Goal: Information Seeking & Learning: Learn about a topic

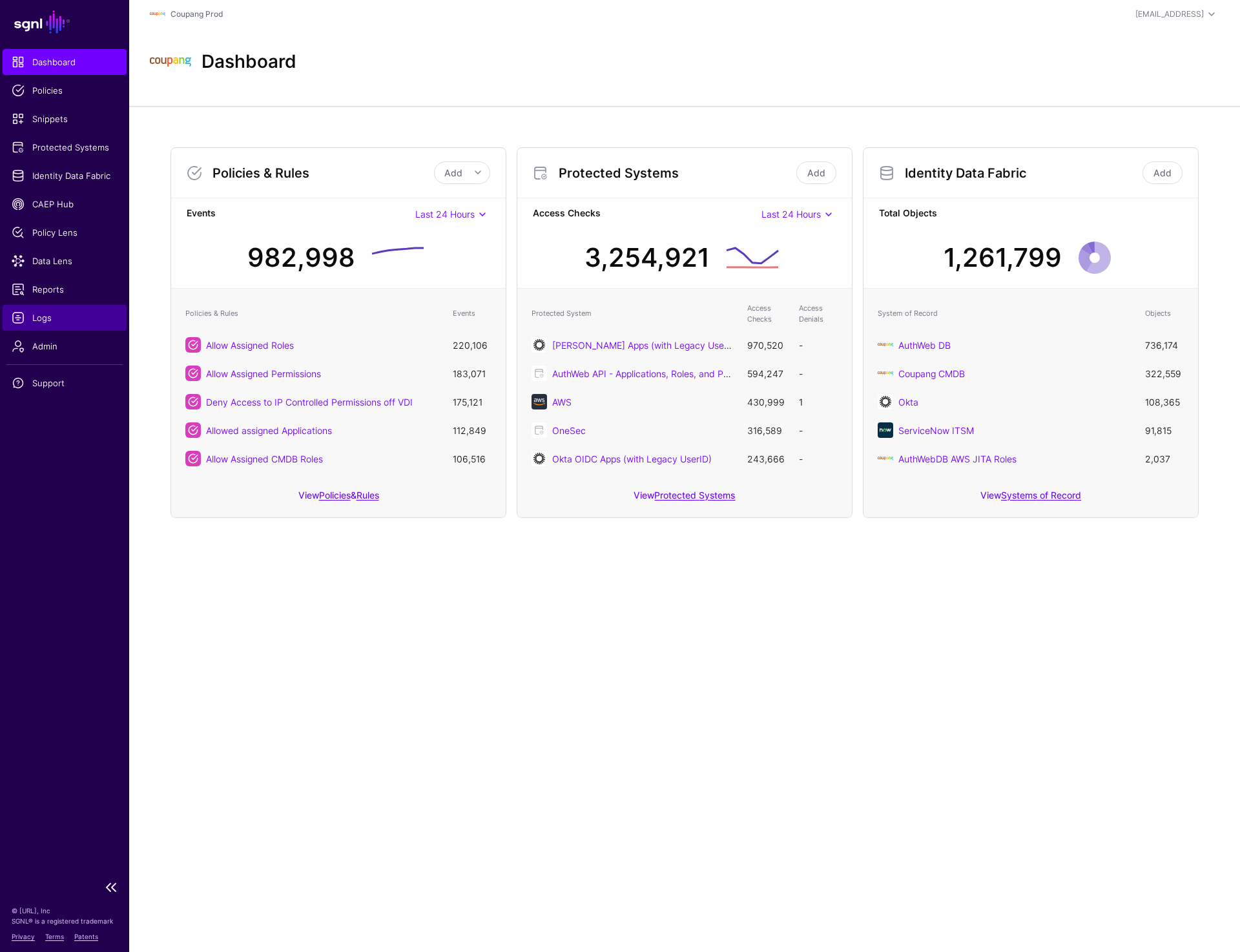
click at [44, 318] on span "Logs" at bounding box center [65, 318] width 106 height 13
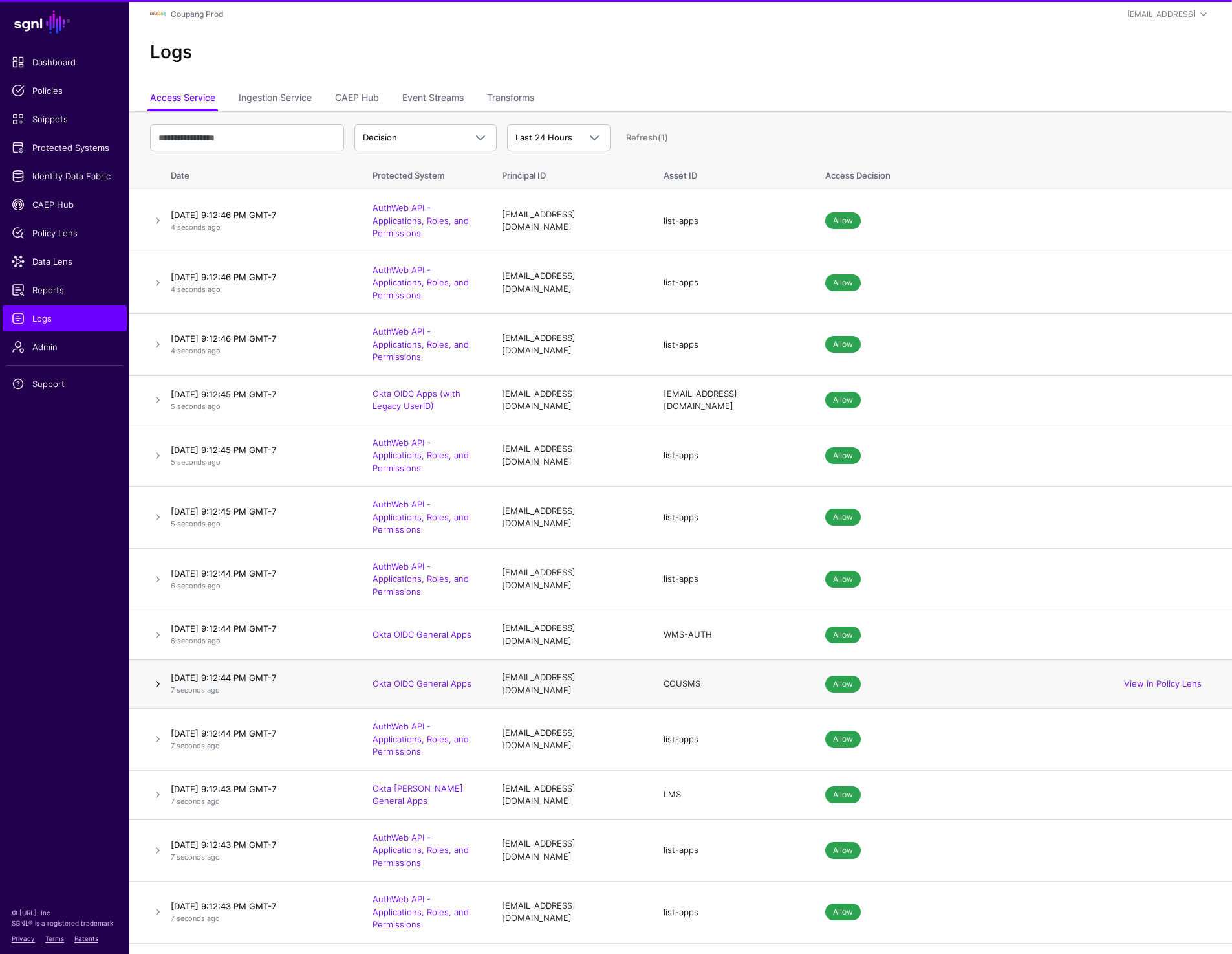
scroll to position [228, 0]
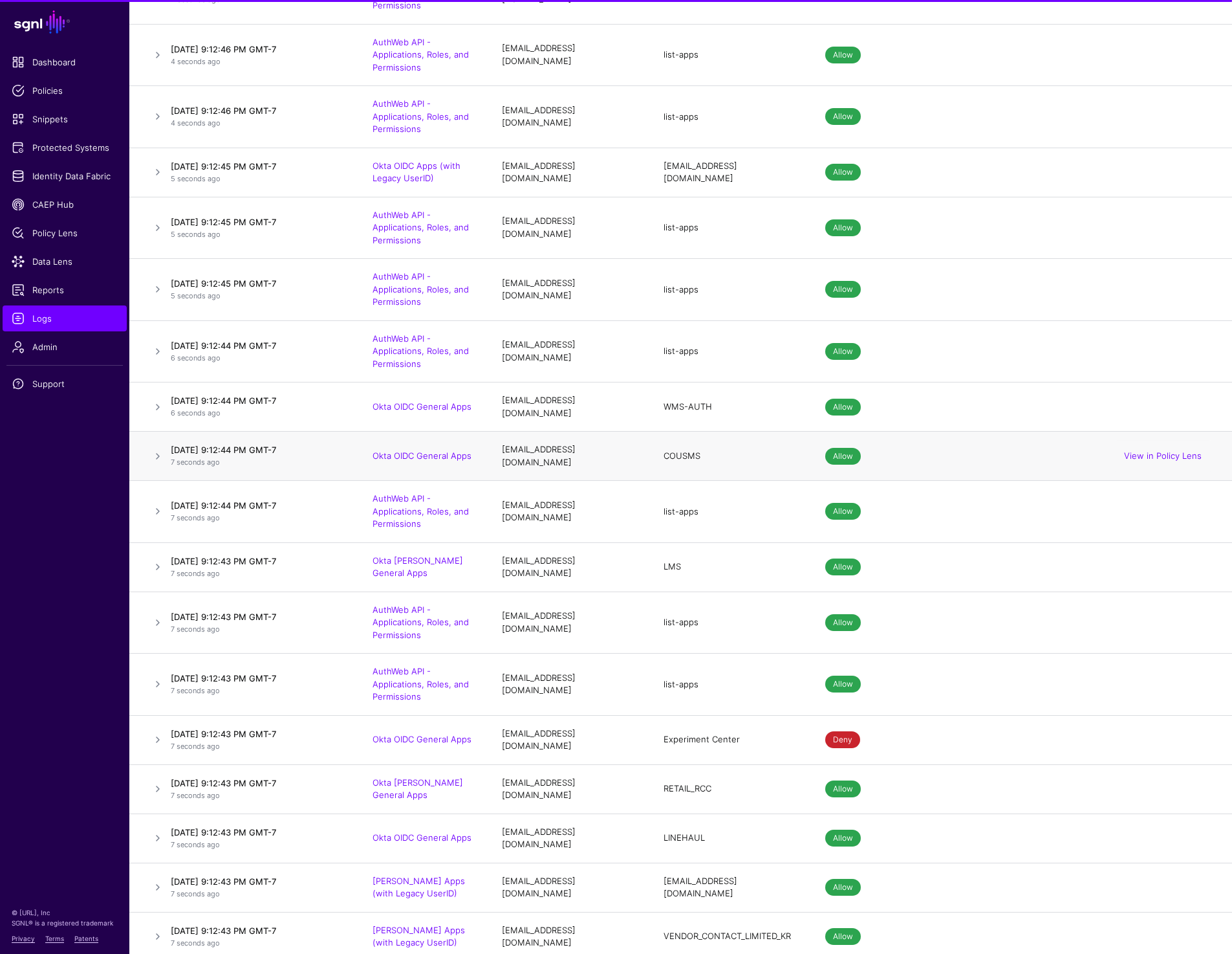
click at [155, 457] on link at bounding box center [157, 456] width 15 height 15
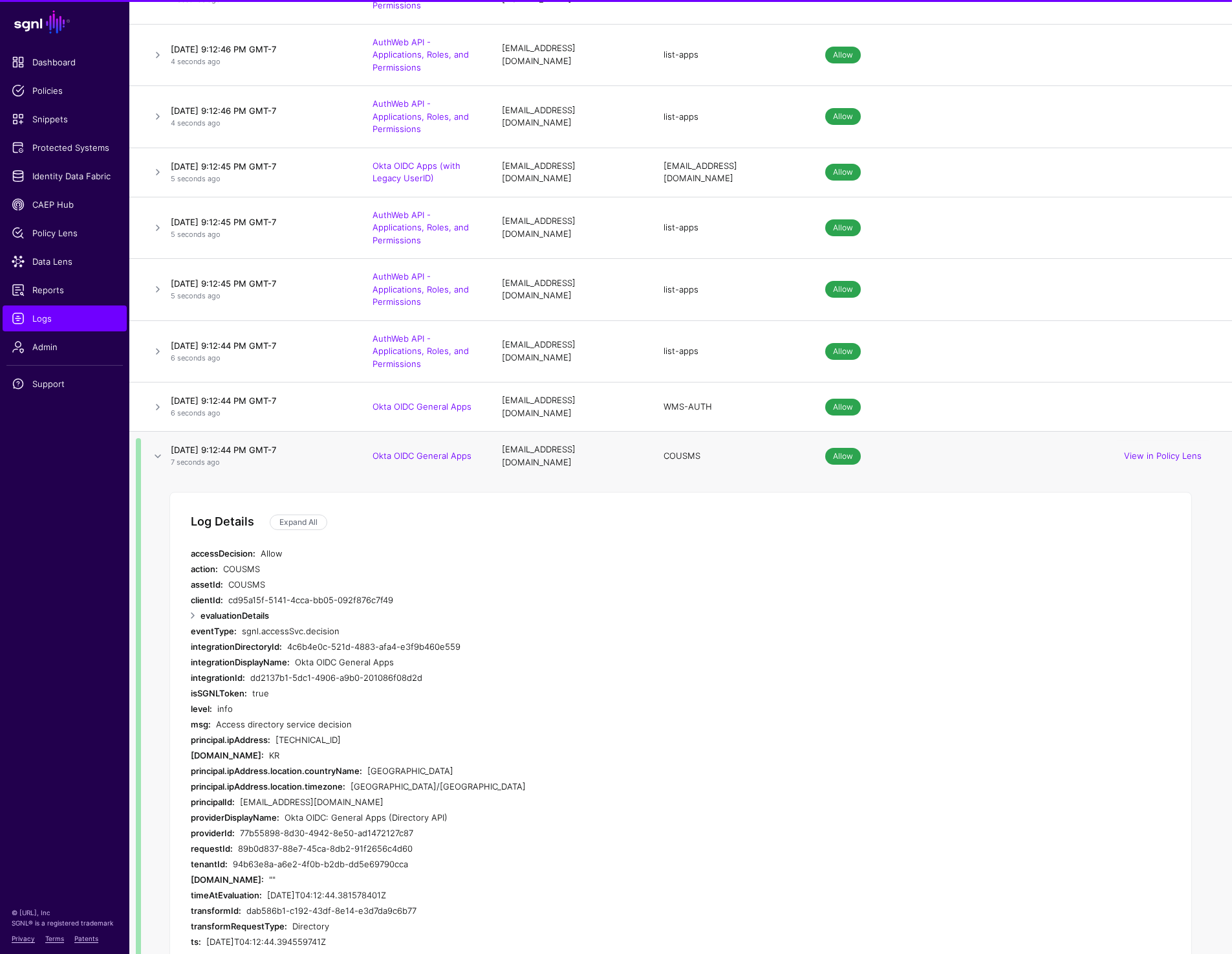
drag, startPoint x: 536, startPoint y: 451, endPoint x: 609, endPoint y: 453, distance: 73.0
click at [609, 453] on div "yeshin19@coupangfs.com" at bounding box center [570, 456] width 136 height 26
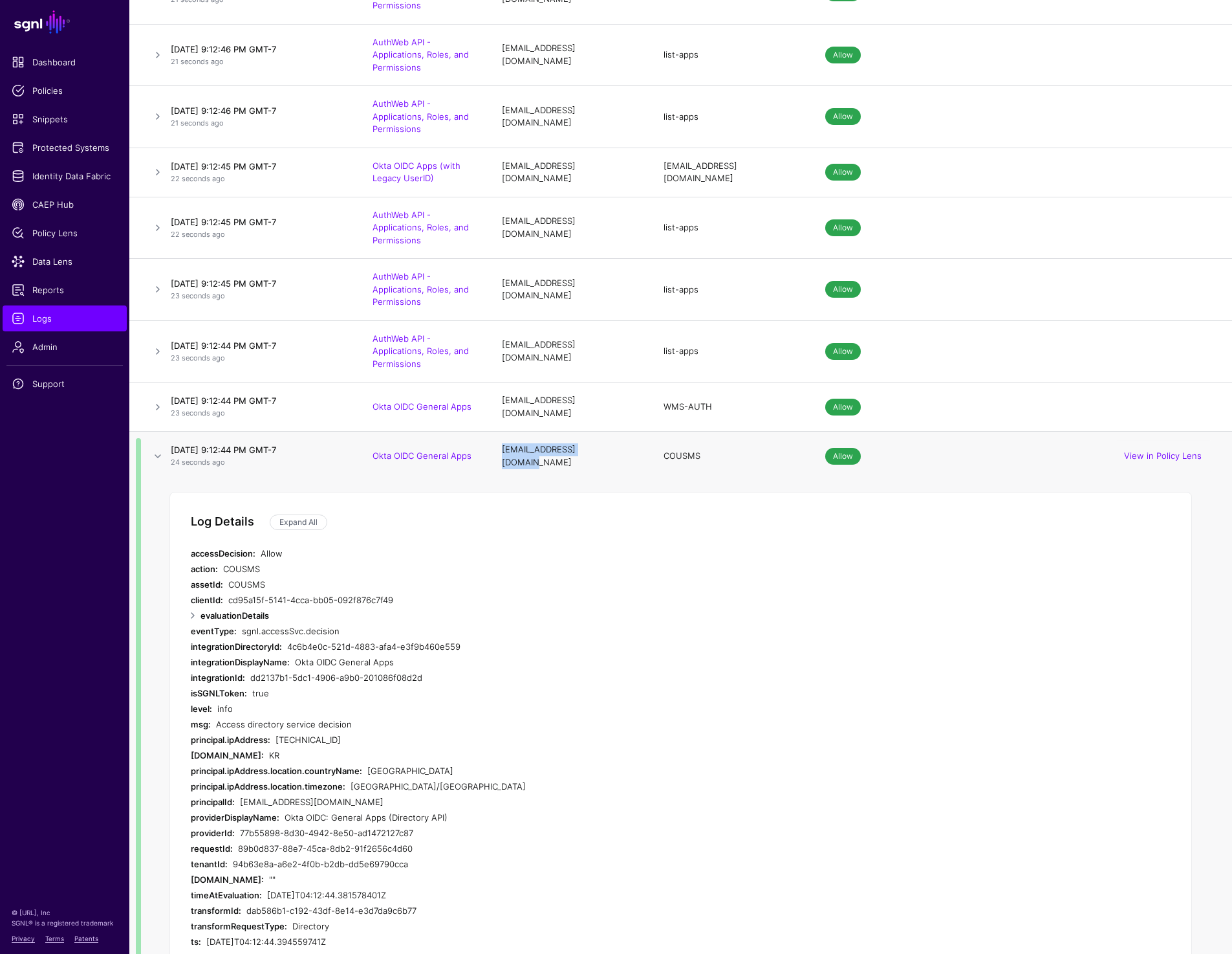
click at [677, 454] on div "COUSMS" at bounding box center [731, 457] width 136 height 13
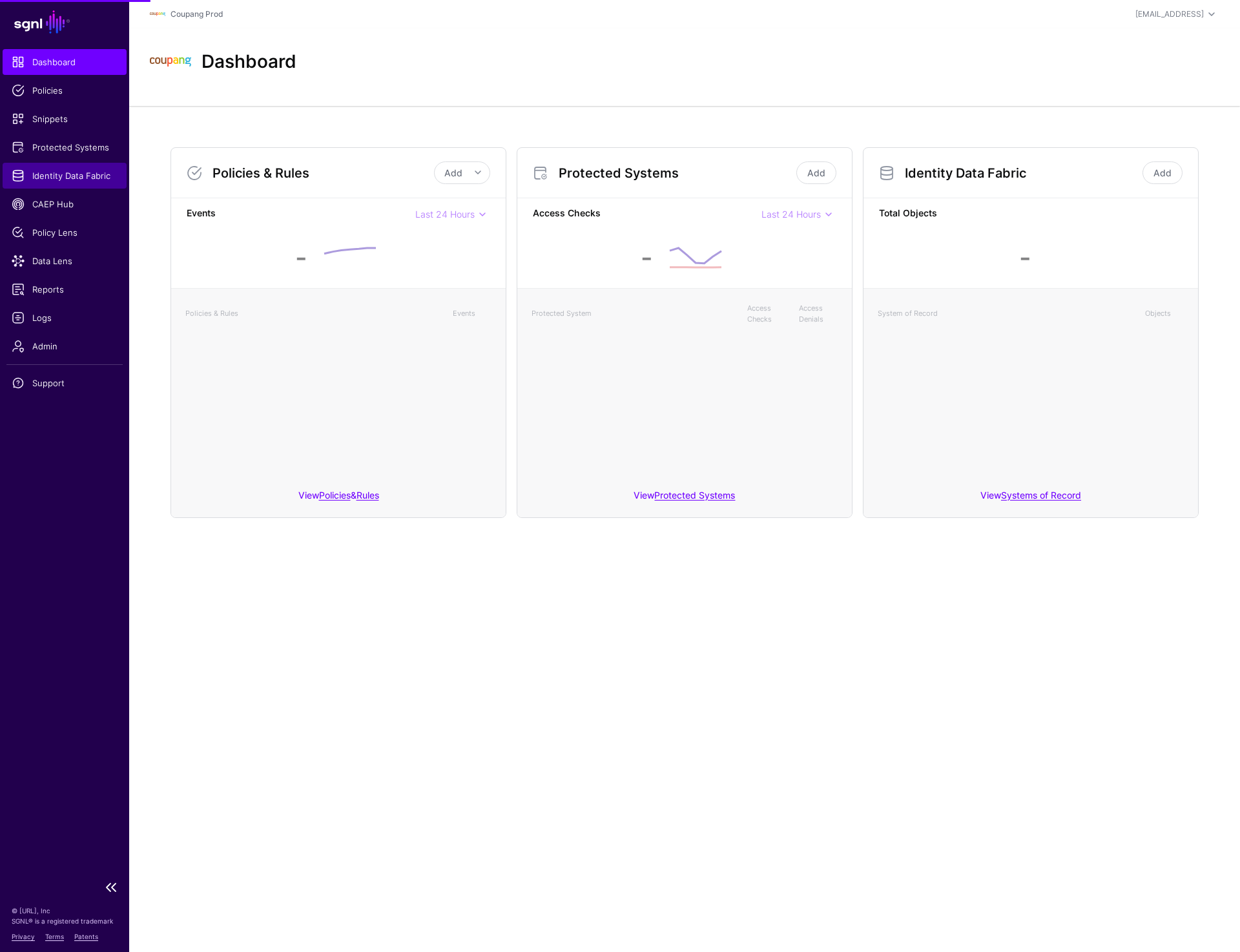
click at [43, 176] on span "Identity Data Fabric" at bounding box center [65, 175] width 106 height 13
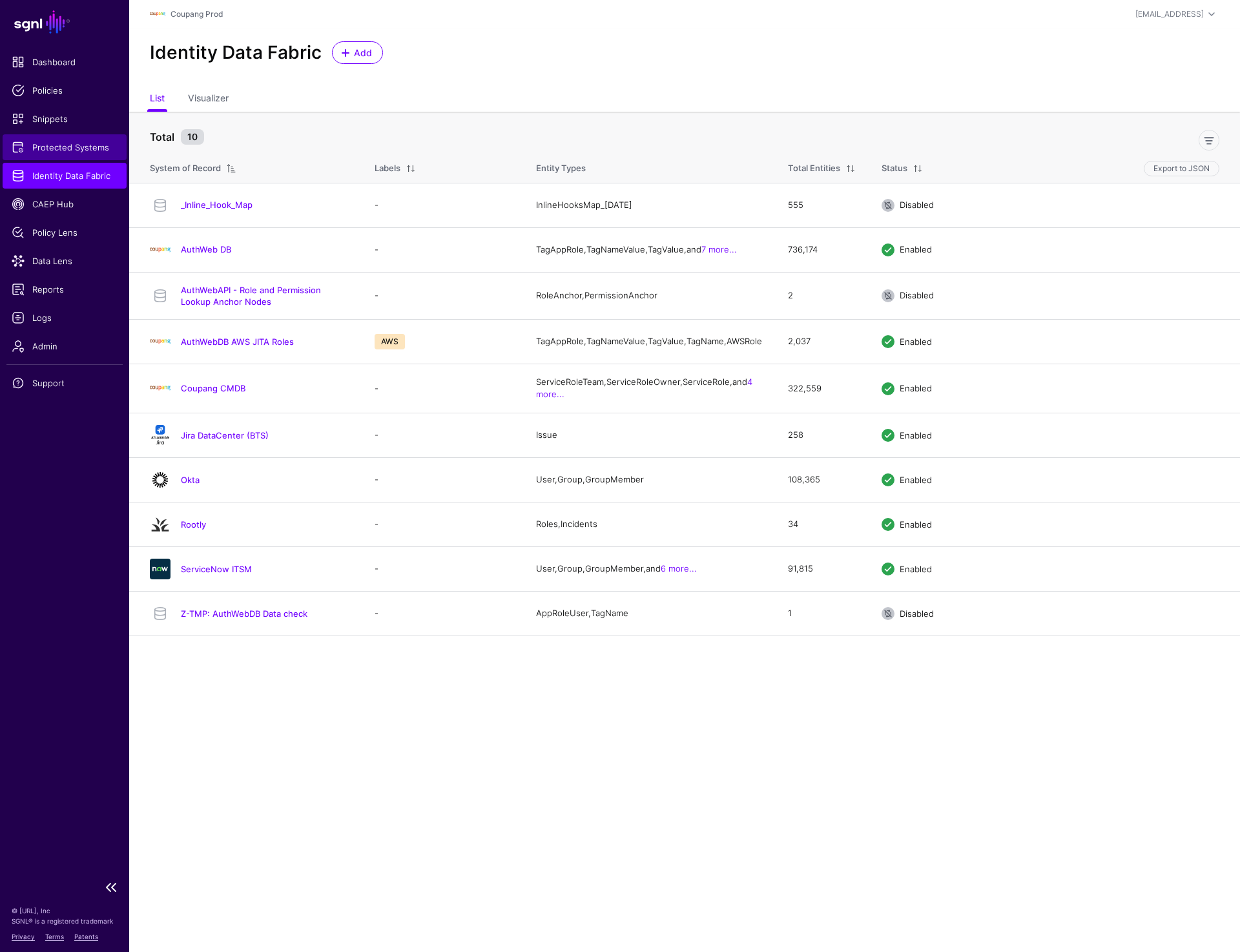
click at [48, 140] on span "Protected Systems" at bounding box center [65, 147] width 106 height 13
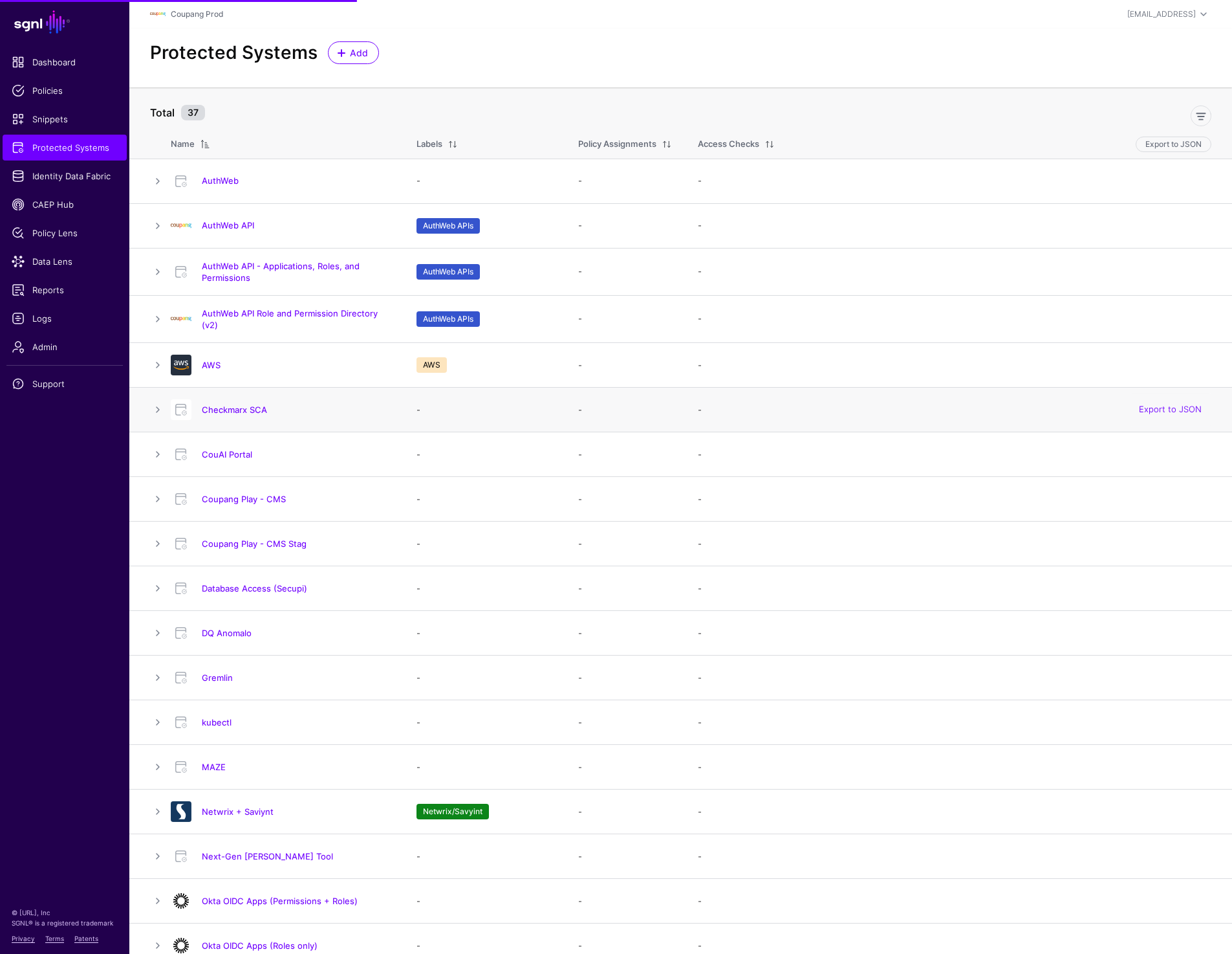
scroll to position [558, 0]
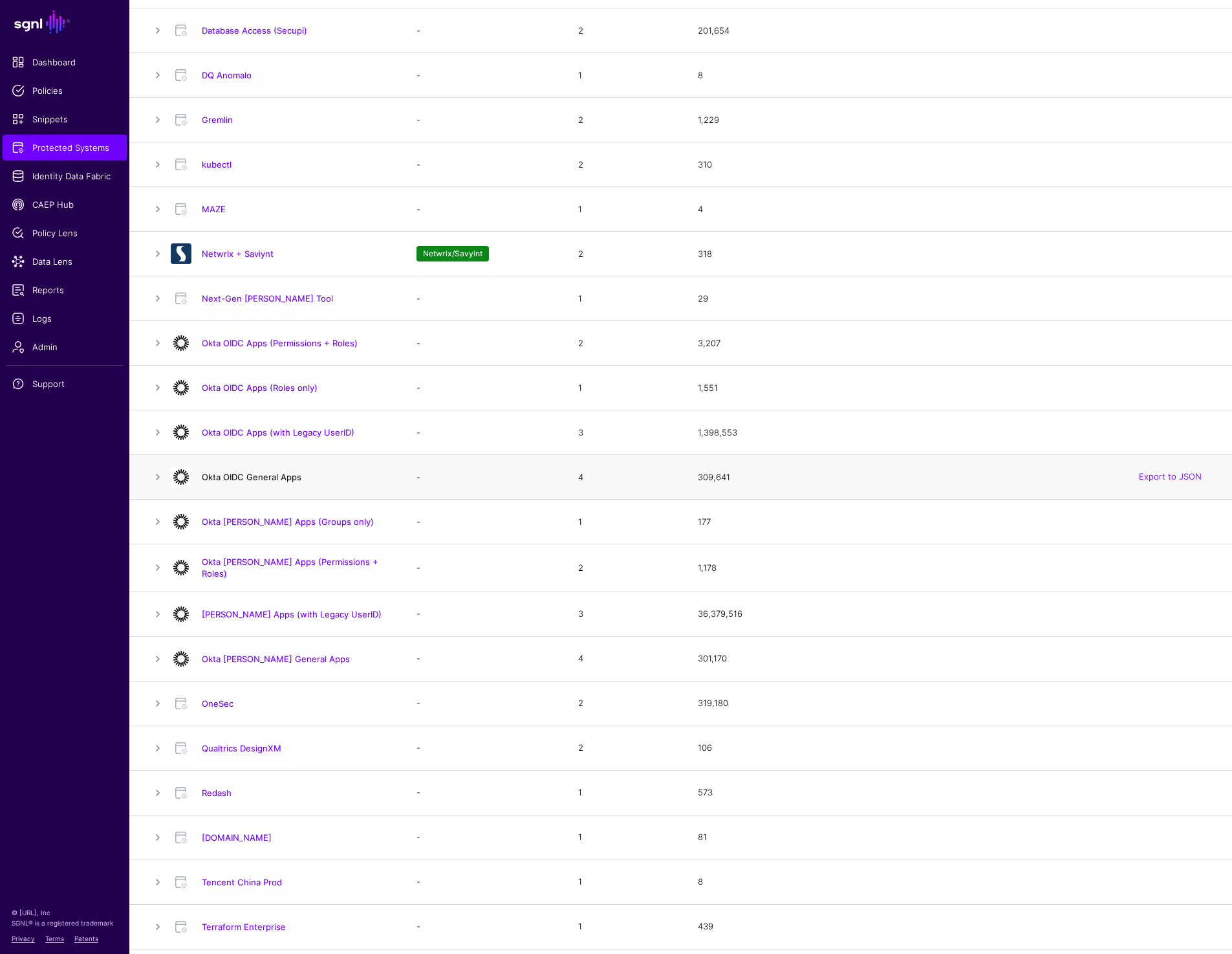
click at [292, 473] on link "Okta OIDC General Apps" at bounding box center [252, 477] width 100 height 10
click at [268, 657] on link "Okta SAML General Apps" at bounding box center [276, 659] width 148 height 10
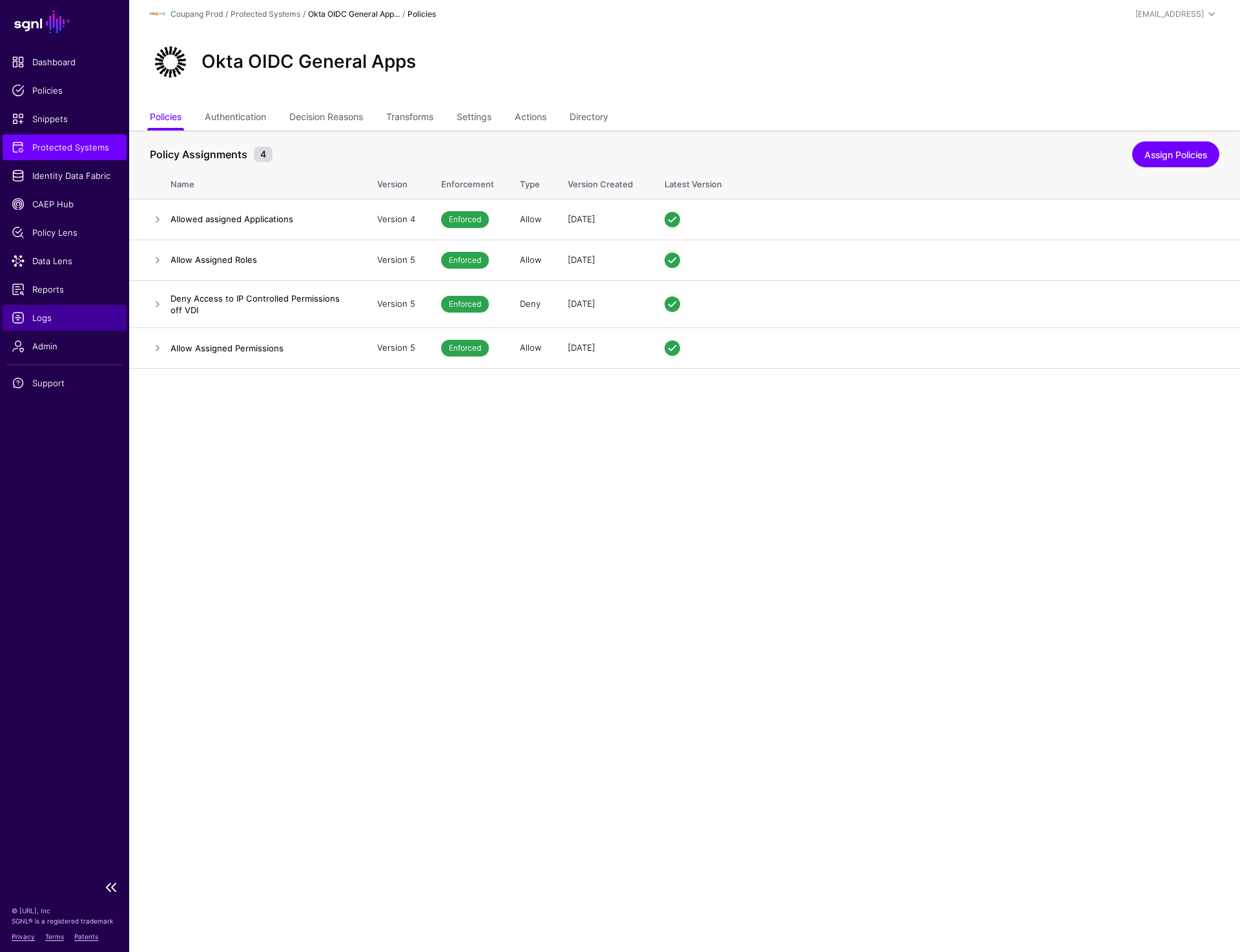
click at [33, 315] on span "Logs" at bounding box center [65, 318] width 106 height 13
click at [466, 114] on link "Settings" at bounding box center [474, 119] width 35 height 25
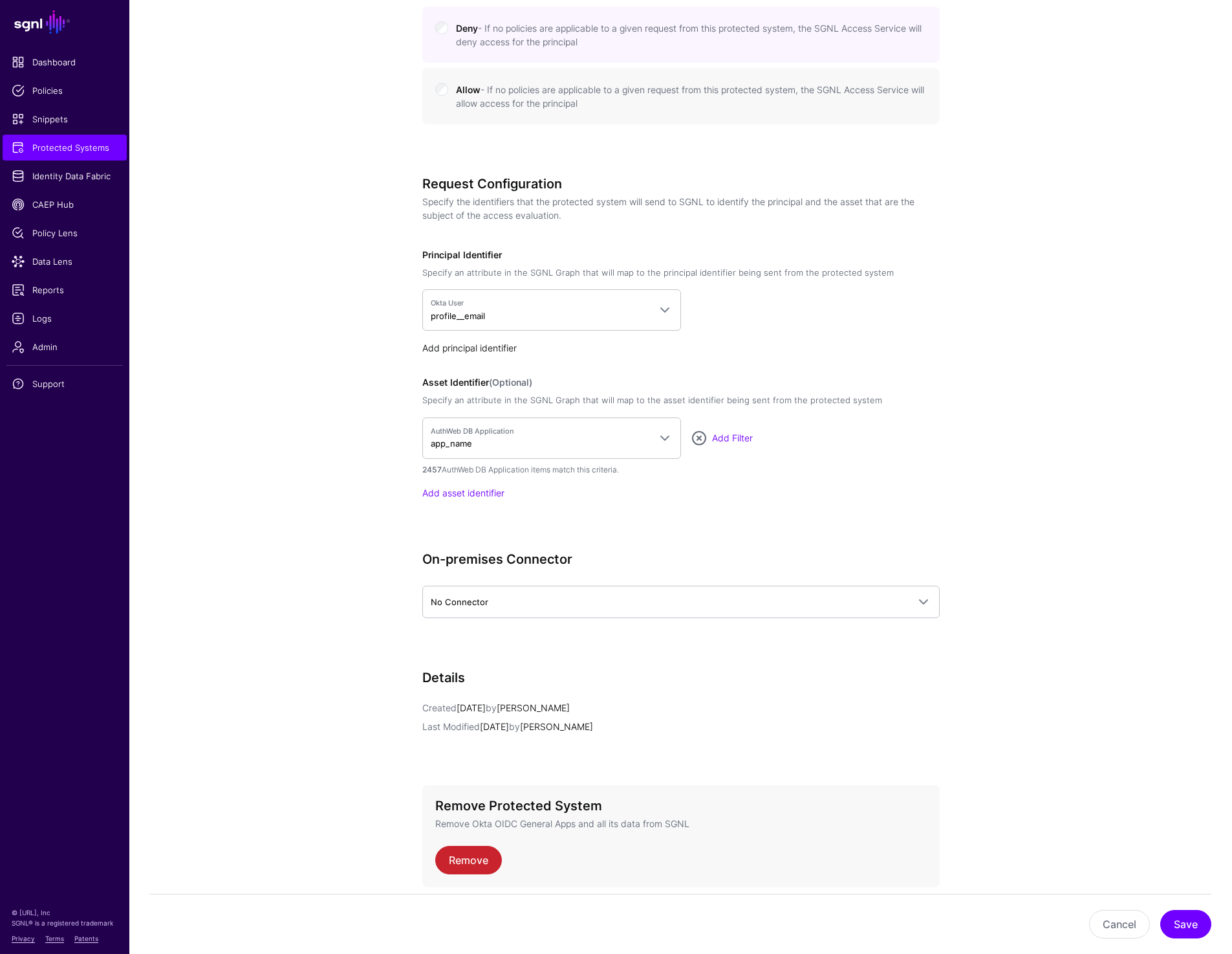
scroll to position [858, 0]
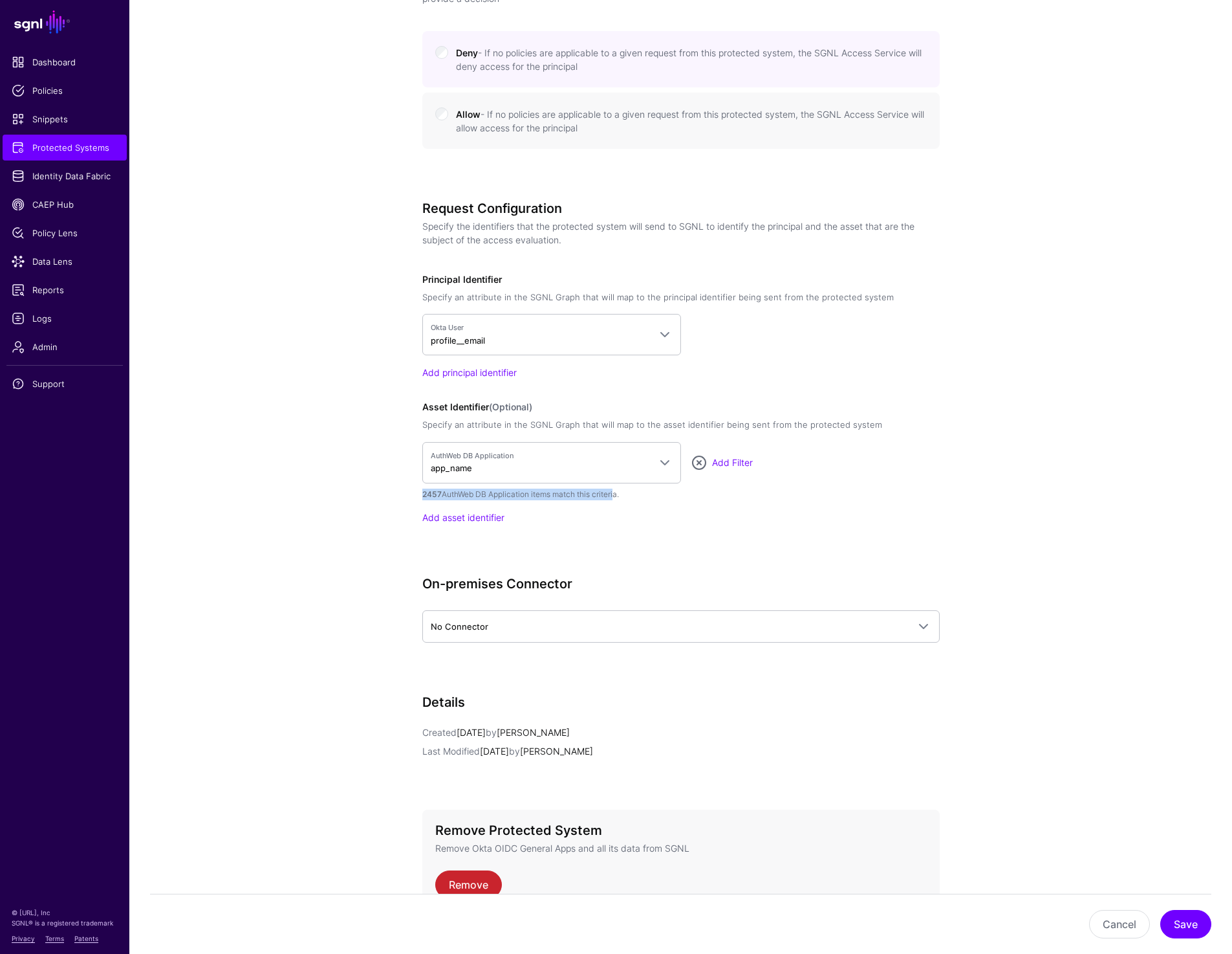
drag, startPoint x: 419, startPoint y: 493, endPoint x: 615, endPoint y: 498, distance: 196.1
click at [615, 498] on div "**********" at bounding box center [681, 152] width 600 height 1758
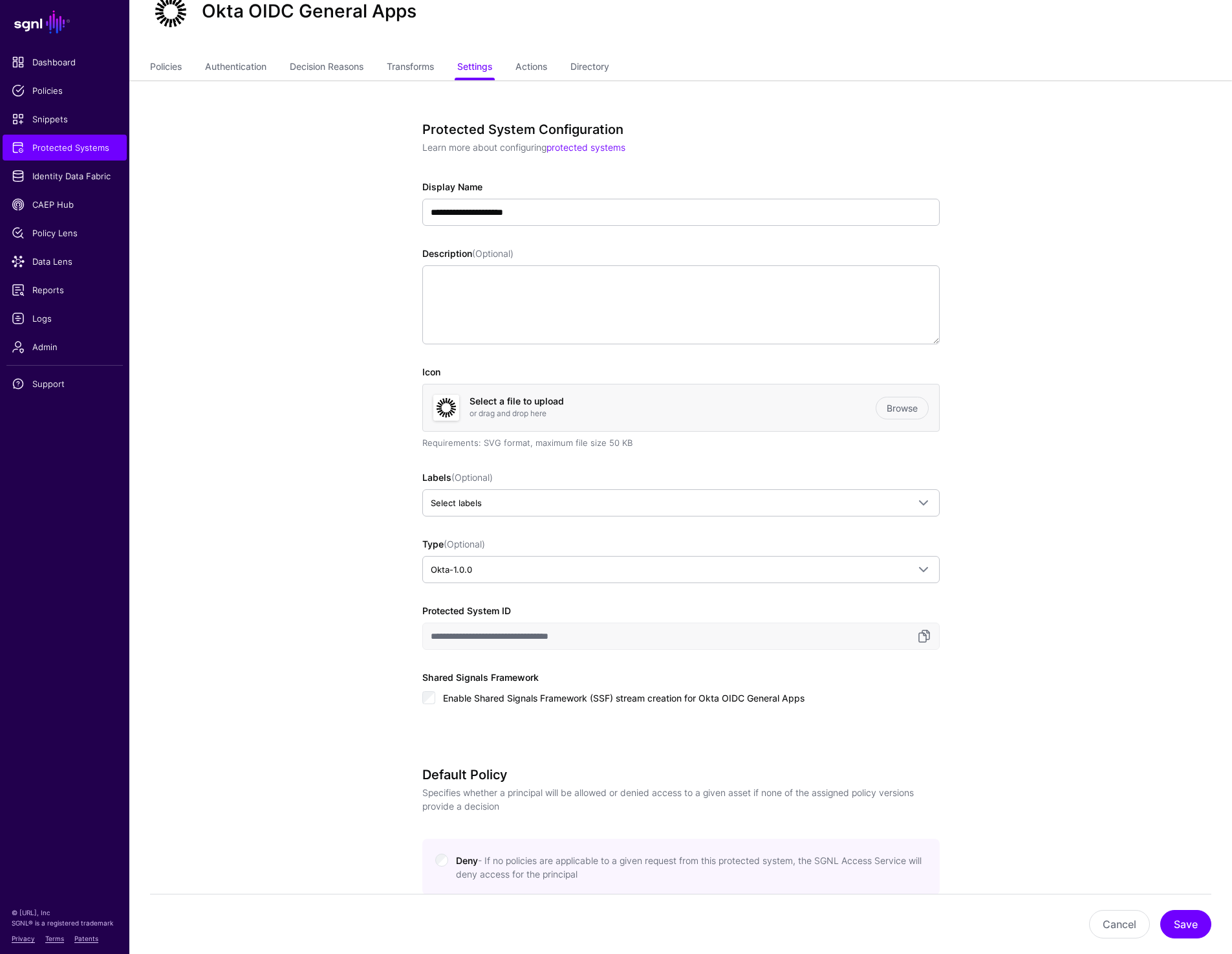
scroll to position [0, 0]
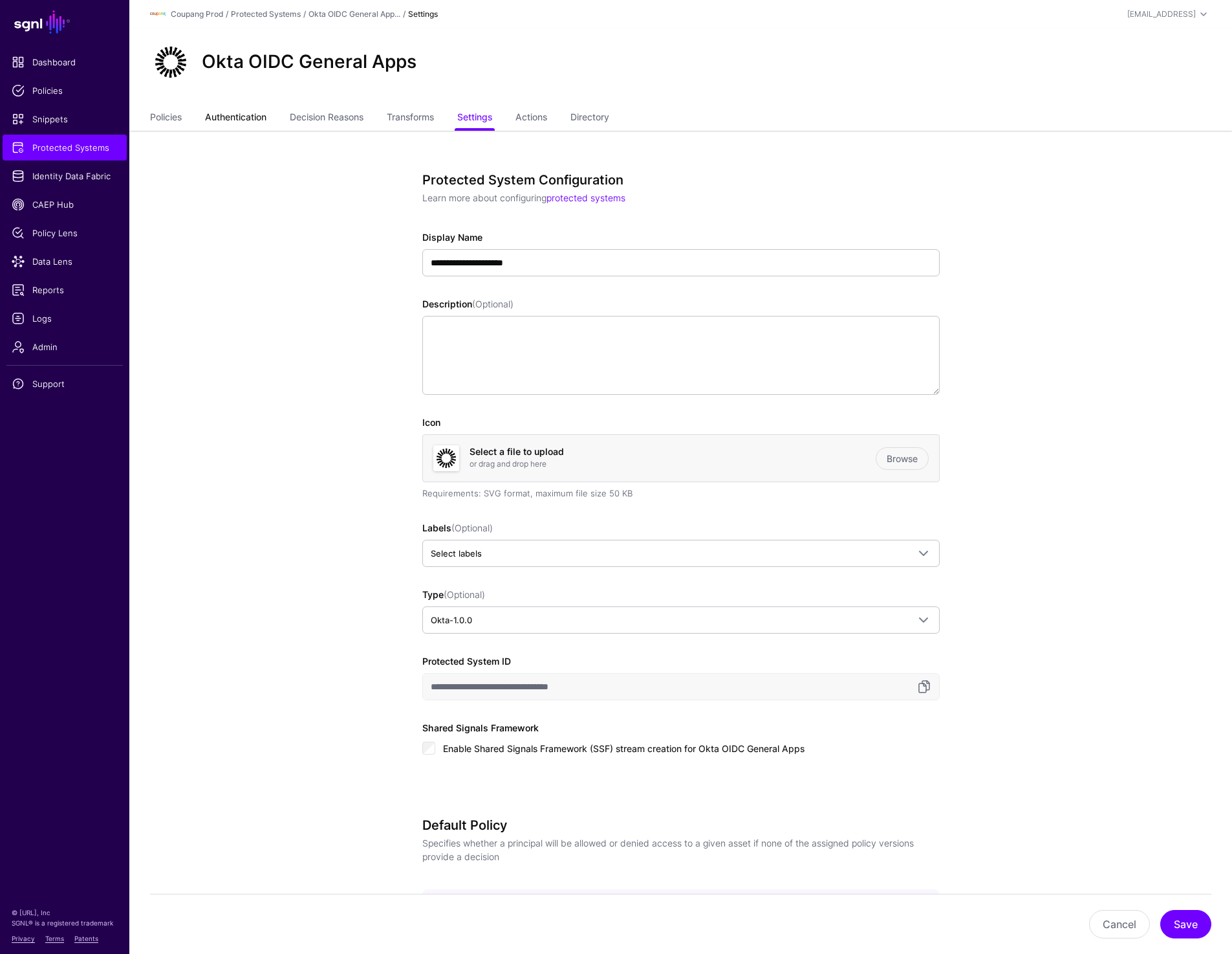
click at [239, 120] on link "Authentication" at bounding box center [235, 119] width 61 height 25
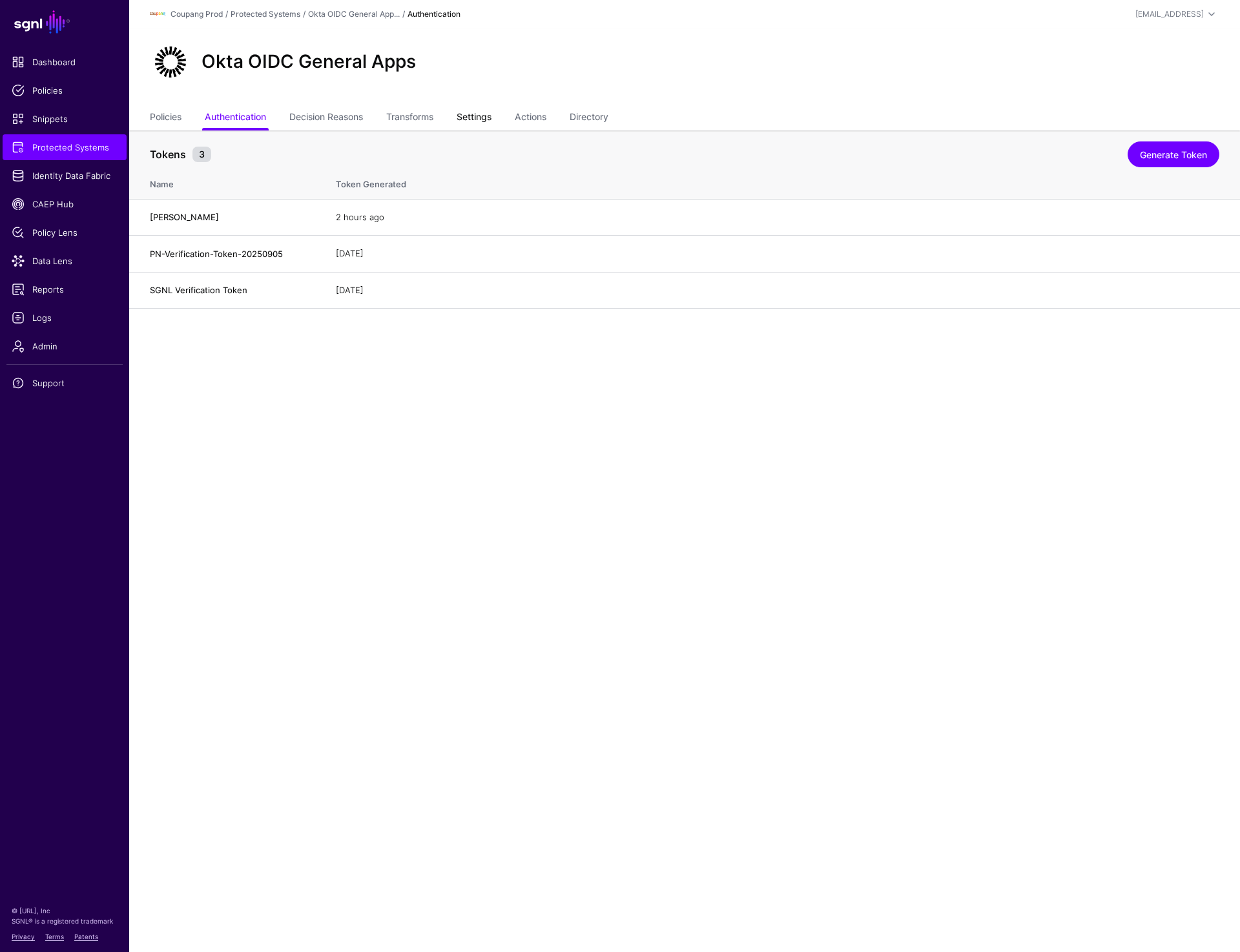
click at [491, 122] on link "Settings" at bounding box center [474, 119] width 35 height 25
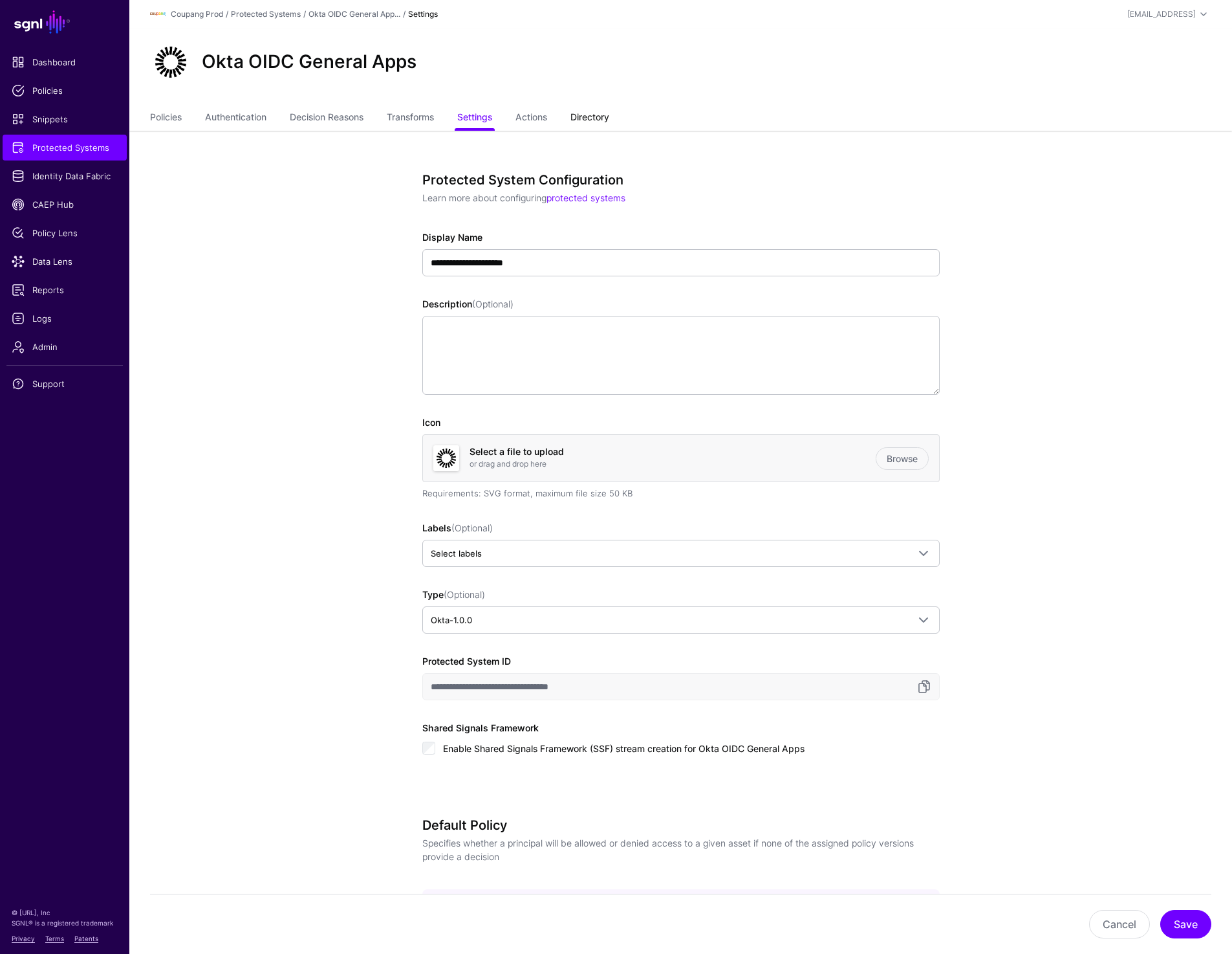
click at [598, 112] on link "Directory" at bounding box center [590, 119] width 39 height 25
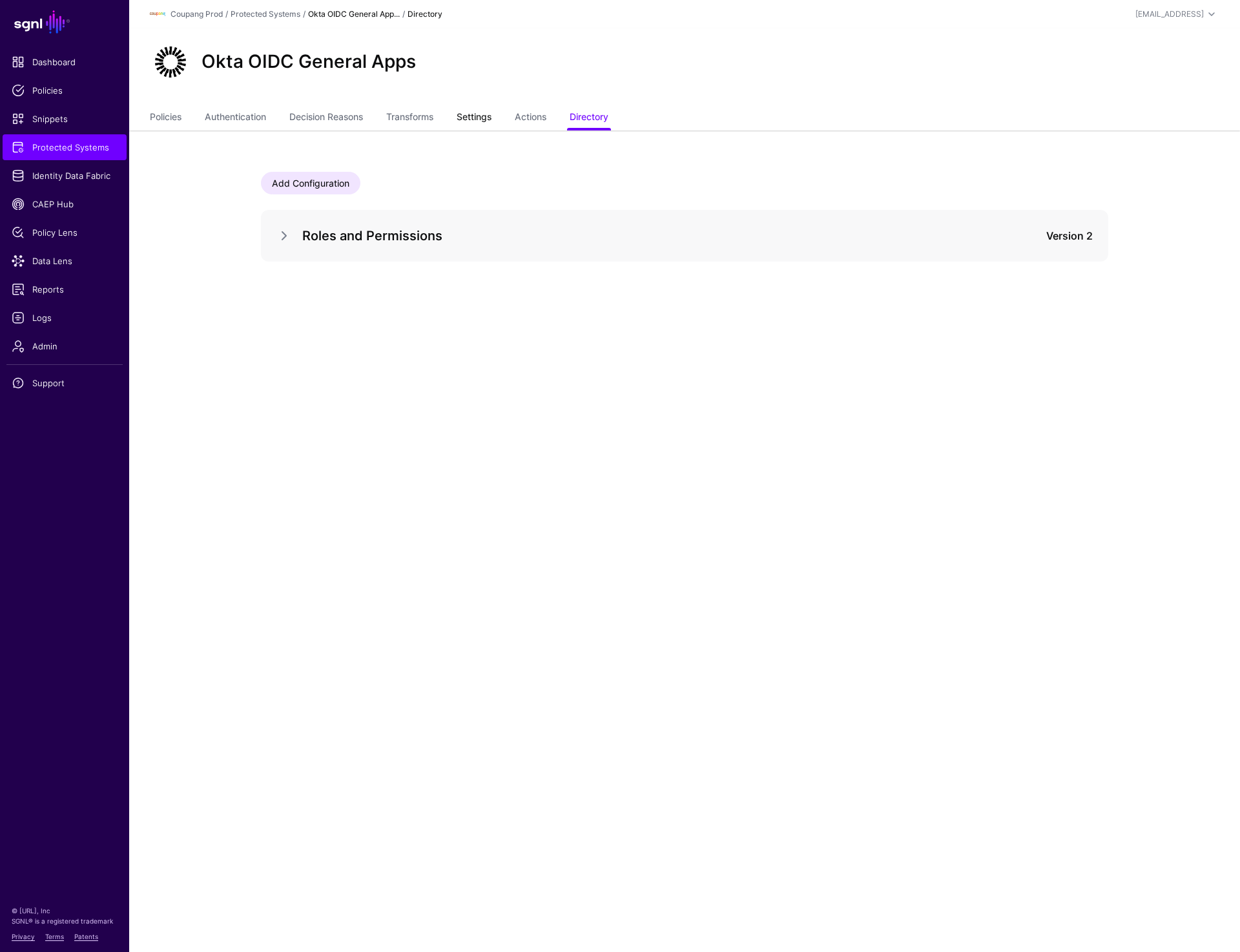
click at [476, 121] on link "Settings" at bounding box center [474, 119] width 35 height 25
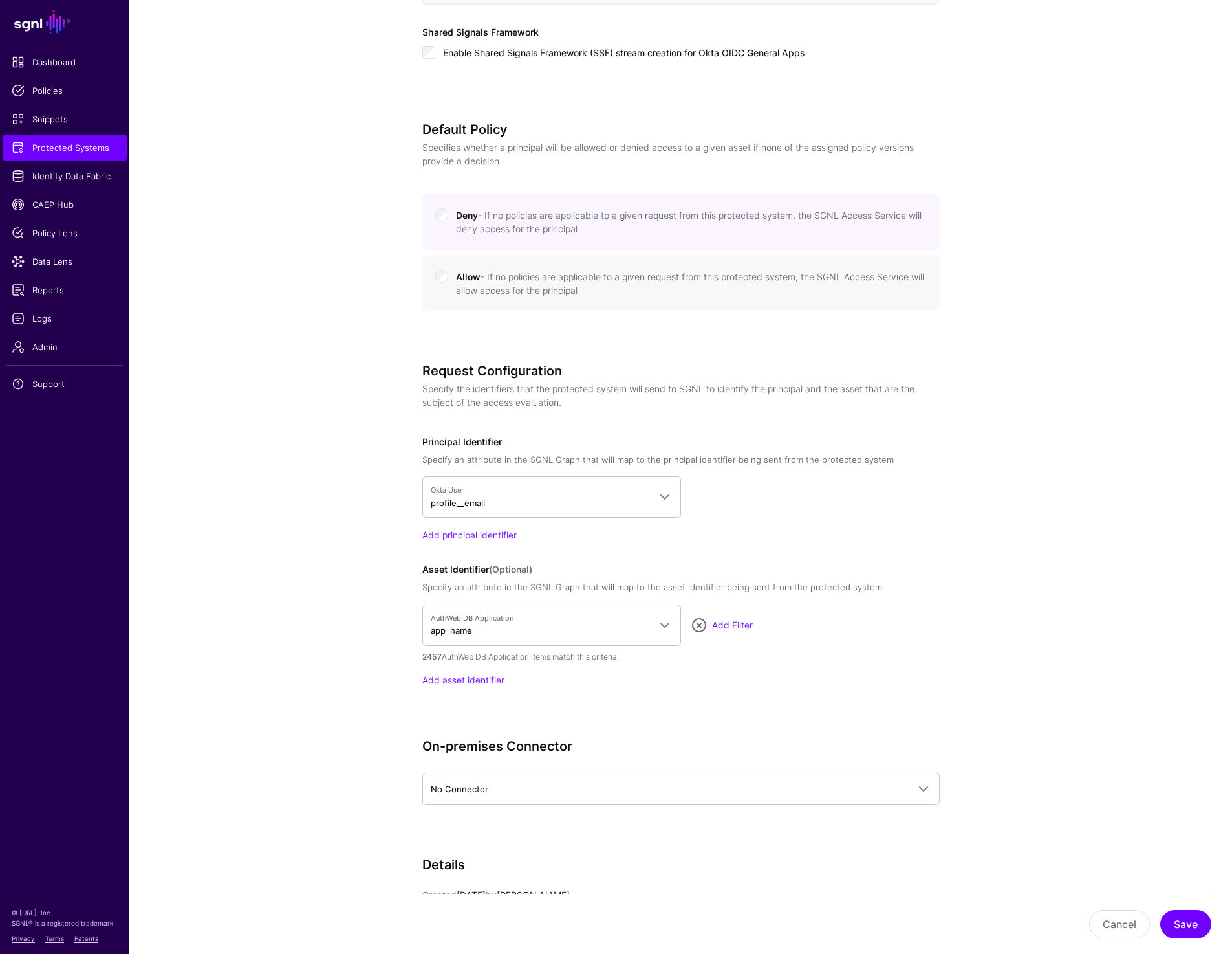
scroll to position [699, 0]
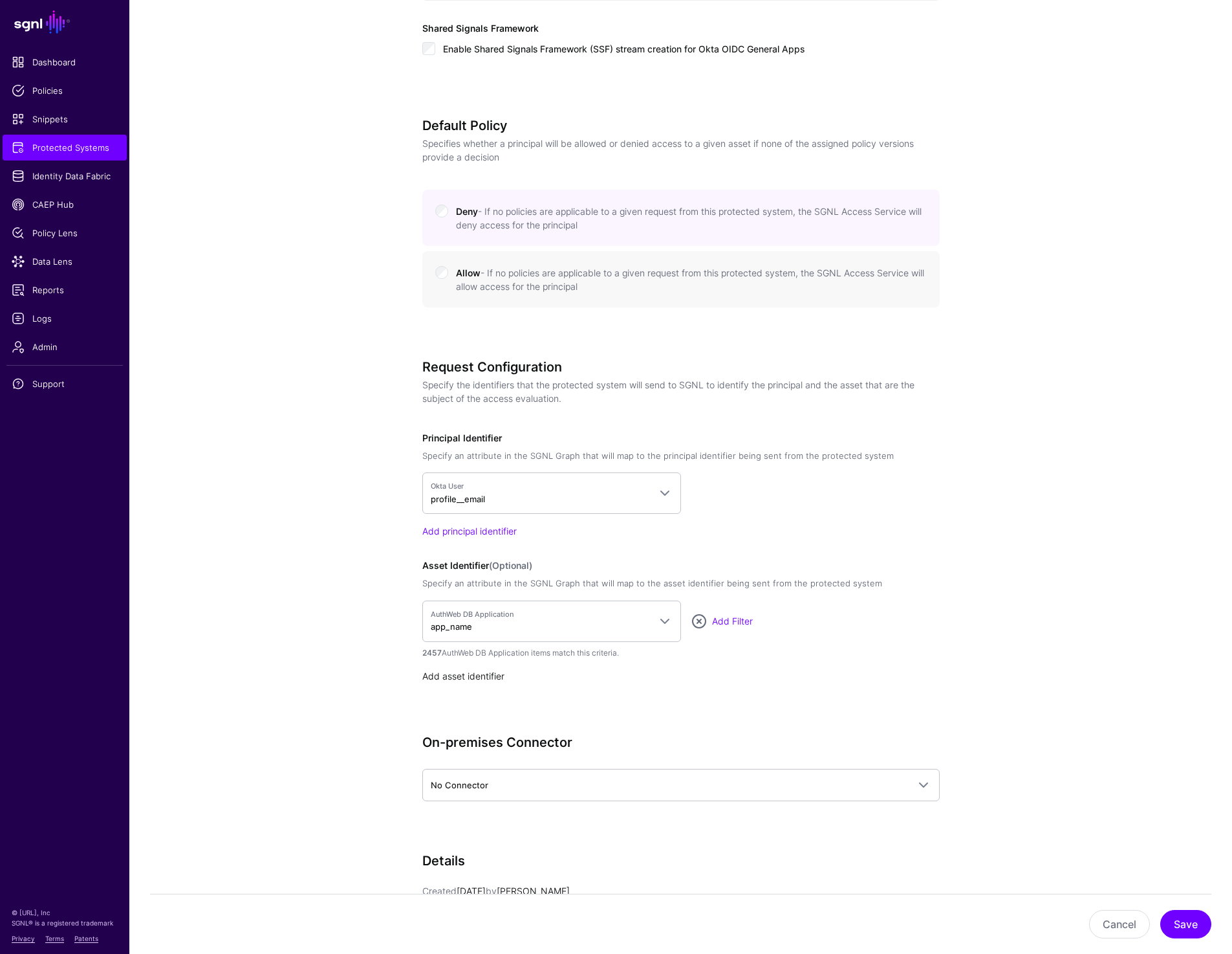
click at [467, 677] on link "Add asset identifier" at bounding box center [463, 675] width 82 height 11
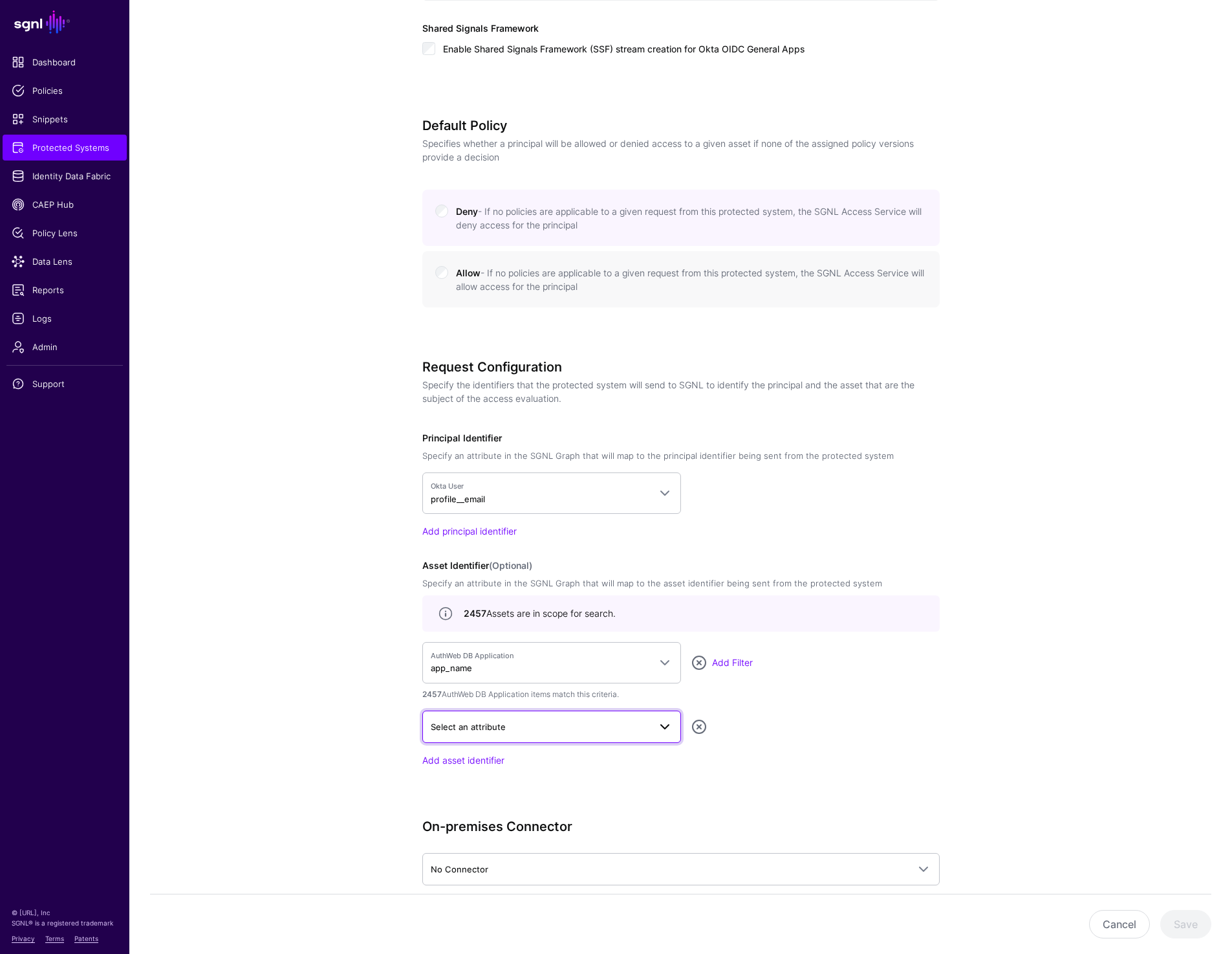
click at [496, 721] on span "Select an attribute" at bounding box center [468, 726] width 75 height 10
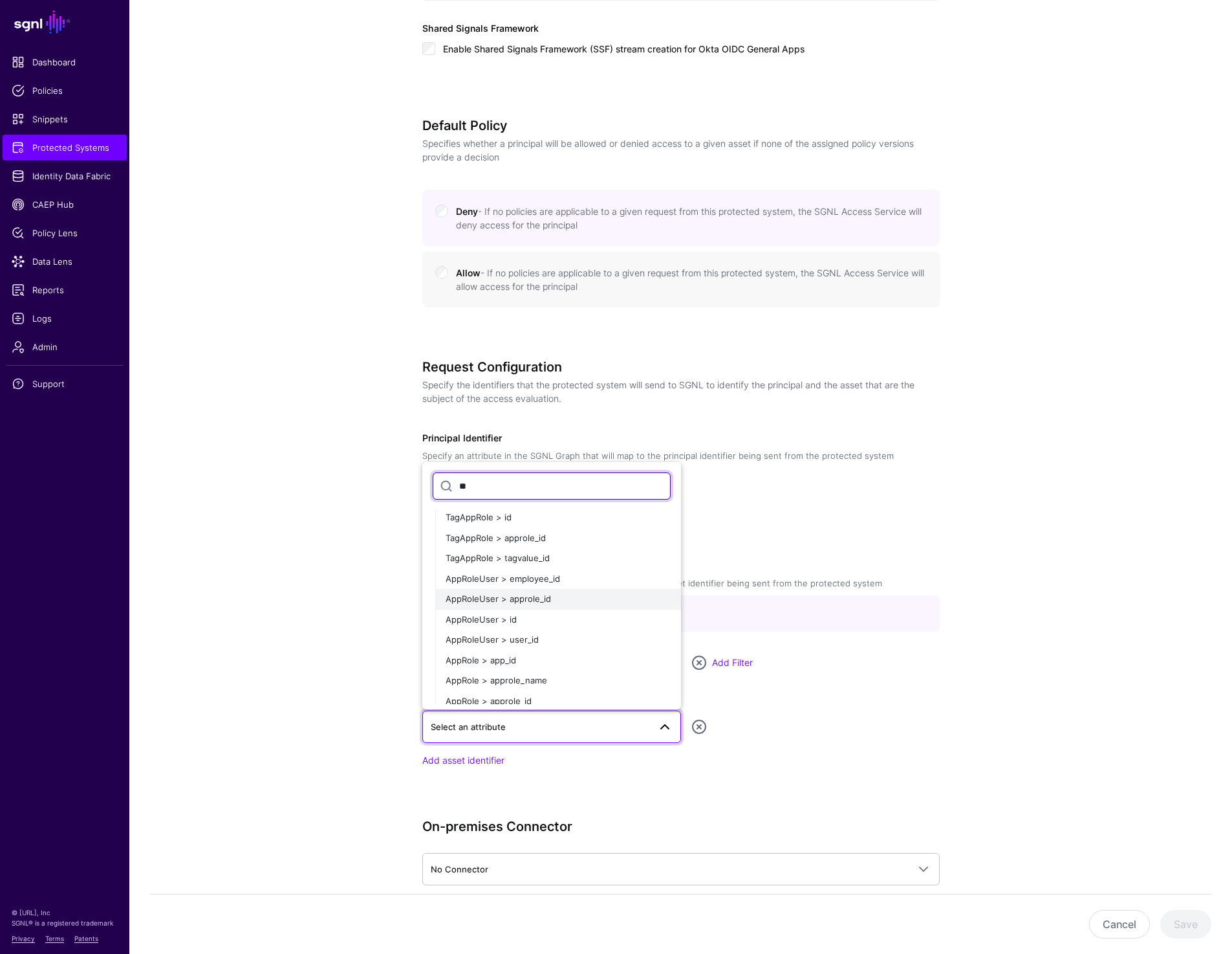
scroll to position [38, 0]
type input "**"
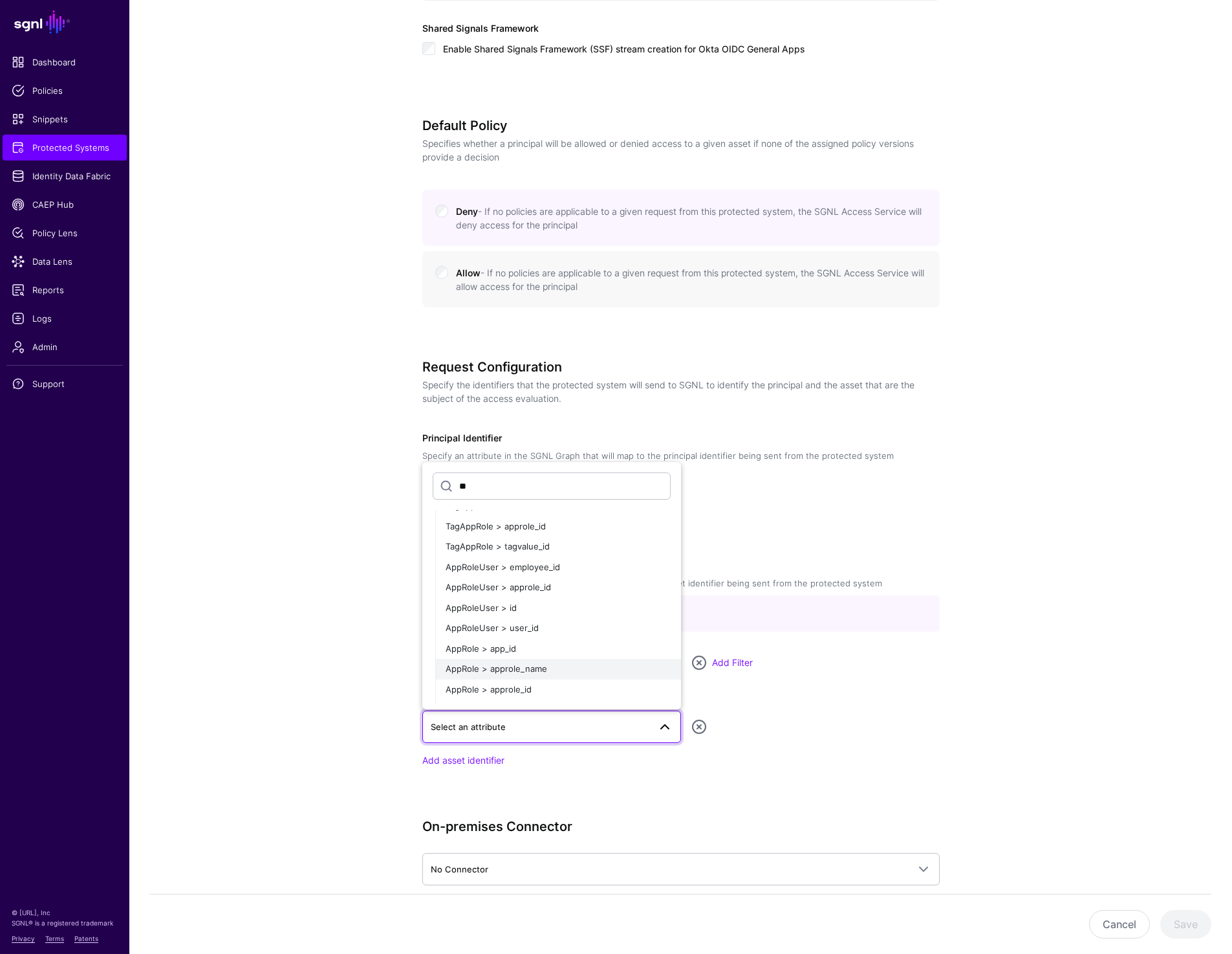
click at [529, 670] on span "AppRole > approle_name" at bounding box center [496, 668] width 101 height 10
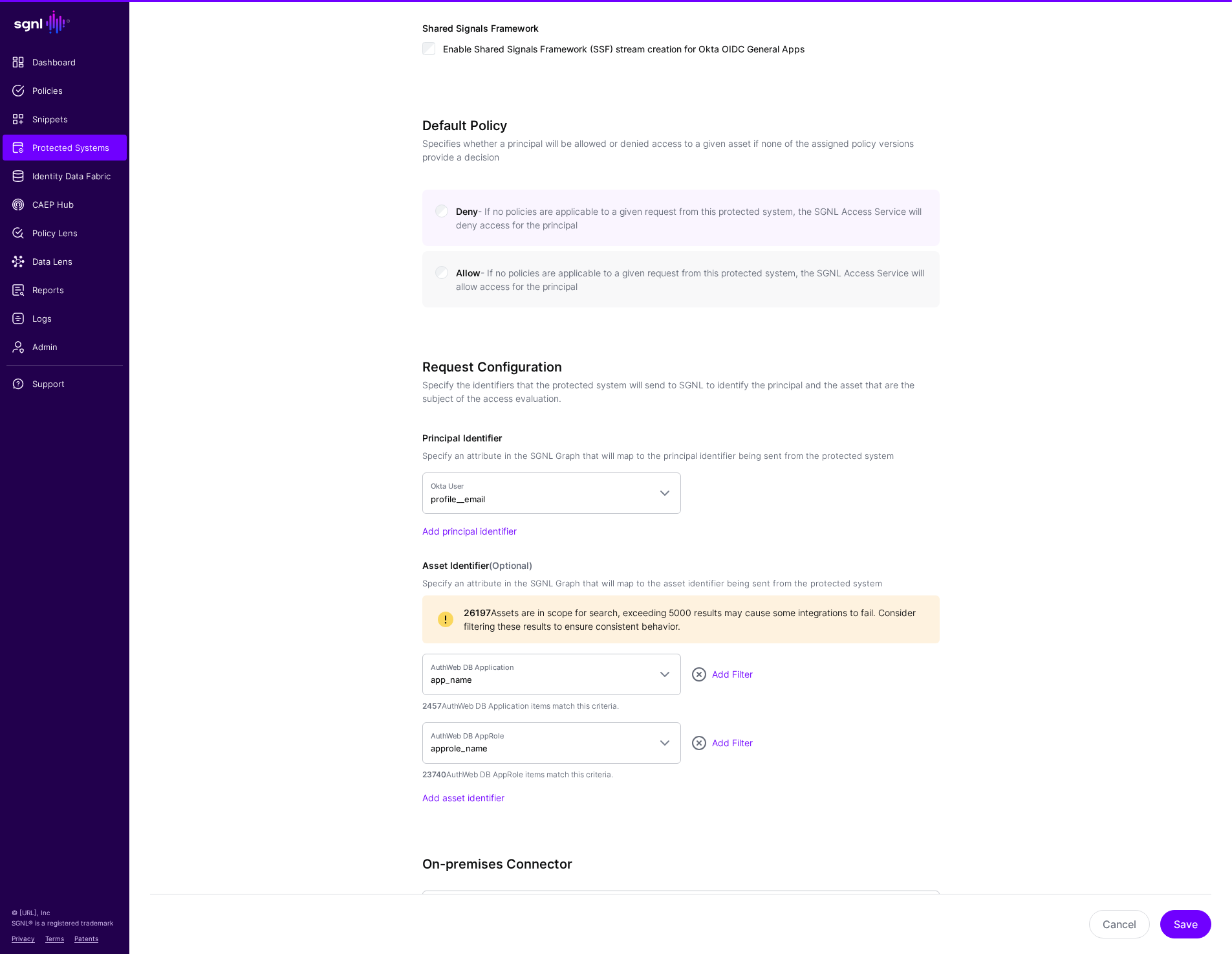
click at [846, 703] on div "2457 AuthWeb DB Application items match this criteria." at bounding box center [681, 706] width 518 height 12
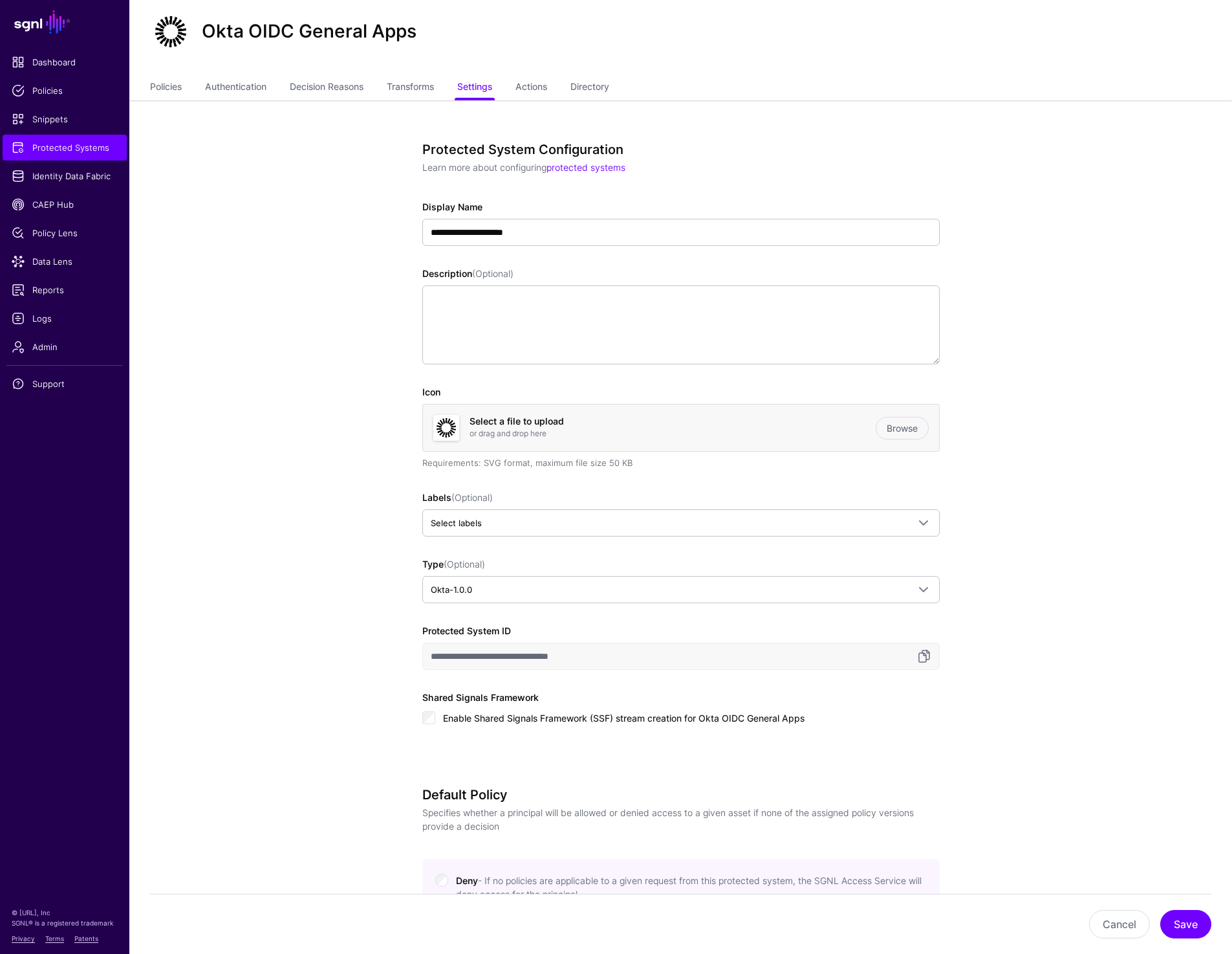
scroll to position [0, 0]
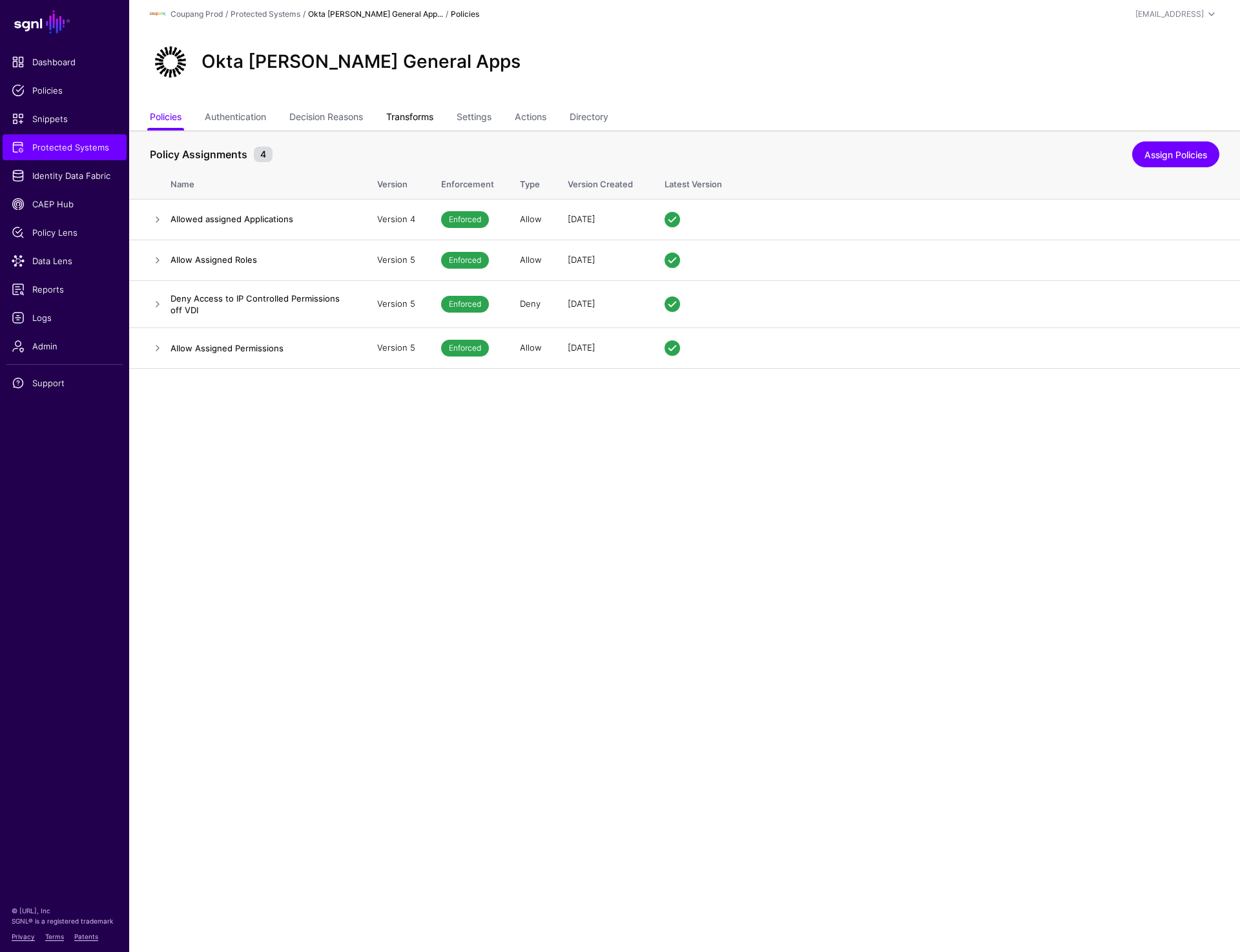
click at [404, 116] on link "Transforms" at bounding box center [410, 119] width 47 height 25
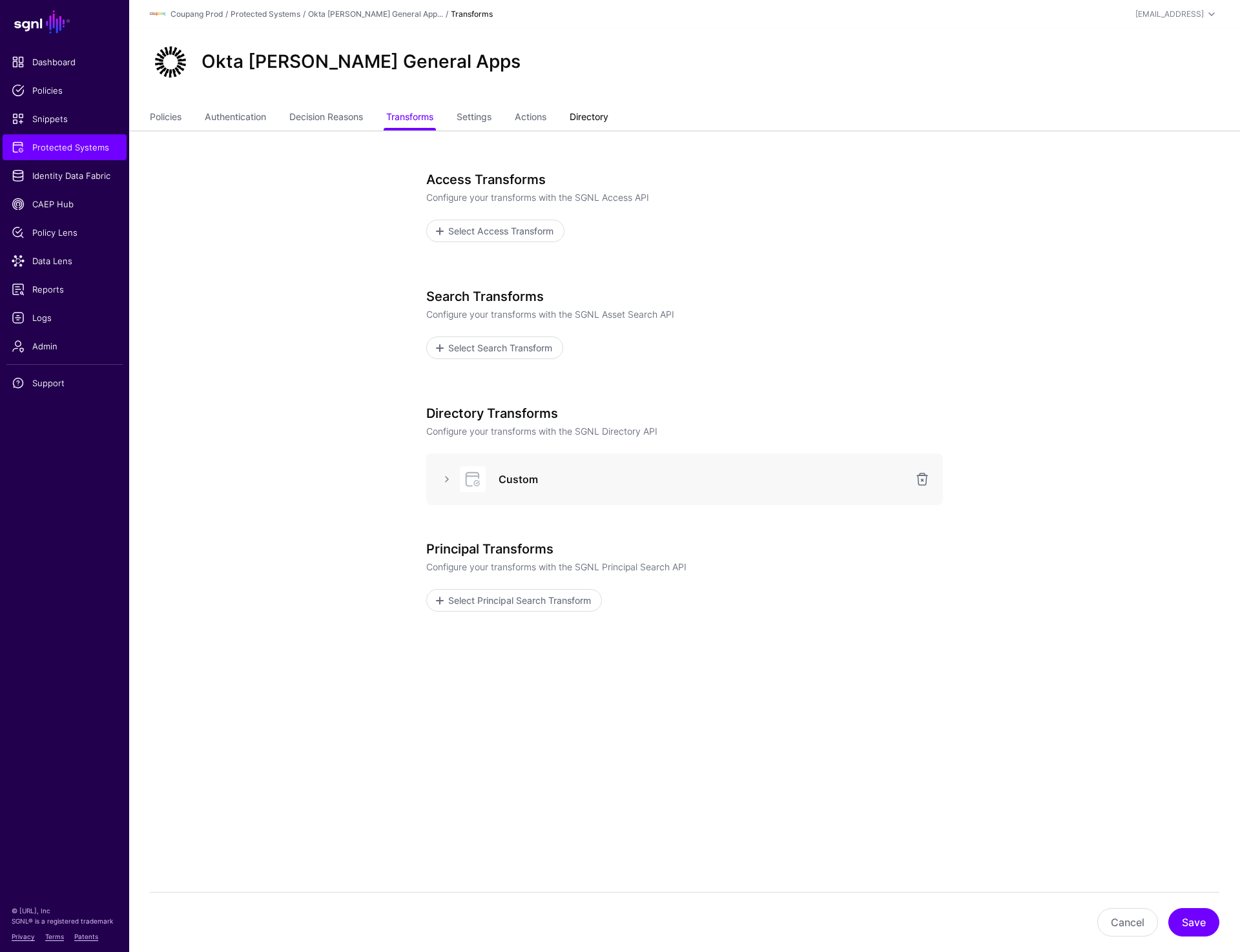
click at [595, 106] on link "Directory" at bounding box center [589, 119] width 39 height 25
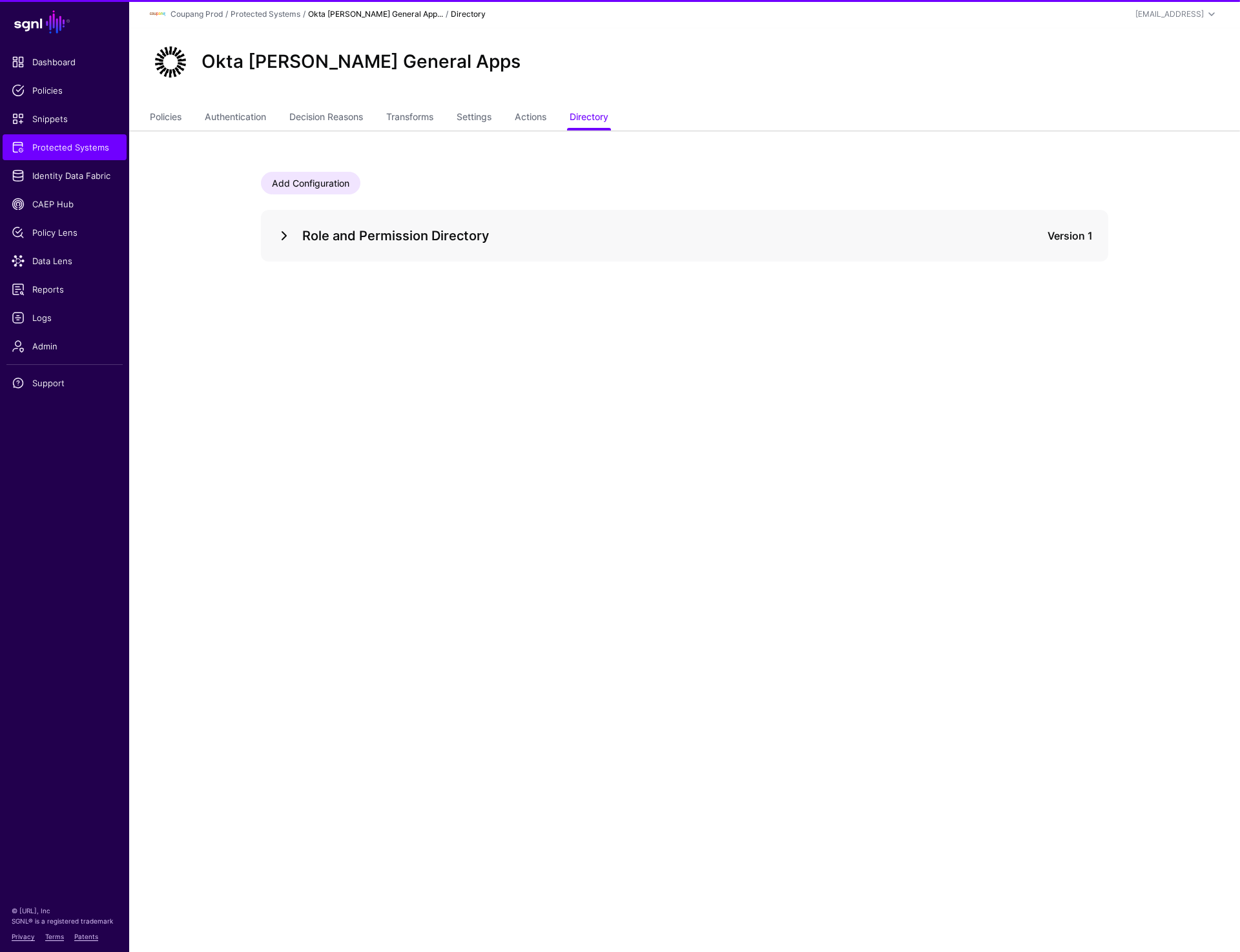
click at [285, 237] on link at bounding box center [284, 235] width 15 height 15
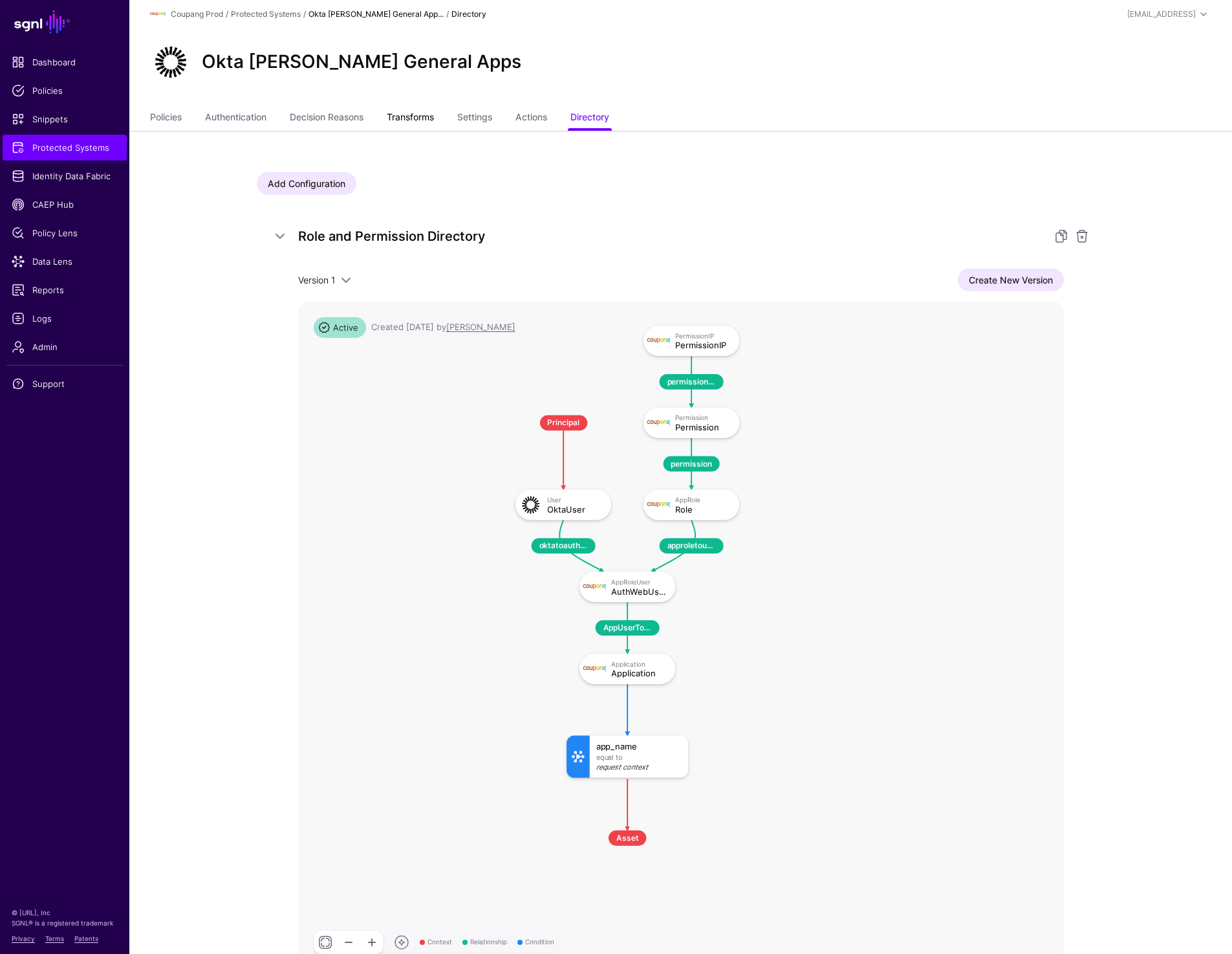
click at [421, 117] on link "Transforms" at bounding box center [410, 119] width 47 height 25
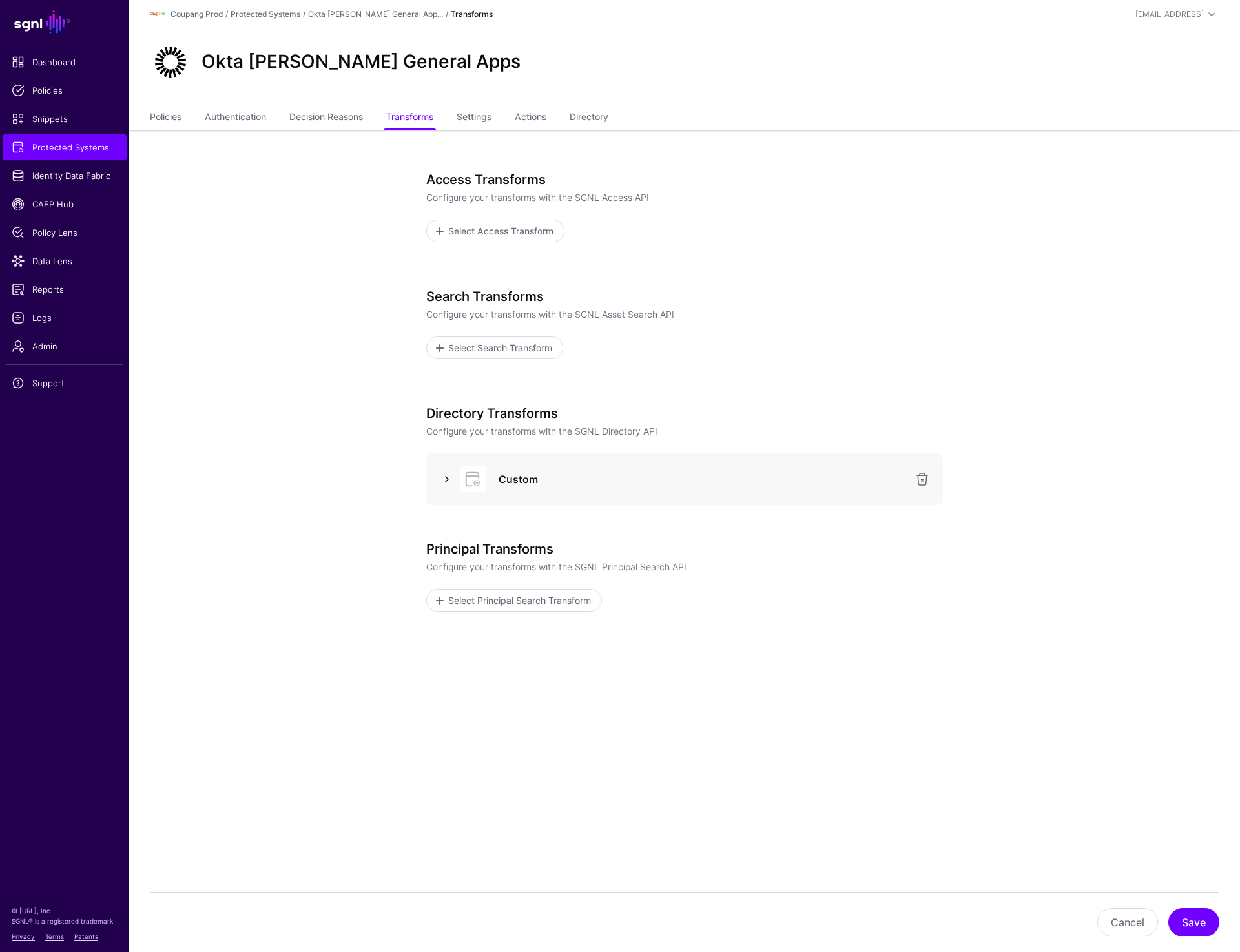
click at [443, 484] on link at bounding box center [446, 479] width 15 height 15
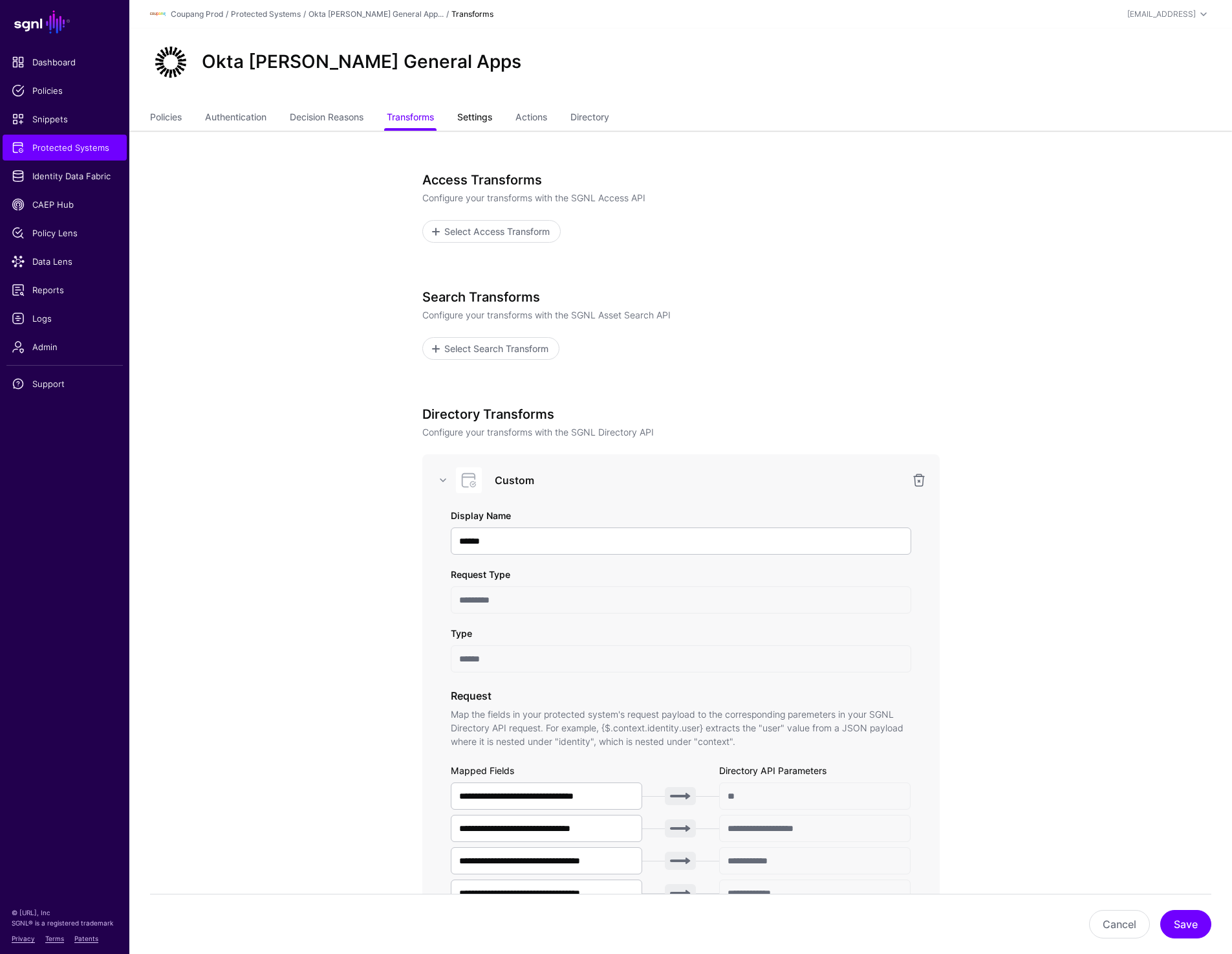
click at [467, 120] on link "Settings" at bounding box center [475, 119] width 35 height 25
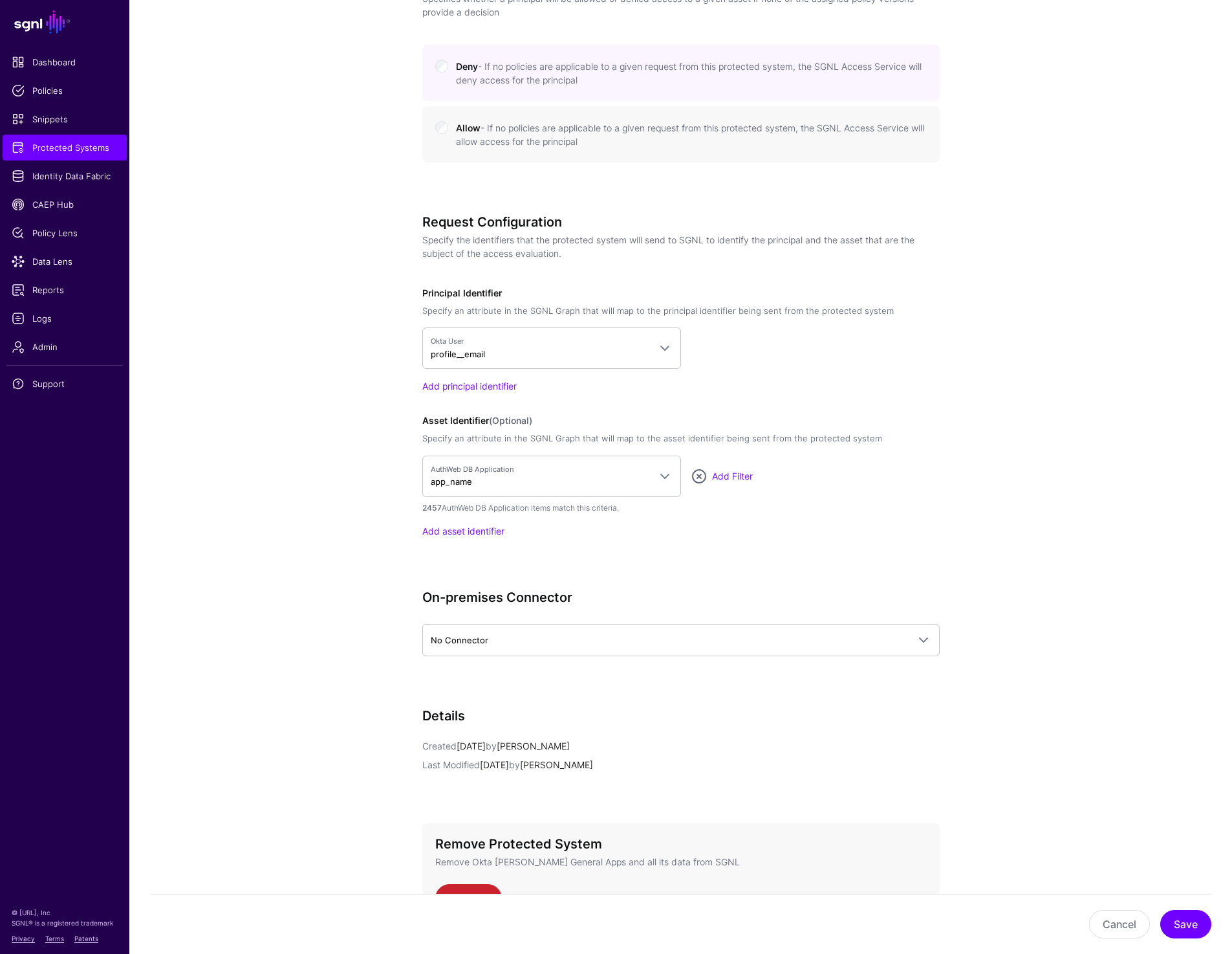
scroll to position [845, 0]
click at [538, 483] on span "AuthWeb DB Application app_name" at bounding box center [540, 476] width 219 height 25
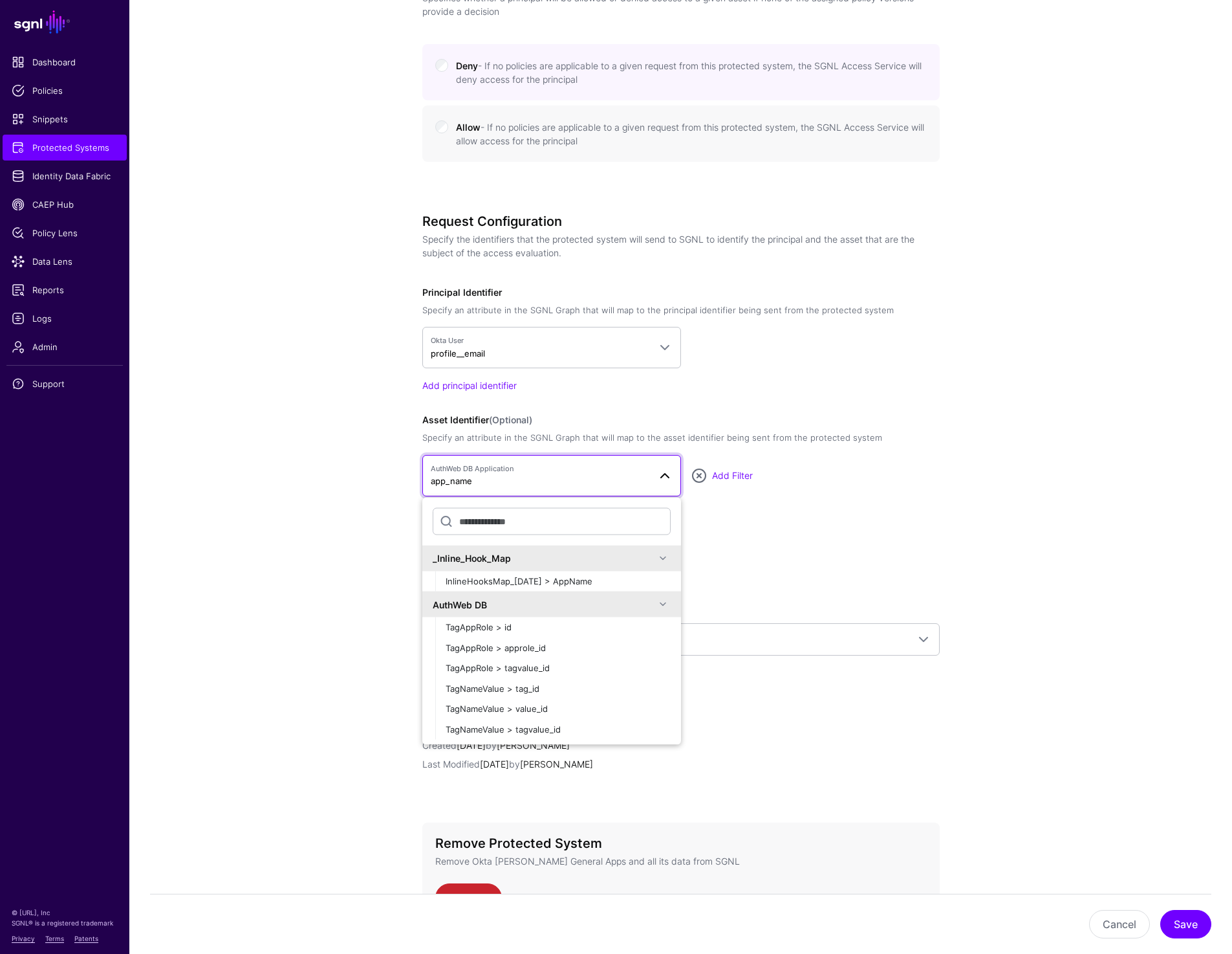
type input "*"
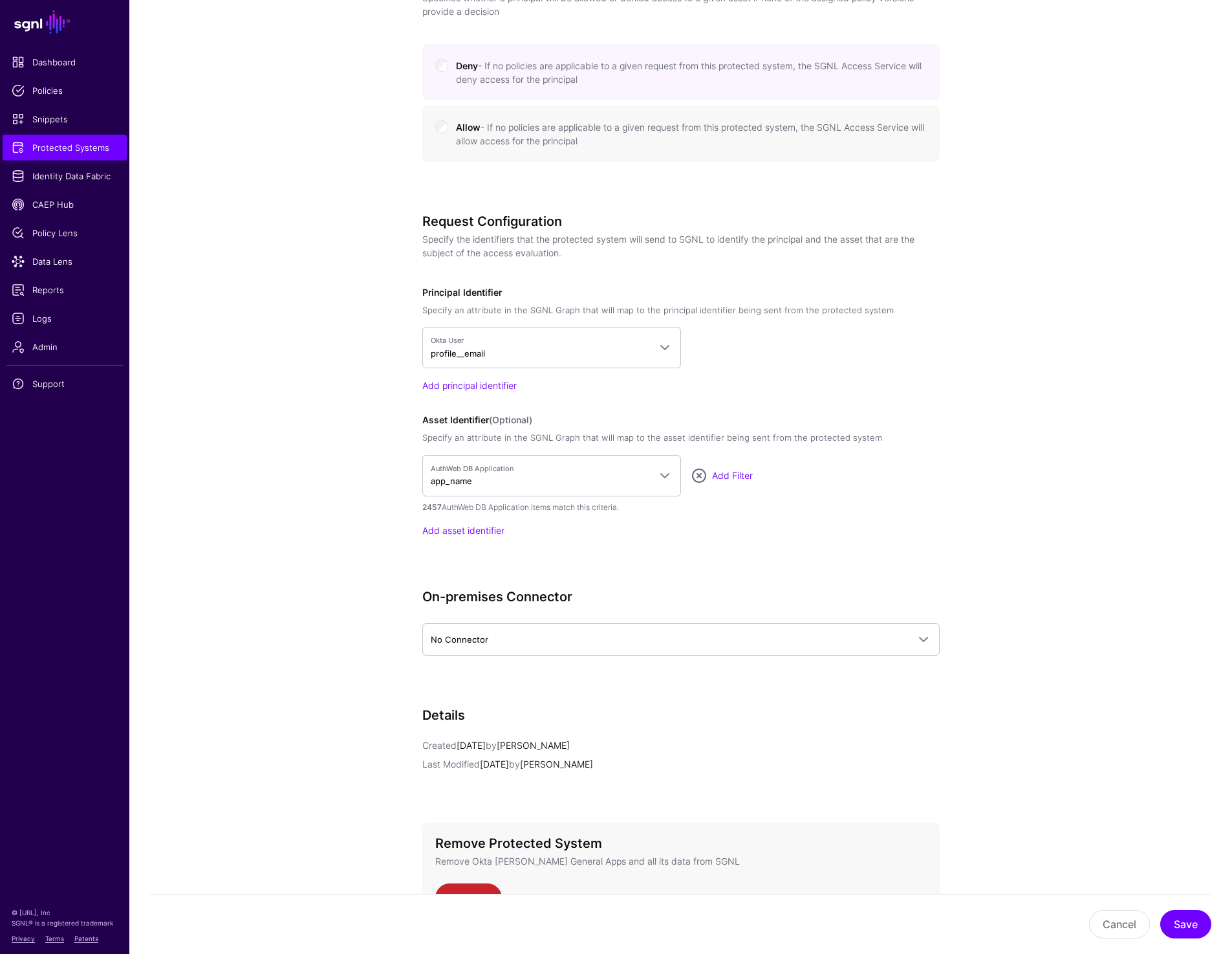
click at [1080, 437] on app-integrations-details-form "**********" at bounding box center [680, 164] width 1103 height 1758
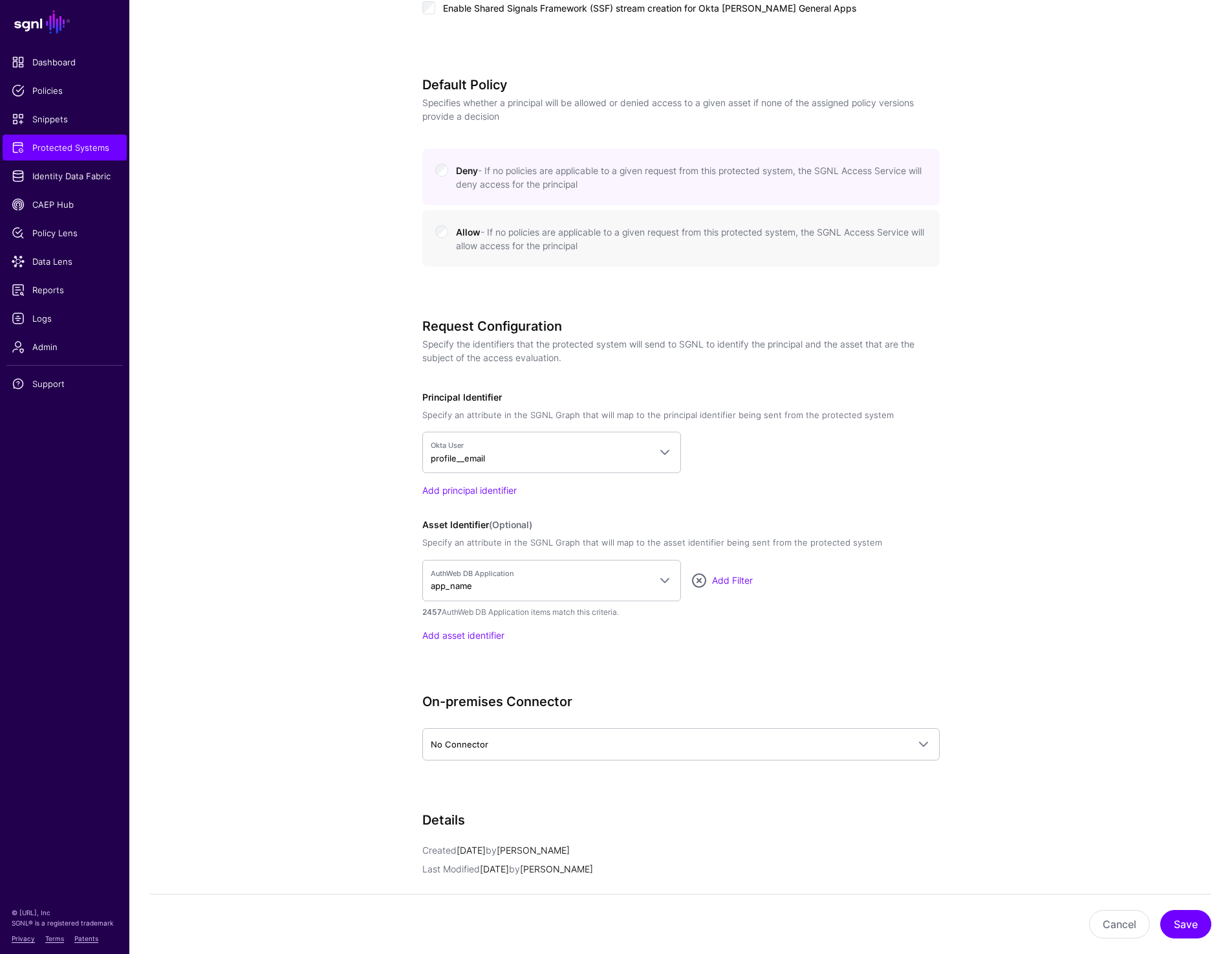
scroll to position [0, 0]
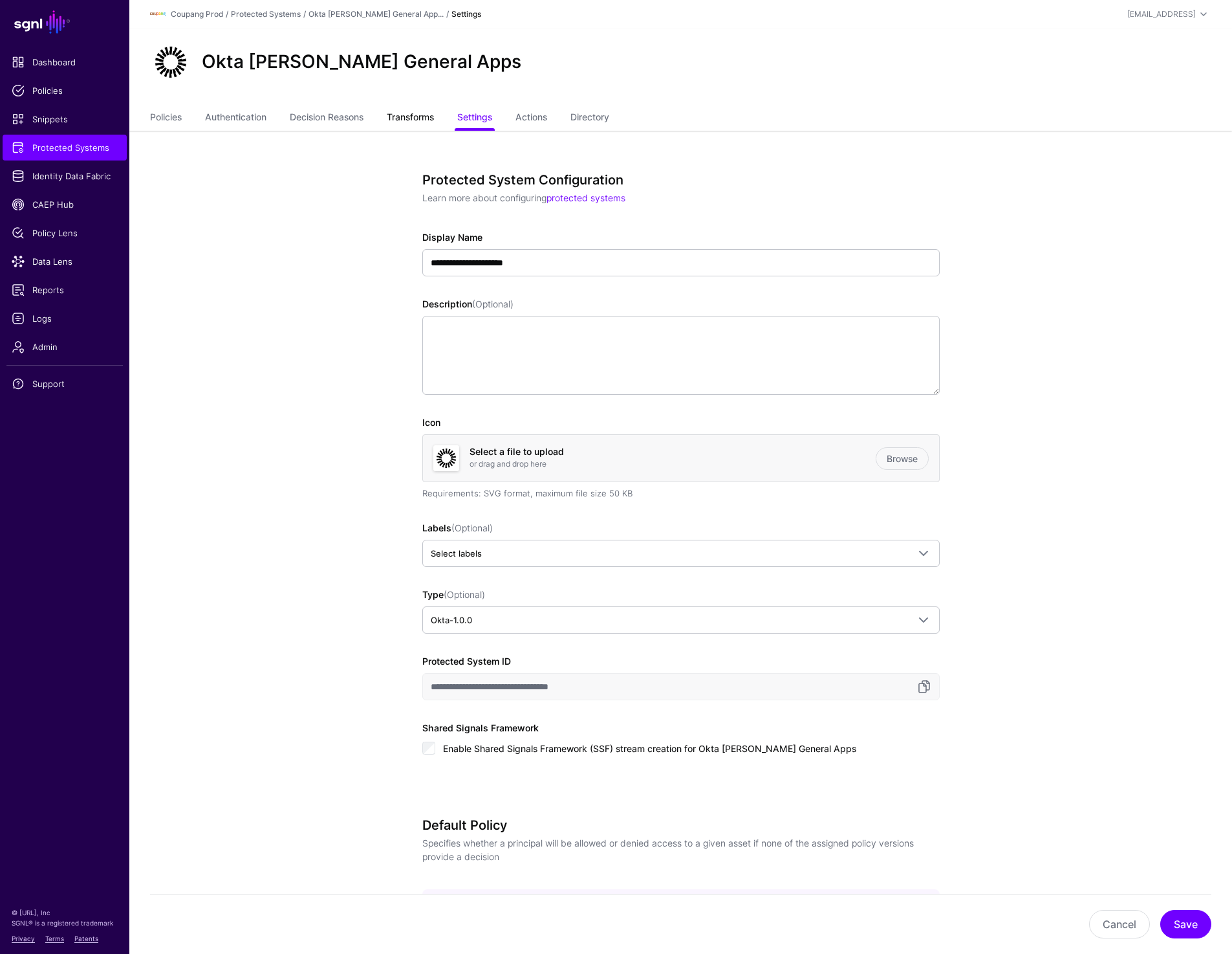
click at [399, 112] on link "Transforms" at bounding box center [410, 119] width 47 height 25
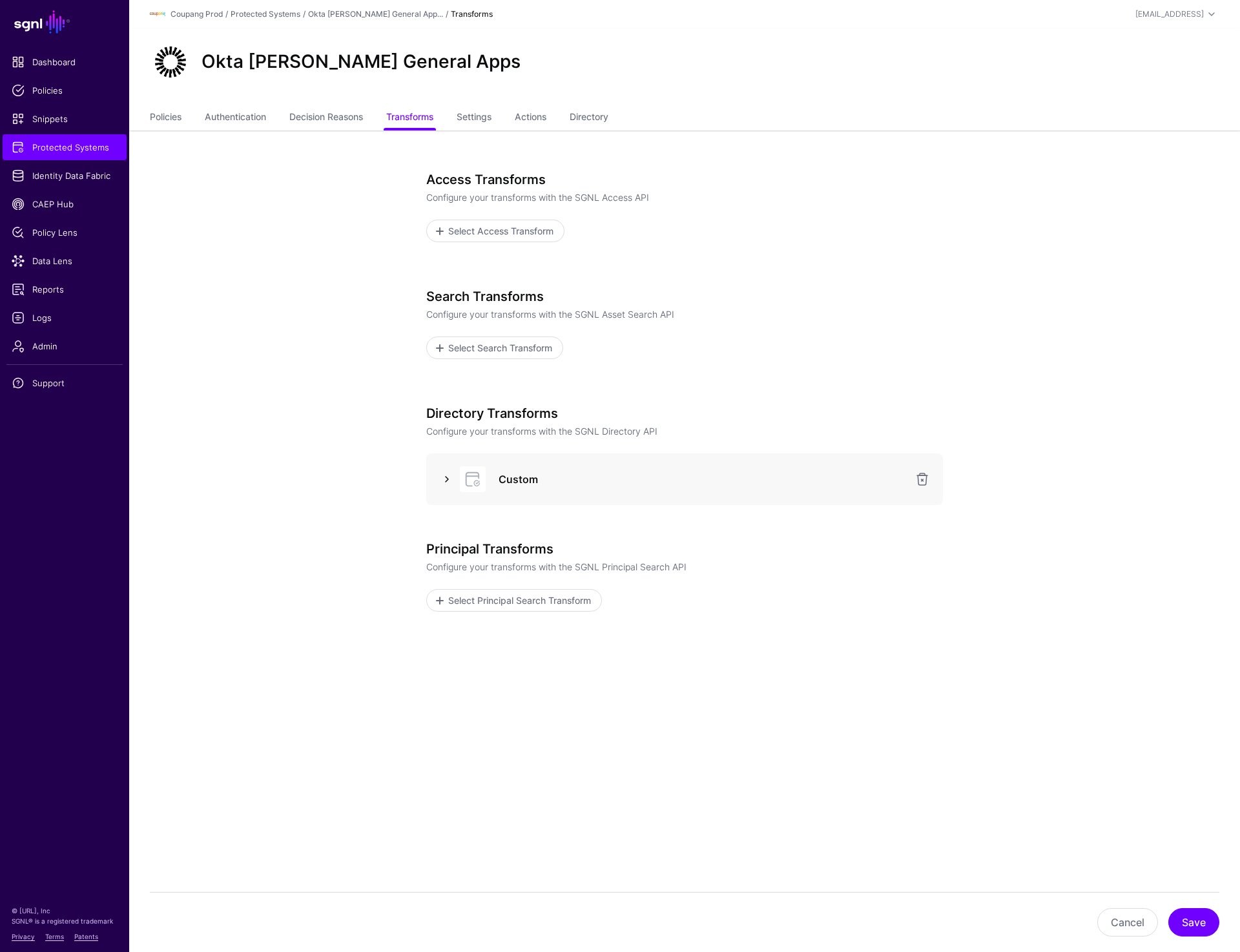
click at [443, 476] on link at bounding box center [446, 479] width 15 height 15
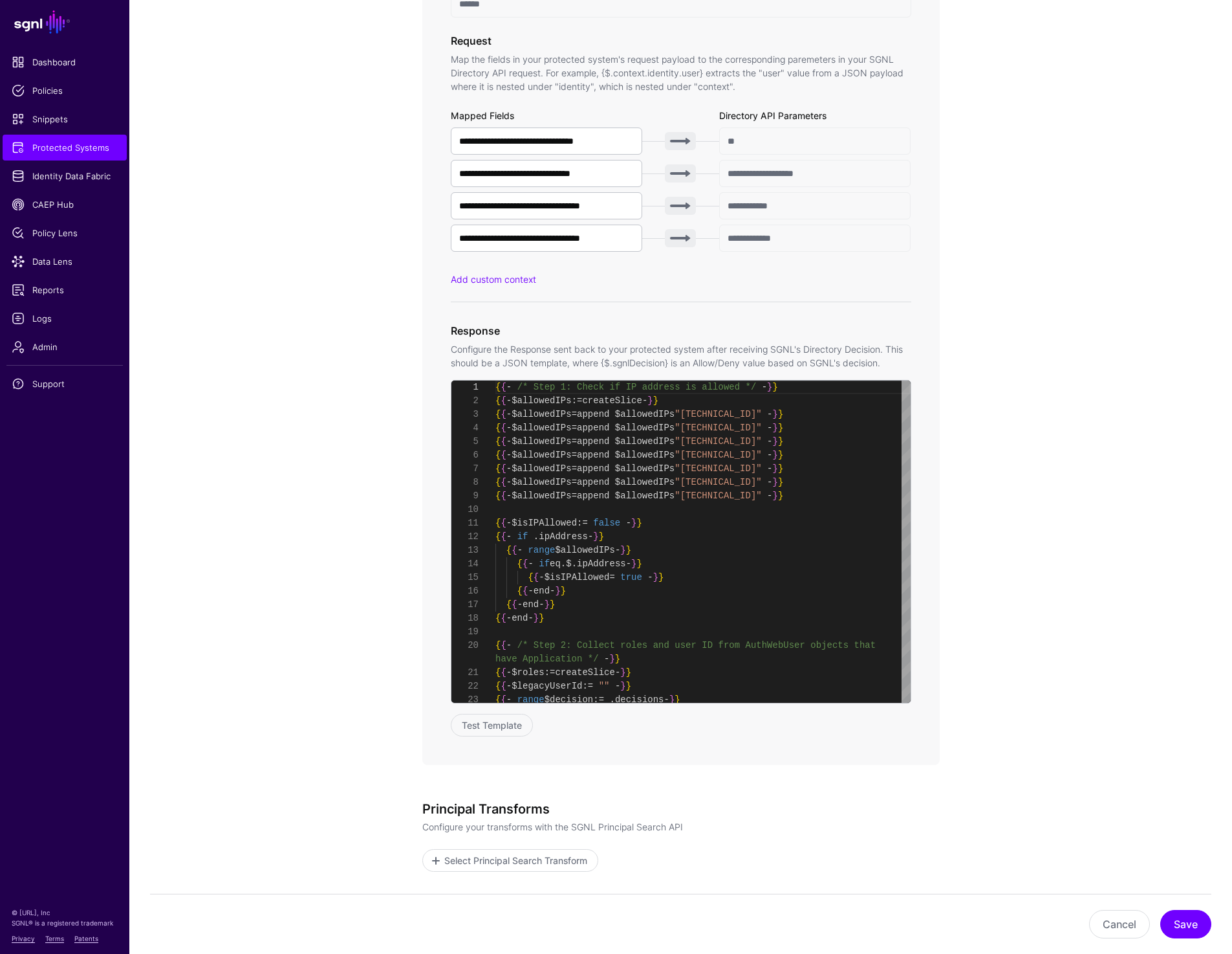
scroll to position [716, 0]
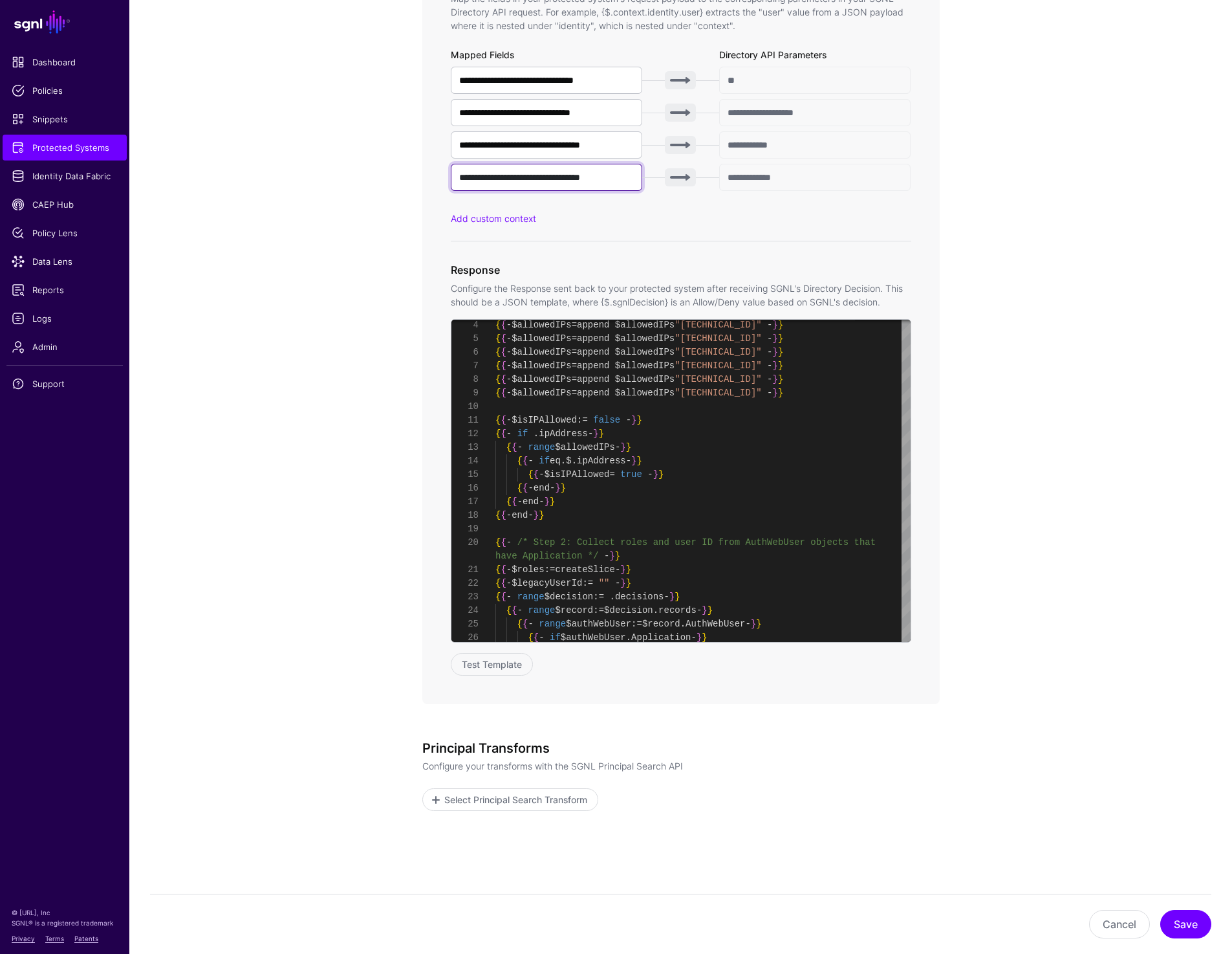
drag, startPoint x: 636, startPoint y: 177, endPoint x: 430, endPoint y: 171, distance: 206.1
click at [430, 171] on div "**********" at bounding box center [681, 222] width 518 height 966
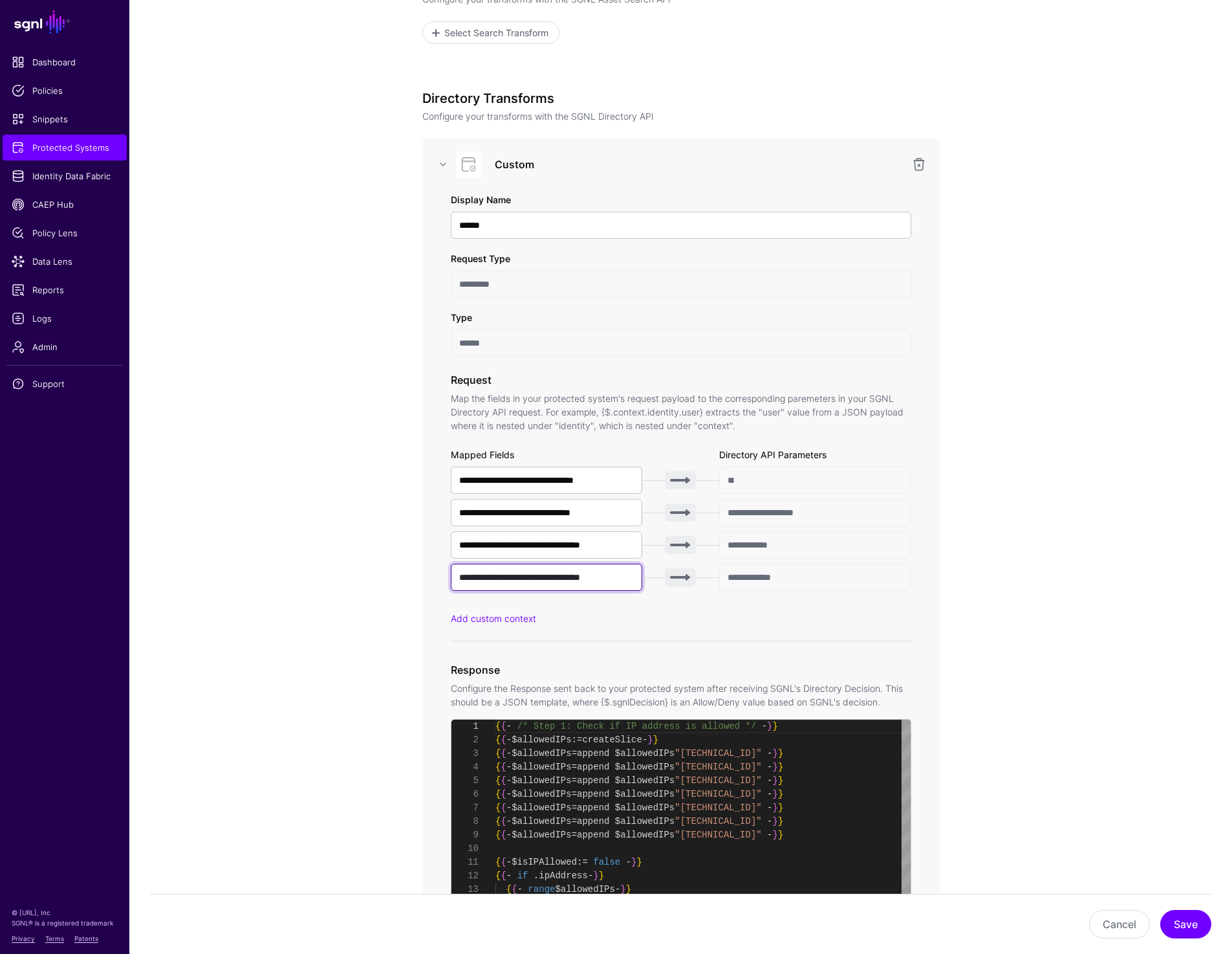
scroll to position [318, 0]
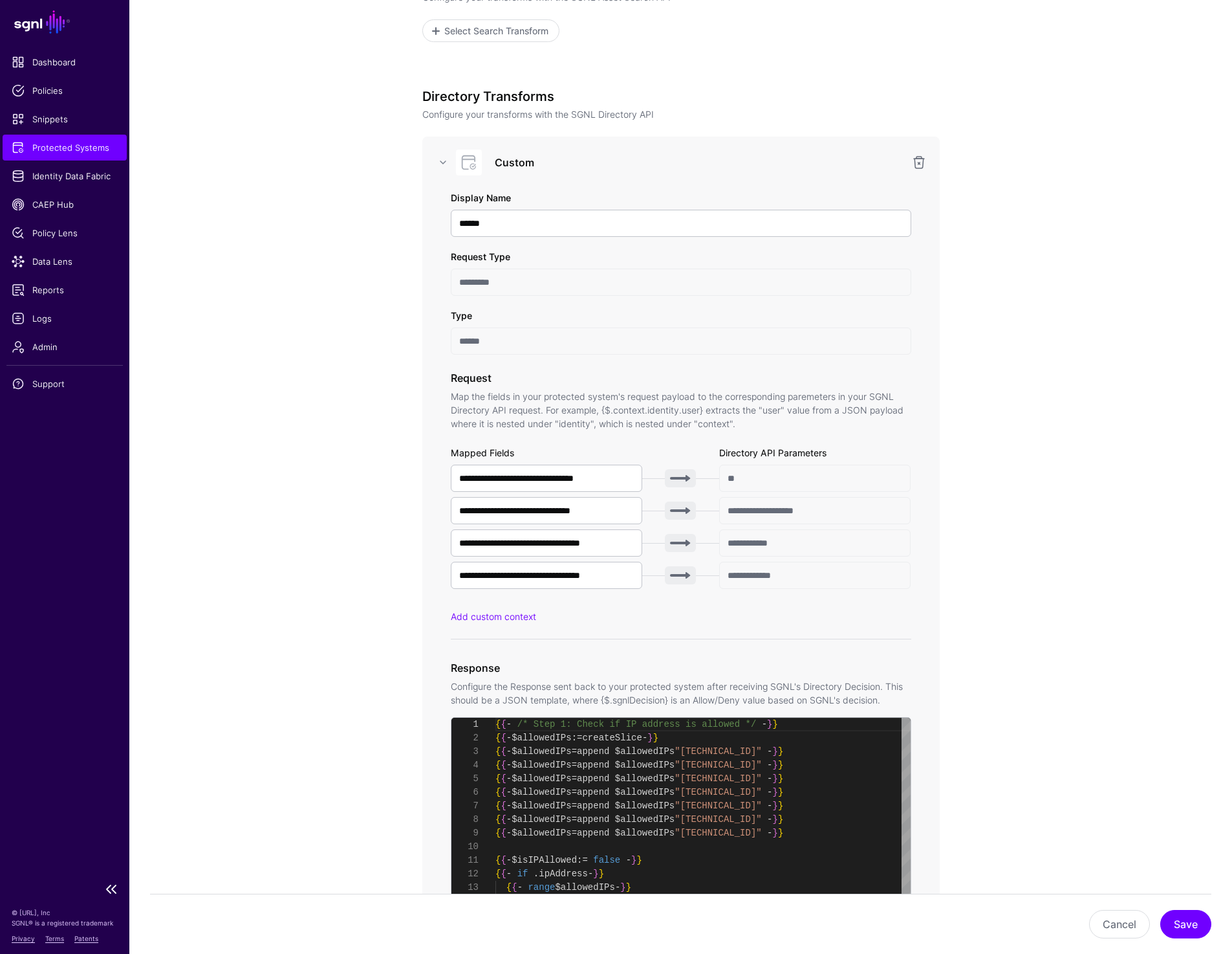
click at [74, 152] on span "Protected Systems" at bounding box center [65, 147] width 106 height 13
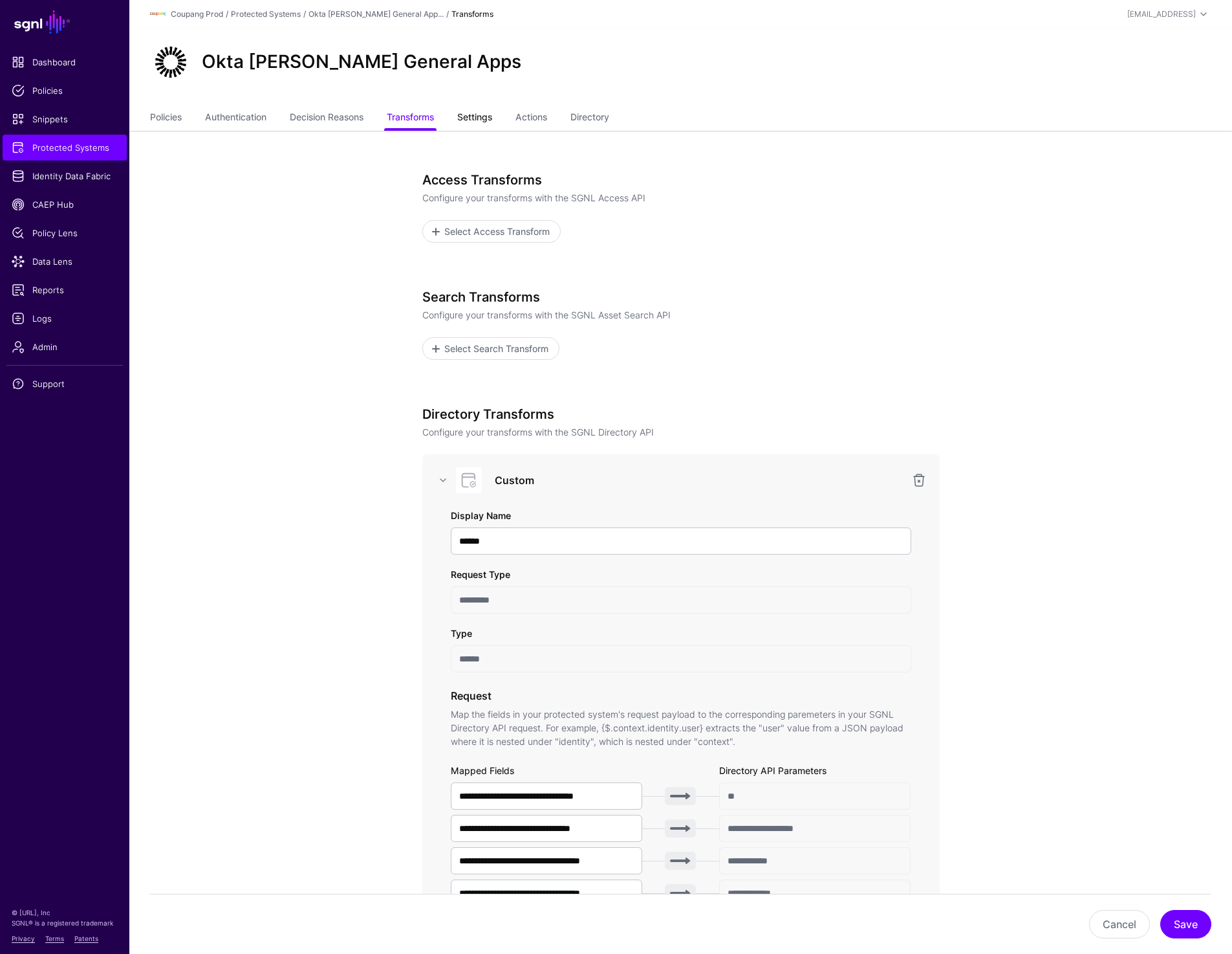
click at [492, 117] on link "Settings" at bounding box center [475, 119] width 35 height 25
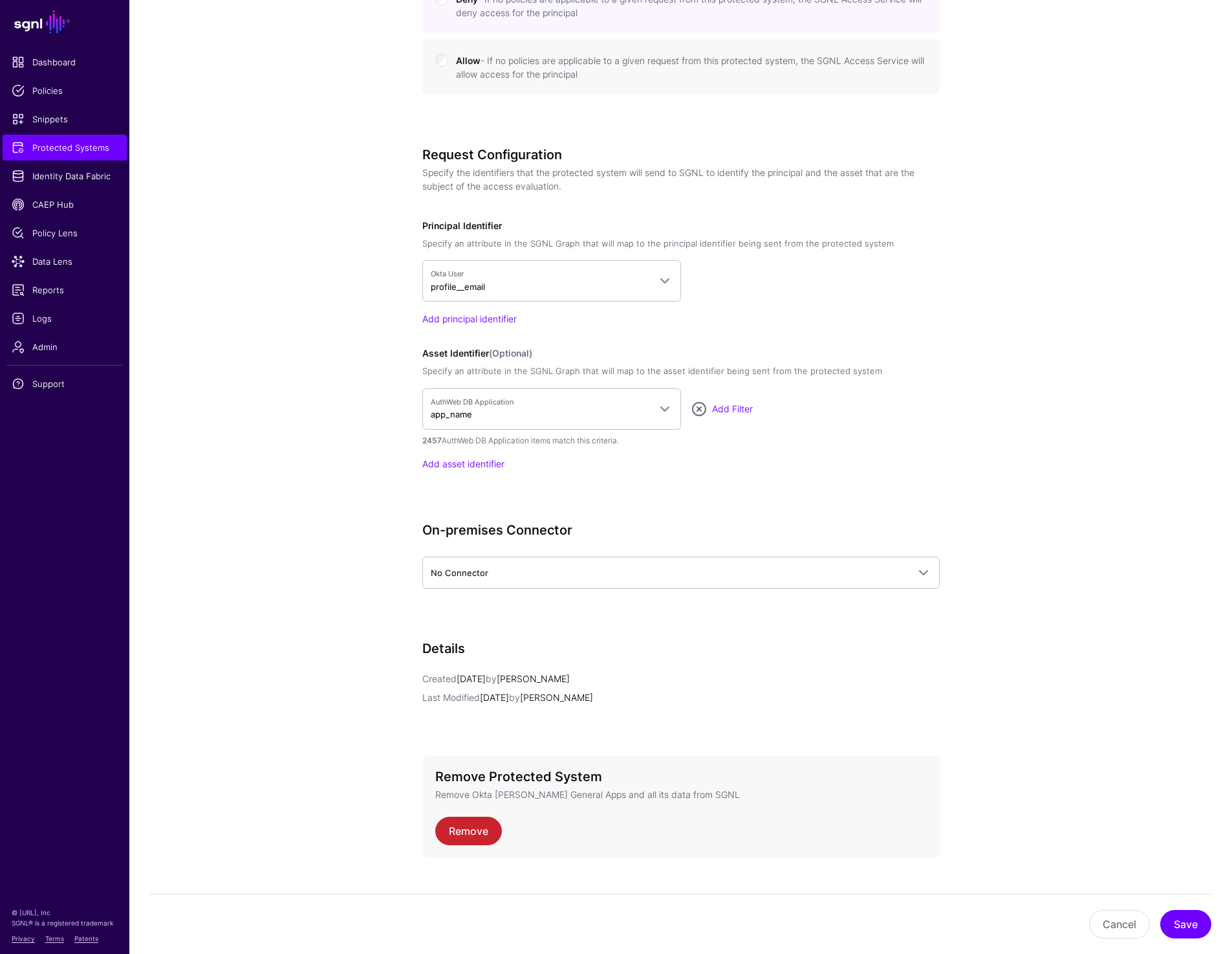
scroll to position [915, 0]
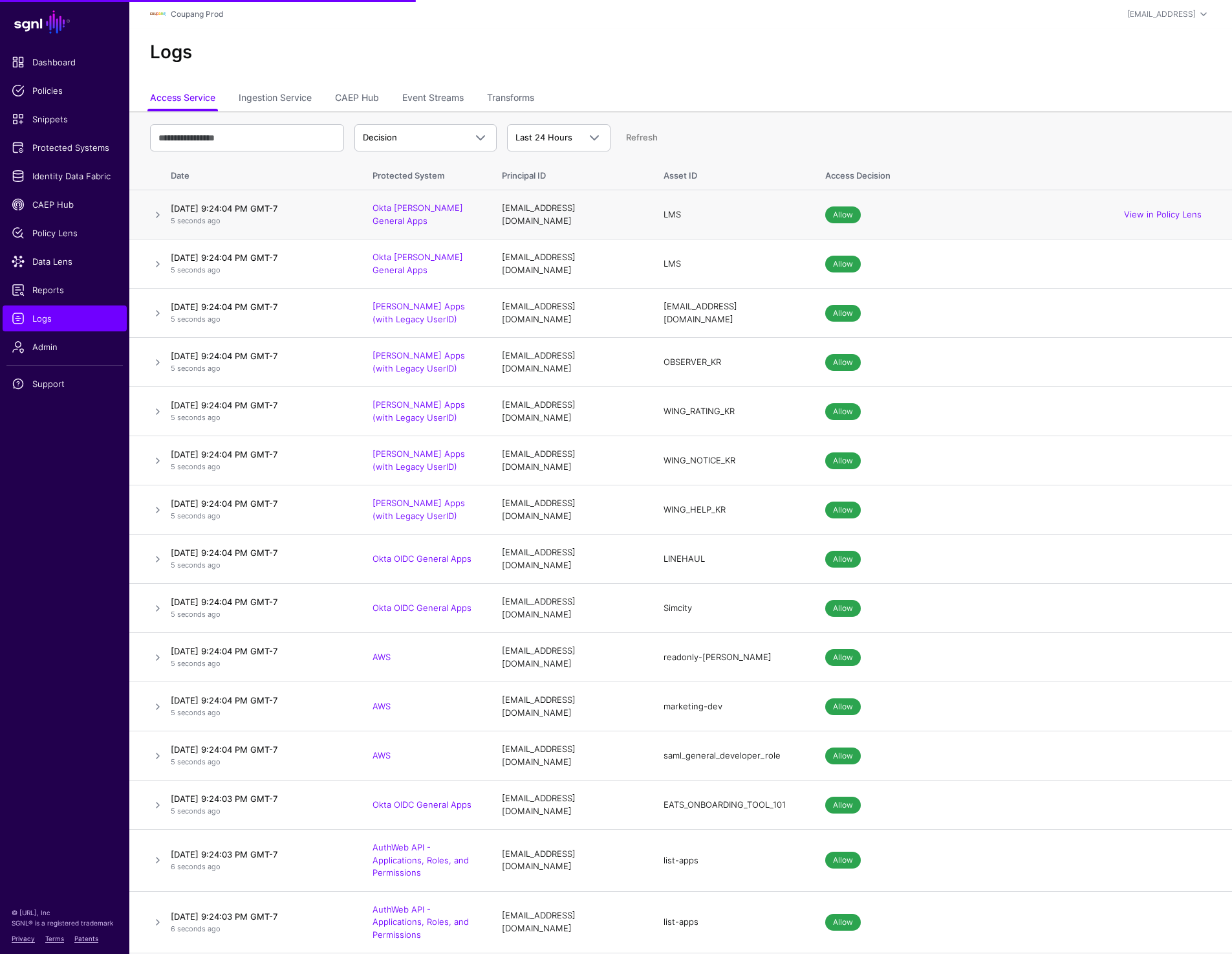
drag, startPoint x: 362, startPoint y: 215, endPoint x: 485, endPoint y: 215, distance: 123.0
click at [485, 215] on td "Okta SAML General Apps" at bounding box center [424, 214] width 129 height 49
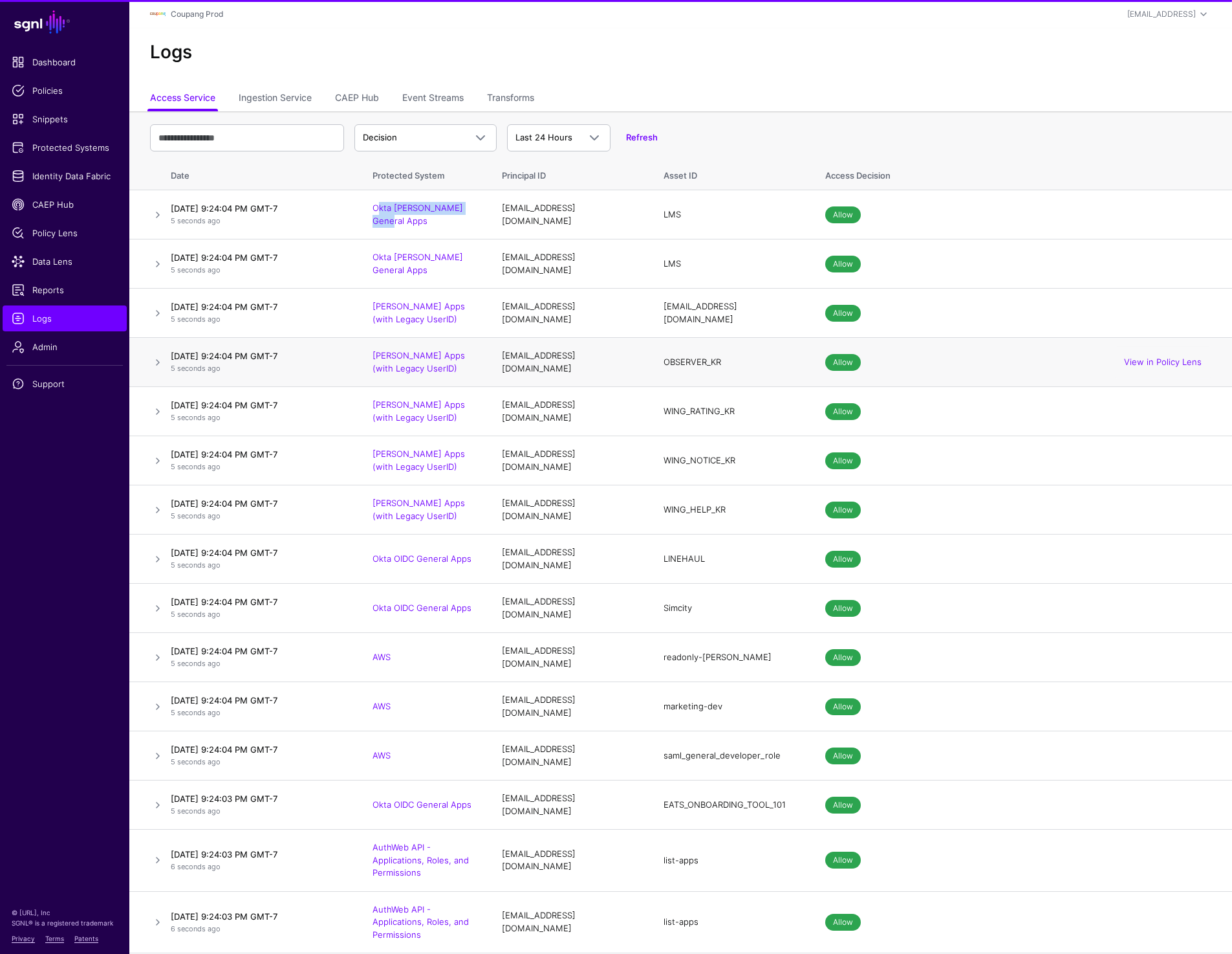
click at [688, 356] on div "OBSERVER_KR" at bounding box center [731, 362] width 136 height 13
click at [664, 42] on h2 "Logs" at bounding box center [681, 53] width 1061 height 22
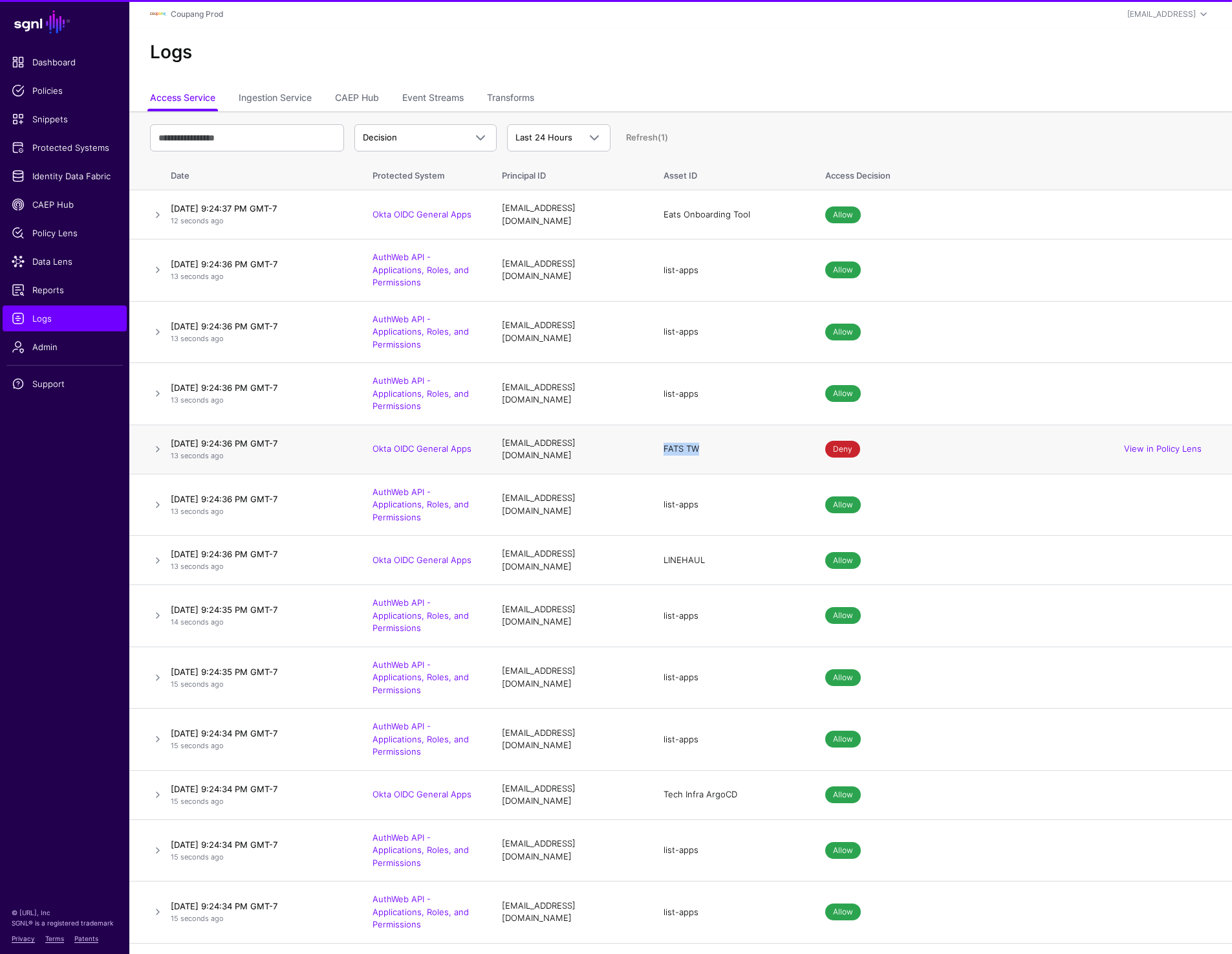
drag, startPoint x: 673, startPoint y: 445, endPoint x: 708, endPoint y: 445, distance: 35.0
click at [708, 445] on td "FATS TW" at bounding box center [732, 449] width 162 height 49
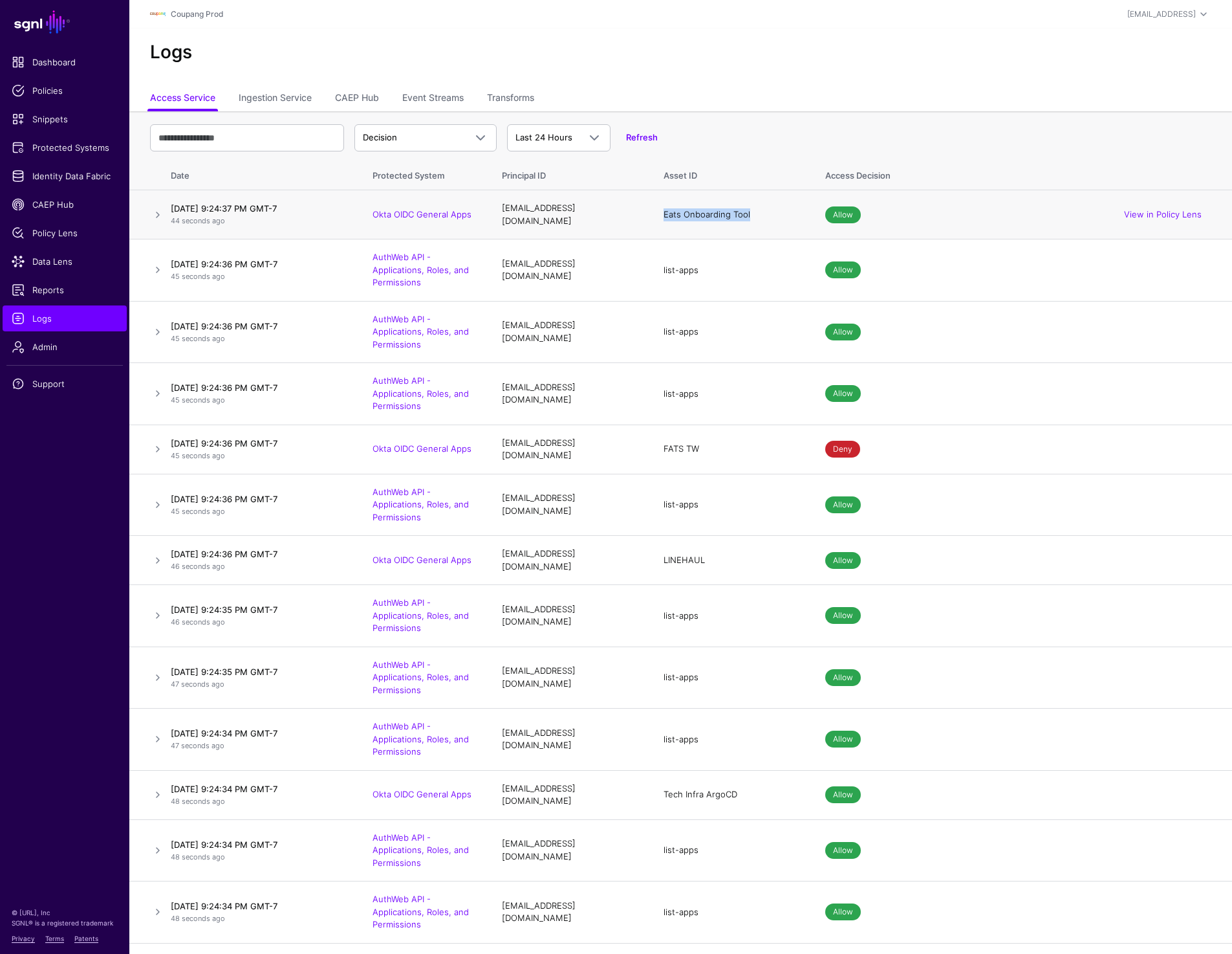
click at [755, 213] on td "Eats Onboarding Tool" at bounding box center [732, 214] width 162 height 49
drag, startPoint x: 479, startPoint y: 212, endPoint x: 333, endPoint y: 212, distance: 146.0
click at [333, 212] on tr "September 18, 2025 at 9:24:37 PM GMT-7 1 minute ago Okta OIDC General Apps cssp…" at bounding box center [680, 214] width 1103 height 49
click at [459, 340] on td "AuthWeb API - Applications, Roles, and Permissions" at bounding box center [424, 332] width 129 height 62
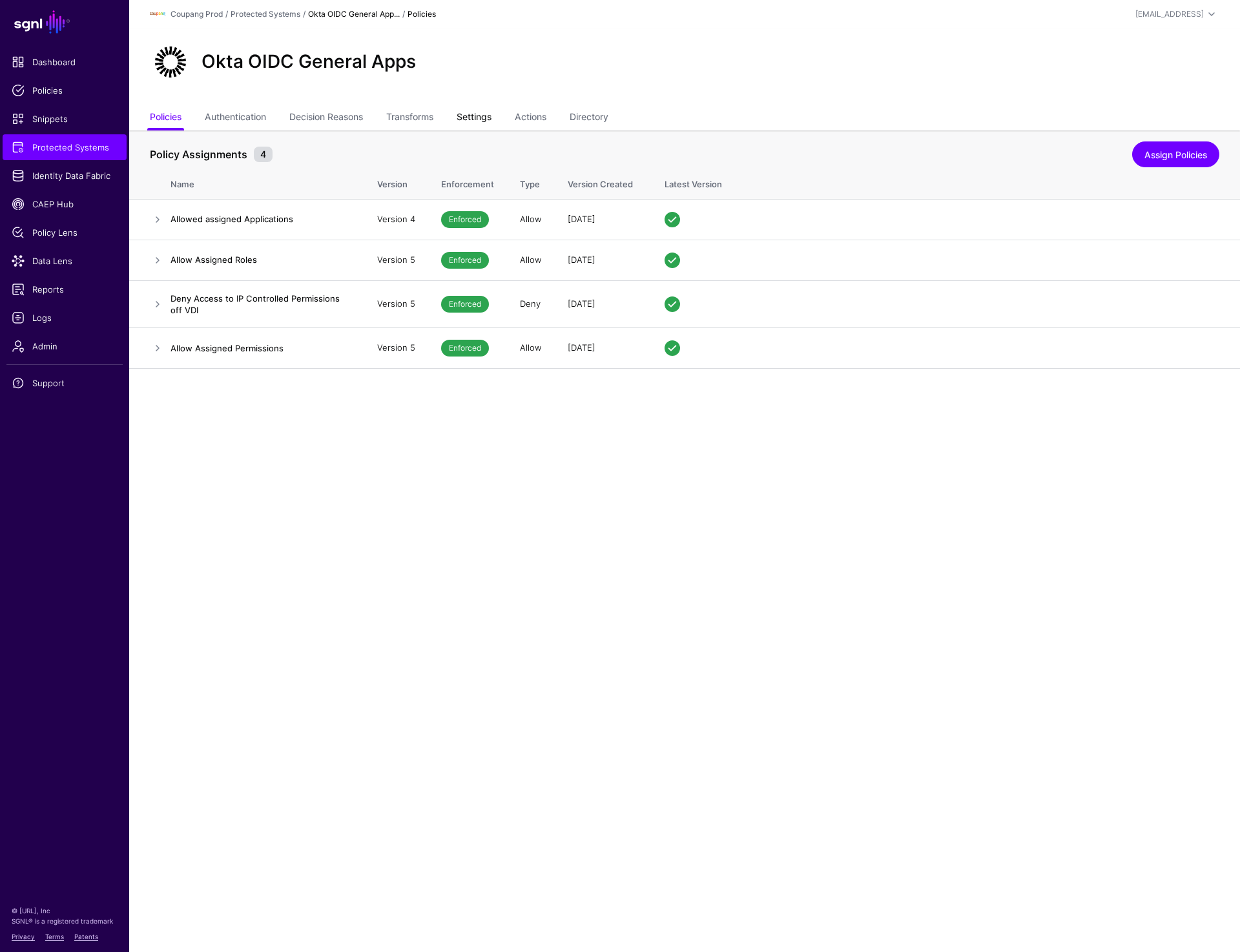
click at [470, 108] on link "Settings" at bounding box center [474, 119] width 35 height 25
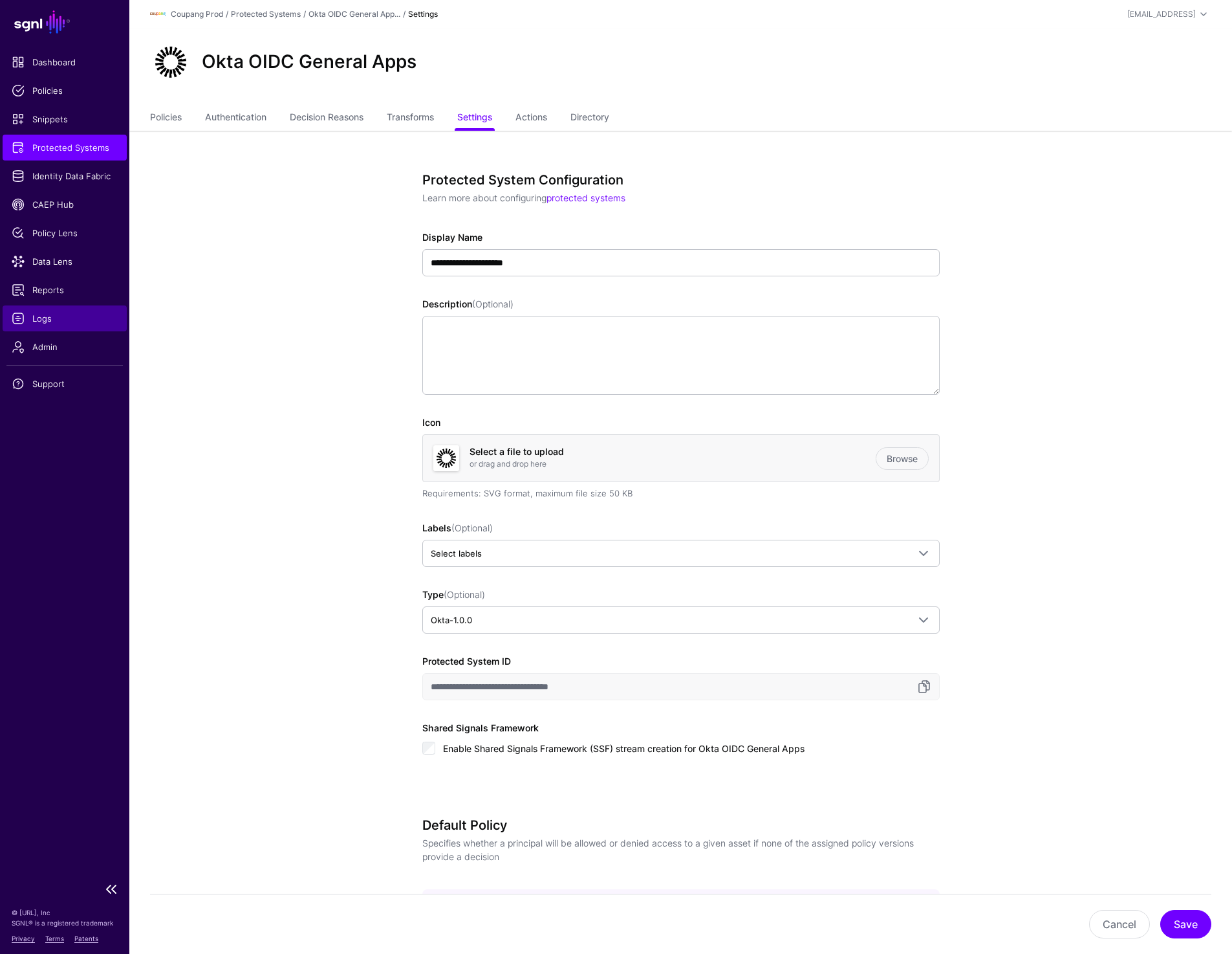
click at [47, 314] on span "Logs" at bounding box center [65, 319] width 106 height 13
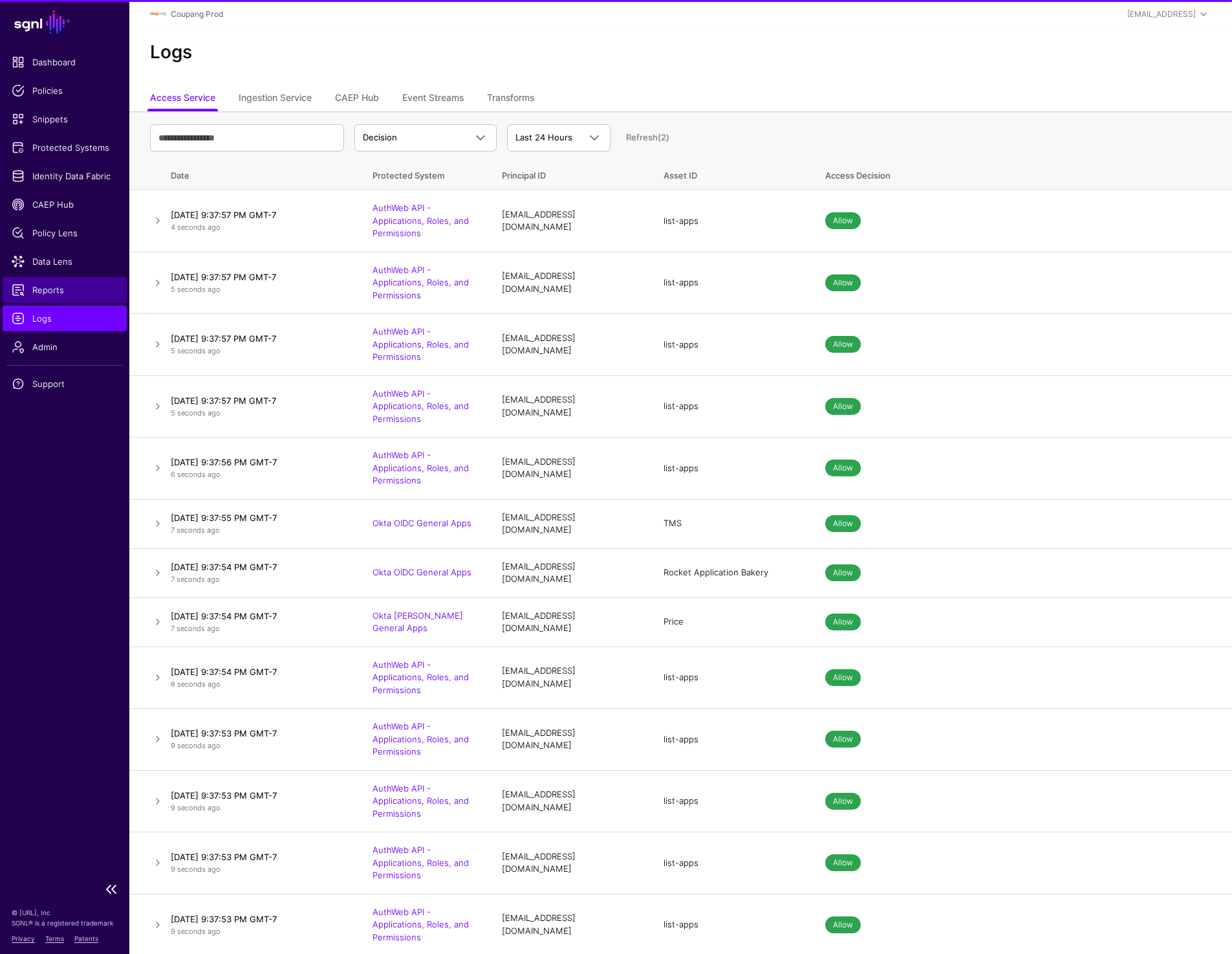
click at [60, 282] on link "Reports" at bounding box center [65, 290] width 124 height 26
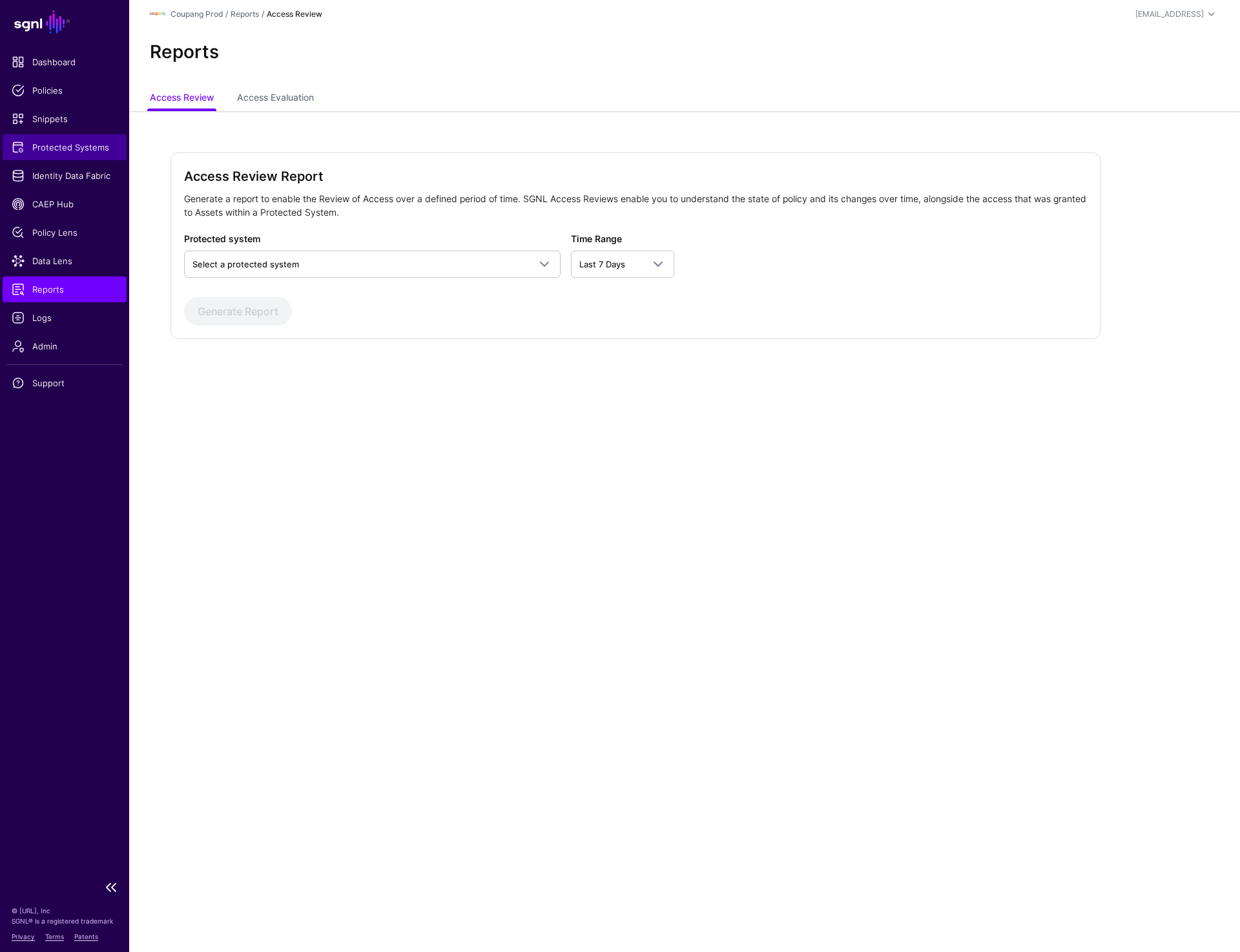
click at [79, 146] on span "Protected Systems" at bounding box center [65, 147] width 106 height 13
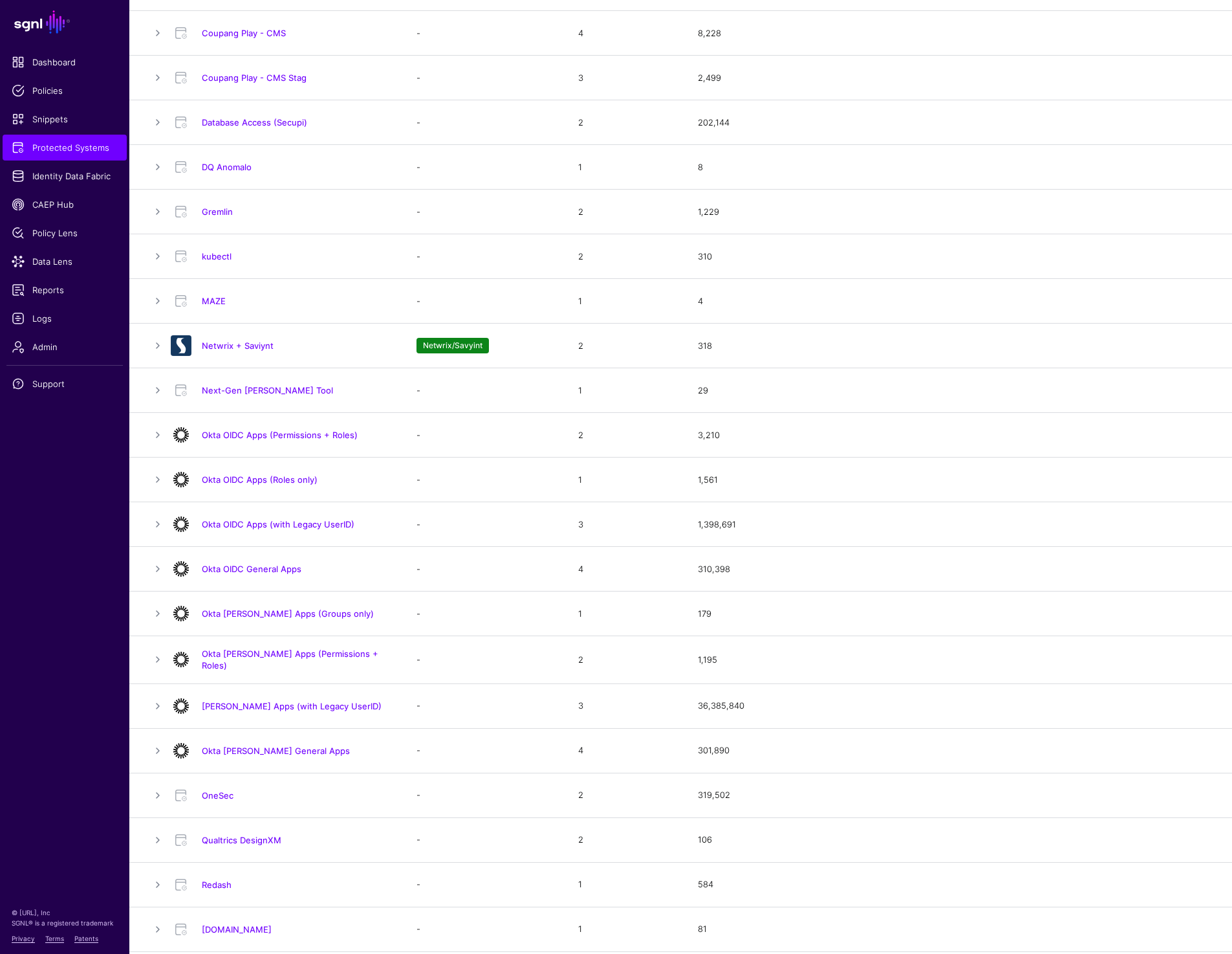
scroll to position [480, 0]
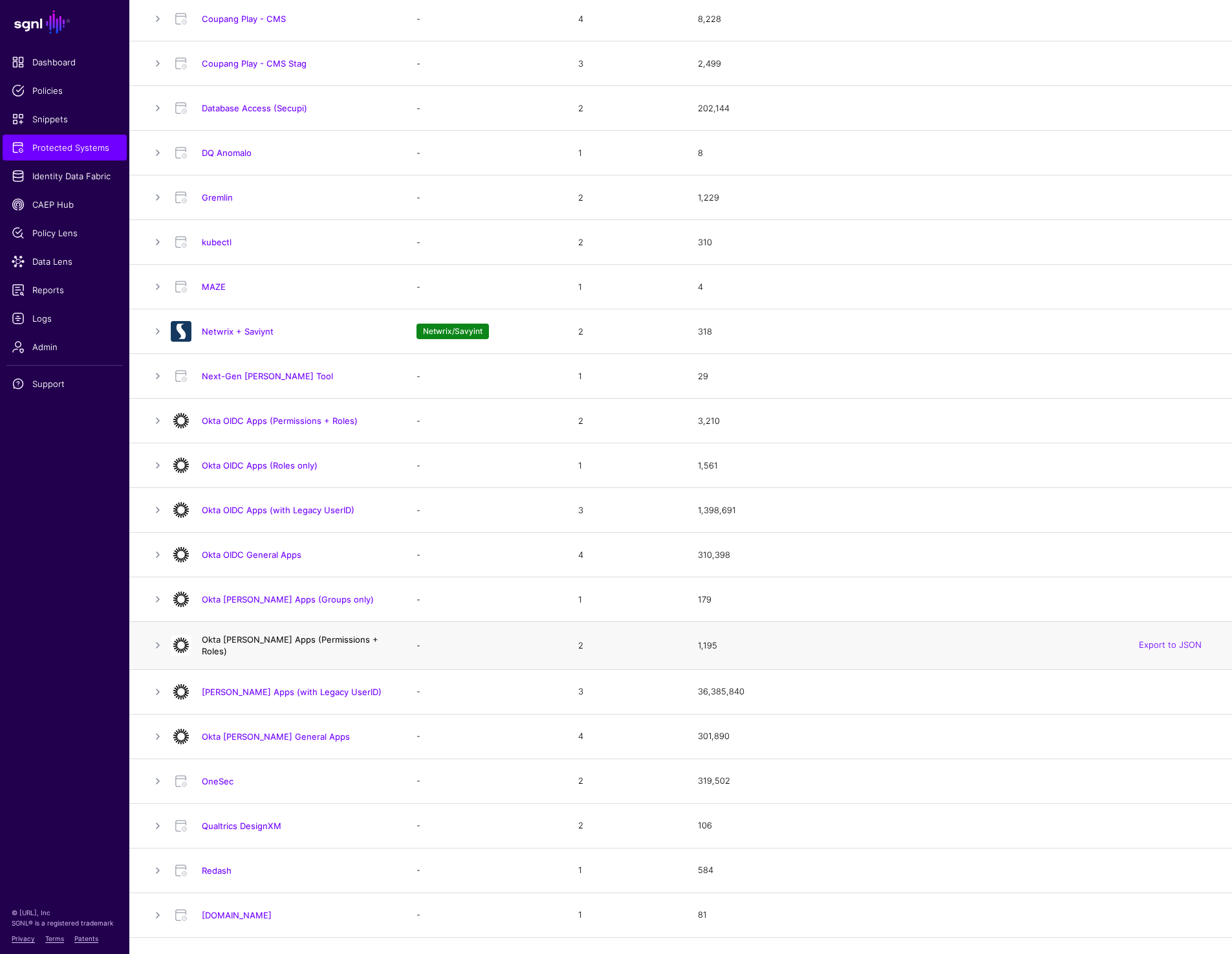
click at [238, 648] on link "Okta [PERSON_NAME] Apps (Permissions + Roles)" at bounding box center [290, 645] width 176 height 22
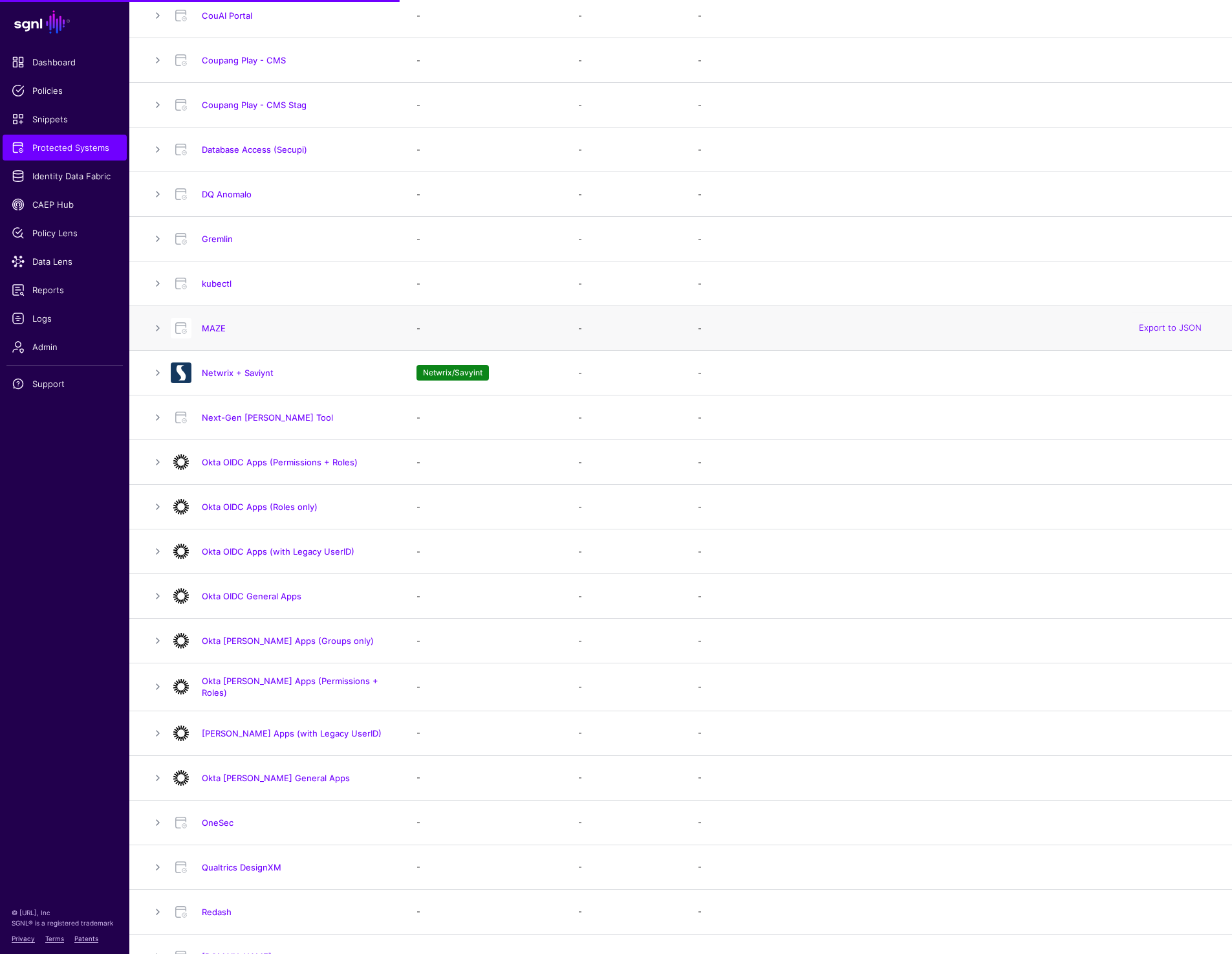
scroll to position [594, 0]
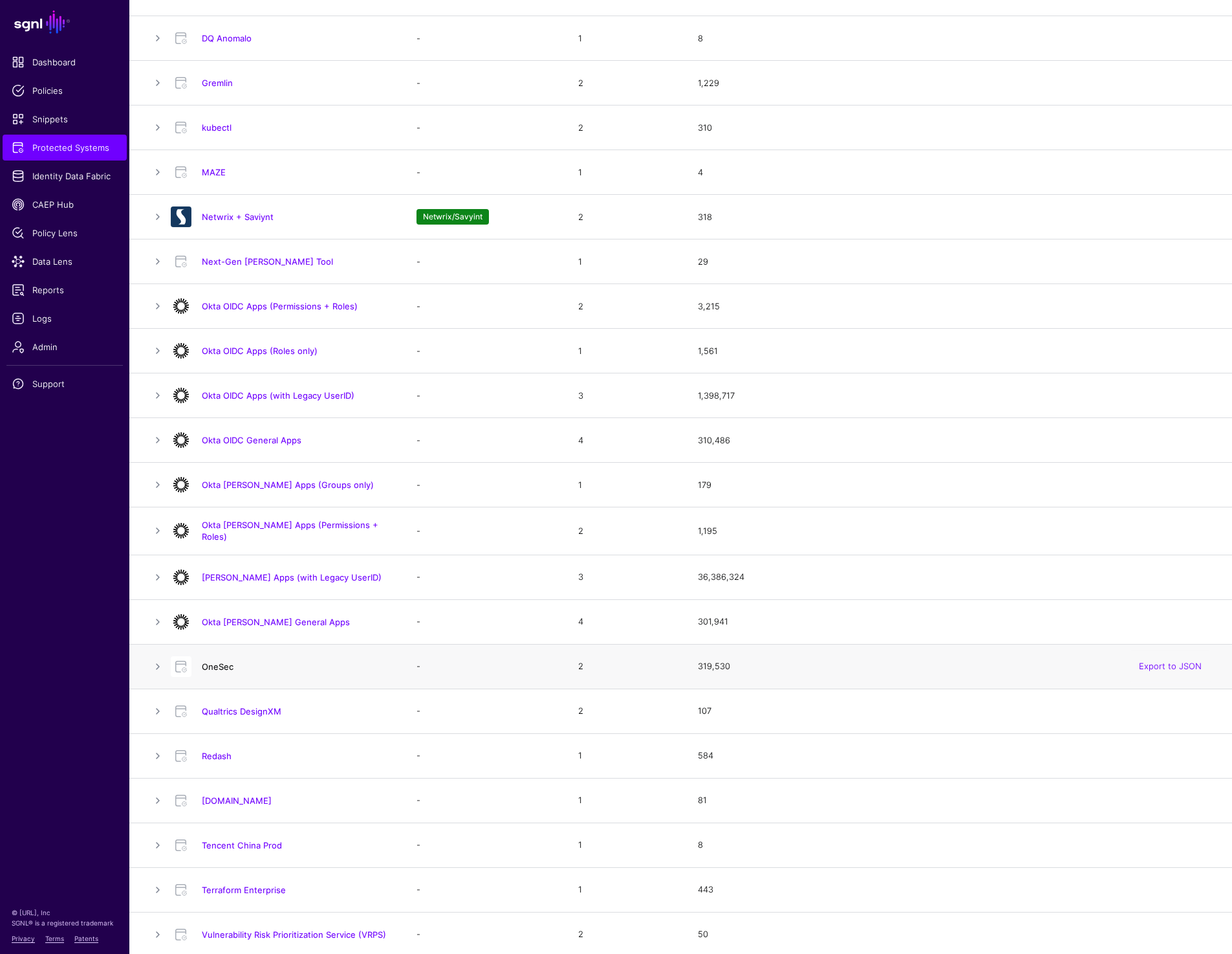
click at [219, 665] on link "OneSec" at bounding box center [217, 667] width 31 height 10
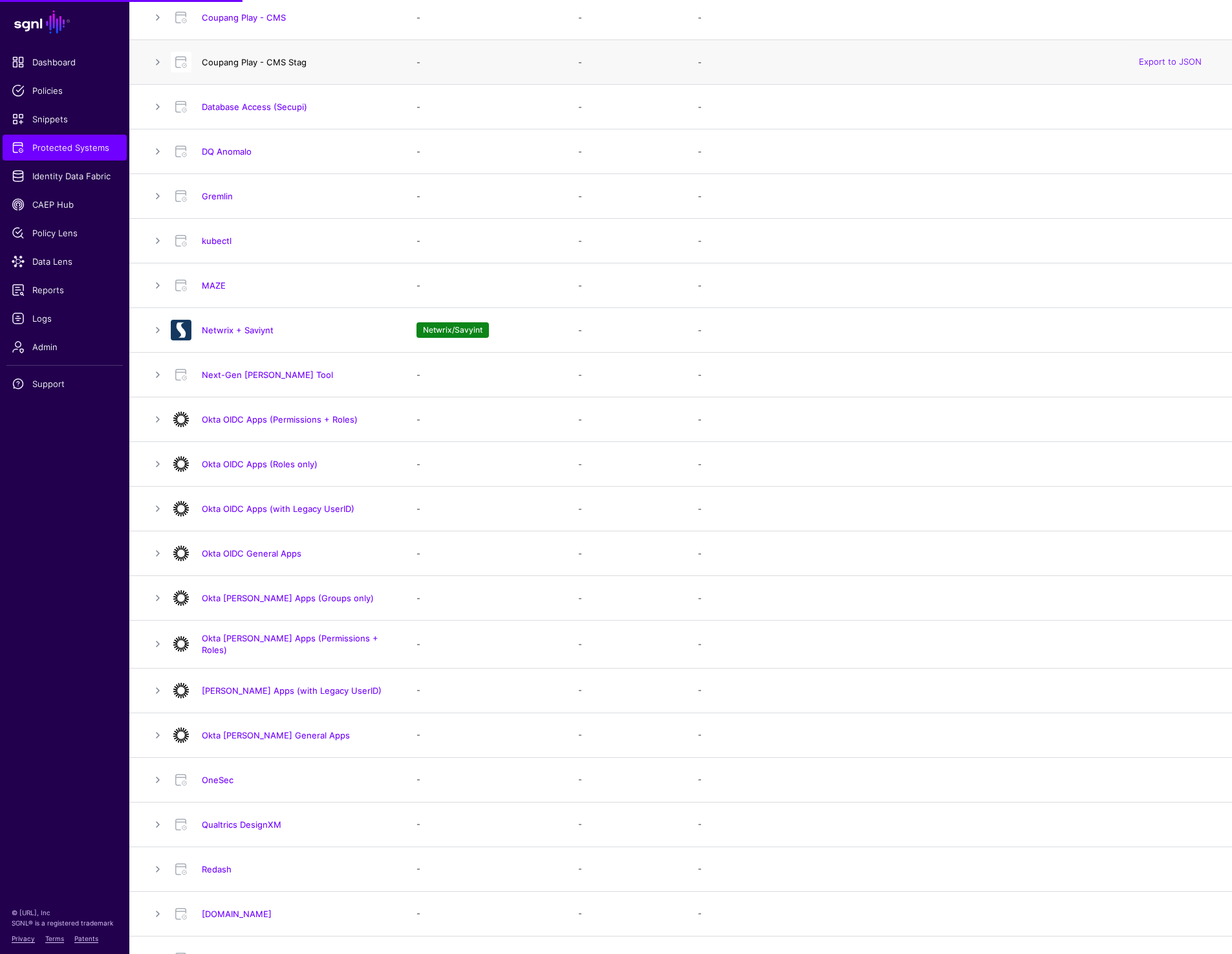
scroll to position [498, 0]
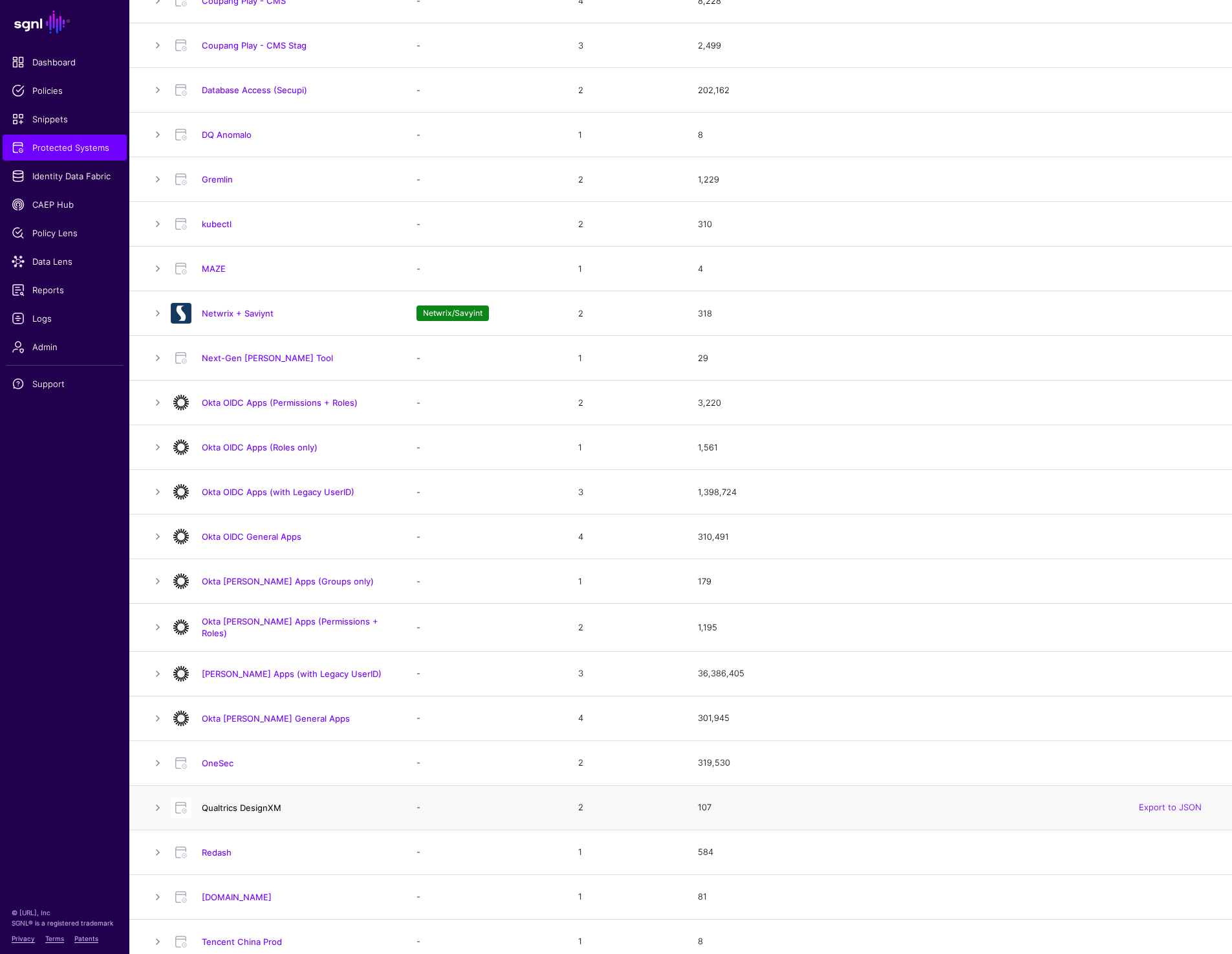
click at [252, 802] on link "Qualtrics DesignXM" at bounding box center [241, 807] width 79 height 10
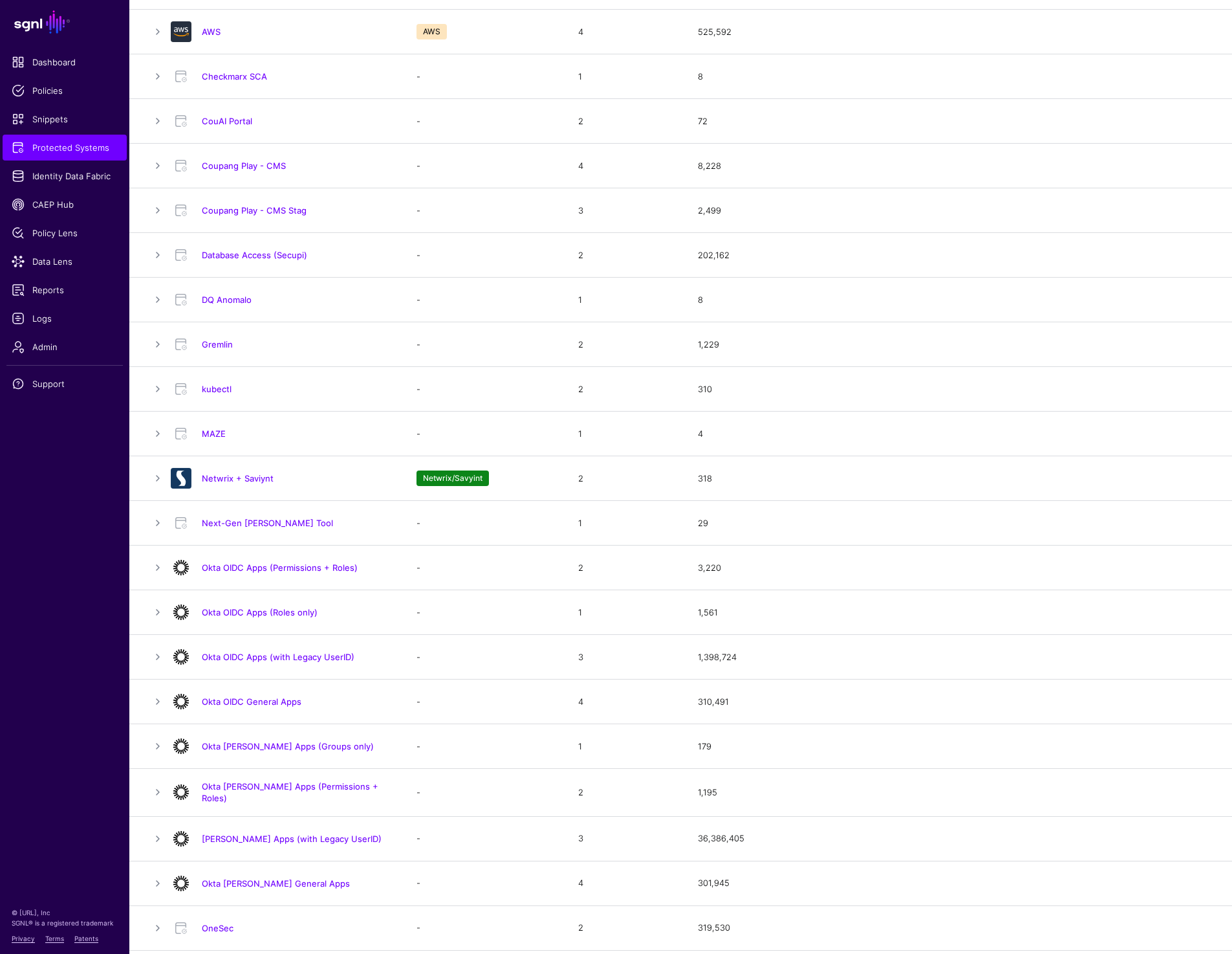
scroll to position [339, 0]
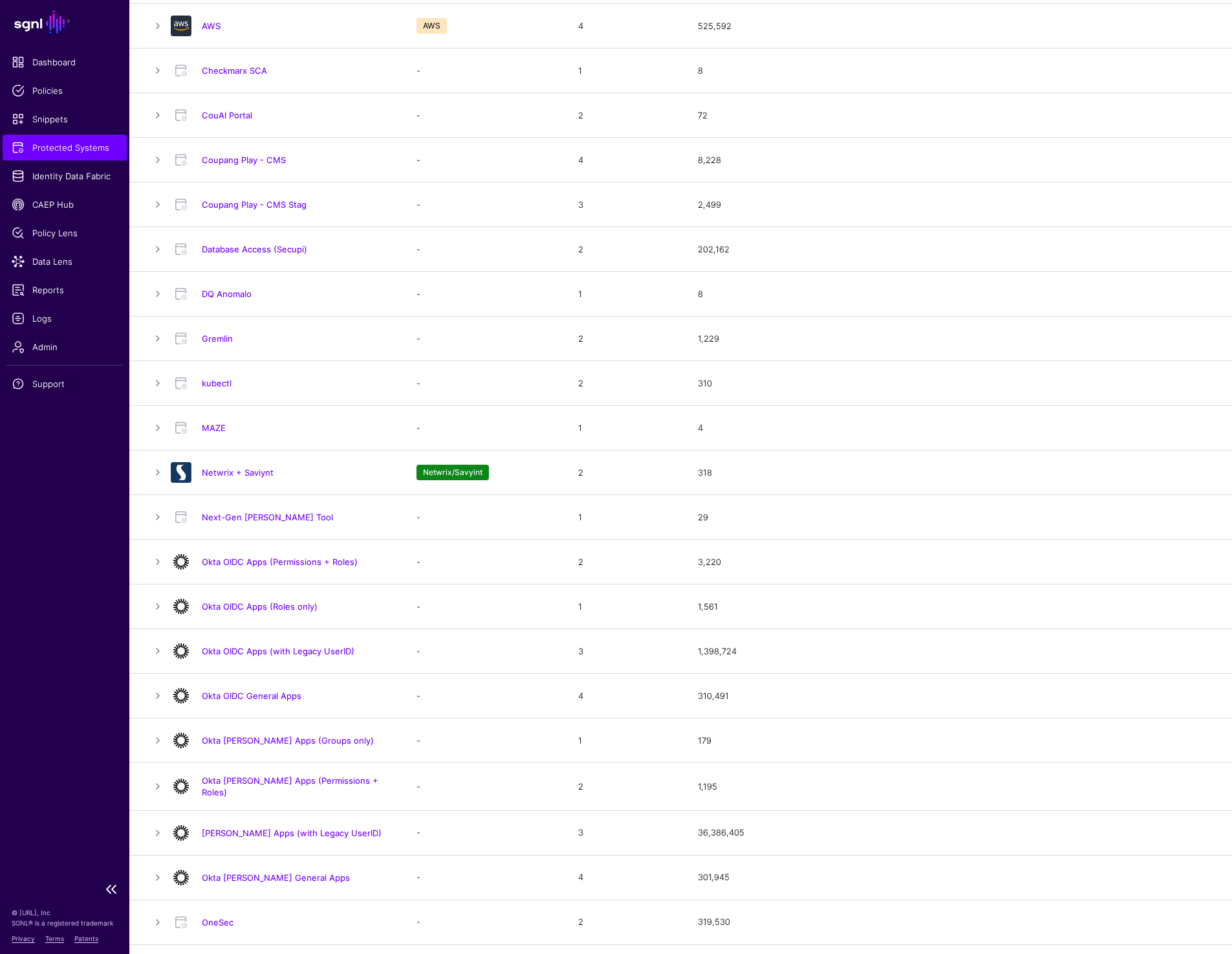
click at [54, 154] on link "Protected Systems" at bounding box center [65, 147] width 124 height 26
click at [66, 147] on span "Protected Systems" at bounding box center [65, 147] width 106 height 13
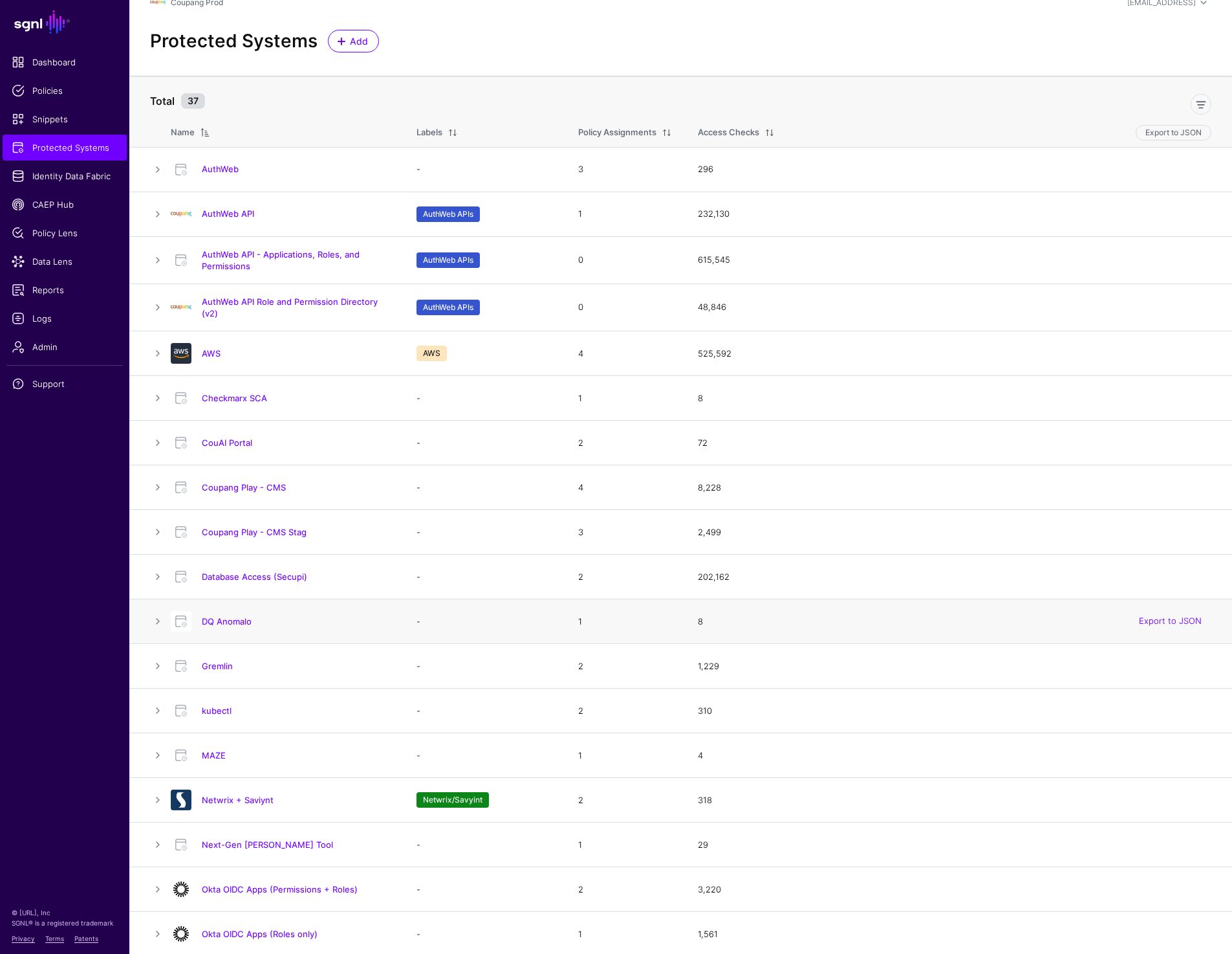
scroll to position [0, 0]
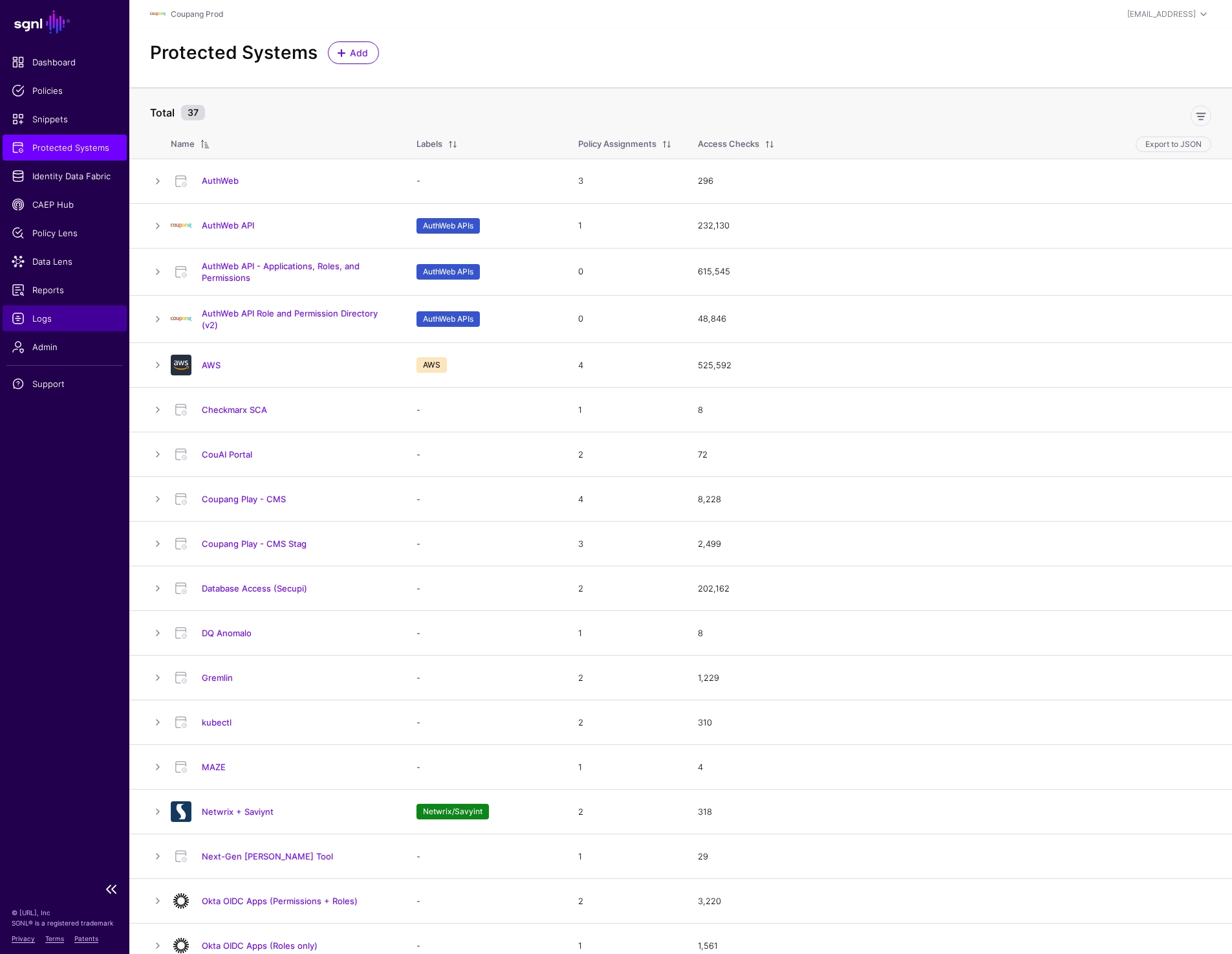
click at [50, 315] on span "Logs" at bounding box center [65, 319] width 106 height 13
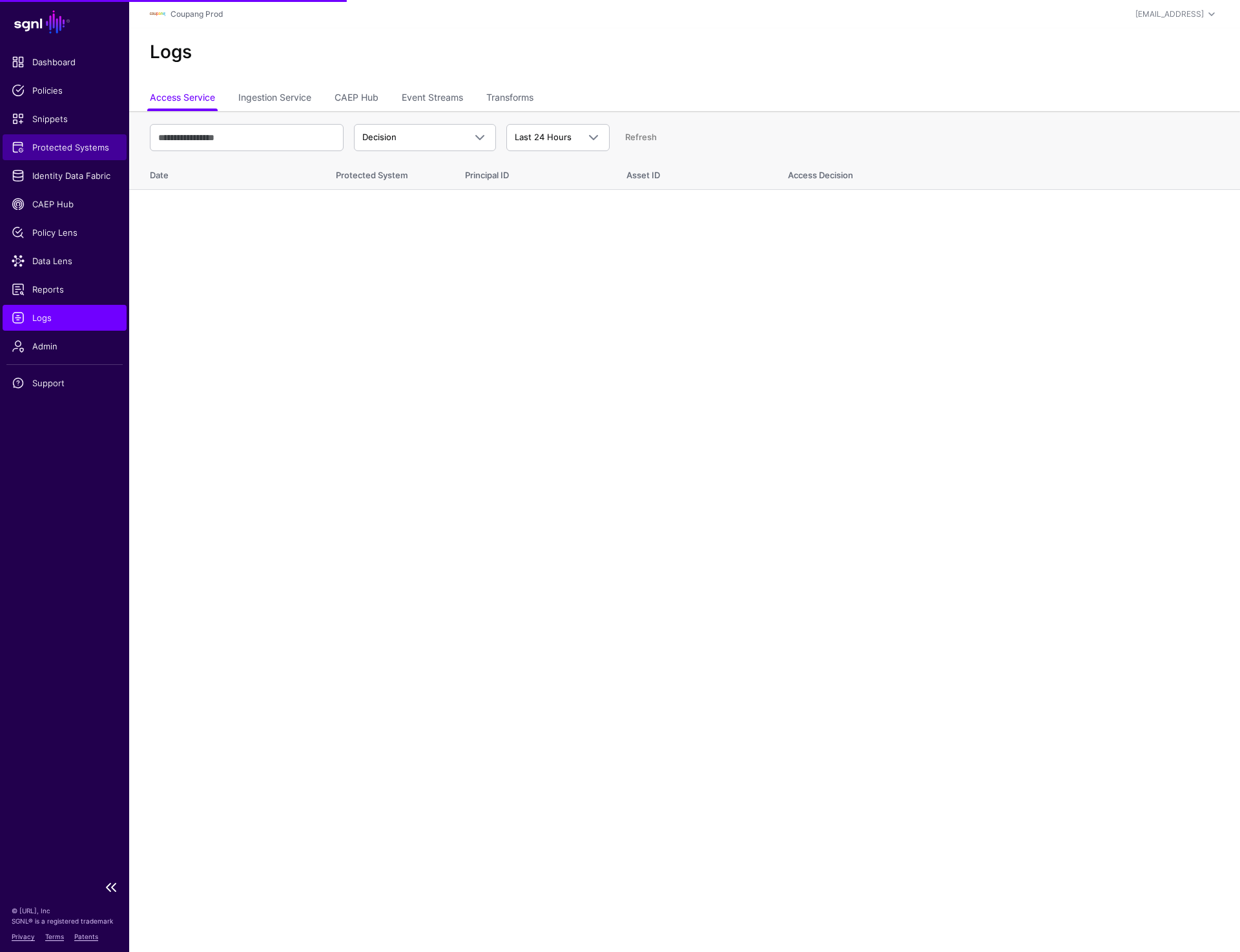
click at [58, 156] on link "Protected Systems" at bounding box center [65, 147] width 124 height 25
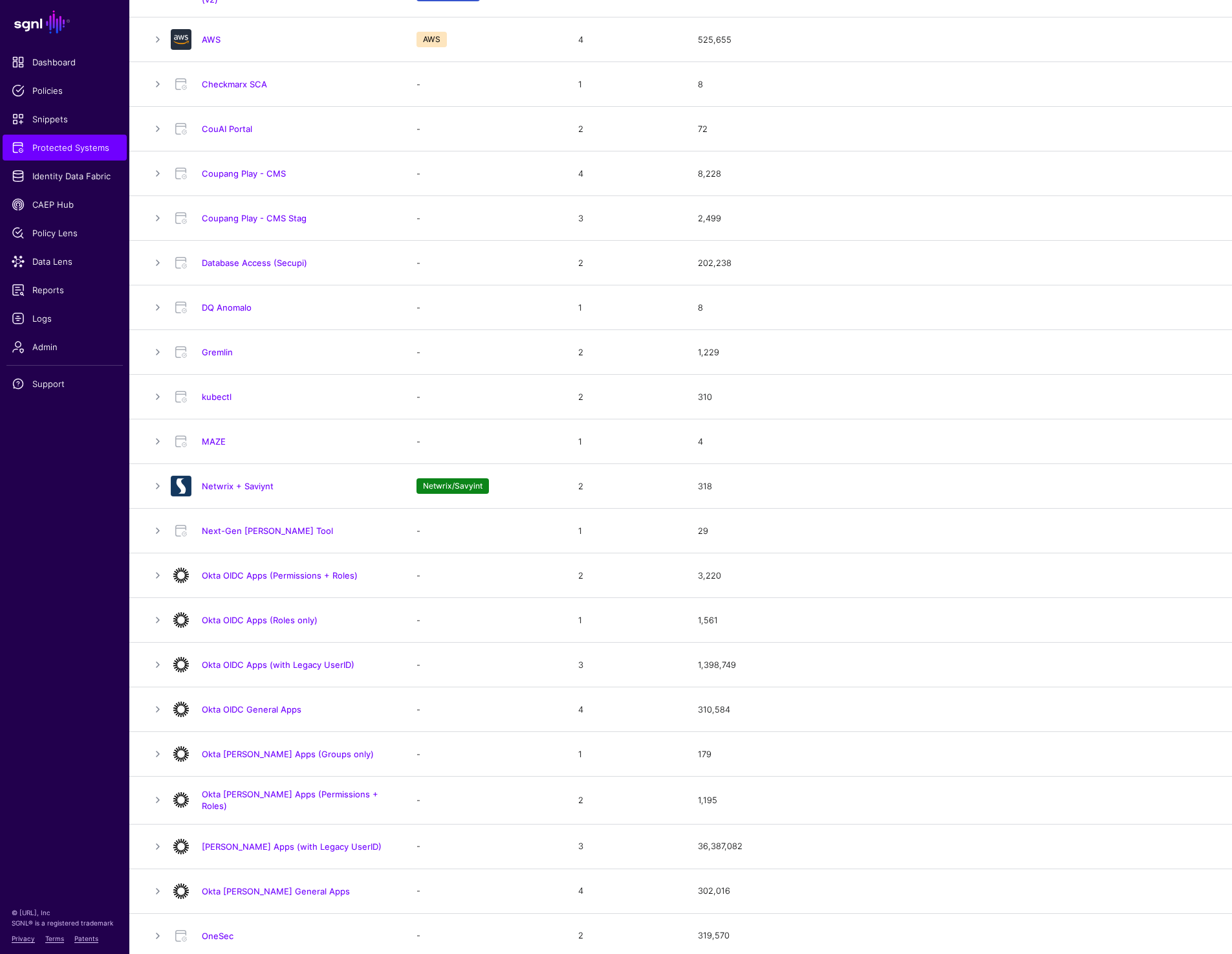
scroll to position [325, 0]
click at [44, 315] on span "Logs" at bounding box center [65, 319] width 106 height 13
click at [259, 891] on link "Okta [PERSON_NAME] General Apps" at bounding box center [276, 892] width 148 height 10
click at [260, 892] on link "Okta [PERSON_NAME] General Apps" at bounding box center [276, 892] width 148 height 10
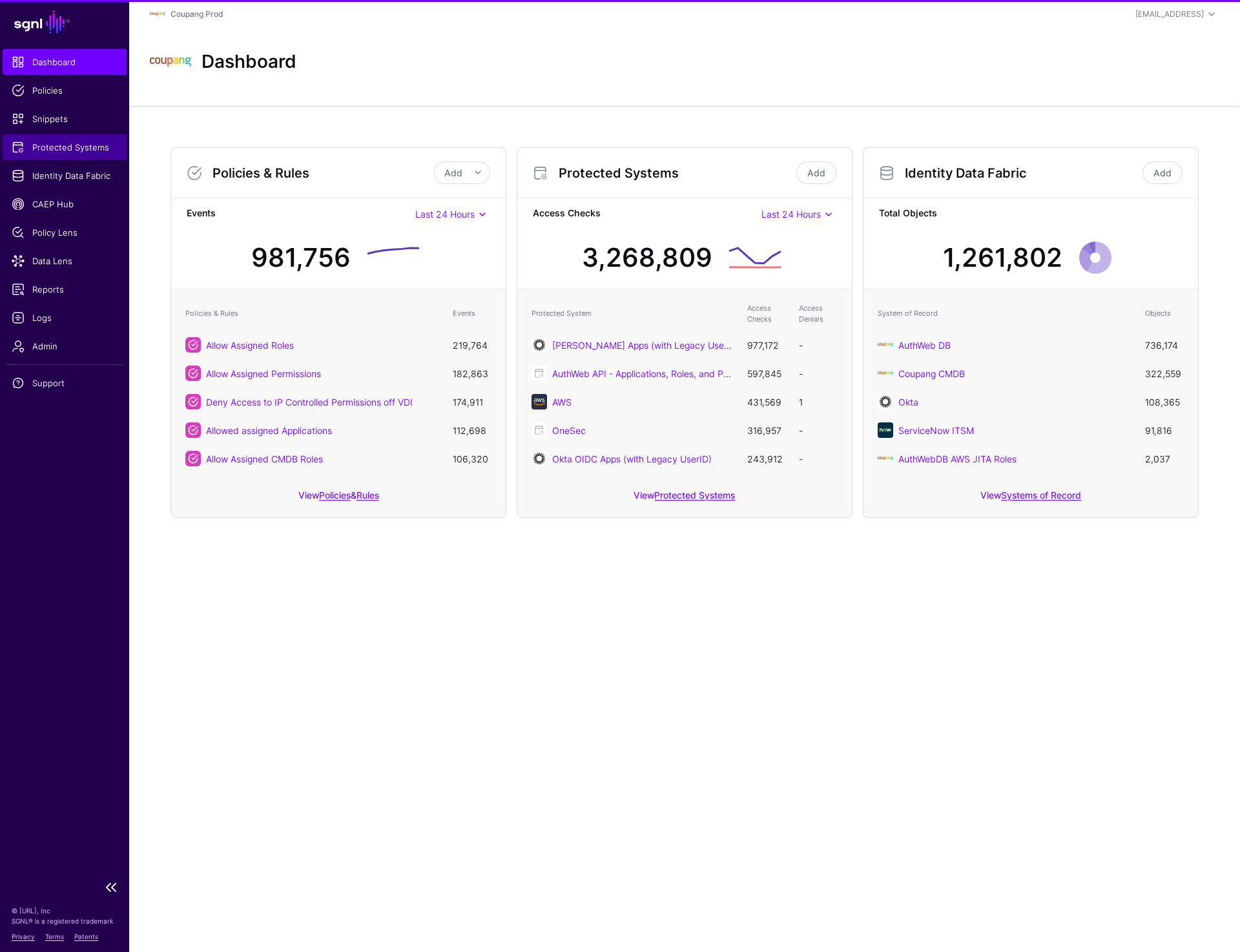
click at [55, 154] on link "Protected Systems" at bounding box center [65, 147] width 124 height 25
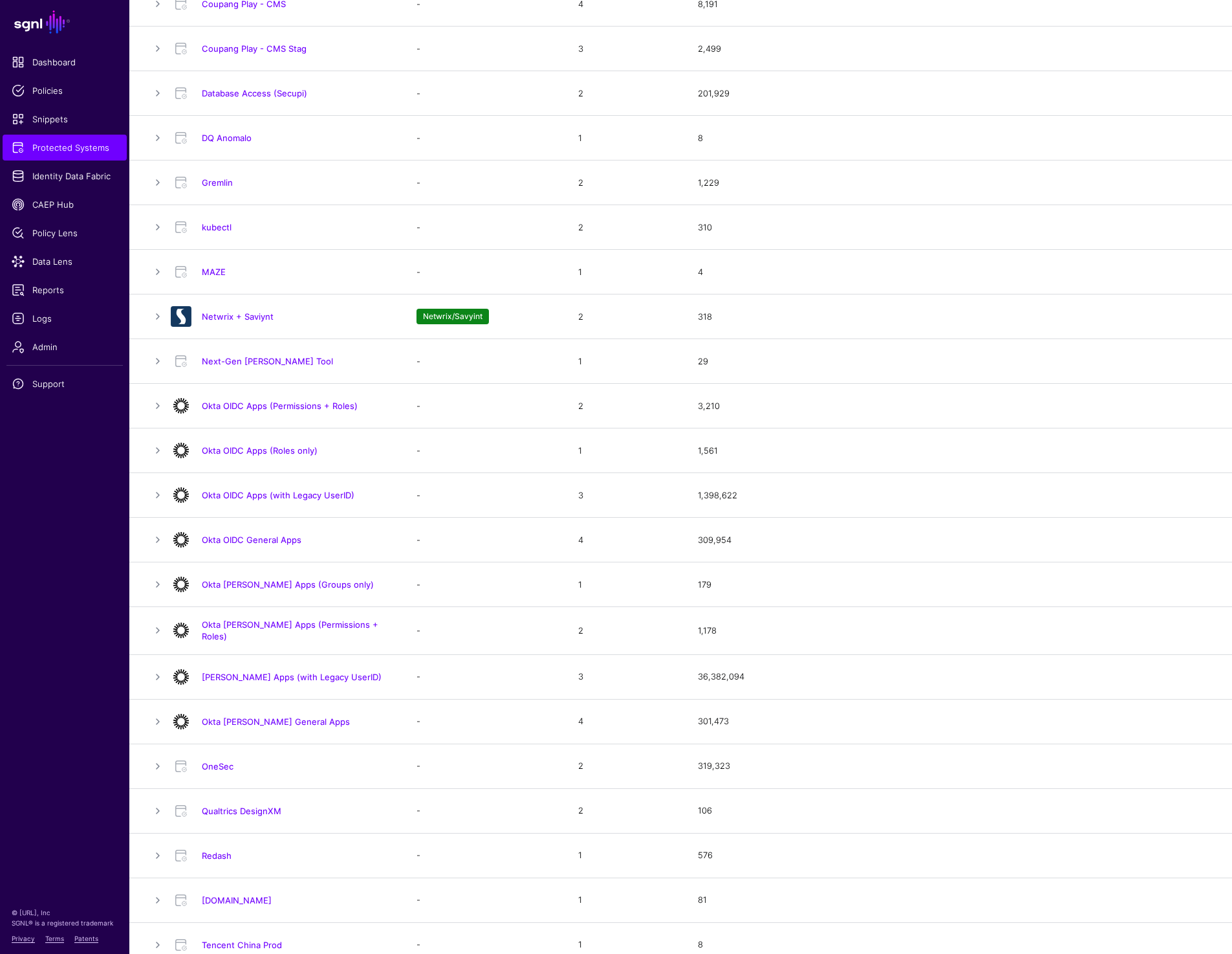
scroll to position [525, 0]
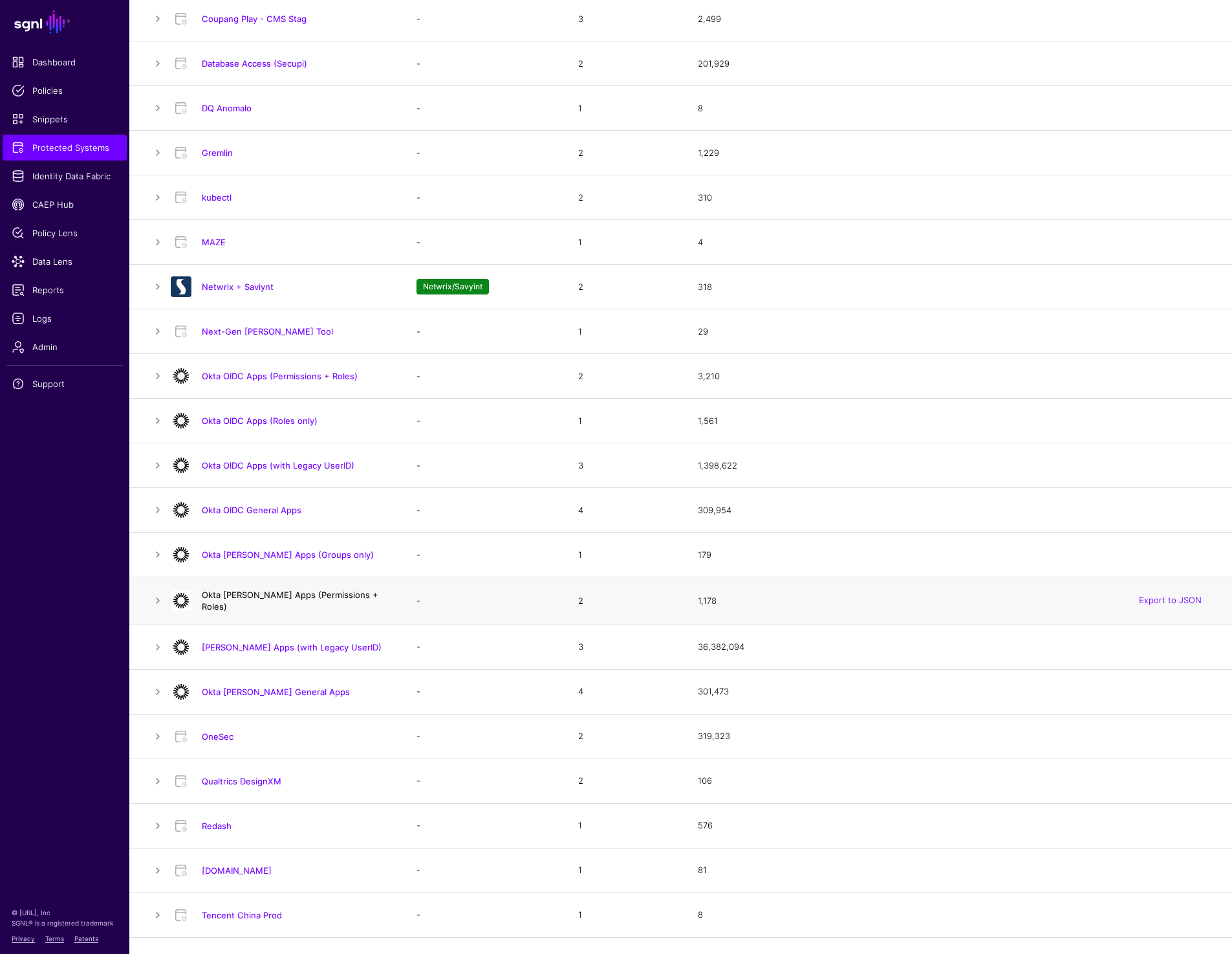
click at [255, 601] on link "Okta [PERSON_NAME] Apps (Permissions + Roles)" at bounding box center [290, 600] width 176 height 22
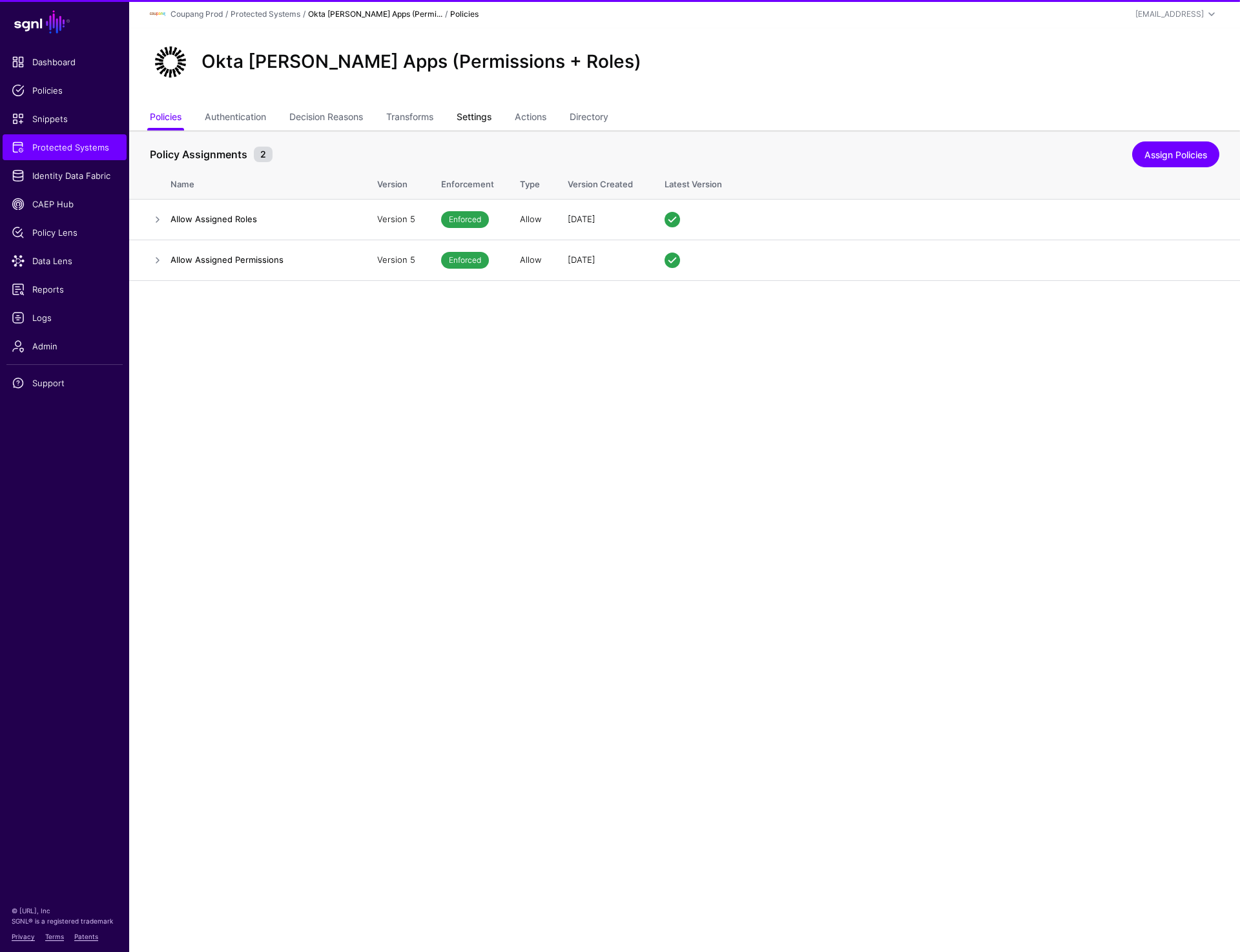
click at [470, 121] on link "Settings" at bounding box center [474, 119] width 35 height 25
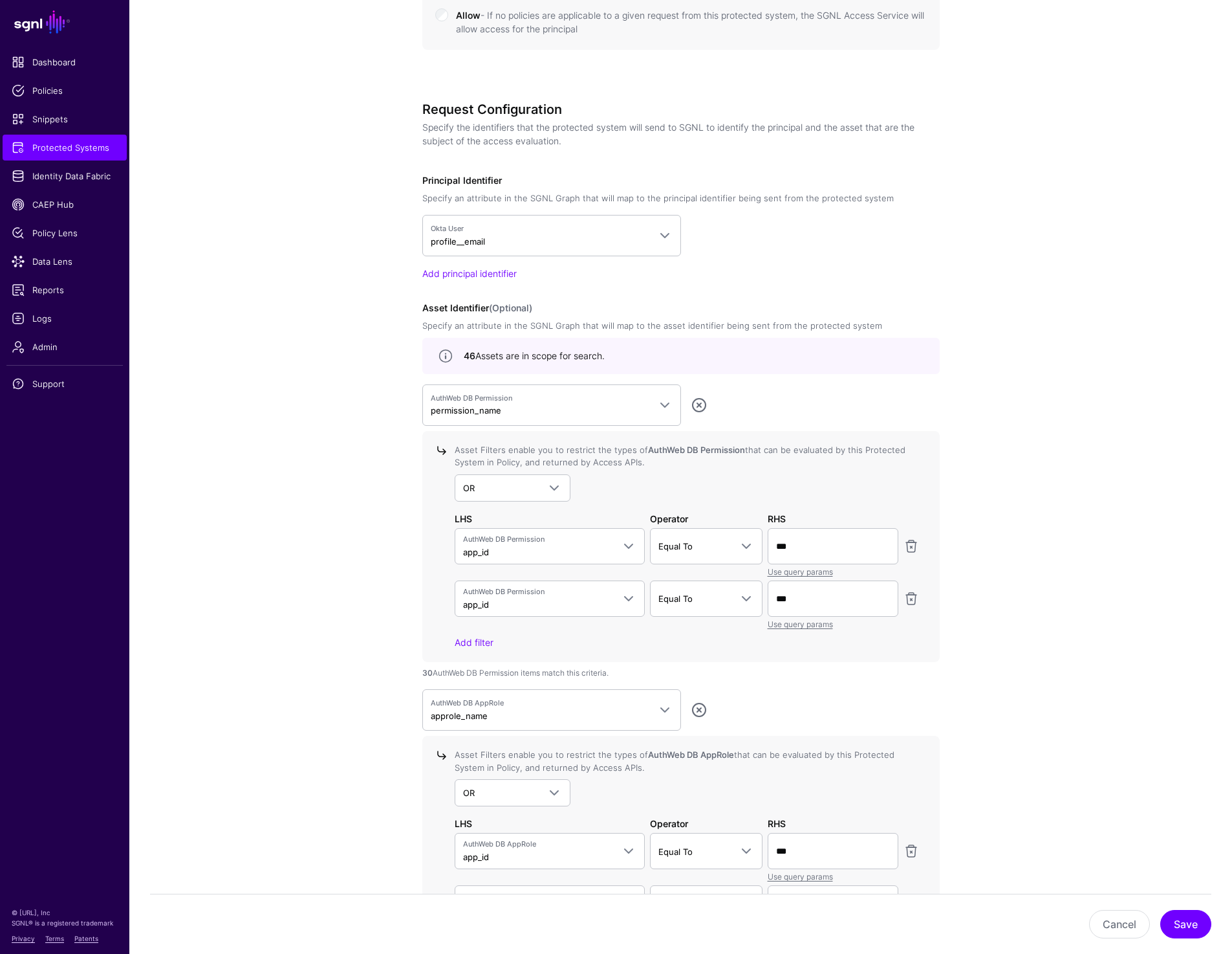
scroll to position [967, 0]
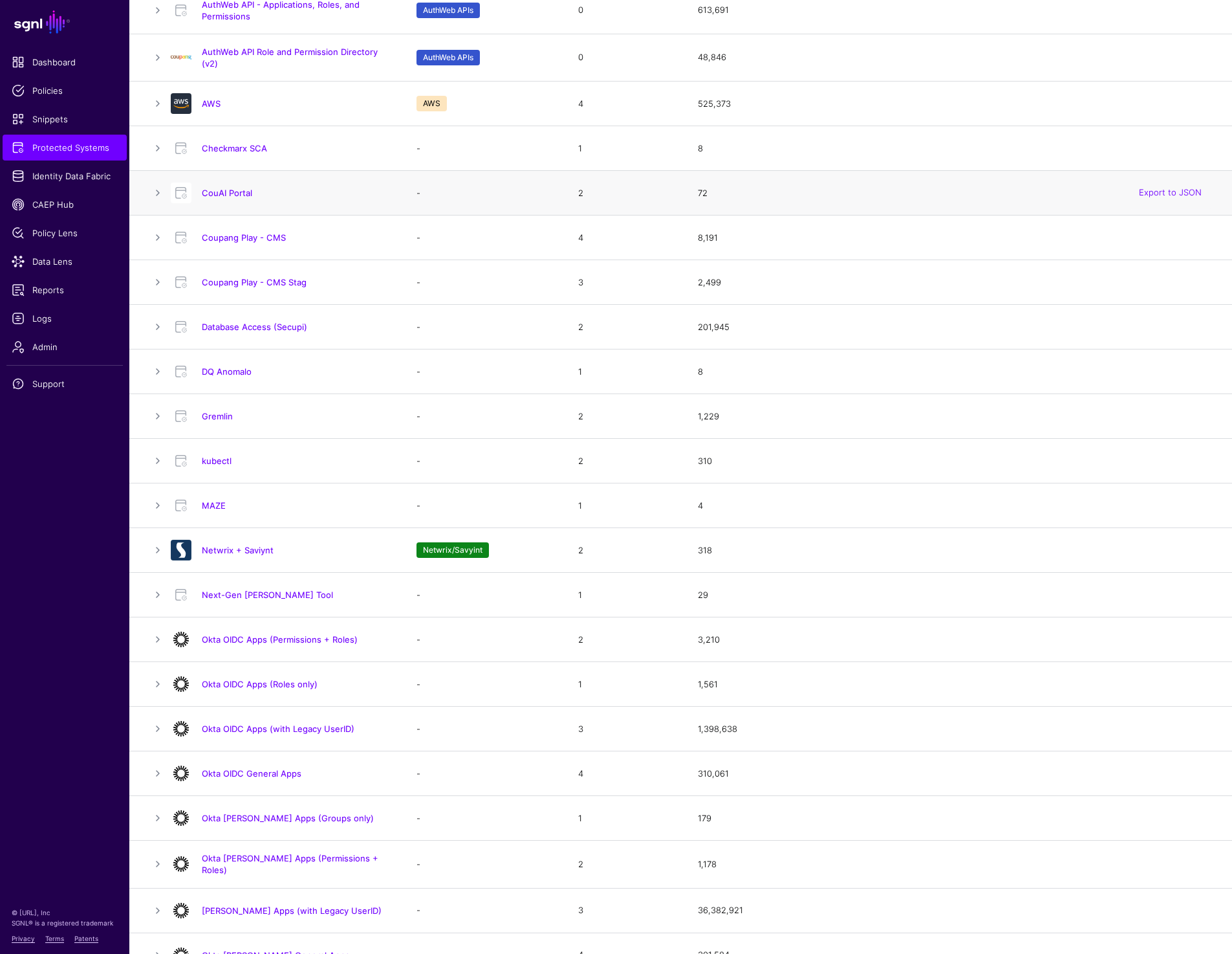
scroll to position [301, 0]
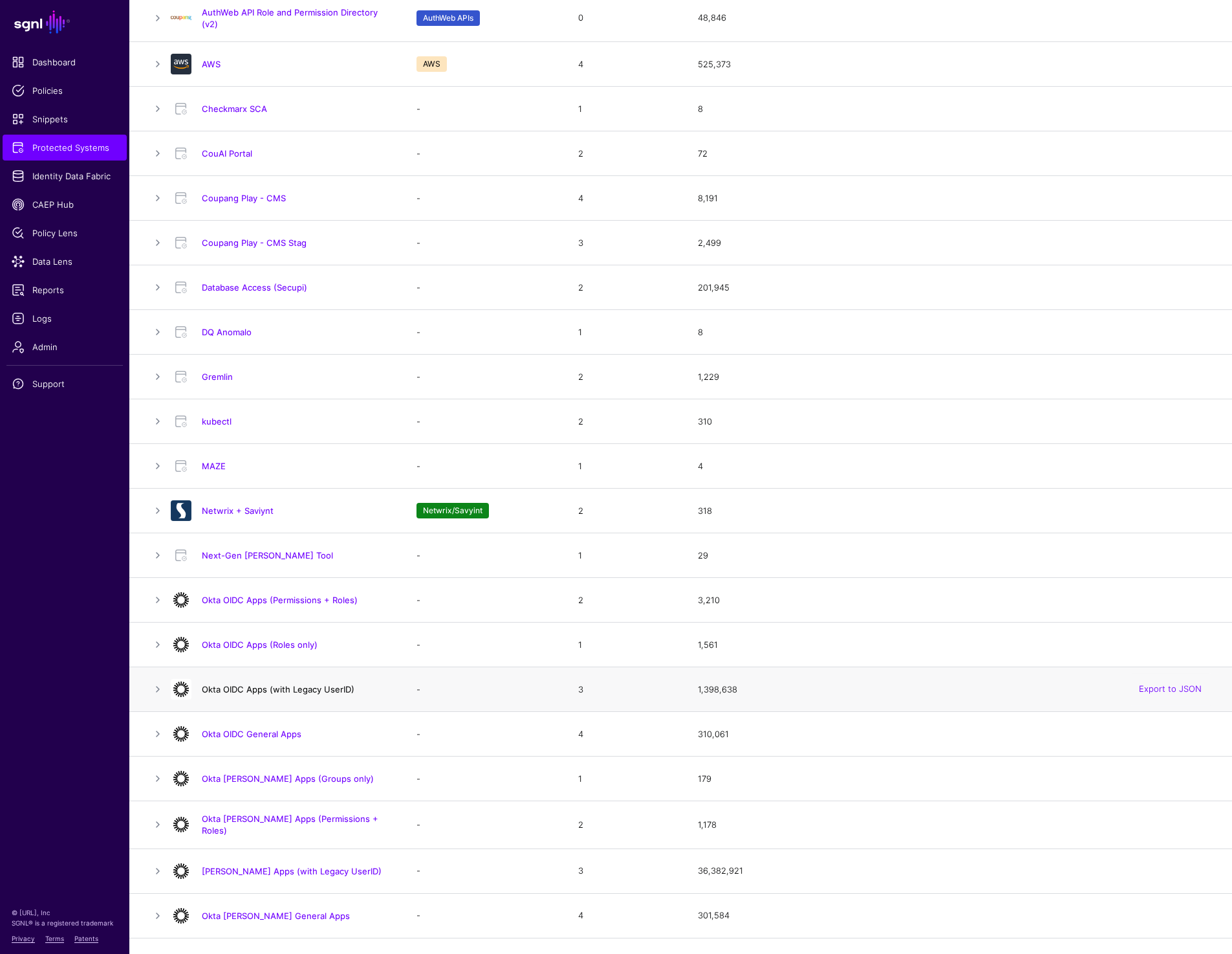
click at [257, 693] on link "Okta OIDC Apps (with Legacy UserID)" at bounding box center [278, 689] width 152 height 10
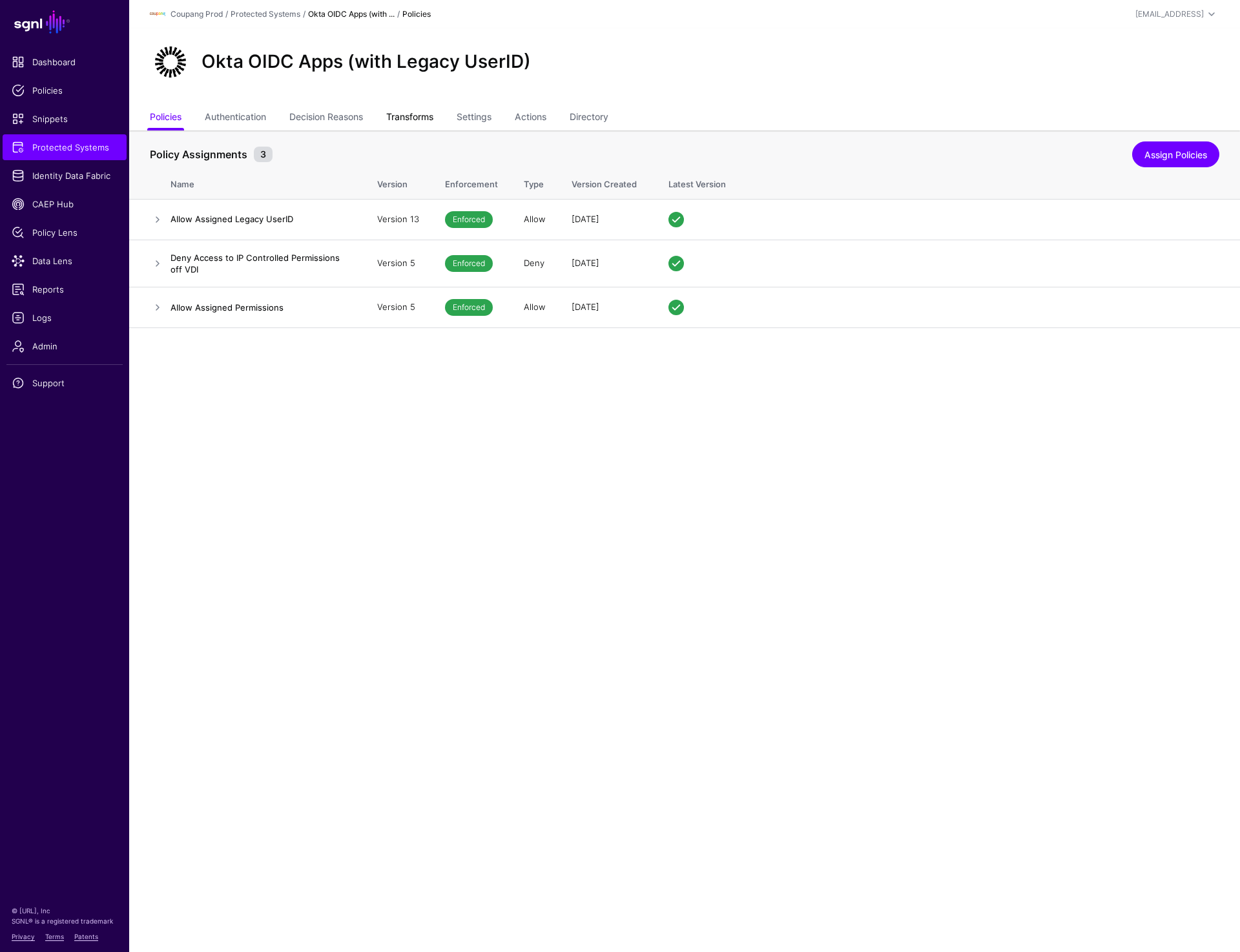
click at [433, 113] on link "Transforms" at bounding box center [410, 119] width 47 height 25
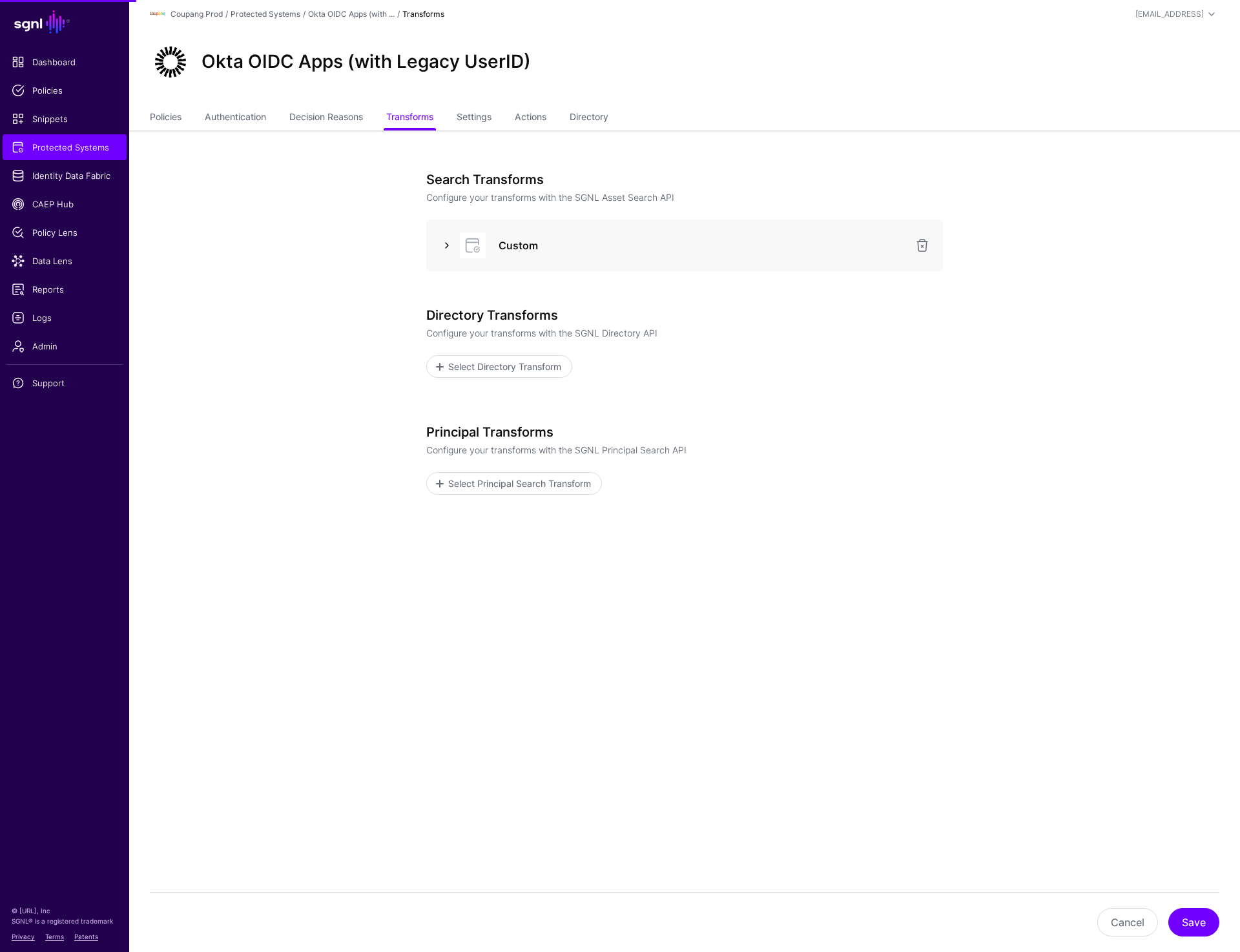
click at [444, 245] on link at bounding box center [446, 245] width 15 height 15
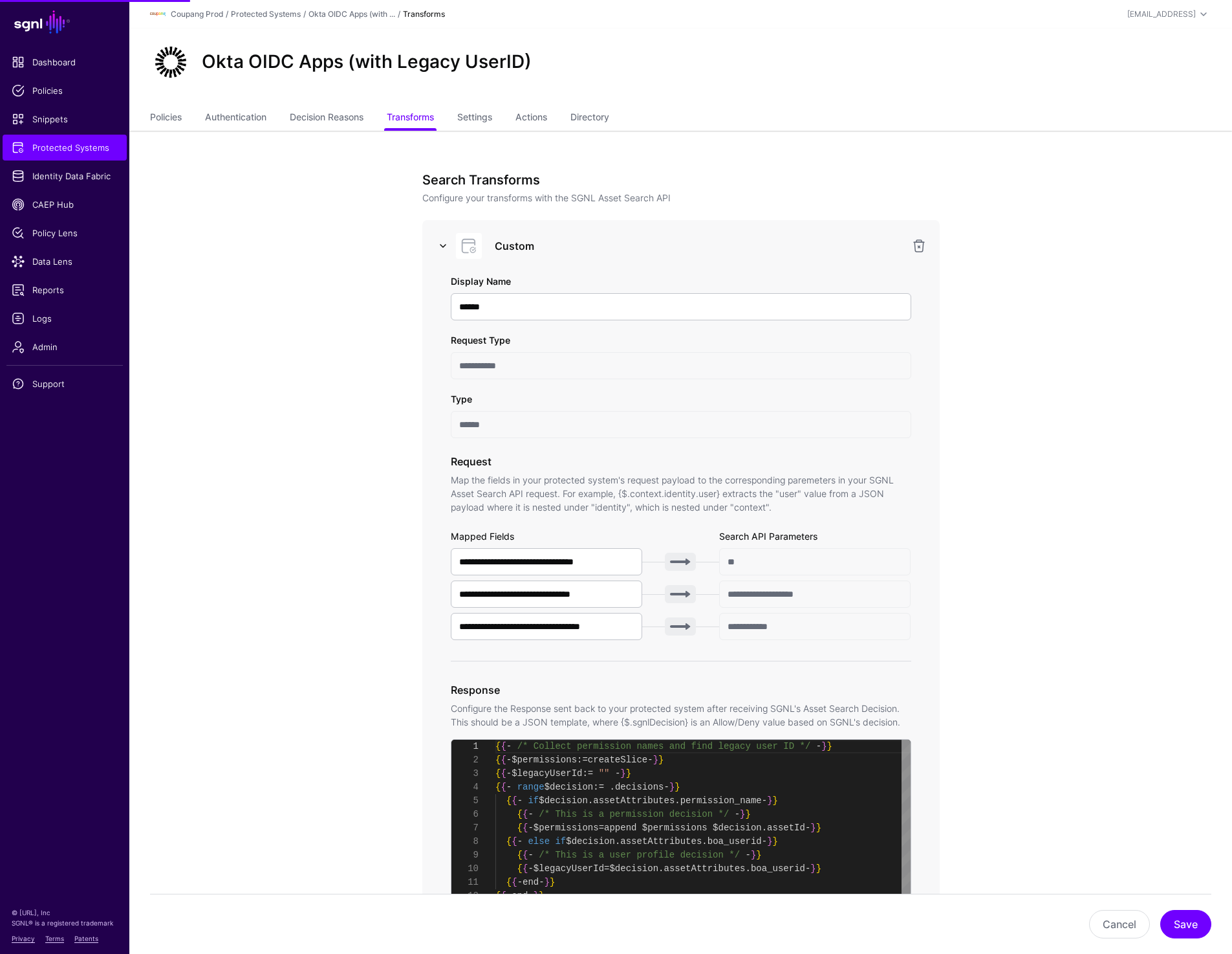
scroll to position [123, 0]
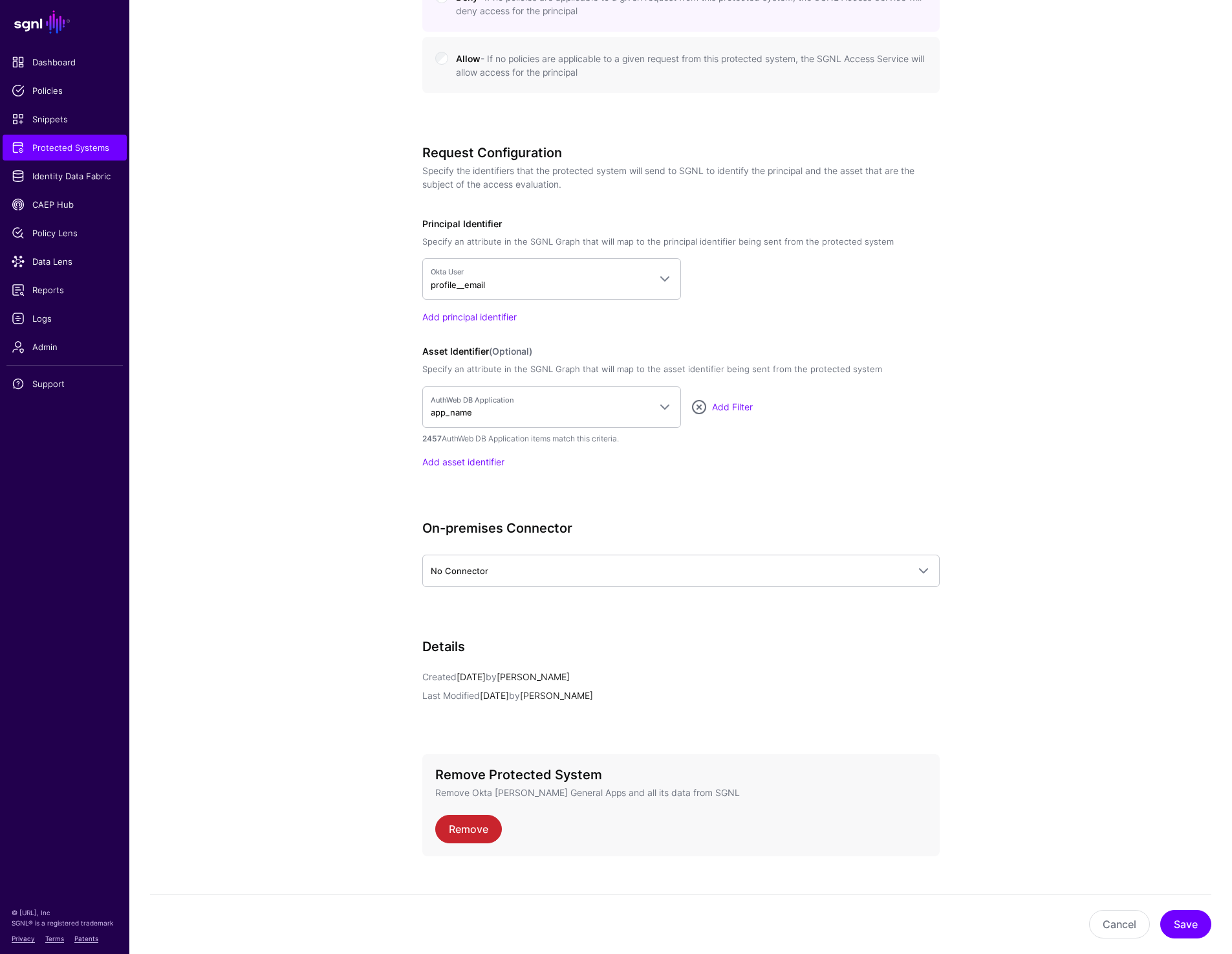
scroll to position [934, 0]
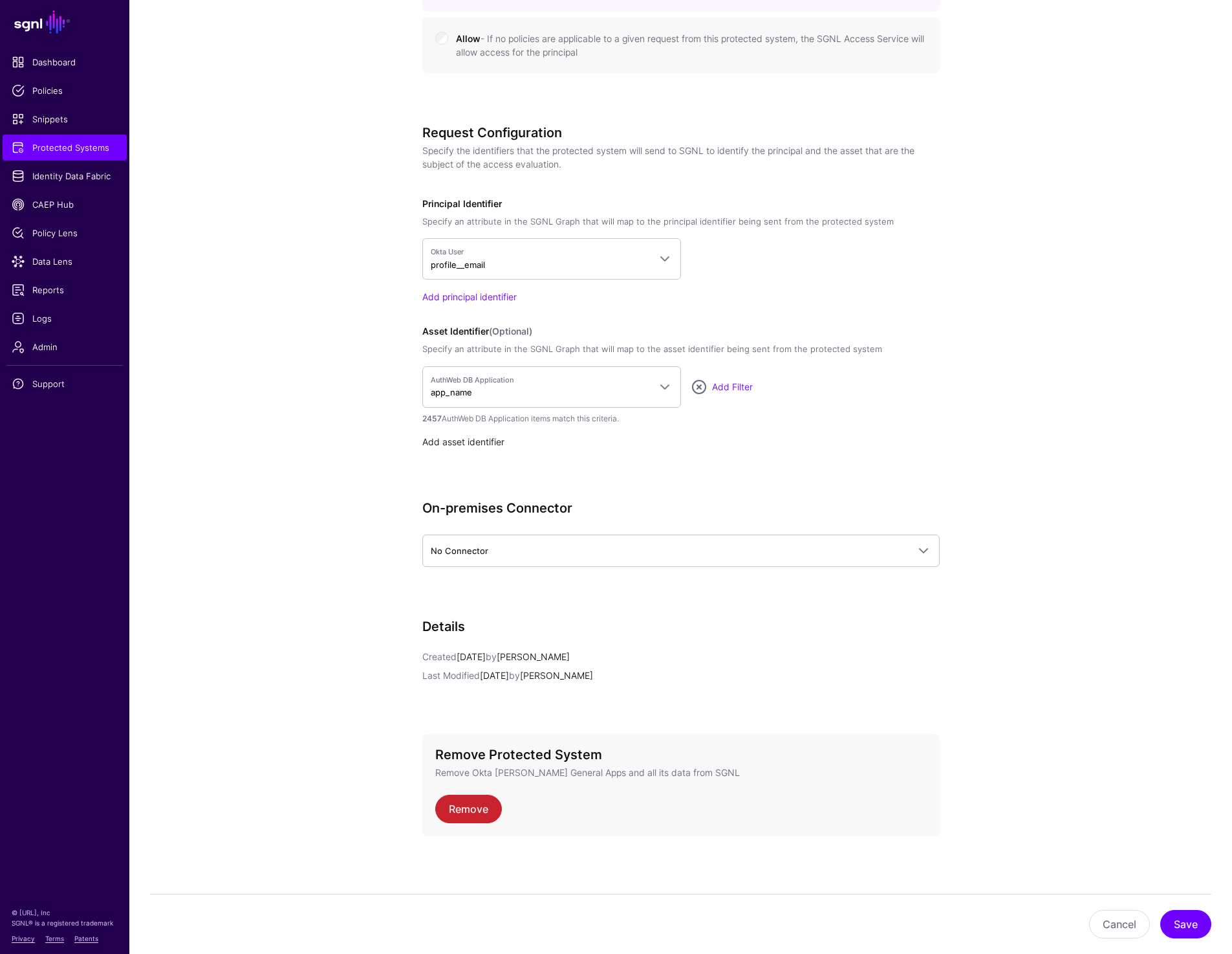
click at [462, 440] on link "Add asset identifier" at bounding box center [463, 441] width 82 height 11
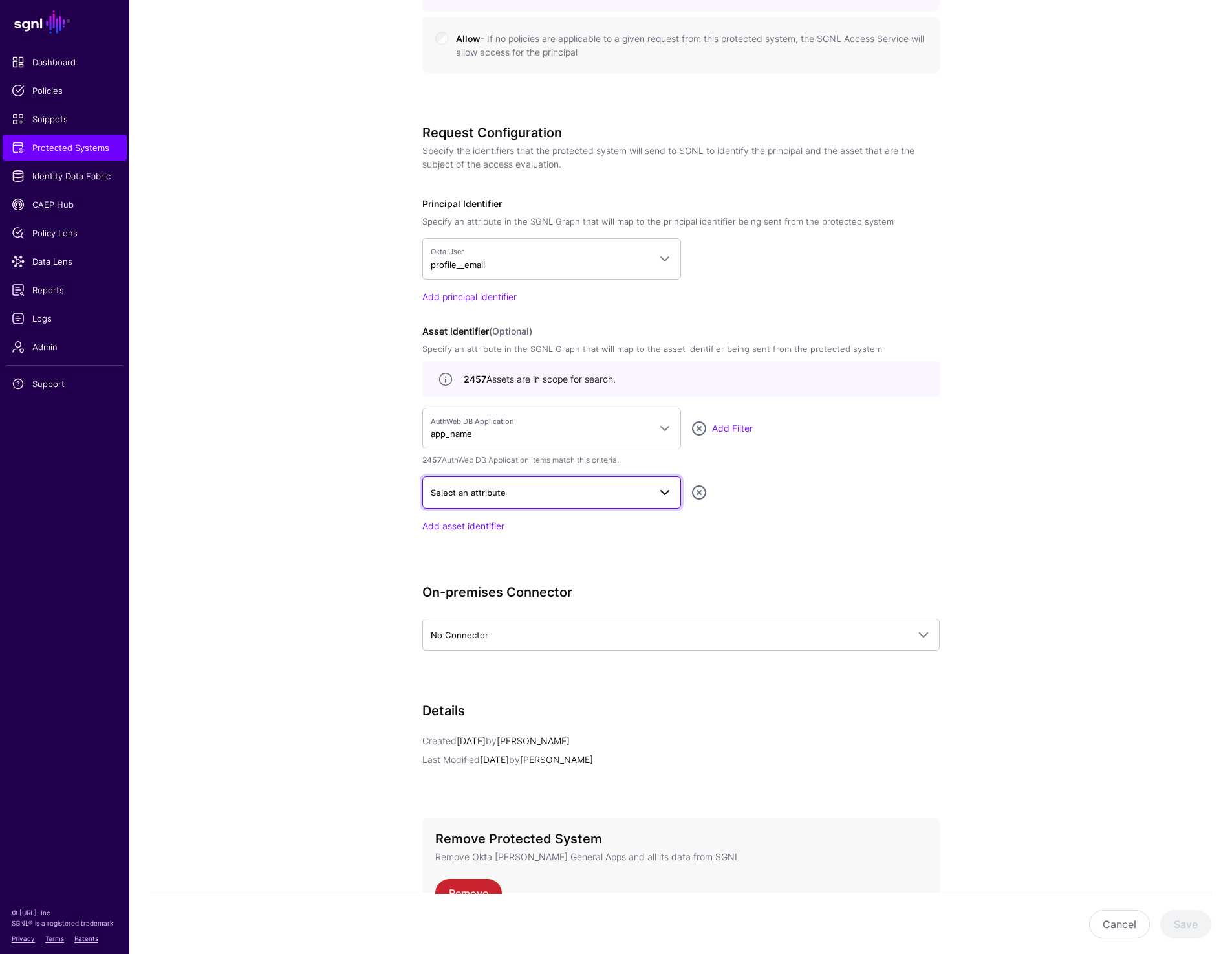
click at [460, 485] on span "Select an attribute" at bounding box center [540, 492] width 219 height 15
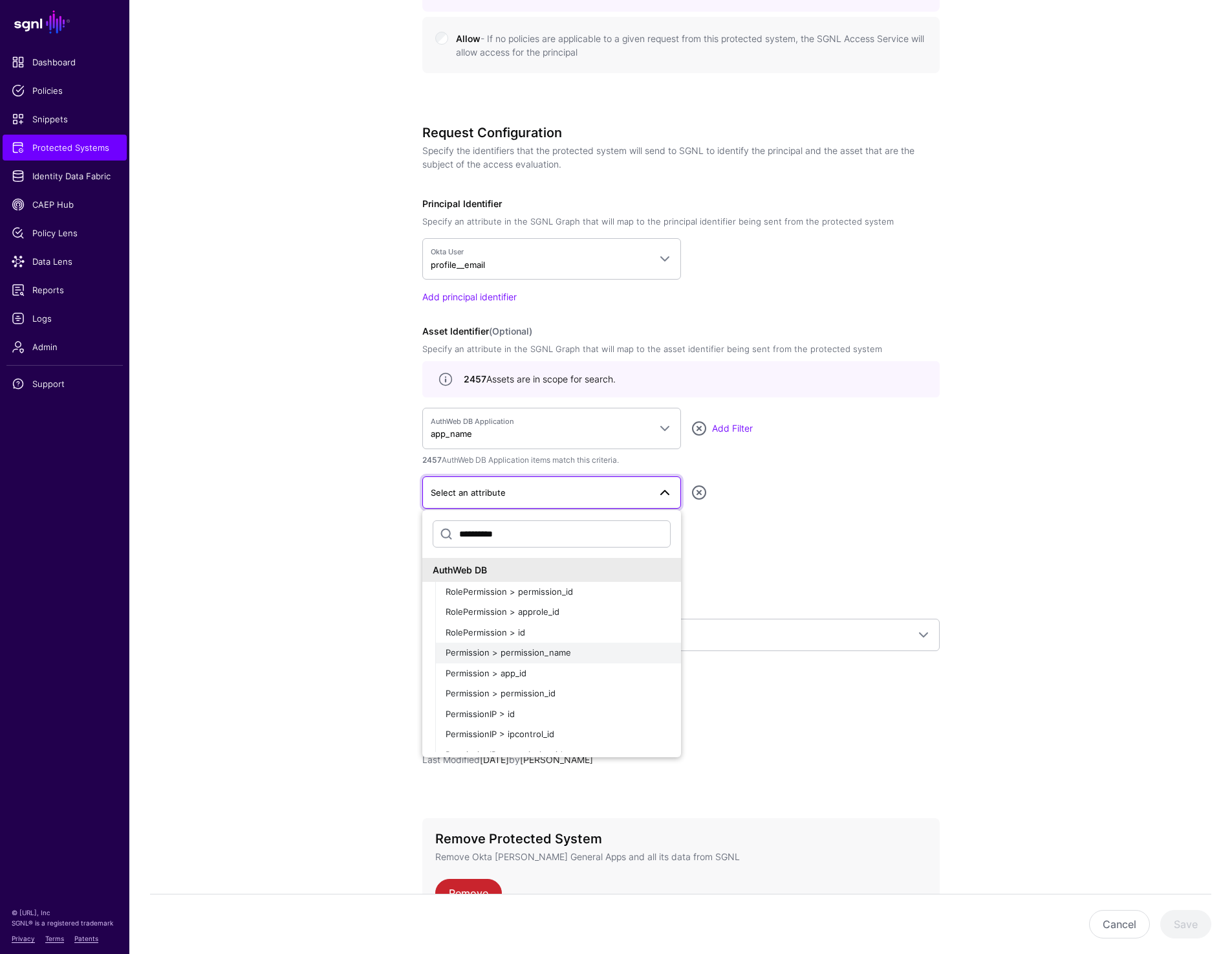
type input "**********"
click at [495, 652] on span "Permission > permission_name" at bounding box center [508, 652] width 125 height 10
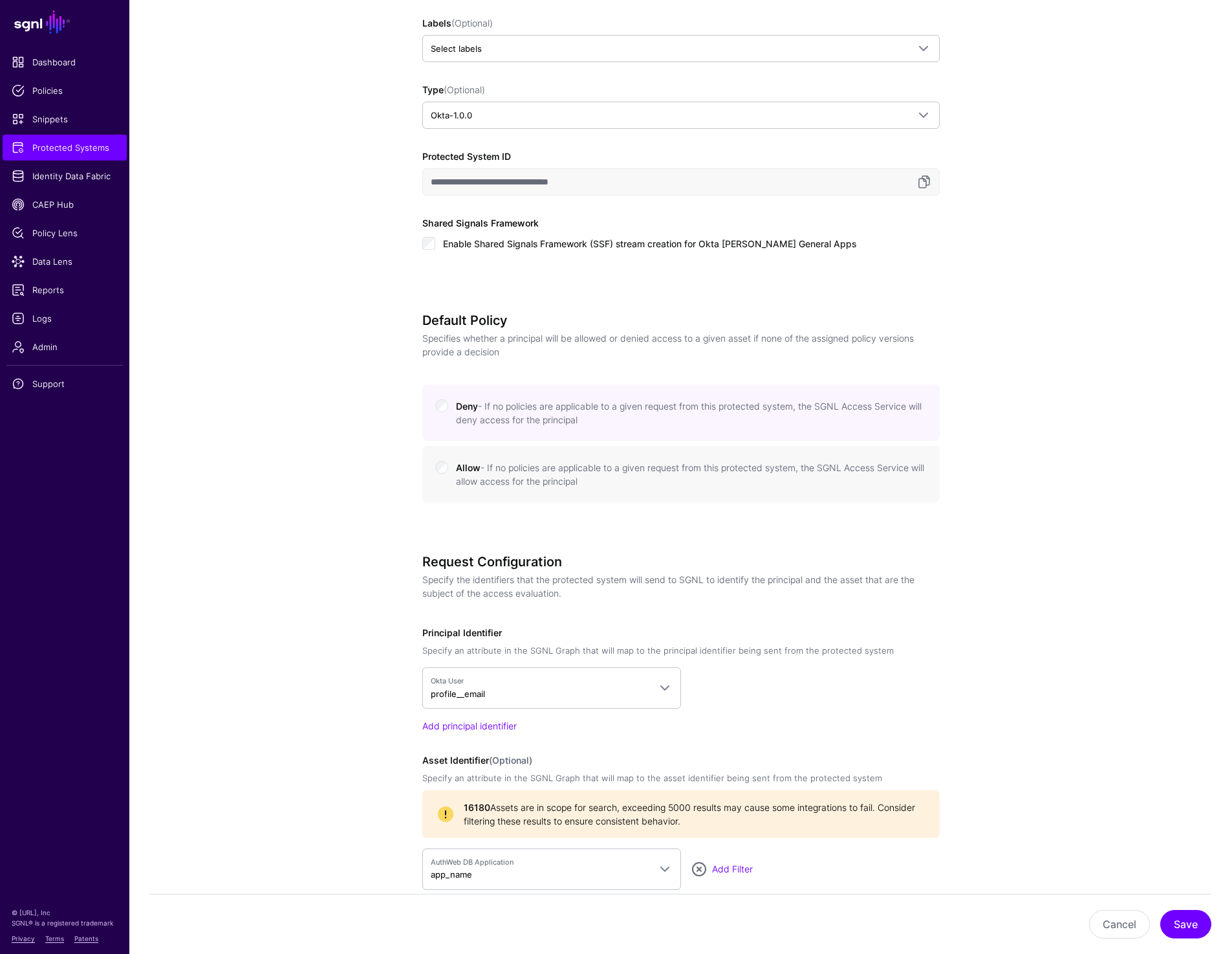
scroll to position [0, 0]
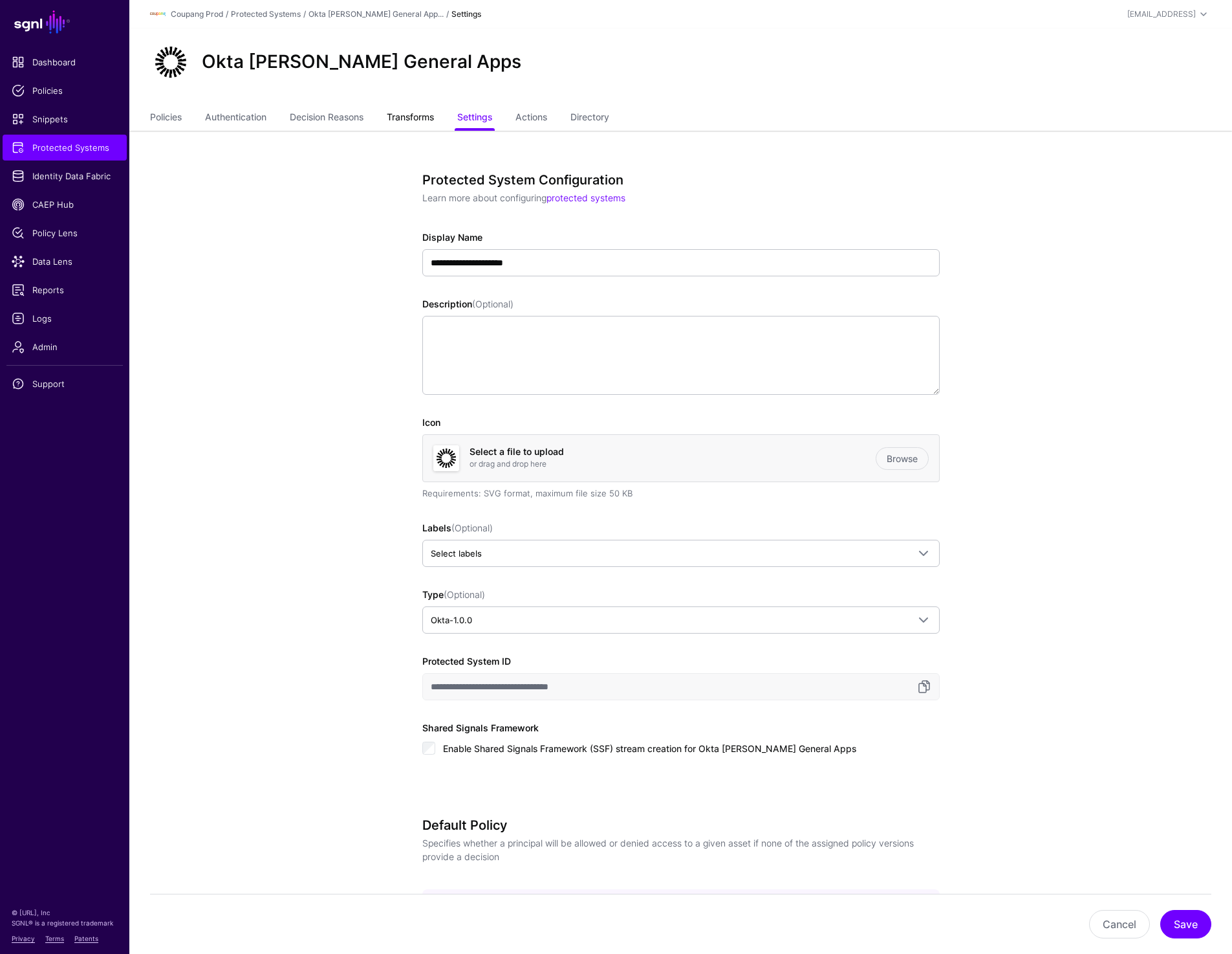
click at [406, 117] on link "Transforms" at bounding box center [410, 119] width 47 height 25
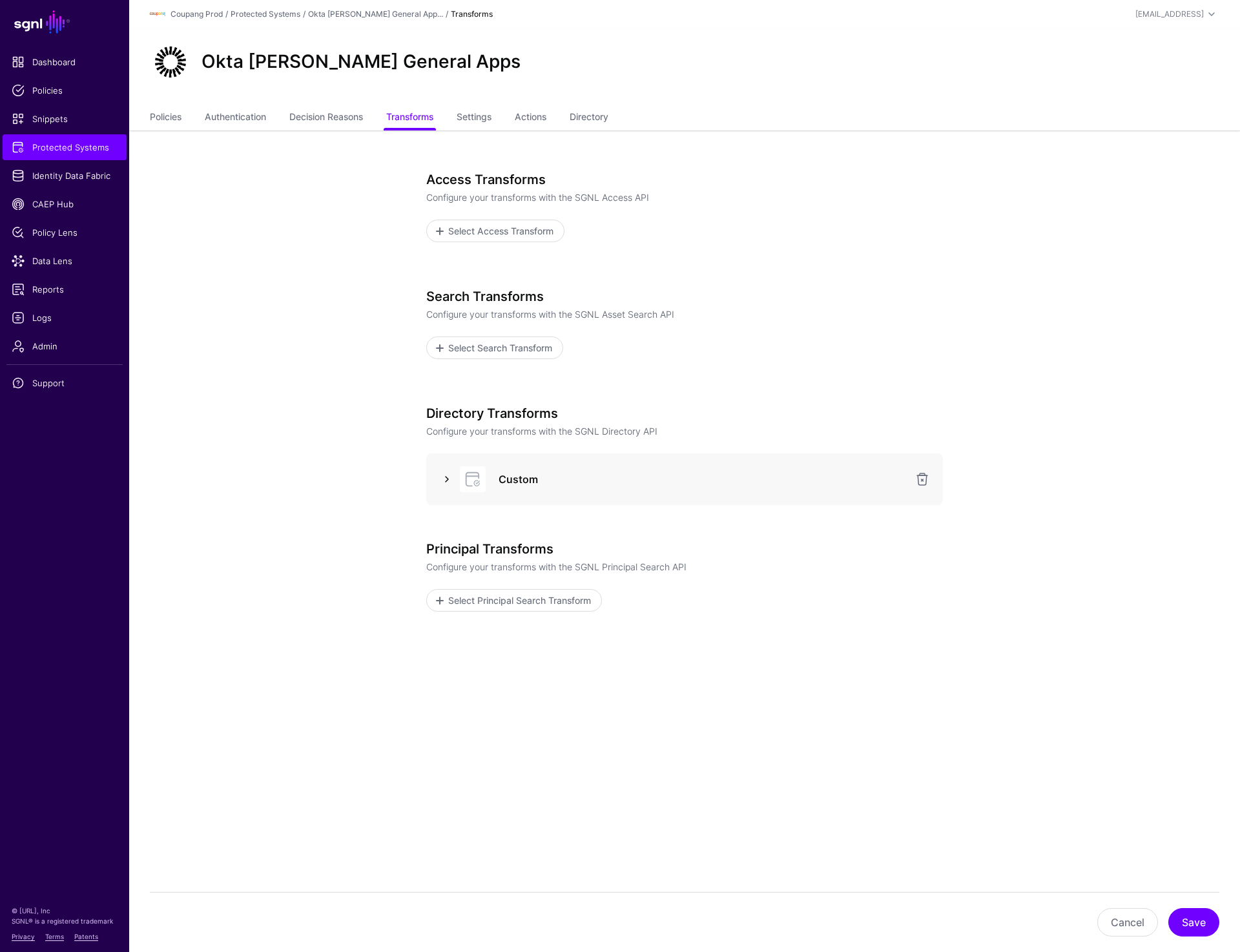
click at [445, 474] on link at bounding box center [446, 479] width 15 height 15
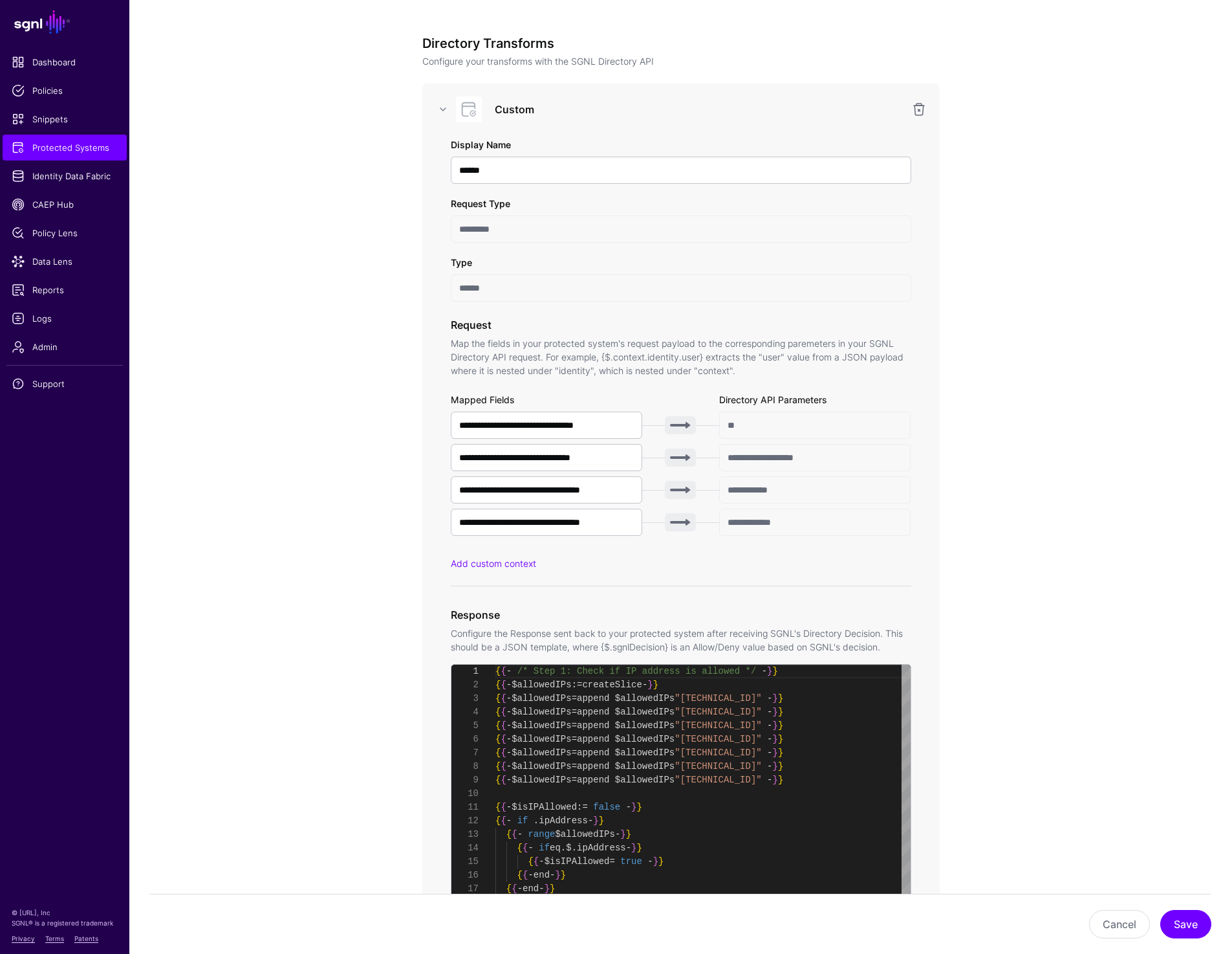
scroll to position [373, 0]
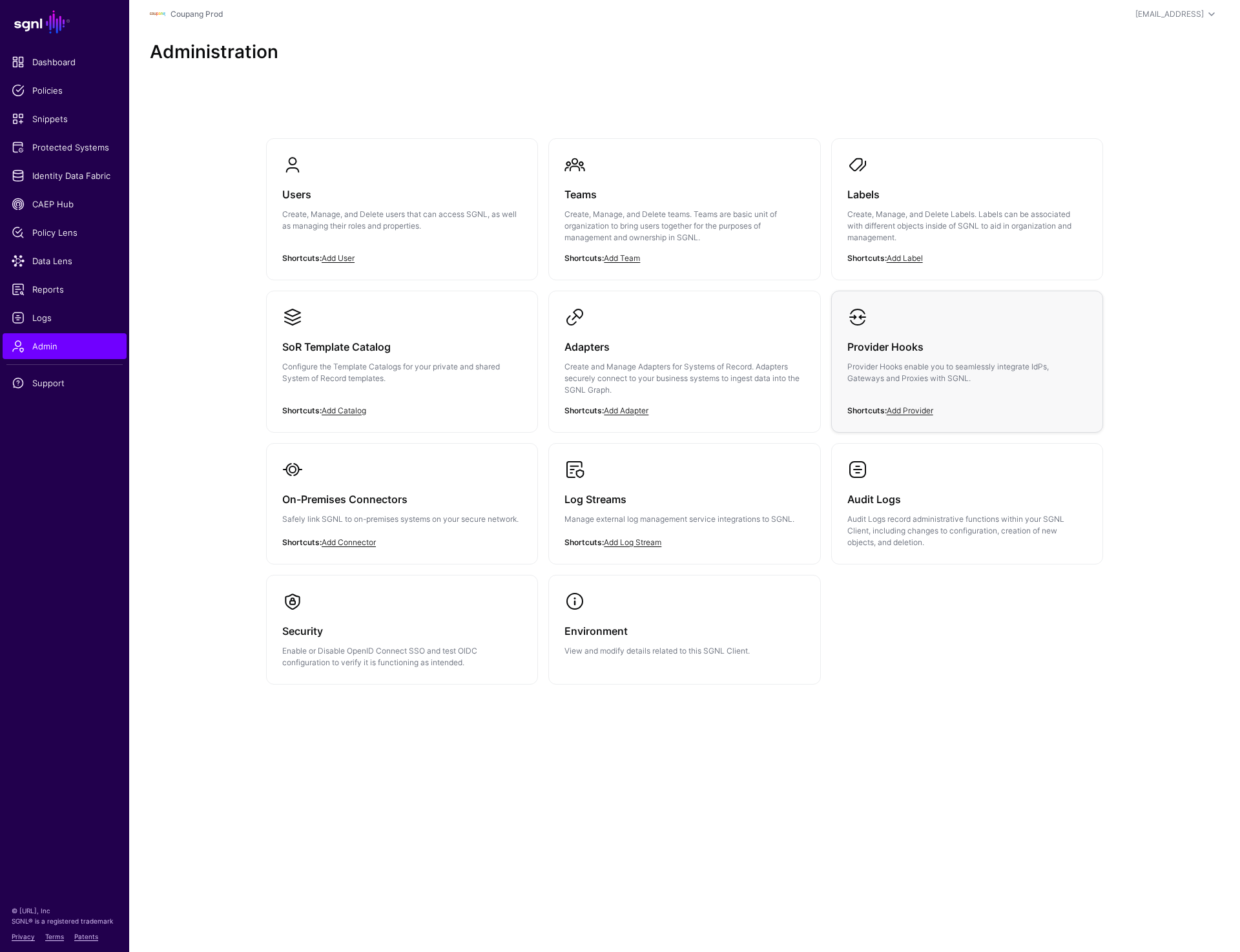
click at [921, 376] on p "Provider Hooks enable you to seamlessly integrate IdPs, Gateways and Proxies wi…" at bounding box center [966, 373] width 239 height 23
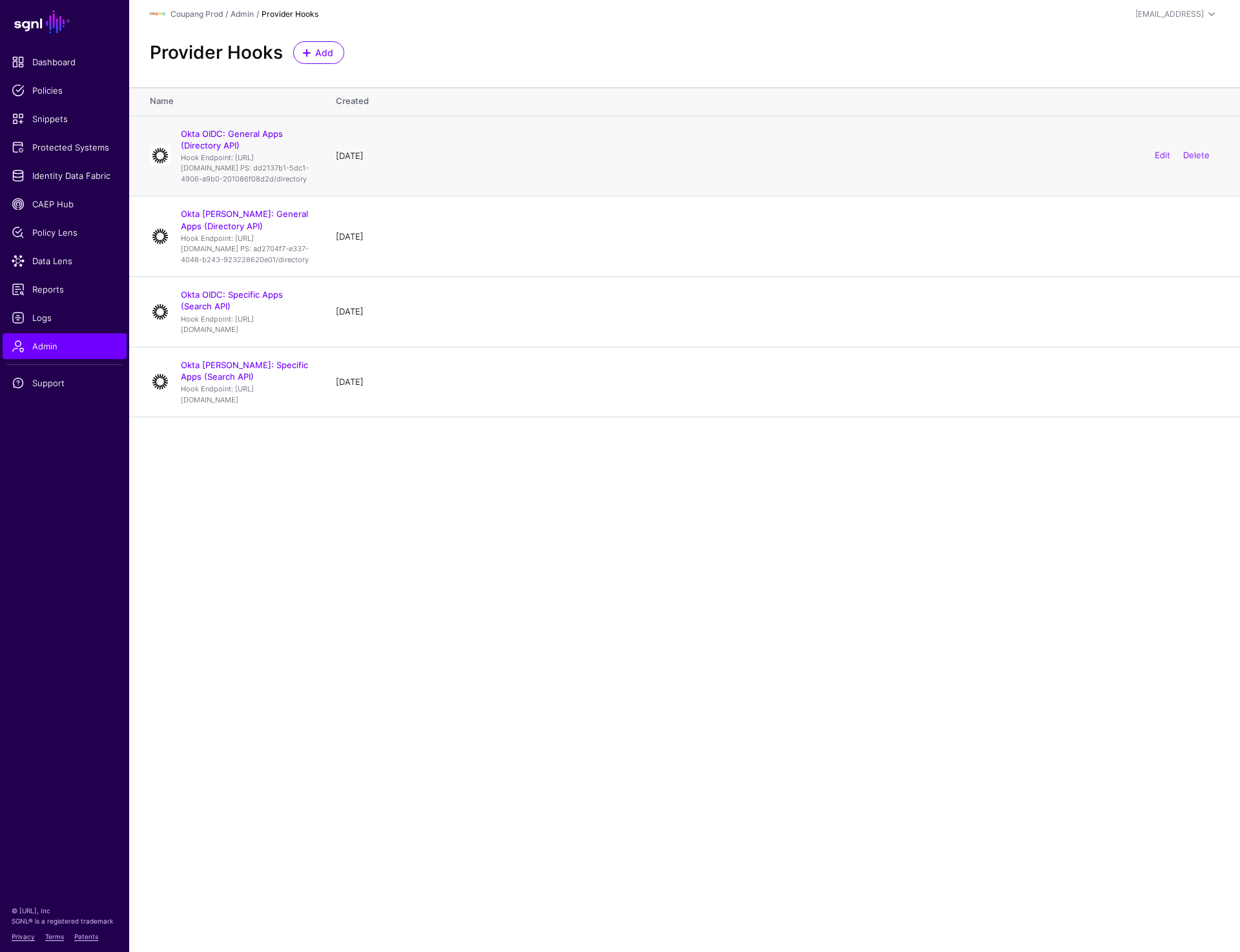
drag, startPoint x: 189, startPoint y: 164, endPoint x: 351, endPoint y: 205, distance: 167.1
click at [323, 197] on td "Okta OIDC: General Apps (Directory API) Hook Endpoint: [URL][DOMAIN_NAME] PS: d…" at bounding box center [226, 156] width 194 height 81
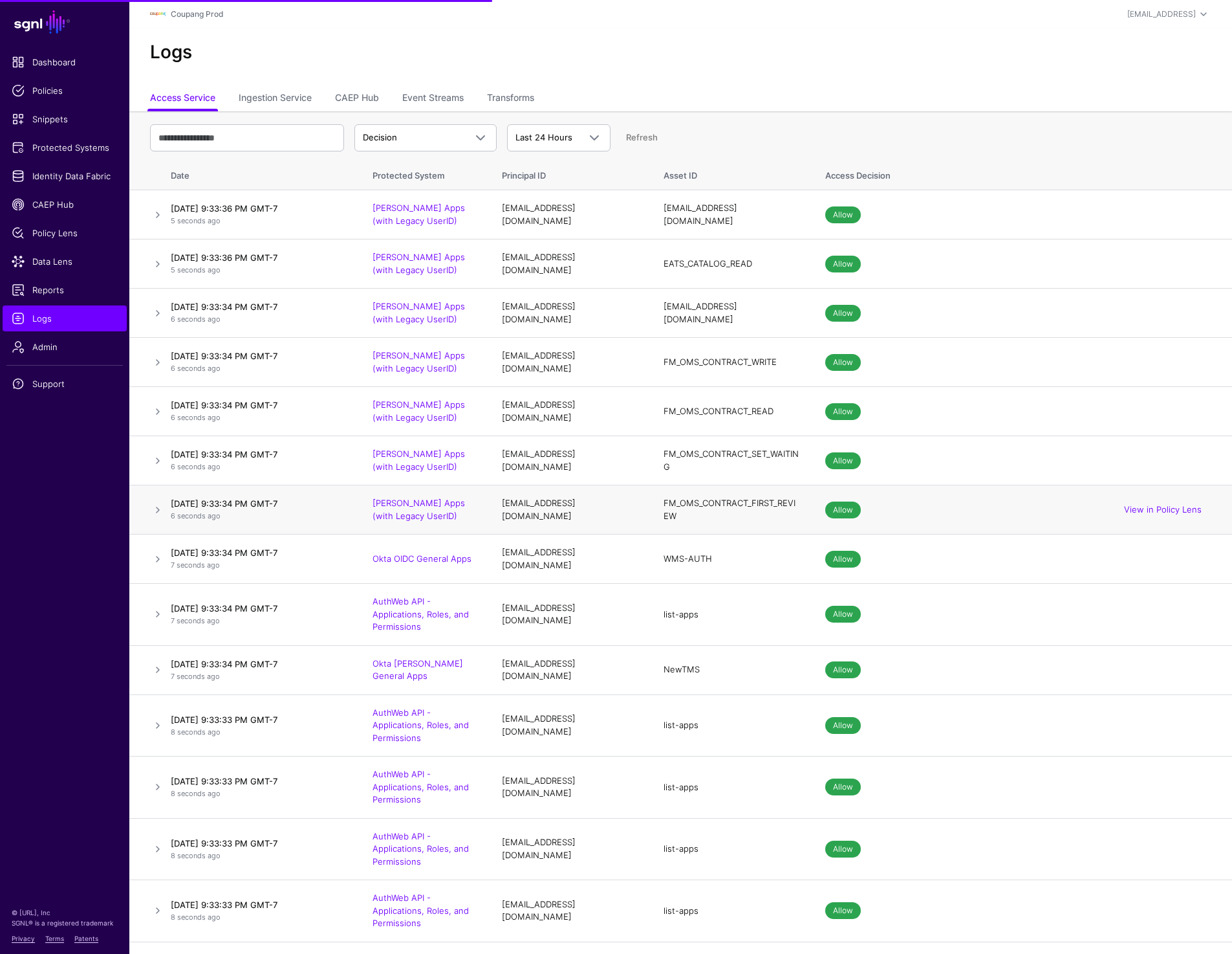
click at [157, 551] on link at bounding box center [157, 559] width 15 height 15
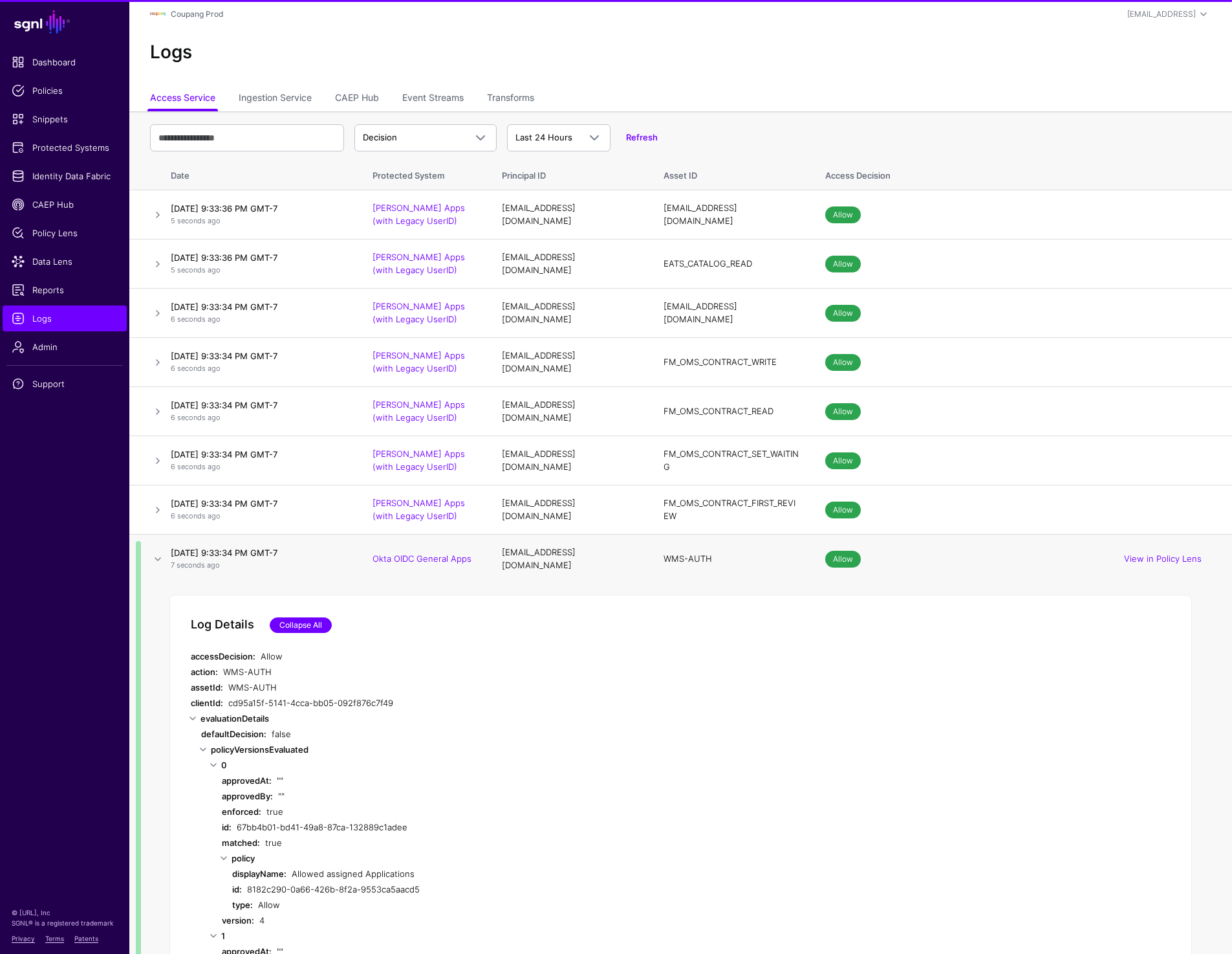
scroll to position [526, 0]
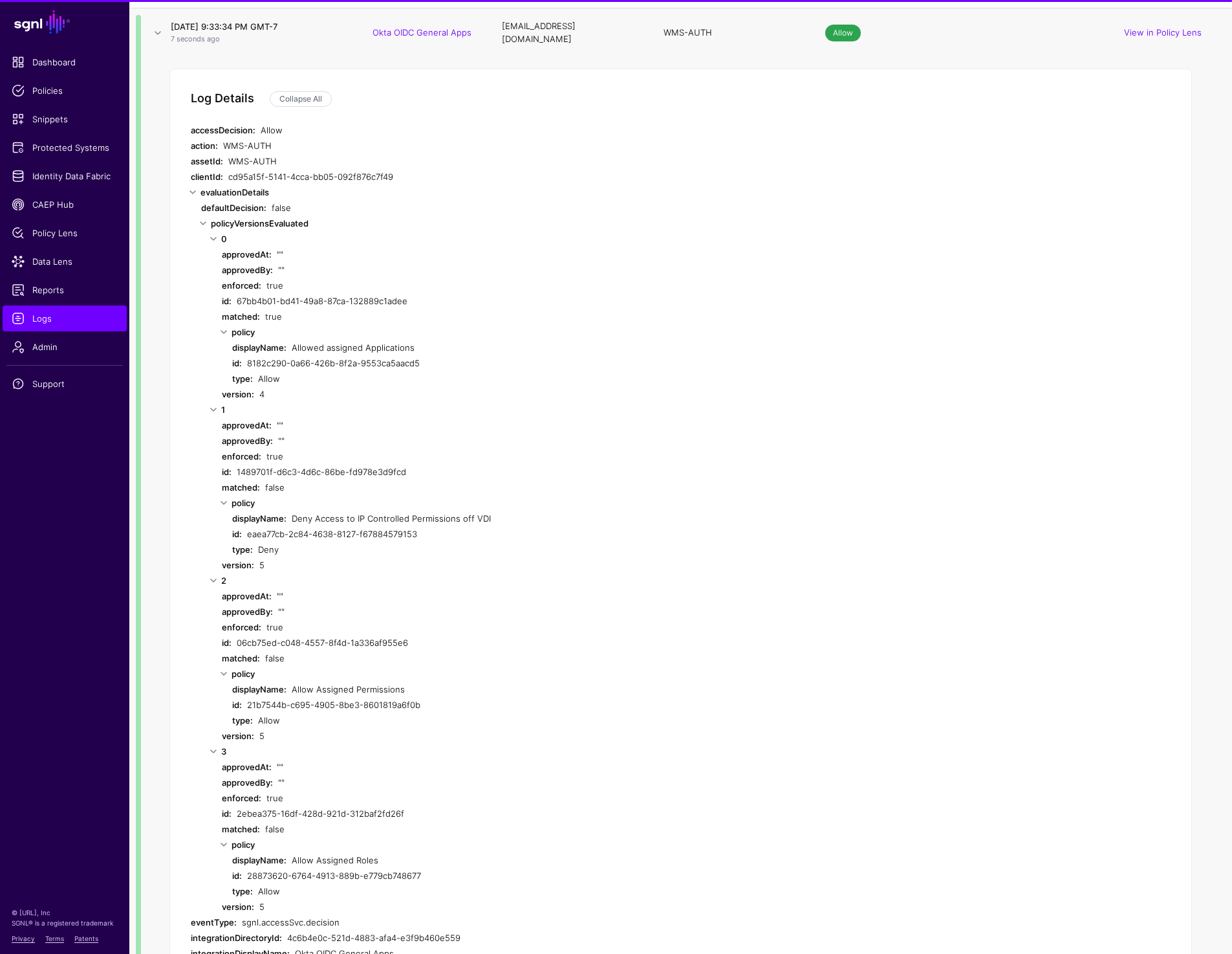
drag, startPoint x: 400, startPoint y: 864, endPoint x: 416, endPoint y: 864, distance: 16.0
click at [416, 915] on div "eventType: sgnl.accessSvc.decision" at bounding box center [450, 922] width 518 height 15
drag, startPoint x: 220, startPoint y: 864, endPoint x: 370, endPoint y: 869, distance: 150.1
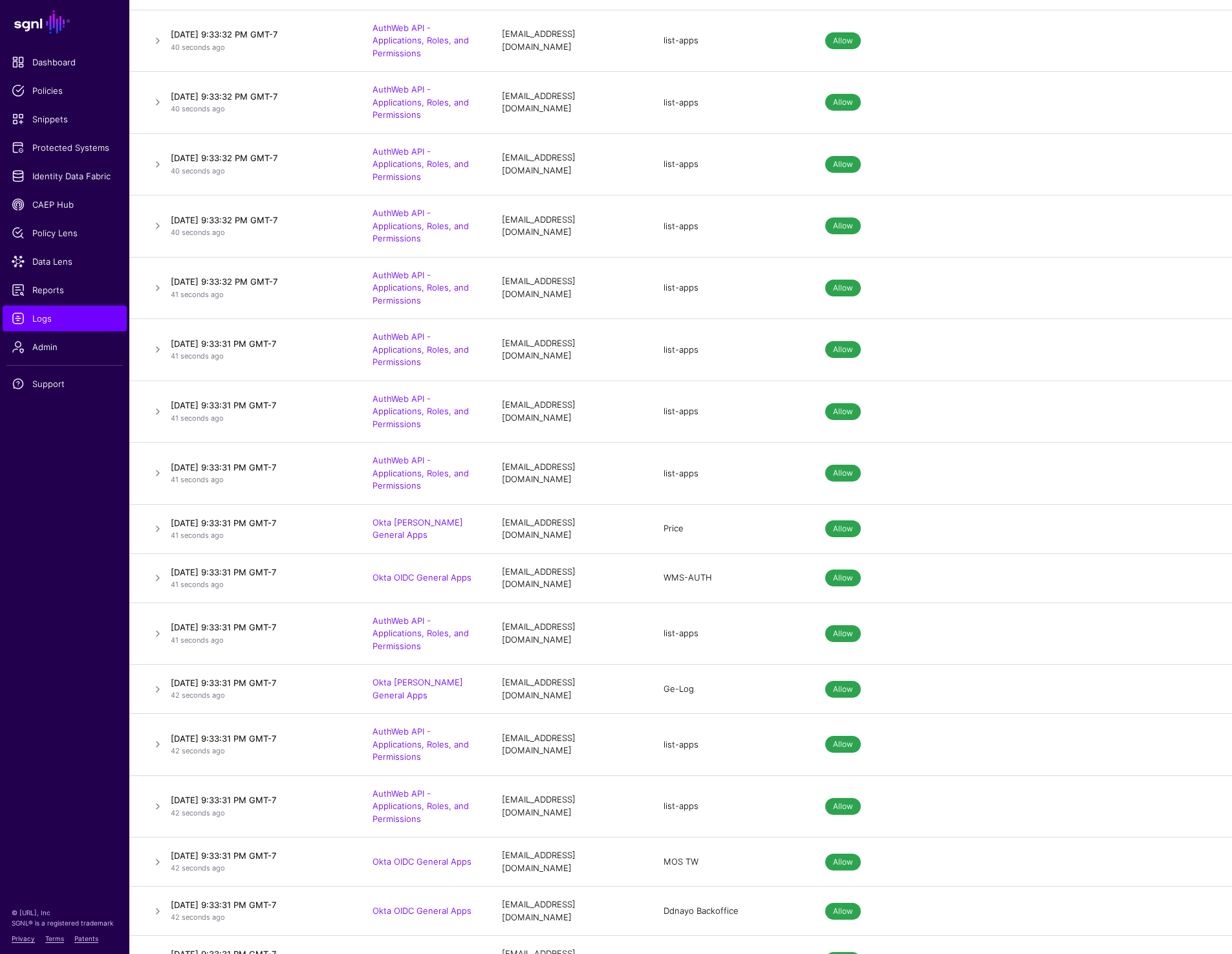
scroll to position [257, 0]
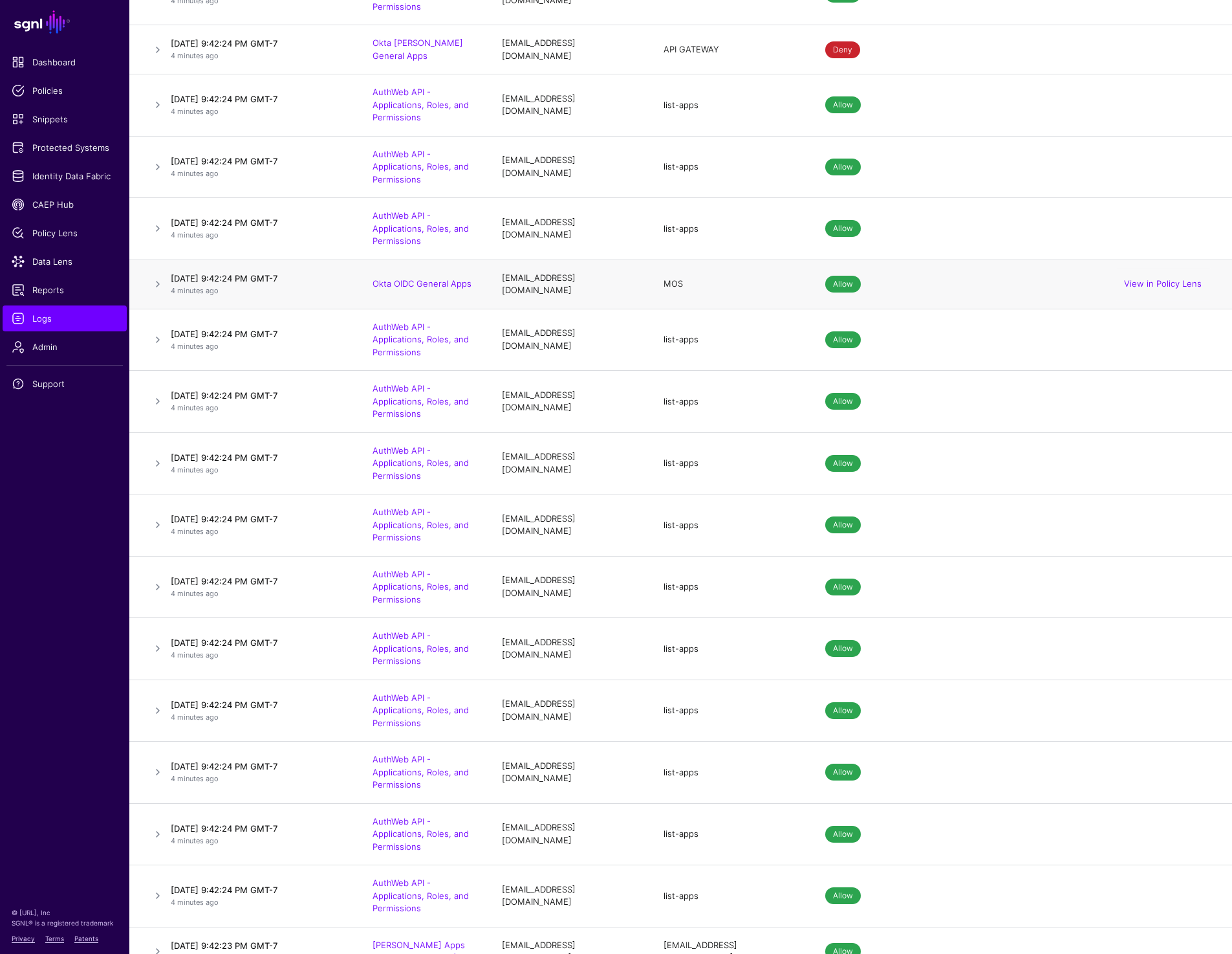
scroll to position [2373, 0]
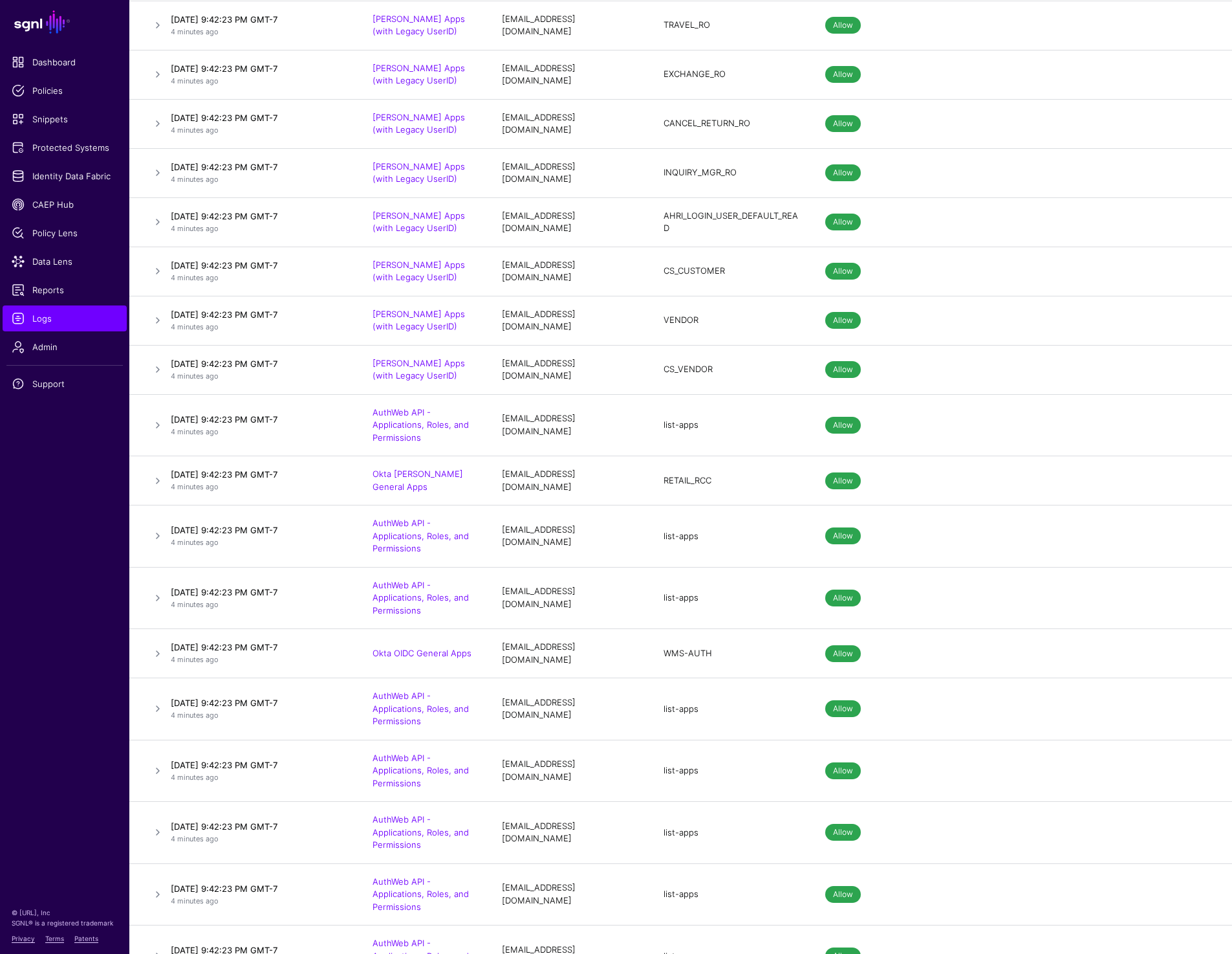
drag, startPoint x: 608, startPoint y: 475, endPoint x: 505, endPoint y: 476, distance: 103.0
drag, startPoint x: 502, startPoint y: 476, endPoint x: 616, endPoint y: 476, distance: 114.0
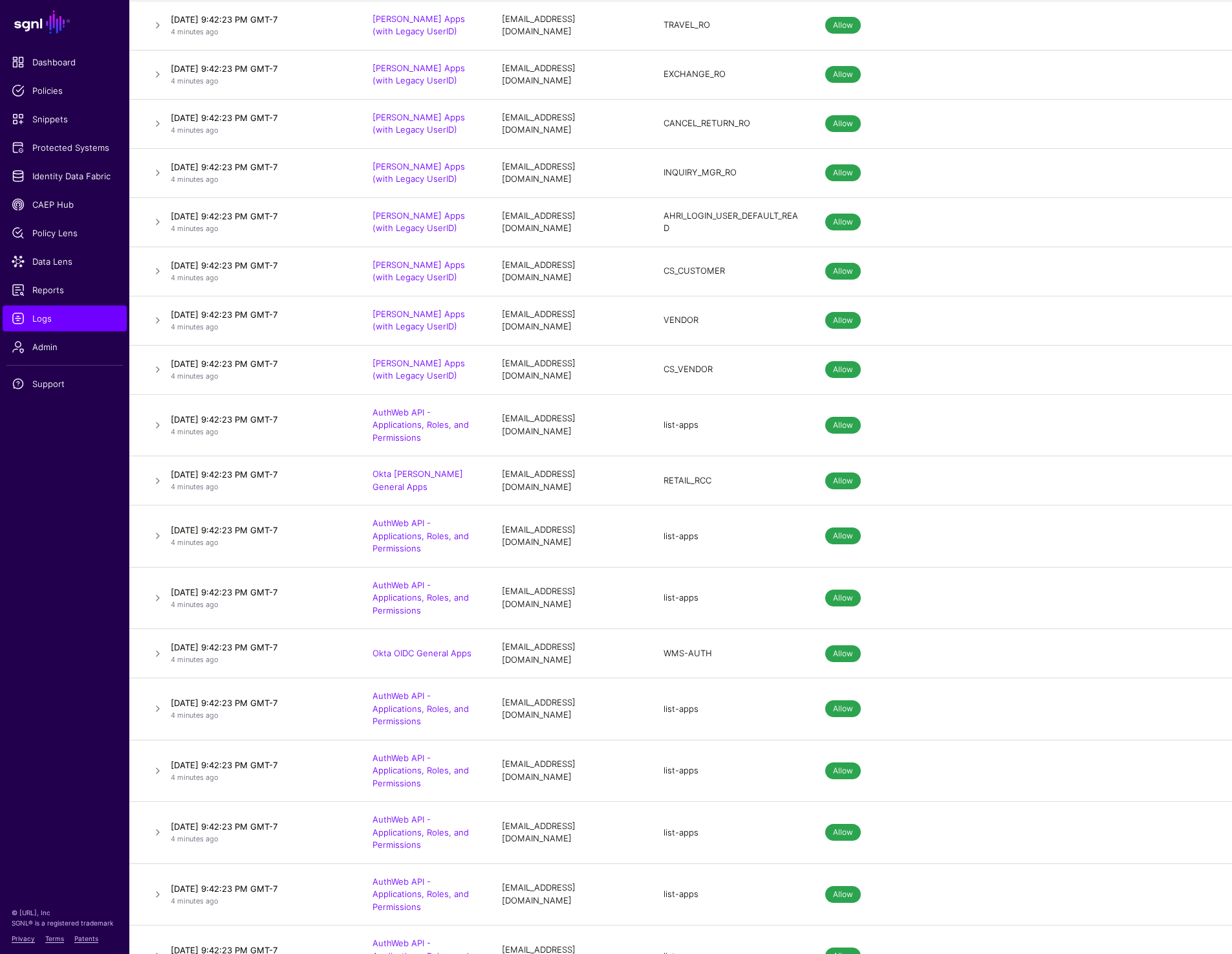
drag, startPoint x: 667, startPoint y: 477, endPoint x: 698, endPoint y: 477, distance: 31.0
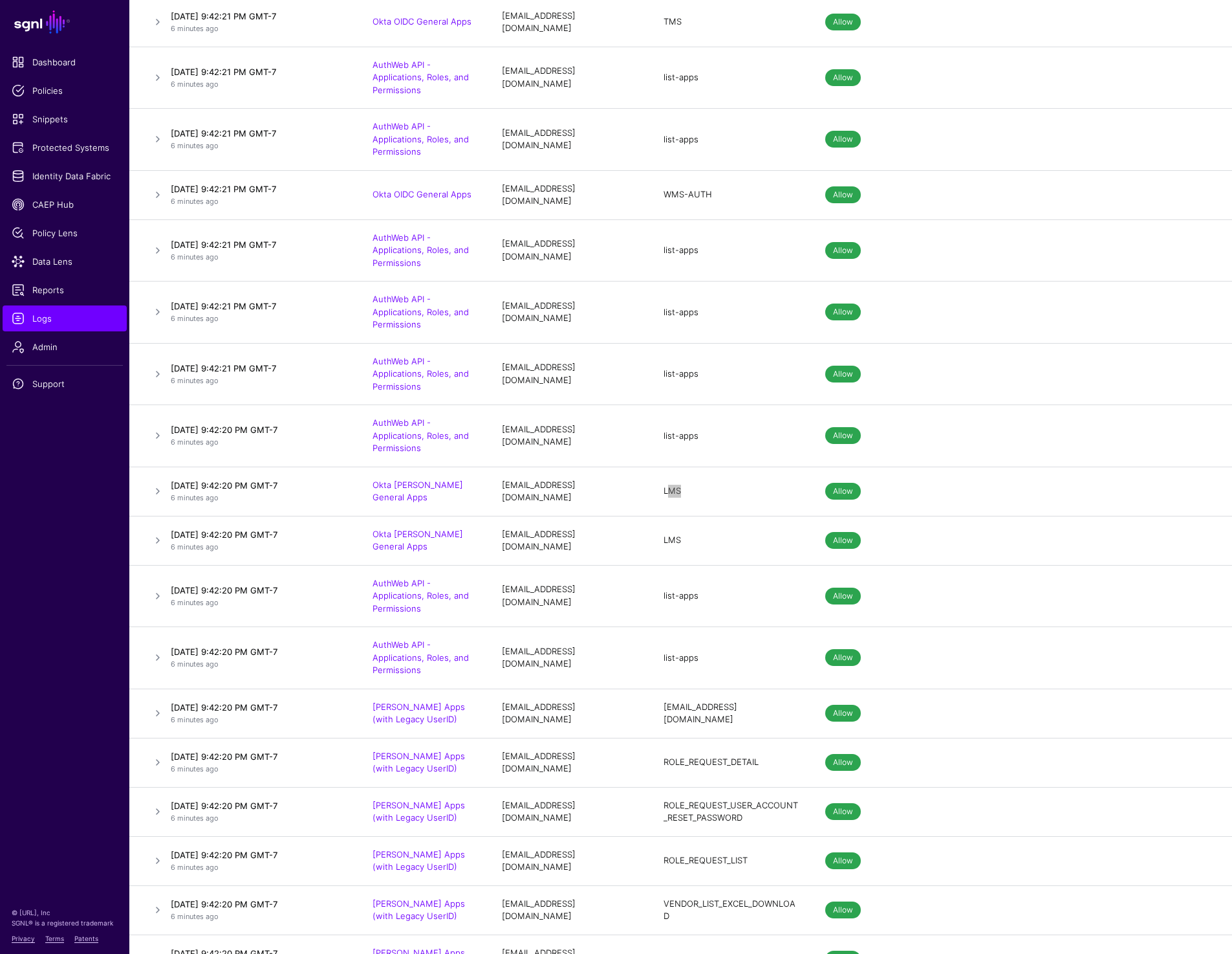
scroll to position [0, 0]
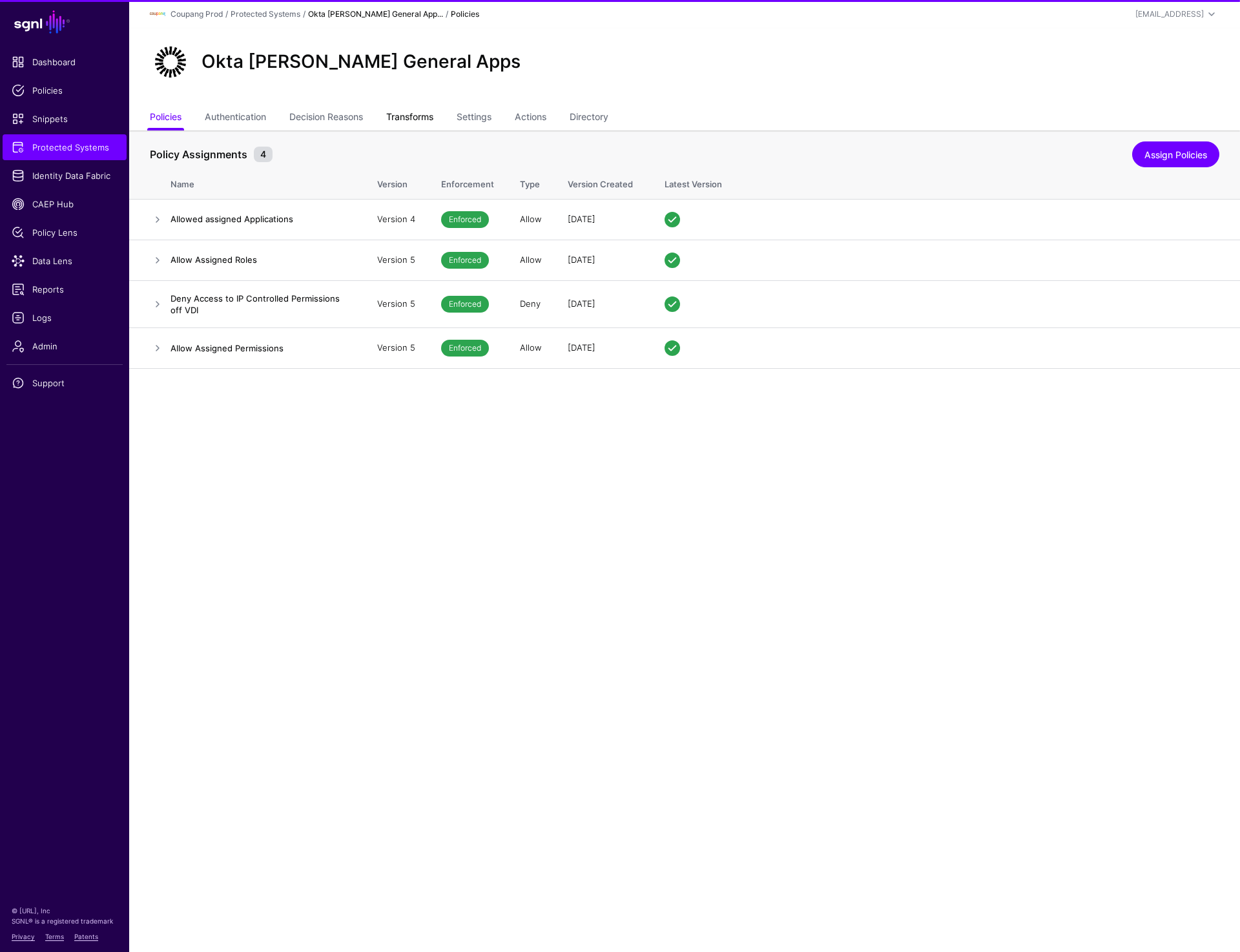
click at [429, 110] on link "Transforms" at bounding box center [410, 119] width 47 height 25
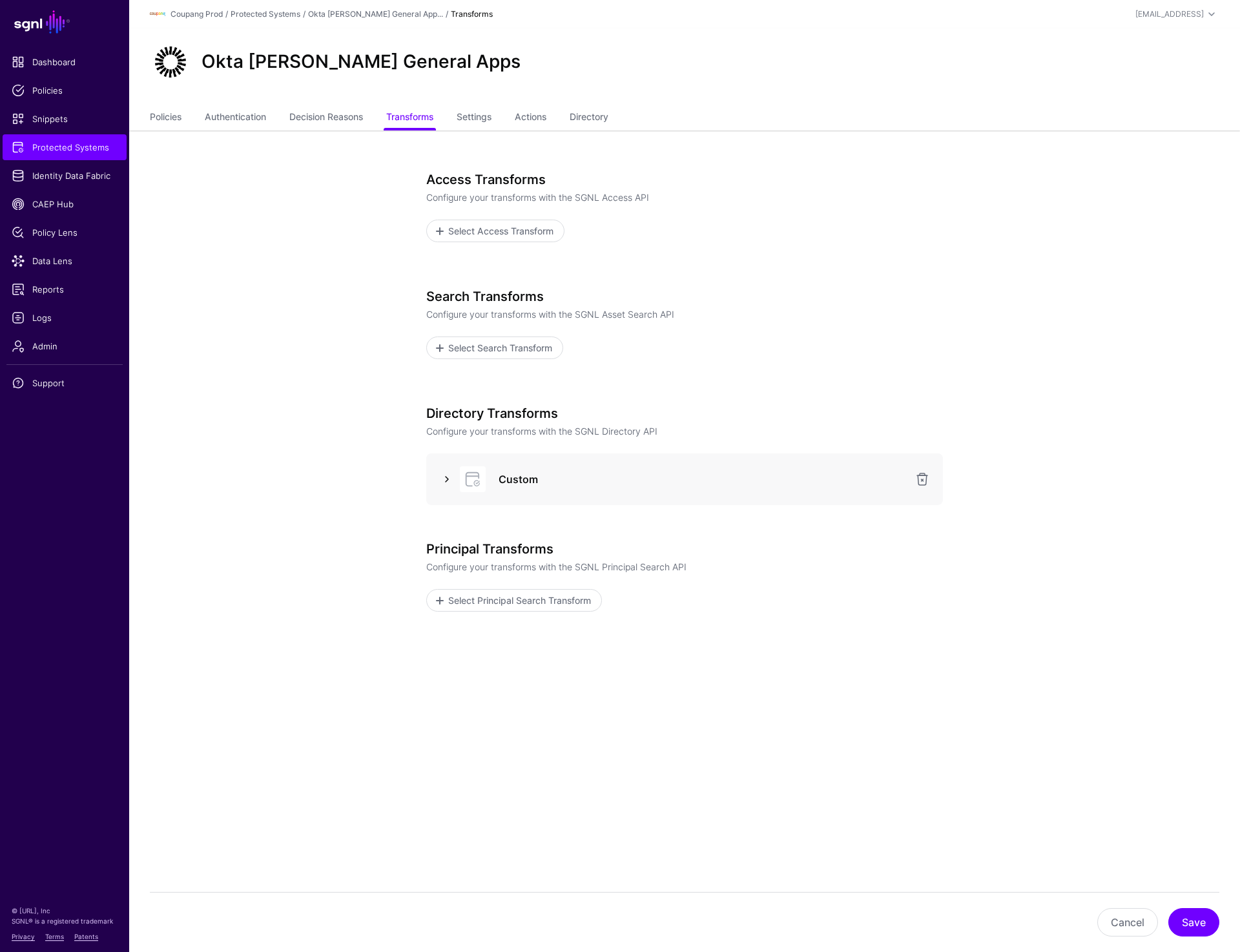
click at [445, 478] on link at bounding box center [446, 479] width 15 height 15
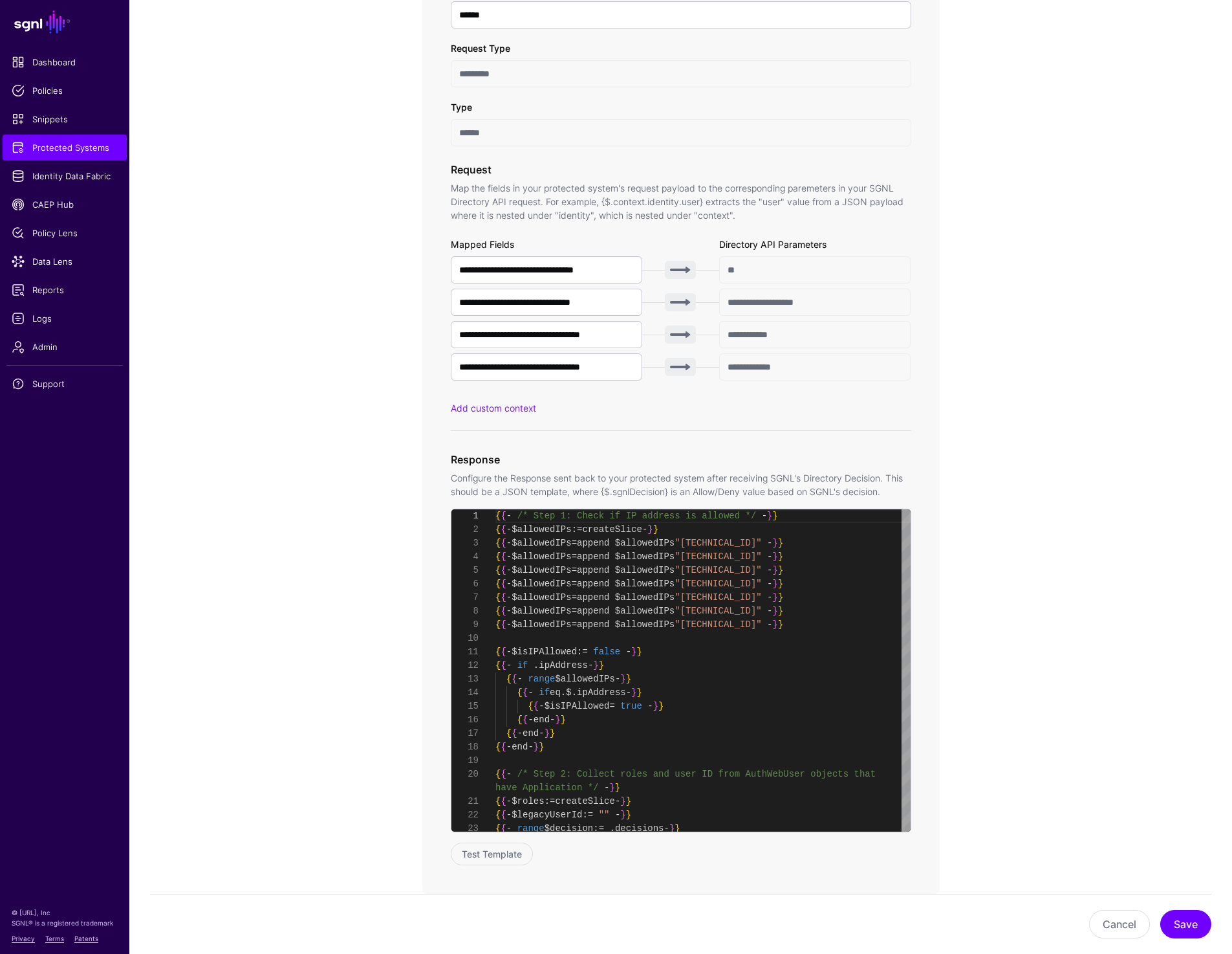
scroll to position [597, 0]
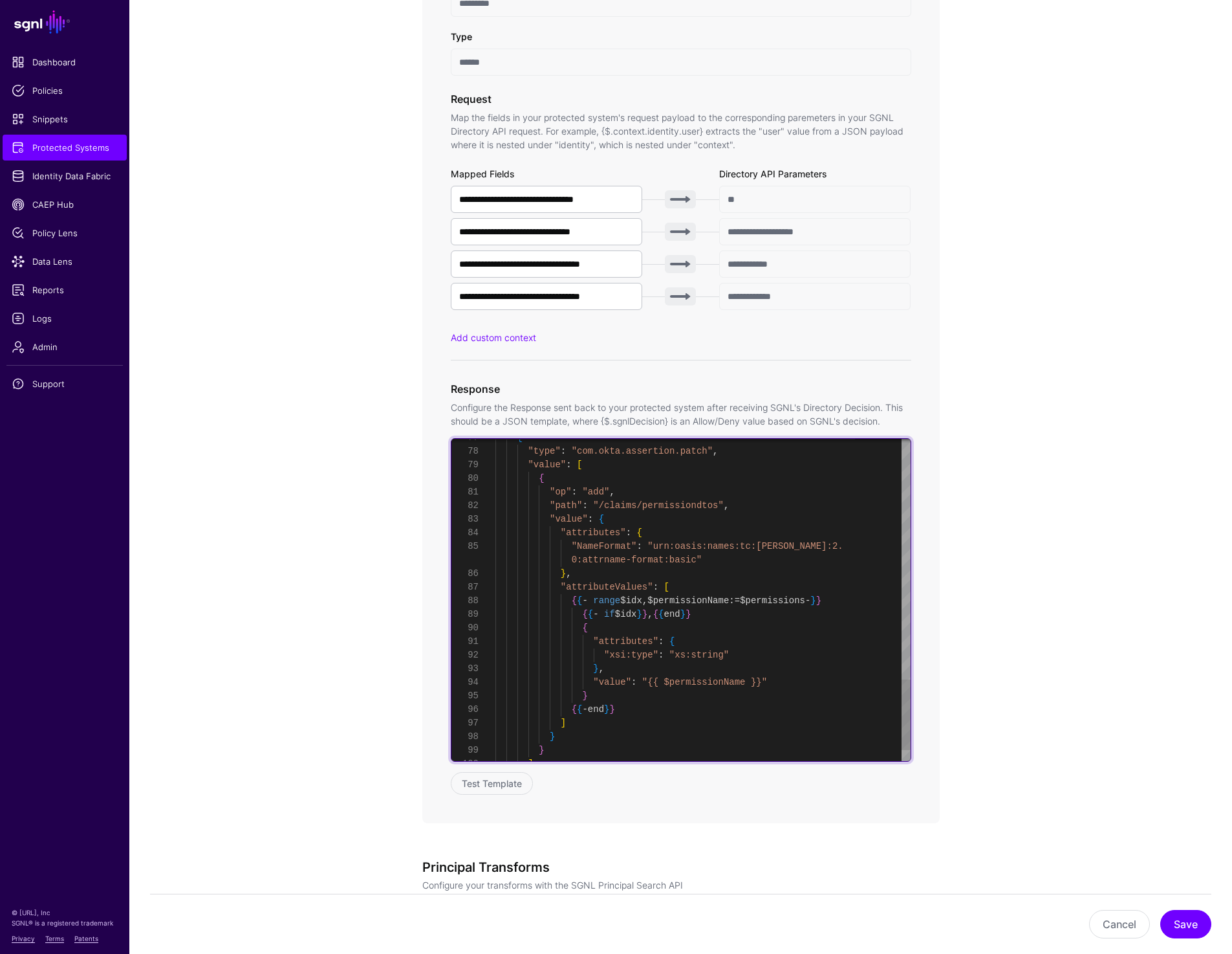
type textarea "**********"
click at [800, 600] on div ""op" : "add" , "path" : "/claims/permissiondtos" , "value" : { "attributes" : {…" at bounding box center [703, 77] width 416 height 1467
click at [717, 687] on div ""op" : "add" , "path" : "/claims/permissiondtos" , "value" : { "attributes" : {…" at bounding box center [703, 77] width 416 height 1467
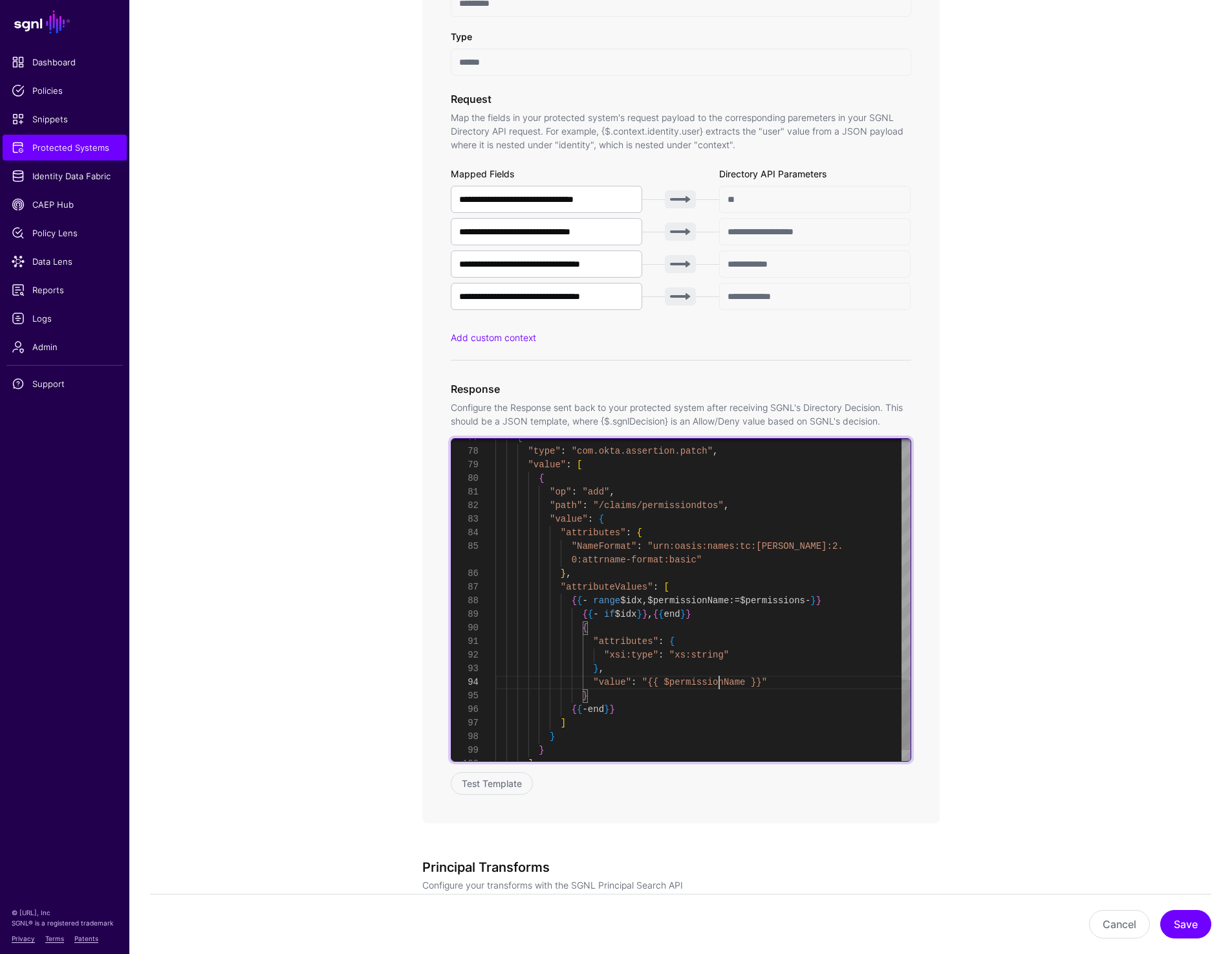
scroll to position [109, 0]
click at [717, 687] on div ""op" : "add" , "path" : "/claims/permissiondtos" , "value" : { "attributes" : {…" at bounding box center [703, 77] width 416 height 1467
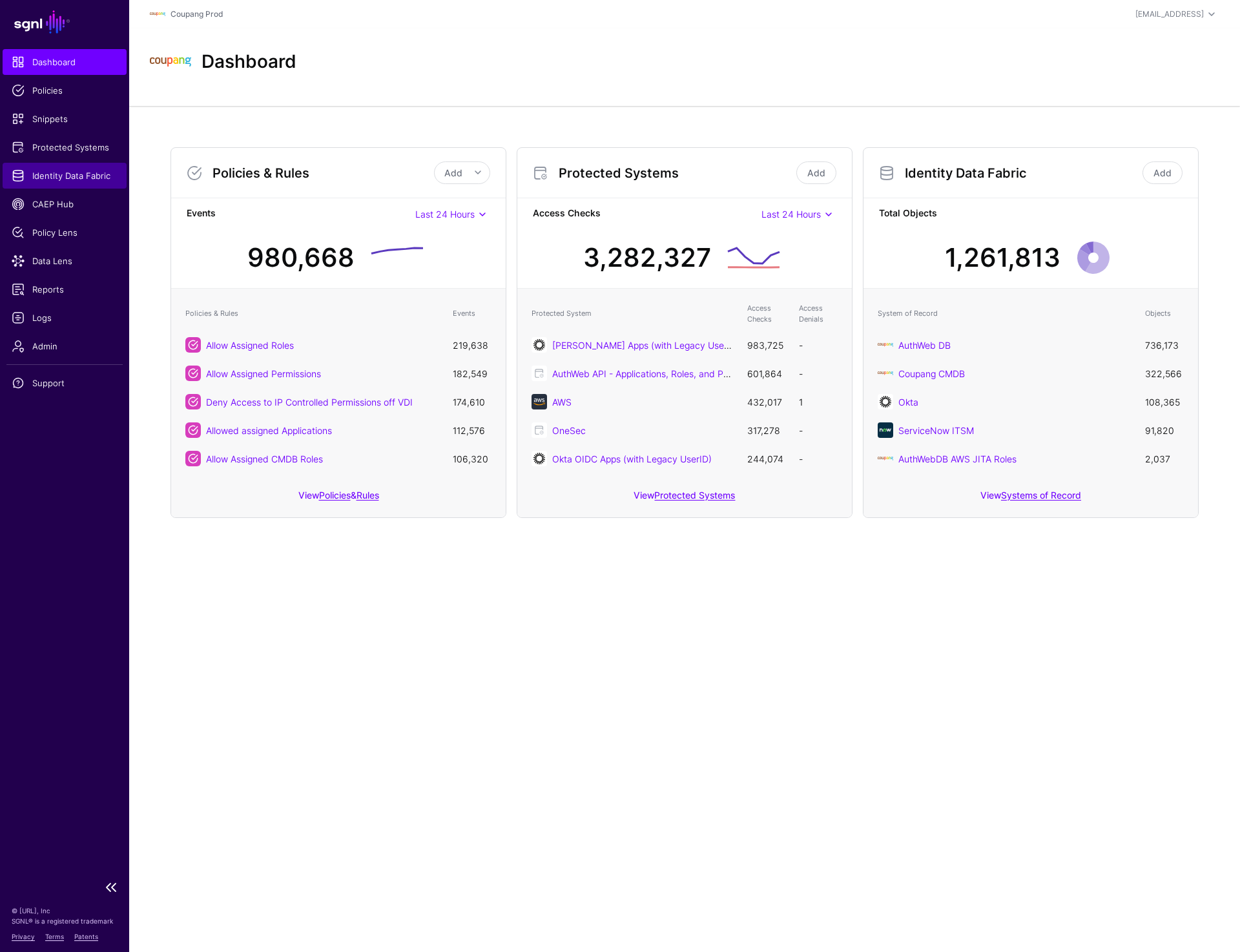
click at [79, 176] on span "Identity Data Fabric" at bounding box center [65, 175] width 106 height 13
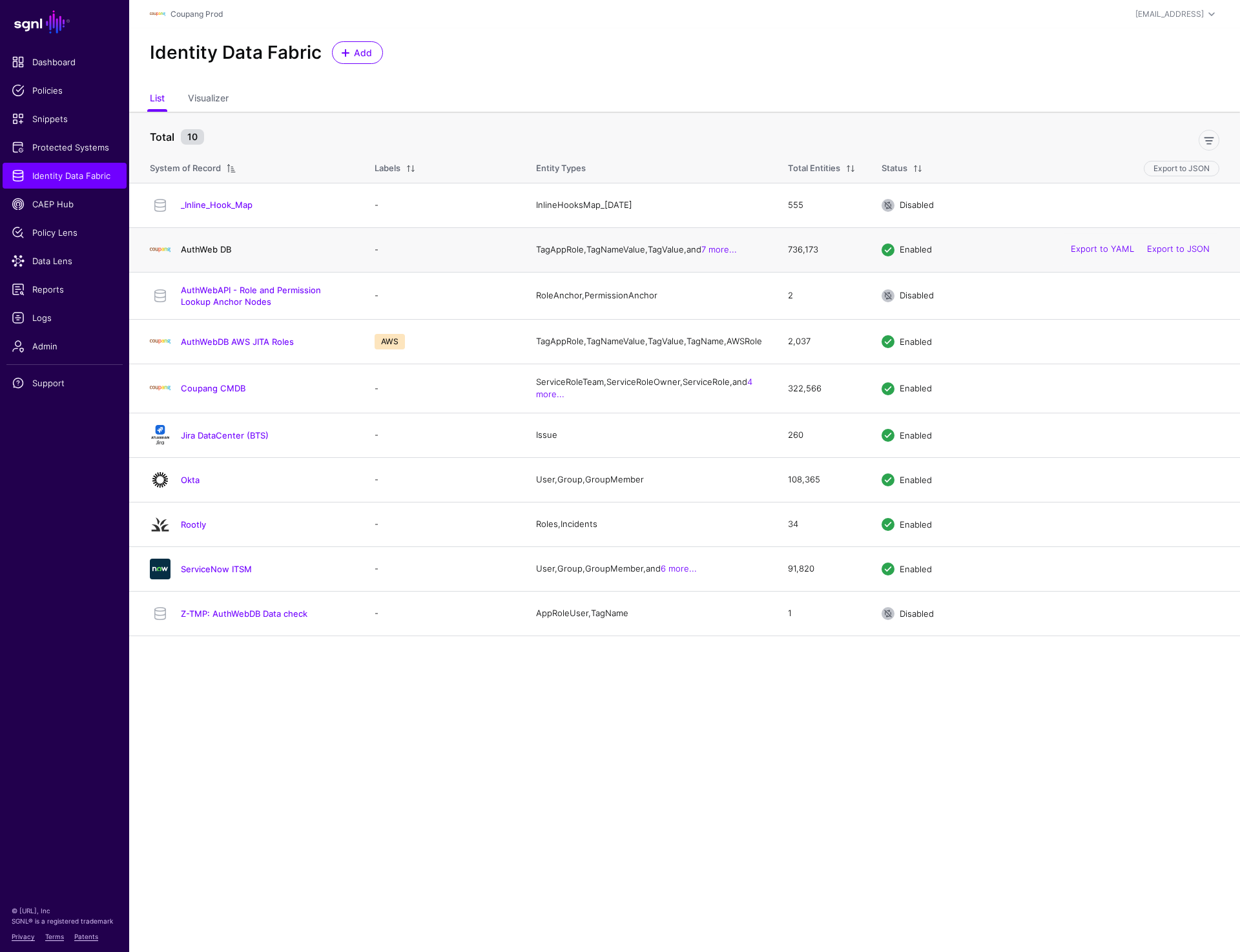
click at [199, 247] on link "AuthWeb DB" at bounding box center [205, 249] width 50 height 10
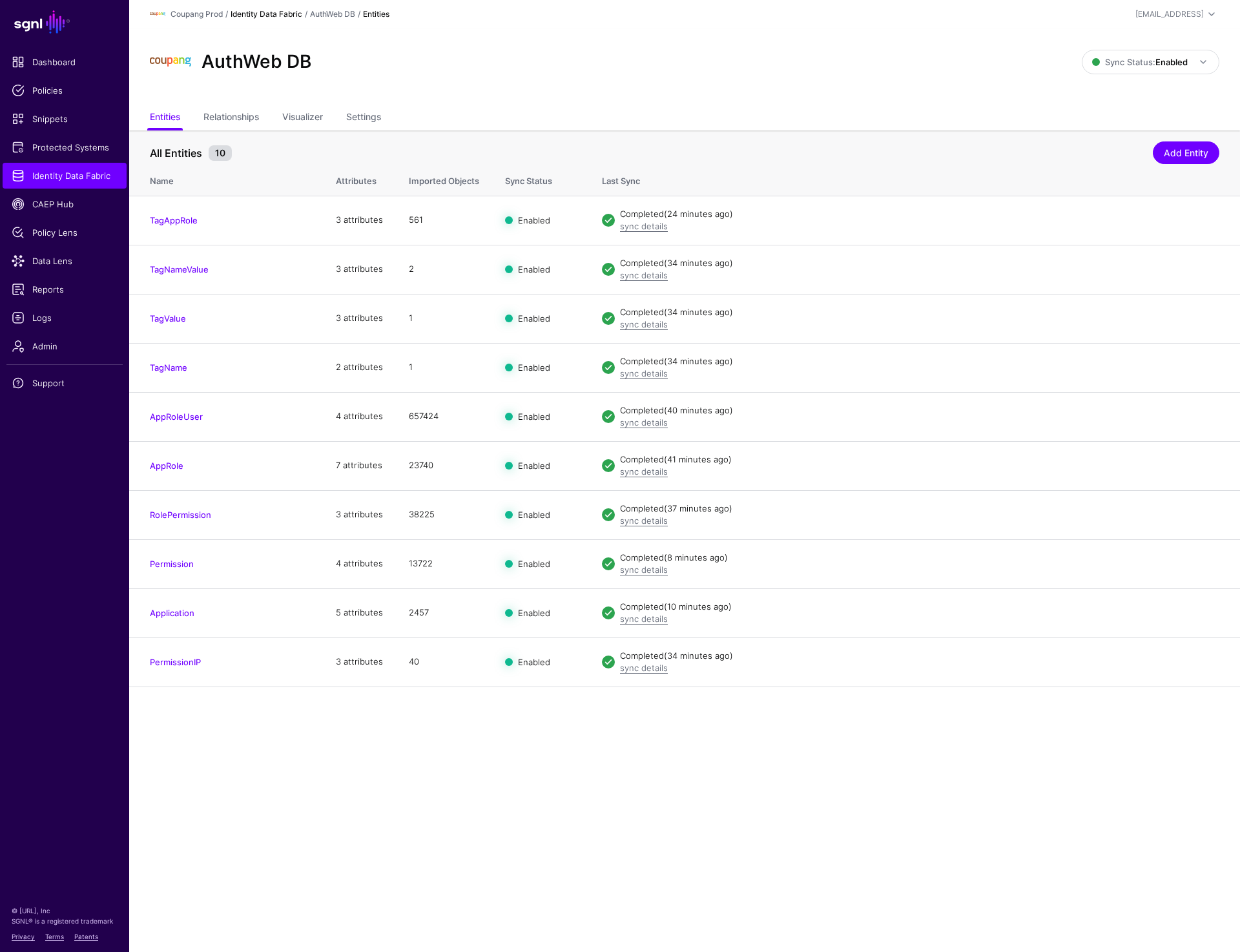
click at [252, 15] on link "Identity Data Fabric" at bounding box center [266, 13] width 71 height 9
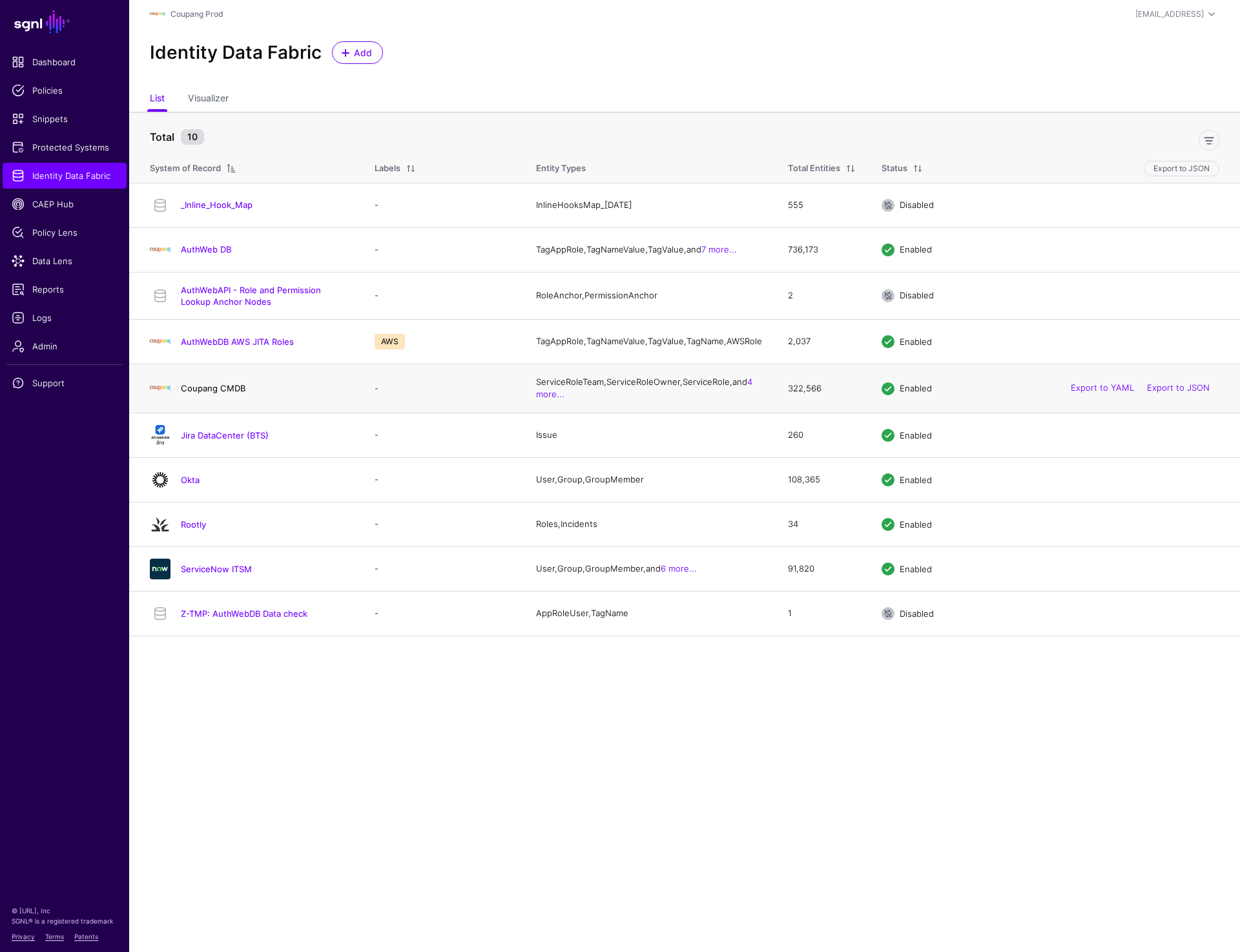
click at [234, 393] on link "Coupang CMDB" at bounding box center [212, 388] width 65 height 10
click at [195, 485] on link "Okta" at bounding box center [190, 480] width 19 height 10
click at [220, 346] on link "AuthWebDB AWS JITA Roles" at bounding box center [237, 341] width 113 height 10
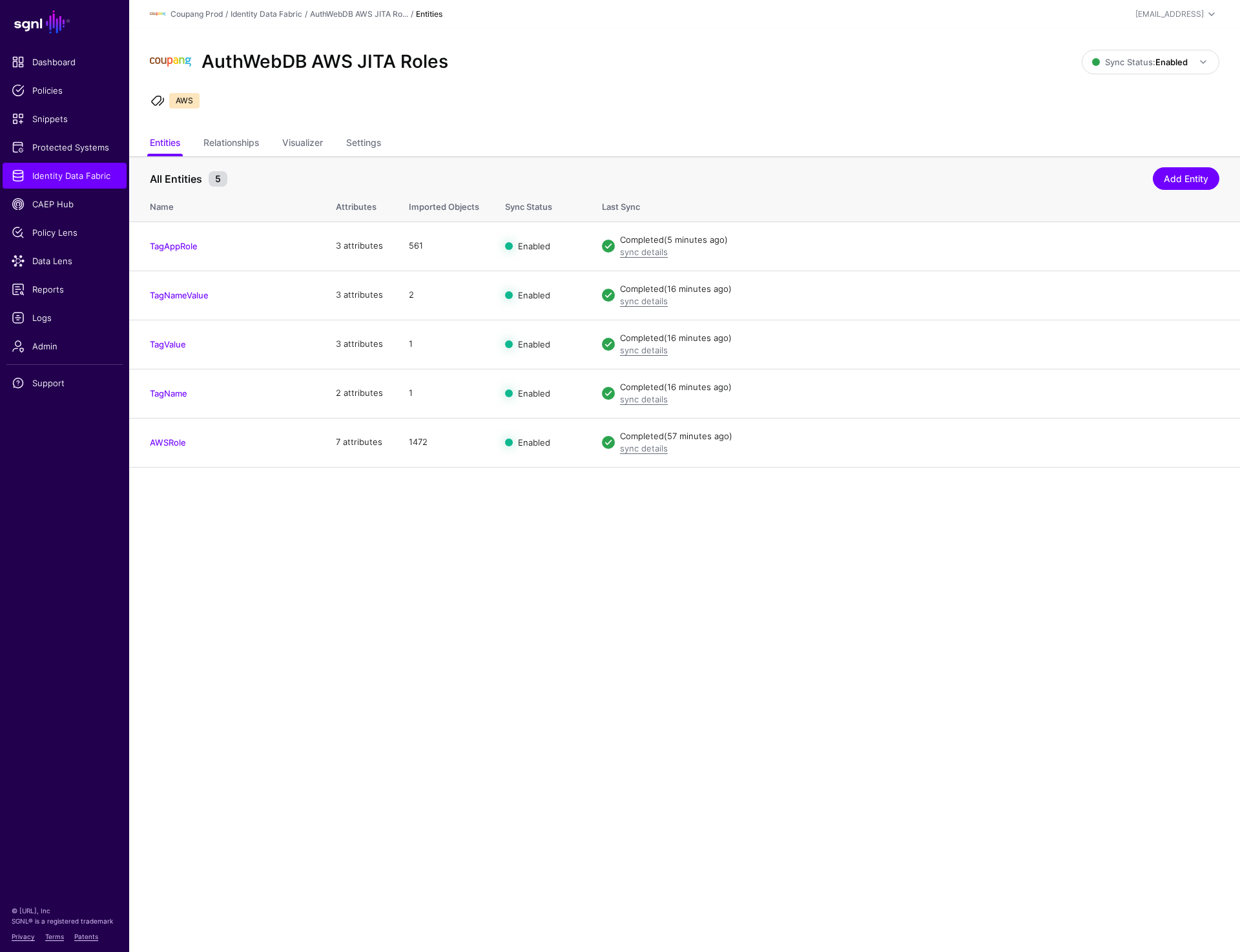
click at [742, 548] on main "SGNL Dashboard Policies Snippets Protected Systems Identity Data Fabric CAEP Hu…" at bounding box center [620, 476] width 1240 height 952
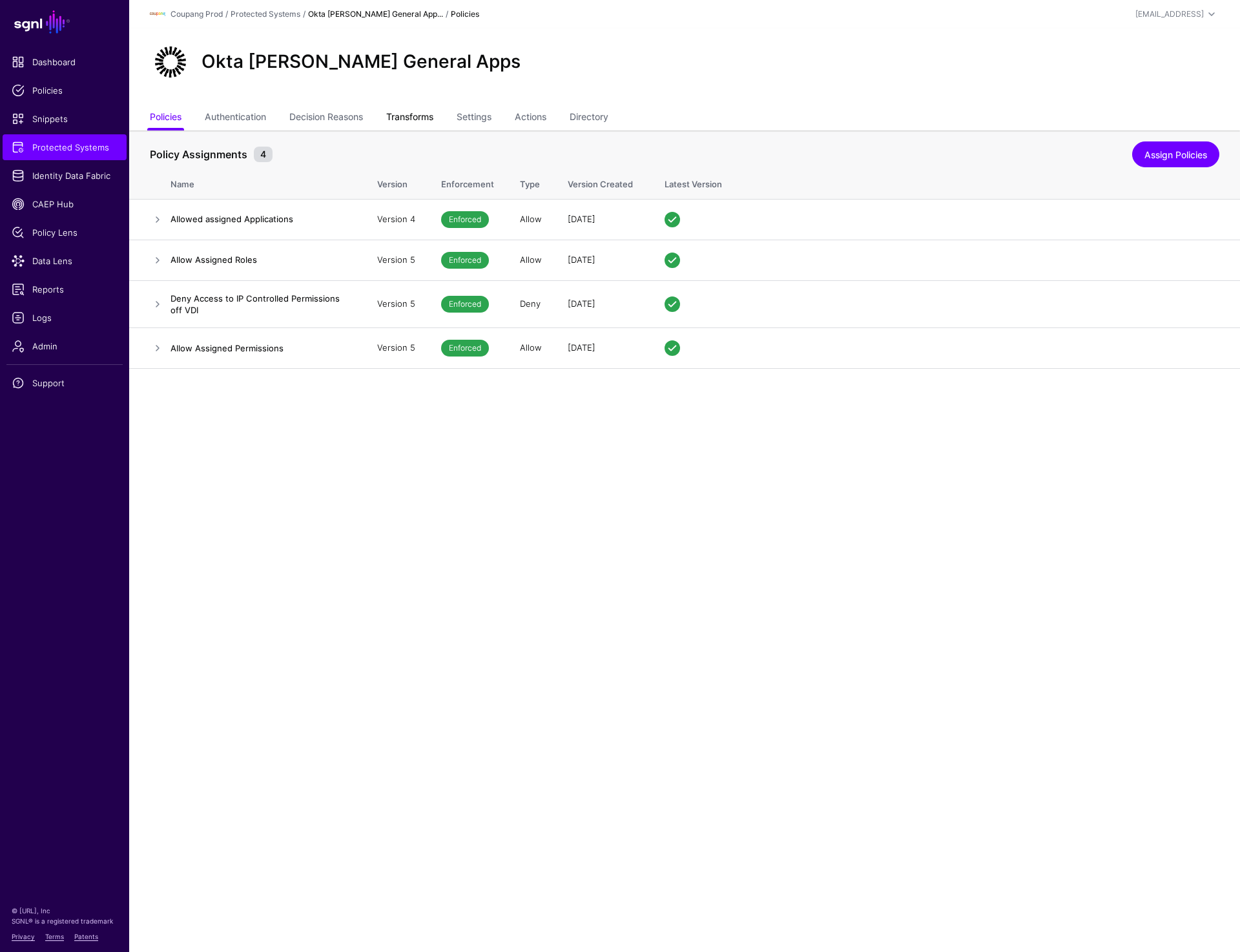
click at [423, 116] on link "Transforms" at bounding box center [410, 119] width 47 height 25
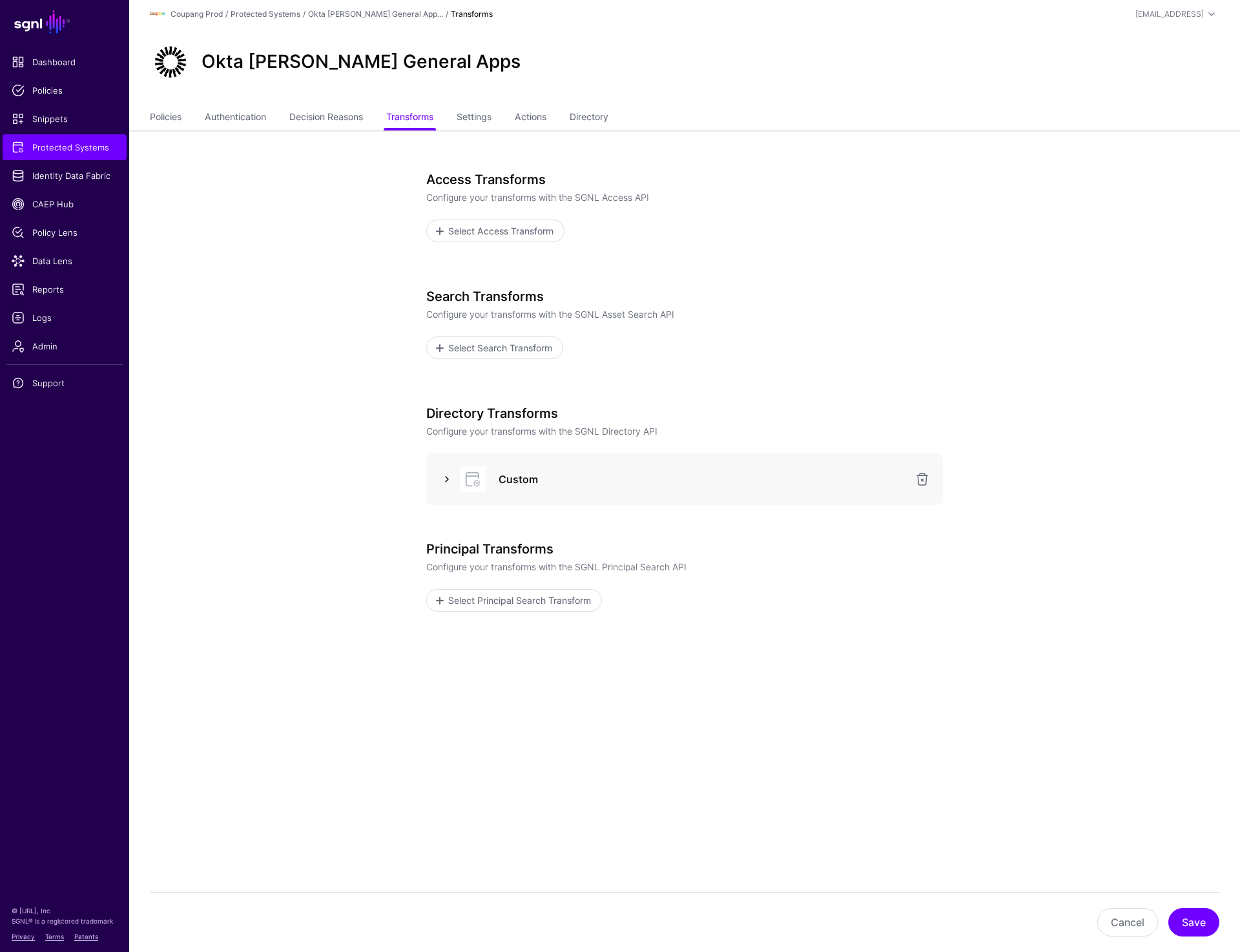
click at [440, 475] on link at bounding box center [446, 479] width 15 height 15
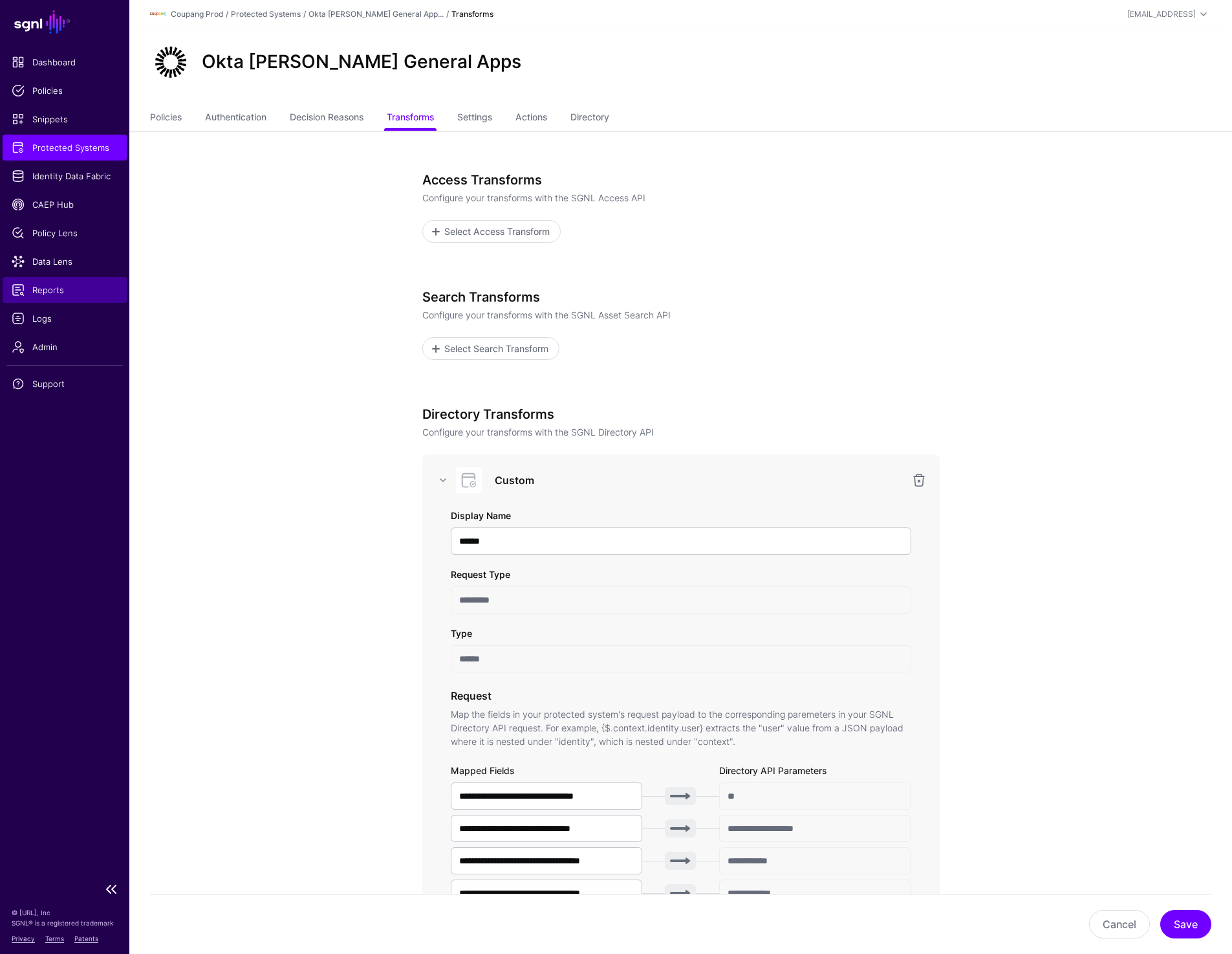
click at [52, 287] on span "Reports" at bounding box center [65, 290] width 106 height 13
click at [483, 125] on link "Settings" at bounding box center [475, 119] width 35 height 25
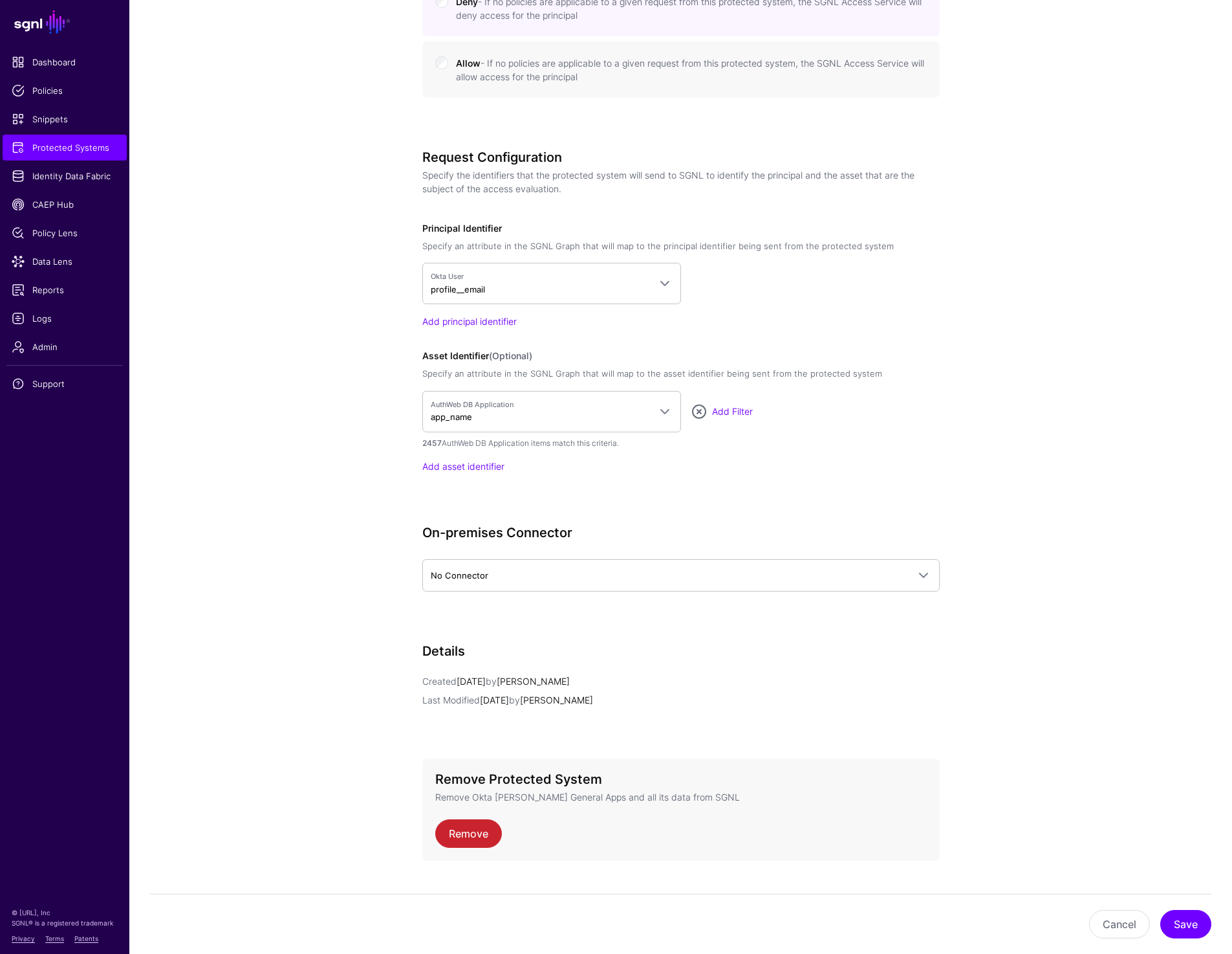
scroll to position [934, 0]
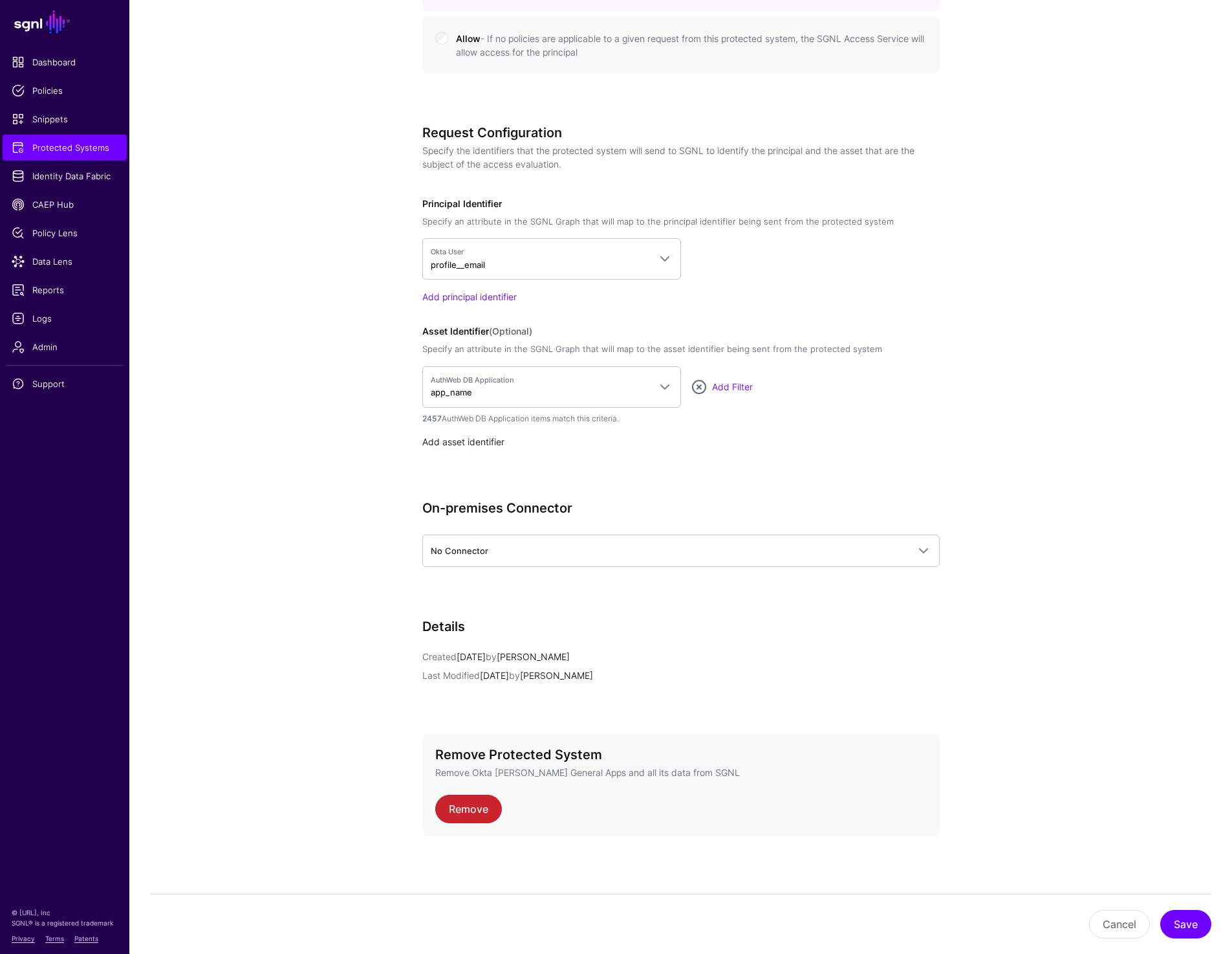
click at [464, 440] on link "Add asset identifier" at bounding box center [463, 441] width 82 height 11
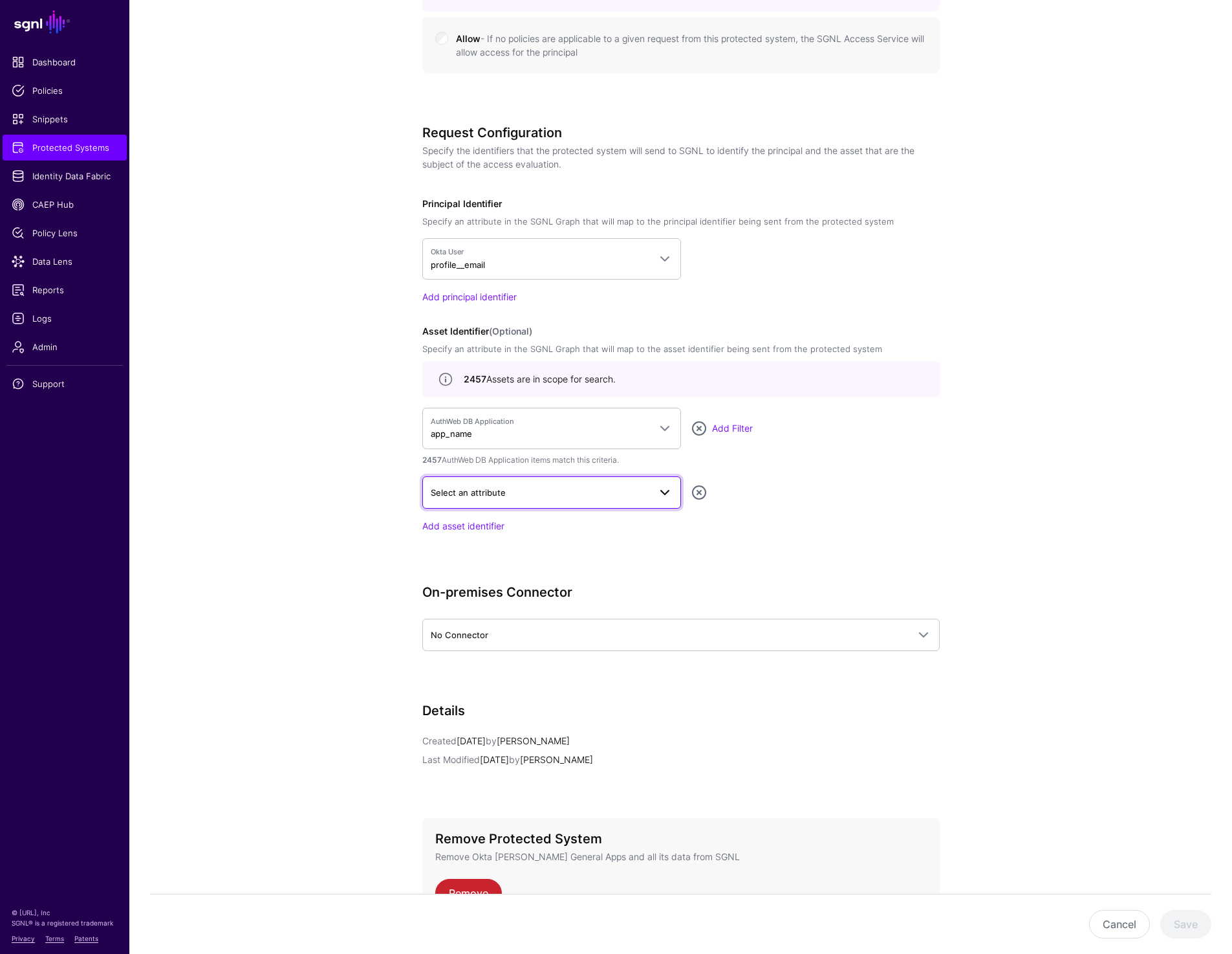
click at [475, 491] on span "Select an attribute" at bounding box center [468, 492] width 75 height 10
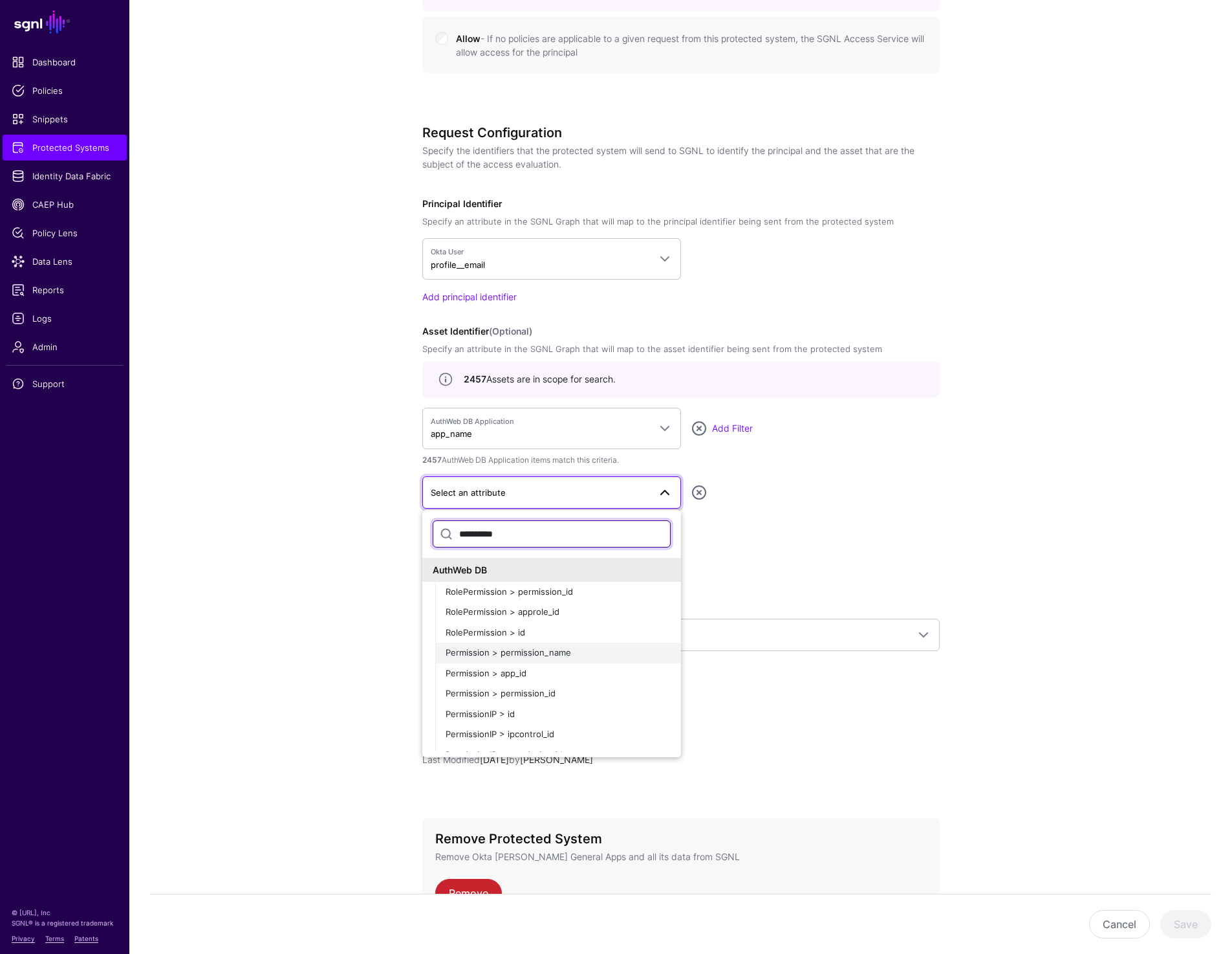
type input "**********"
click at [481, 651] on span "Permission > permission_name" at bounding box center [508, 652] width 125 height 10
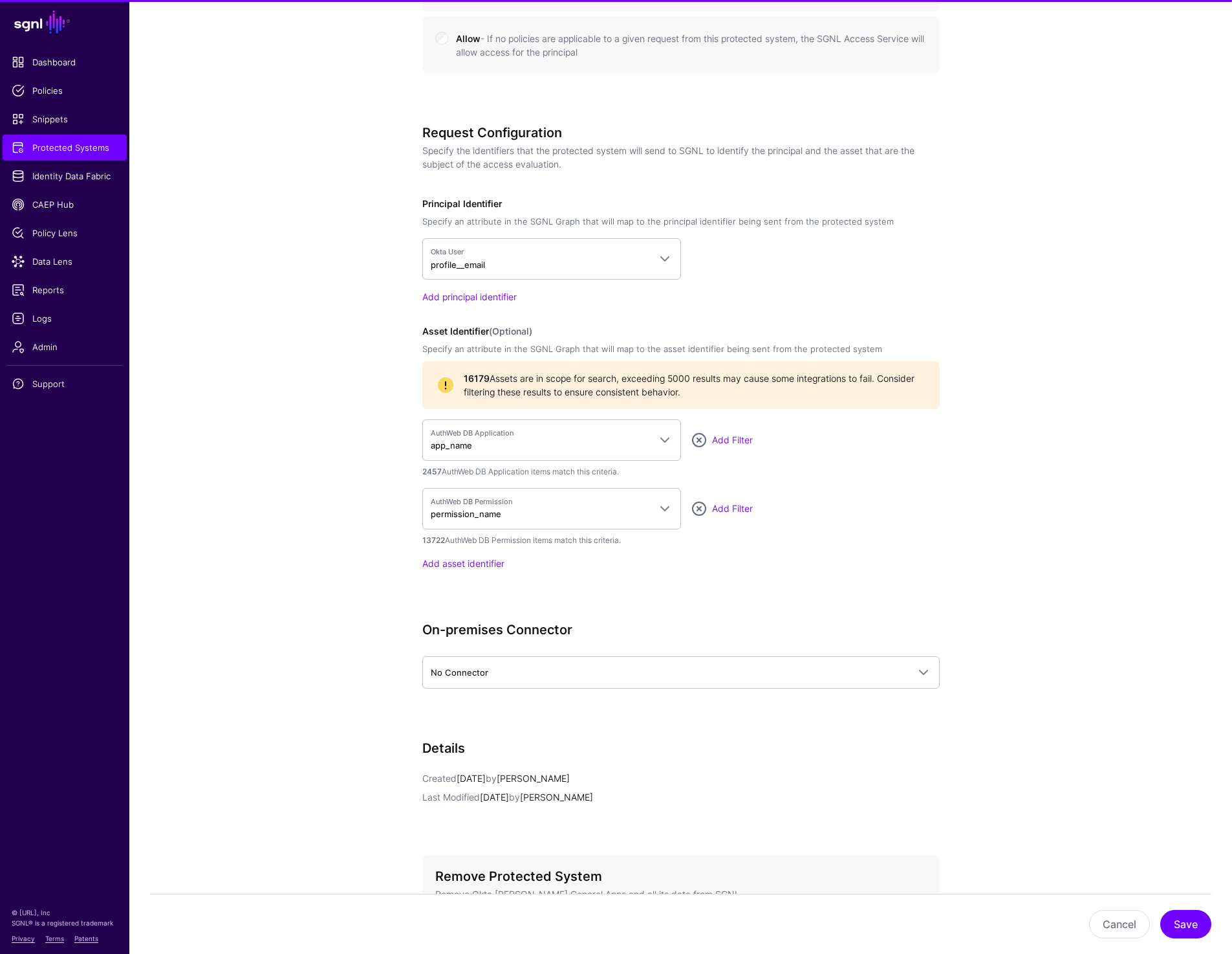
click at [1096, 543] on app-integrations-details-form "**********" at bounding box center [680, 136] width 1103 height 1880
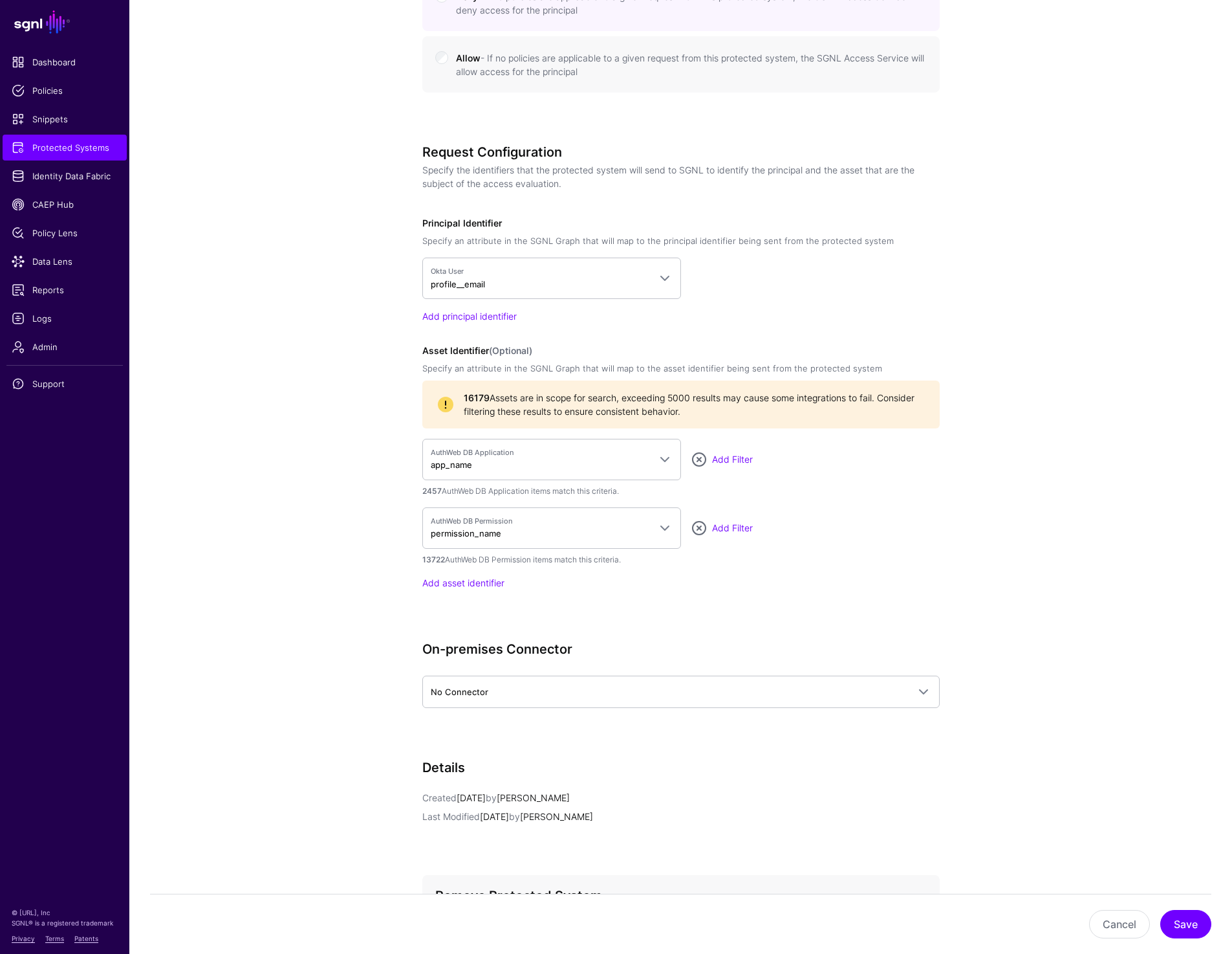
scroll to position [1055, 0]
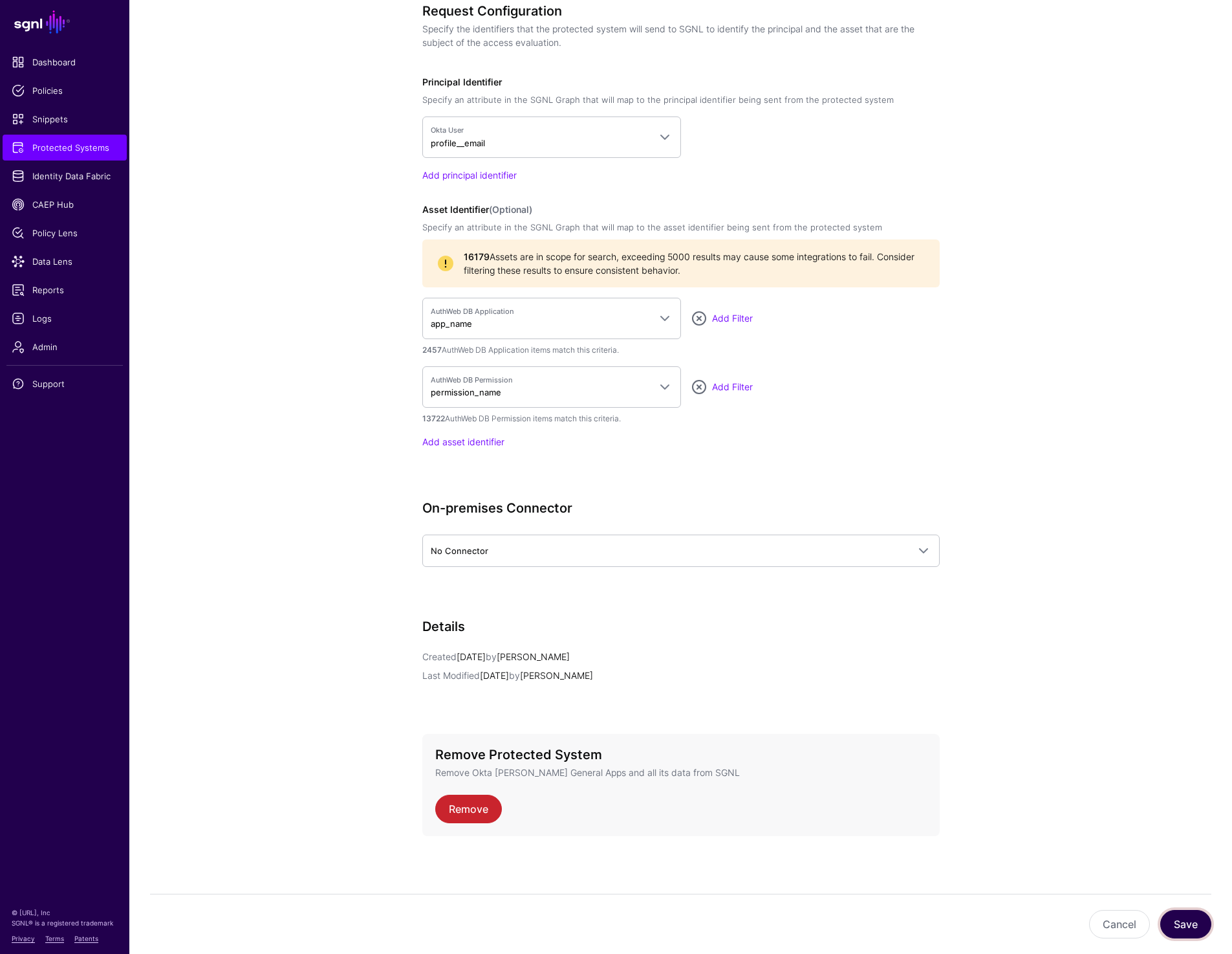
click at [1182, 915] on button "Save" at bounding box center [1186, 923] width 51 height 28
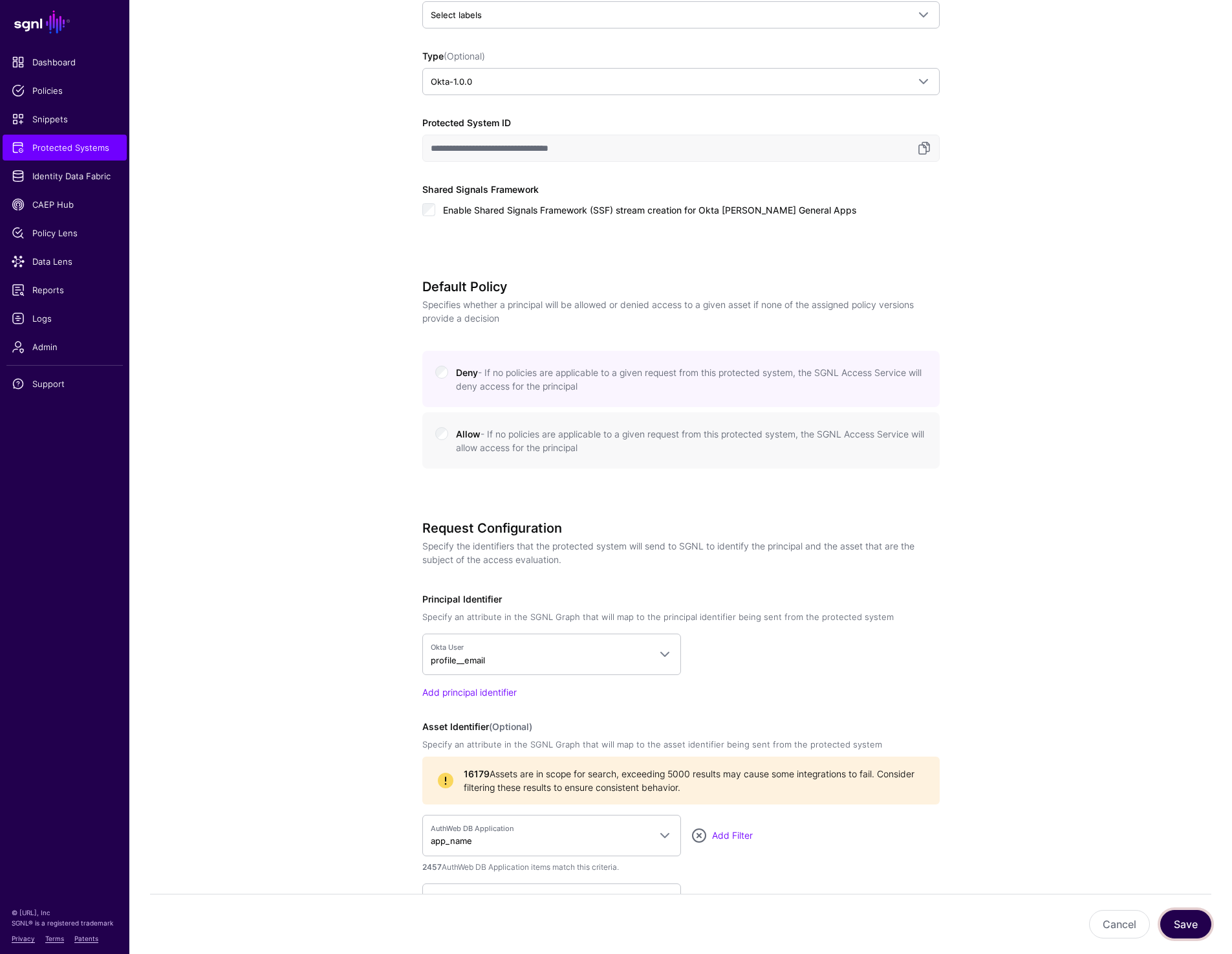
scroll to position [538, 0]
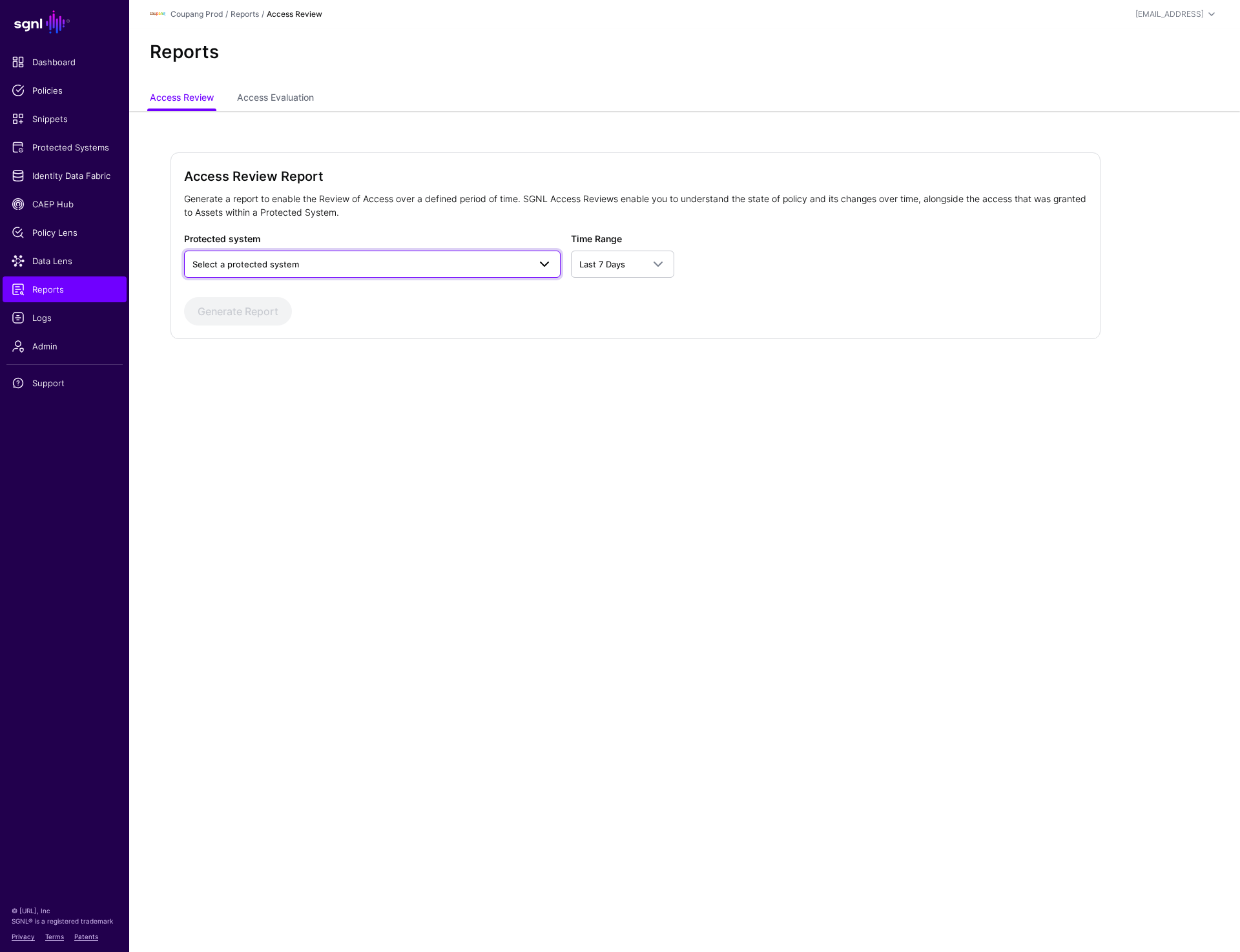
click at [335, 255] on link "Select a protected system" at bounding box center [372, 263] width 376 height 27
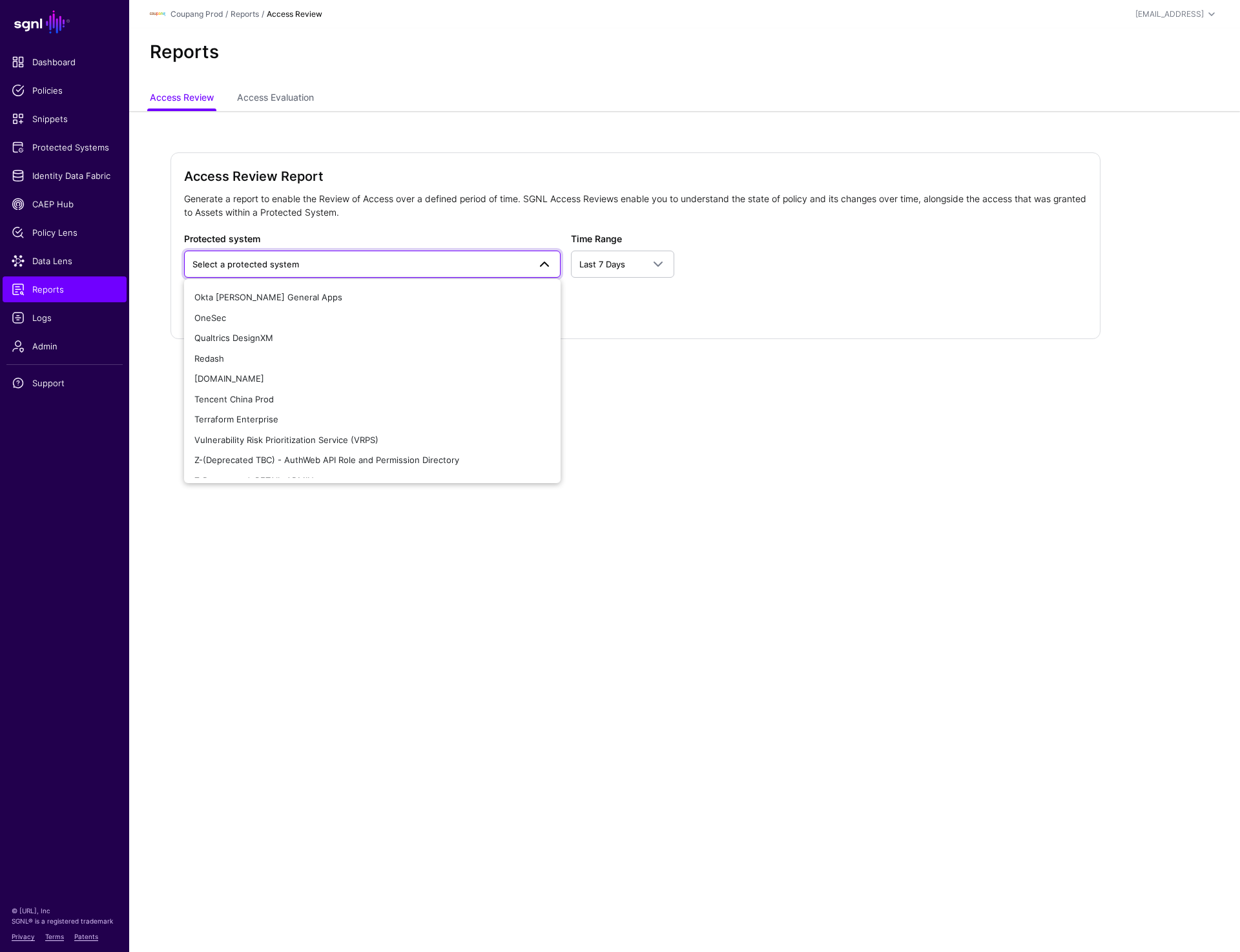
scroll to position [389, 0]
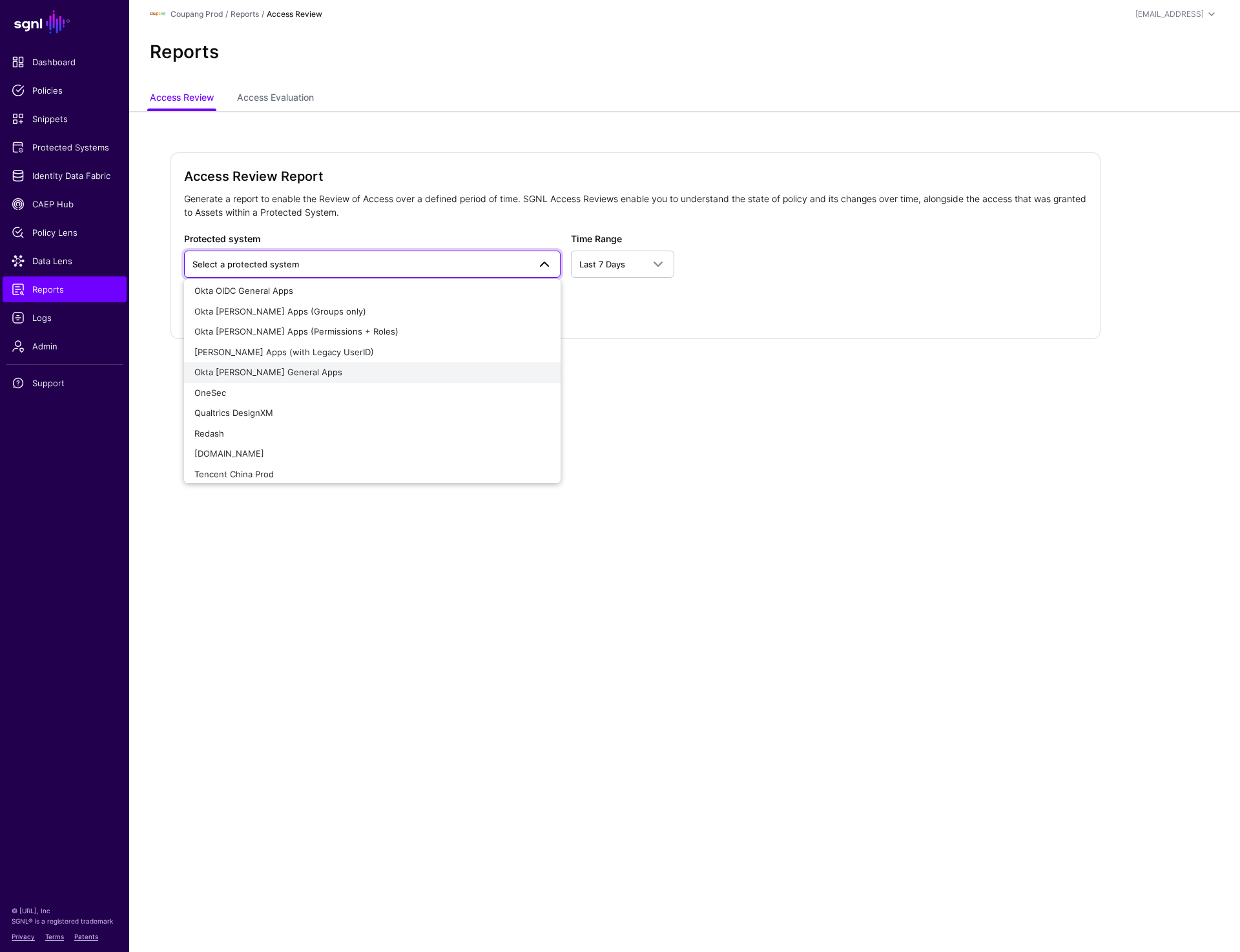
click at [301, 370] on div "Okta [PERSON_NAME] General Apps" at bounding box center [372, 373] width 356 height 13
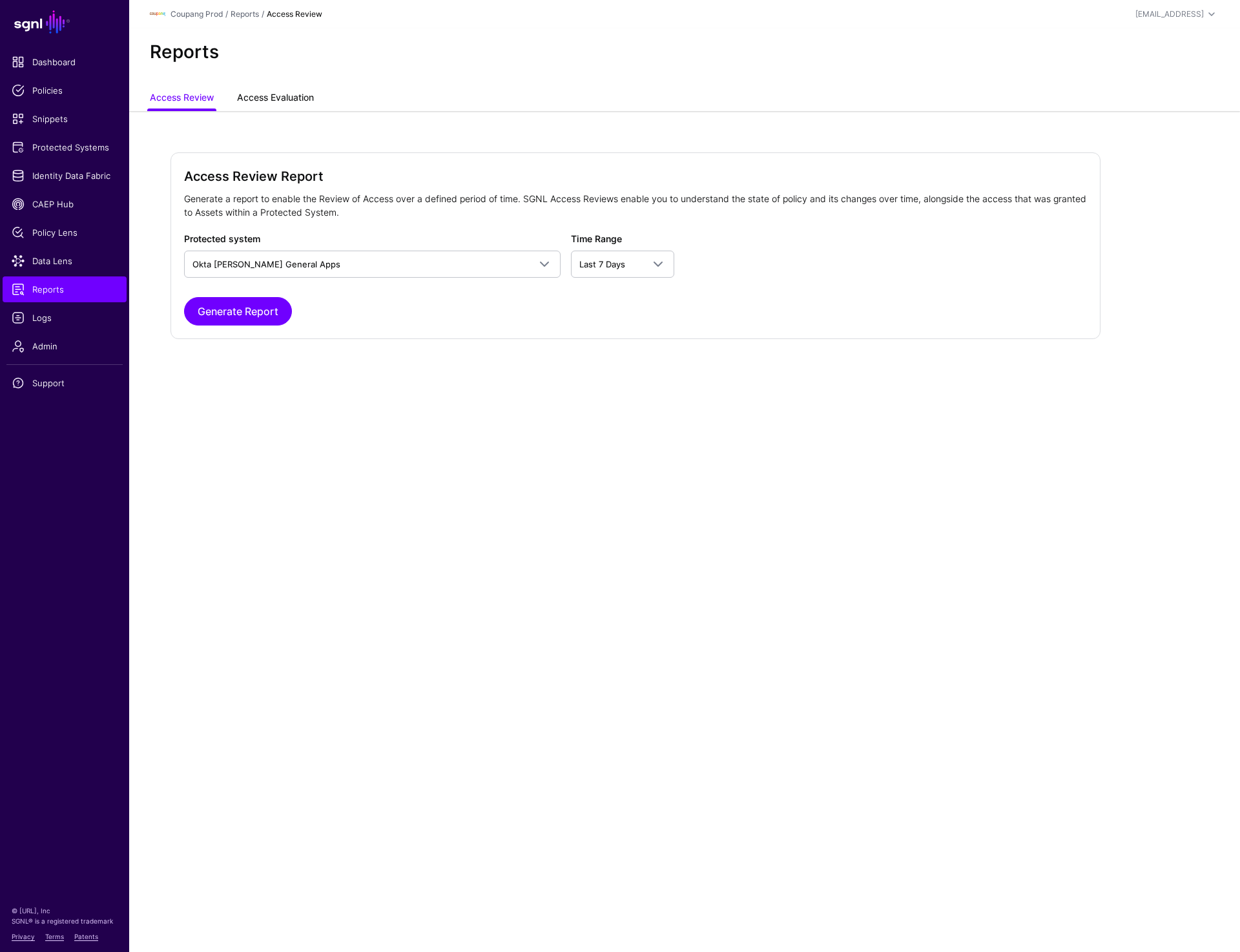
click at [269, 92] on link "Access Evaluation" at bounding box center [276, 99] width 77 height 25
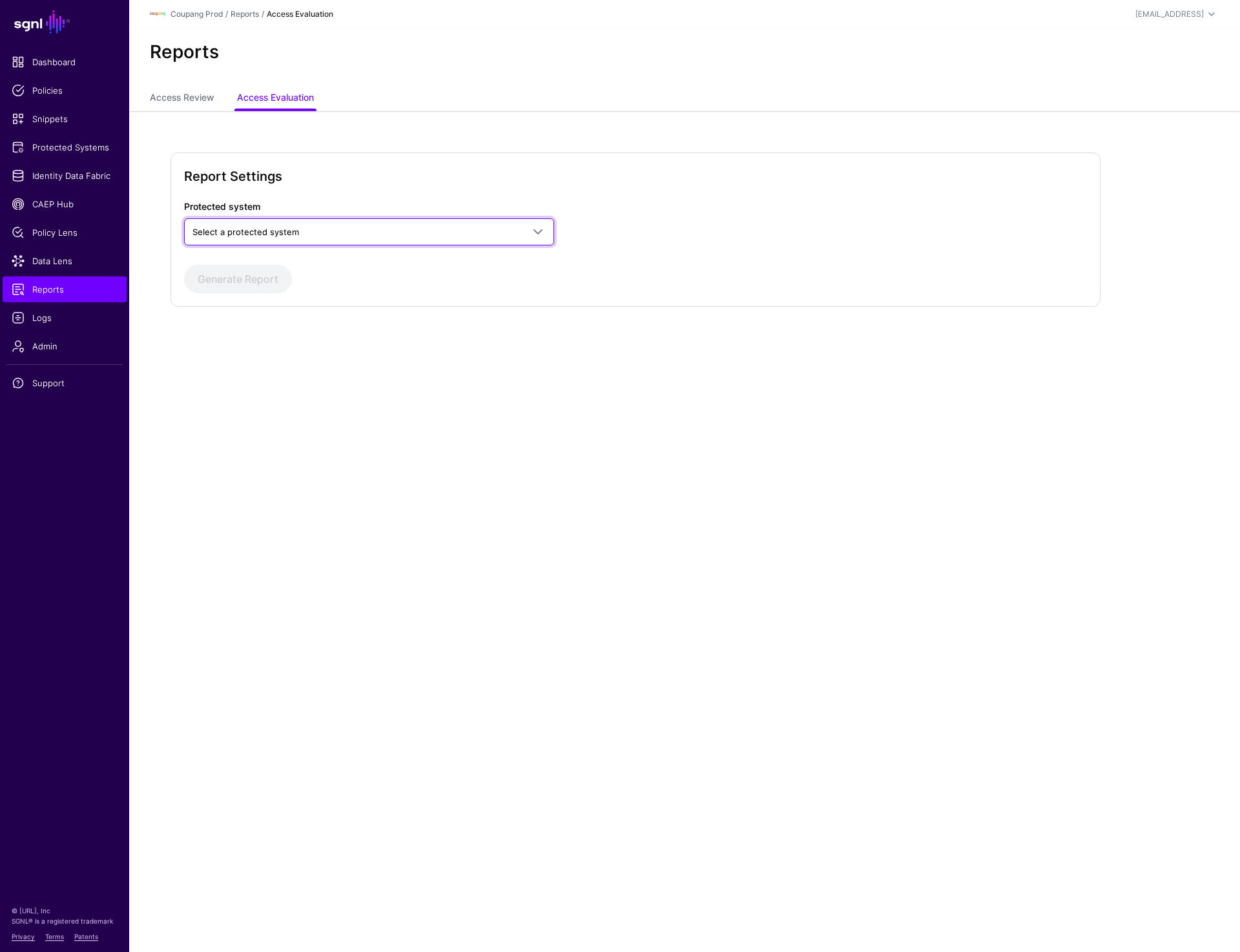
click at [296, 234] on span "Select a protected system" at bounding box center [245, 231] width 106 height 10
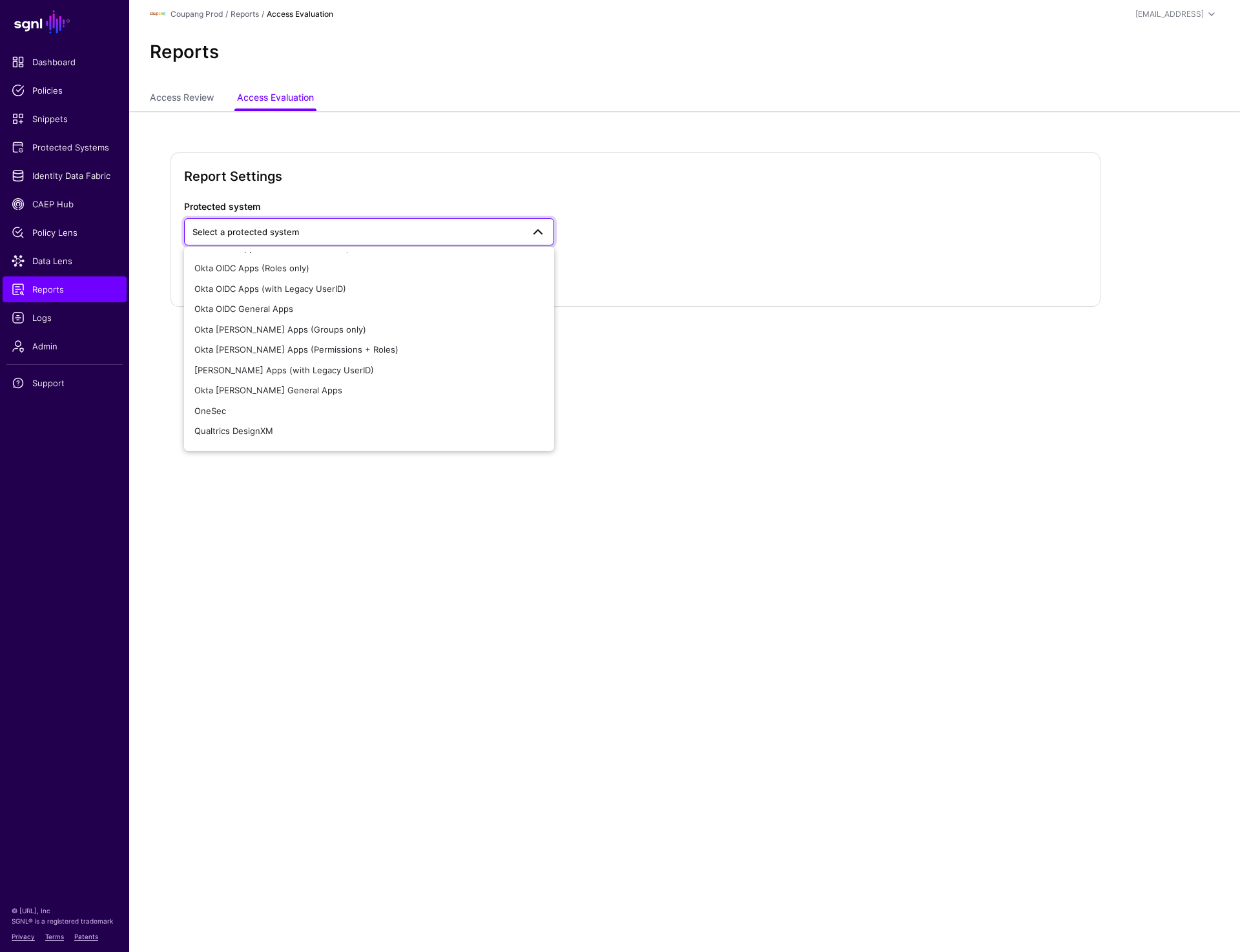
scroll to position [338, 0]
click at [321, 393] on div "Okta [PERSON_NAME] General Apps" at bounding box center [369, 392] width 349 height 13
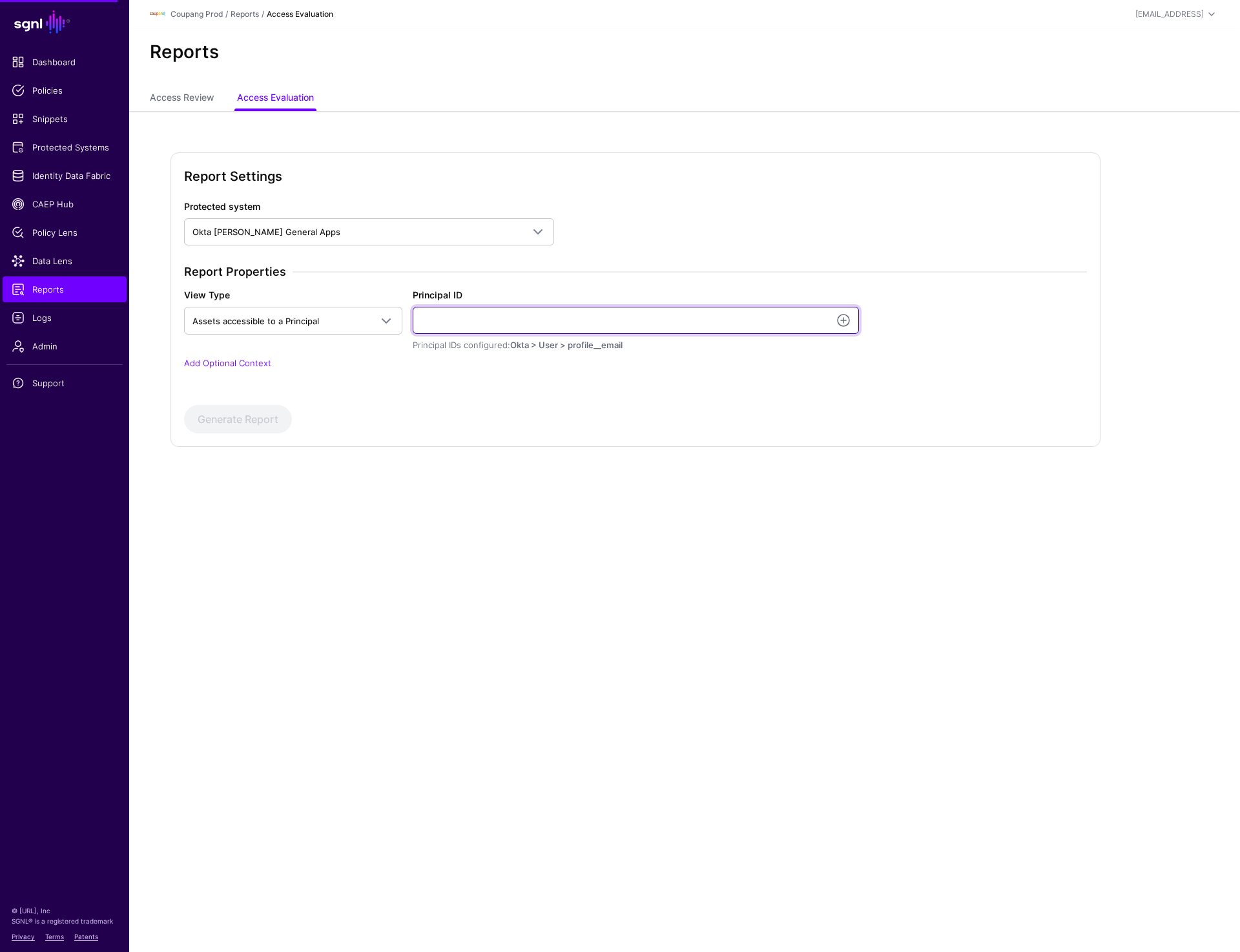
click at [440, 322] on input "Principal ID" at bounding box center [635, 320] width 446 height 27
paste input "**********"
click at [549, 327] on input "**********" at bounding box center [635, 320] width 446 height 27
paste input "text"
type input "**********"
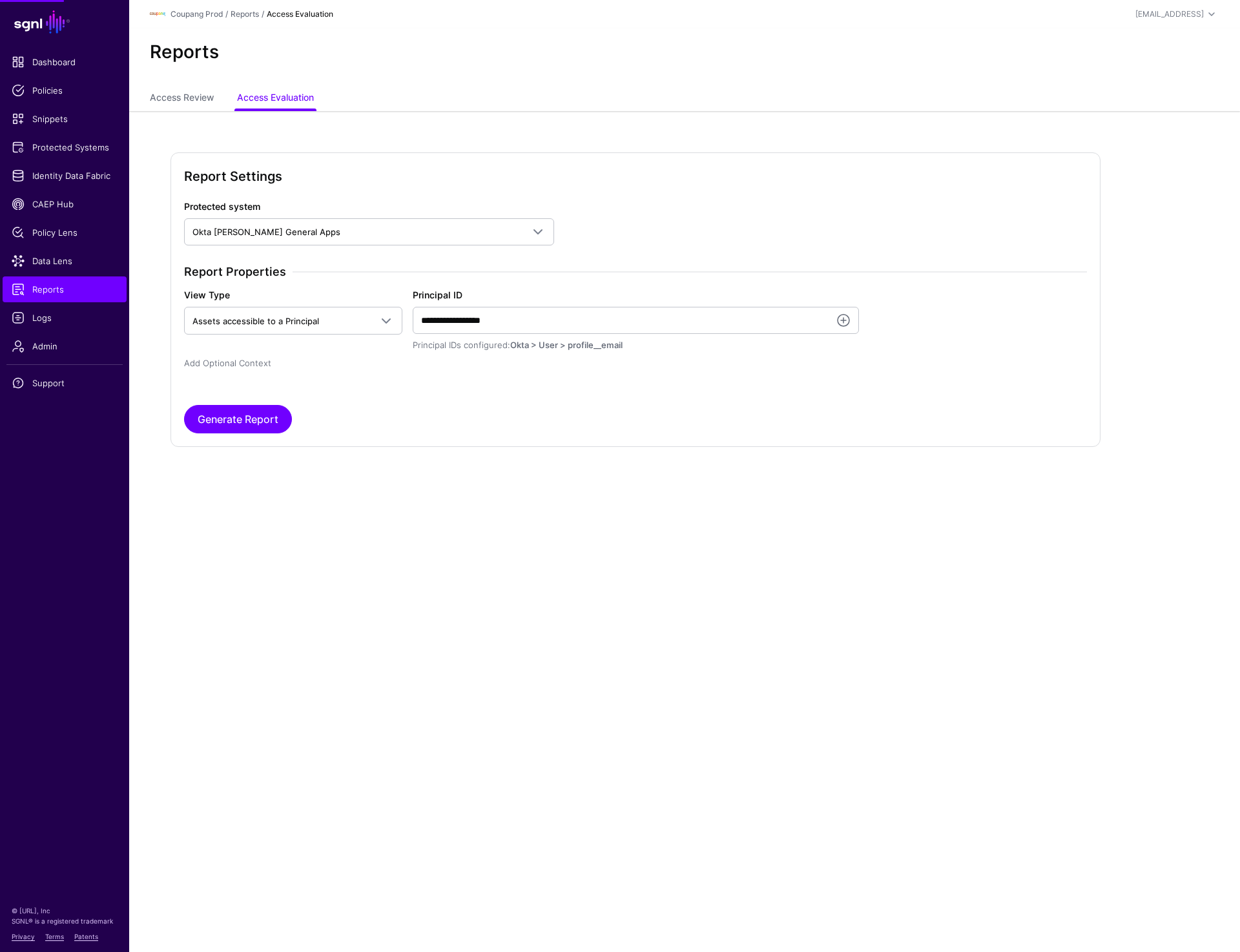
click at [230, 359] on link "Add Optional Context" at bounding box center [228, 363] width 87 height 10
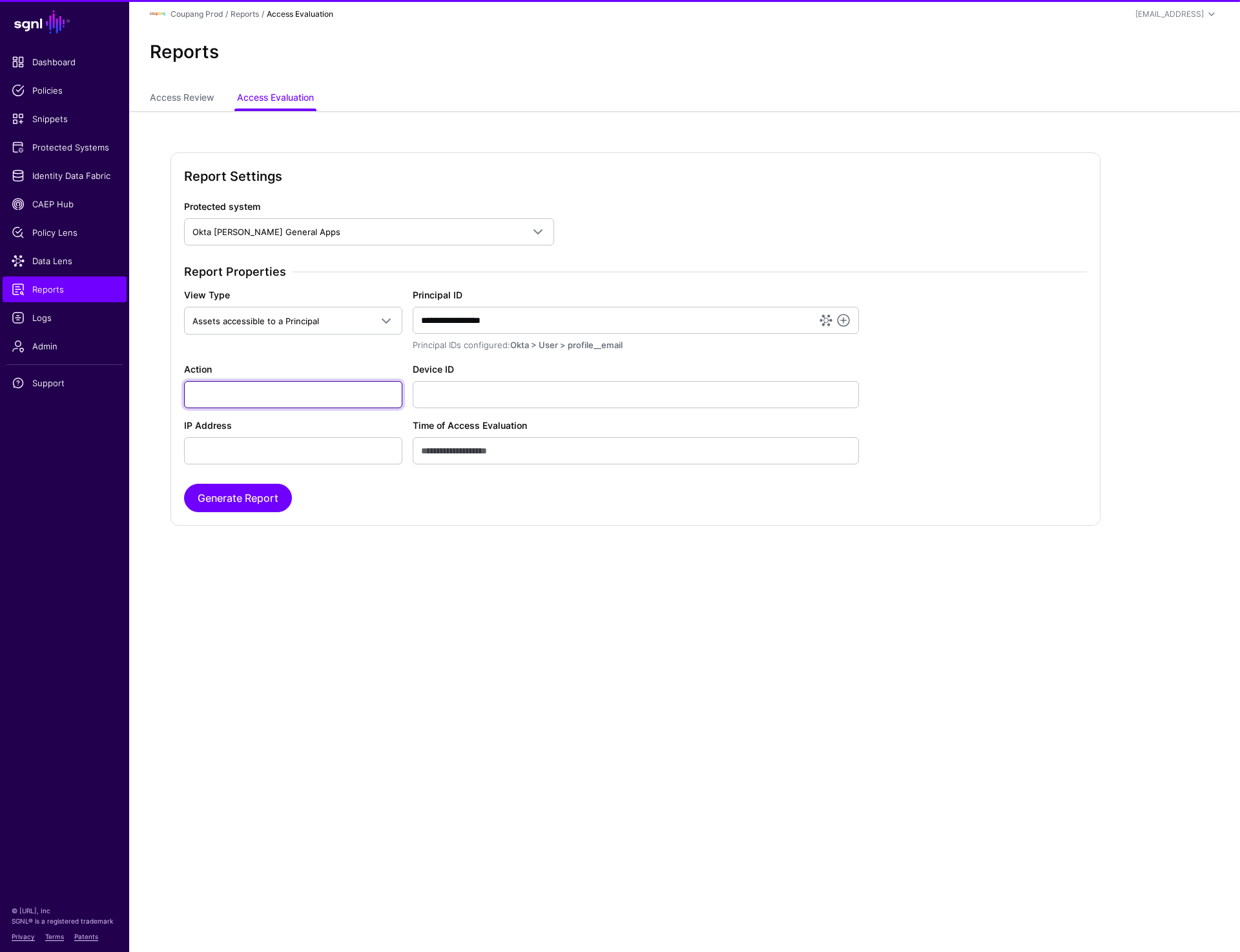
click at [233, 389] on input "Action" at bounding box center [293, 394] width 218 height 27
paste input "**********"
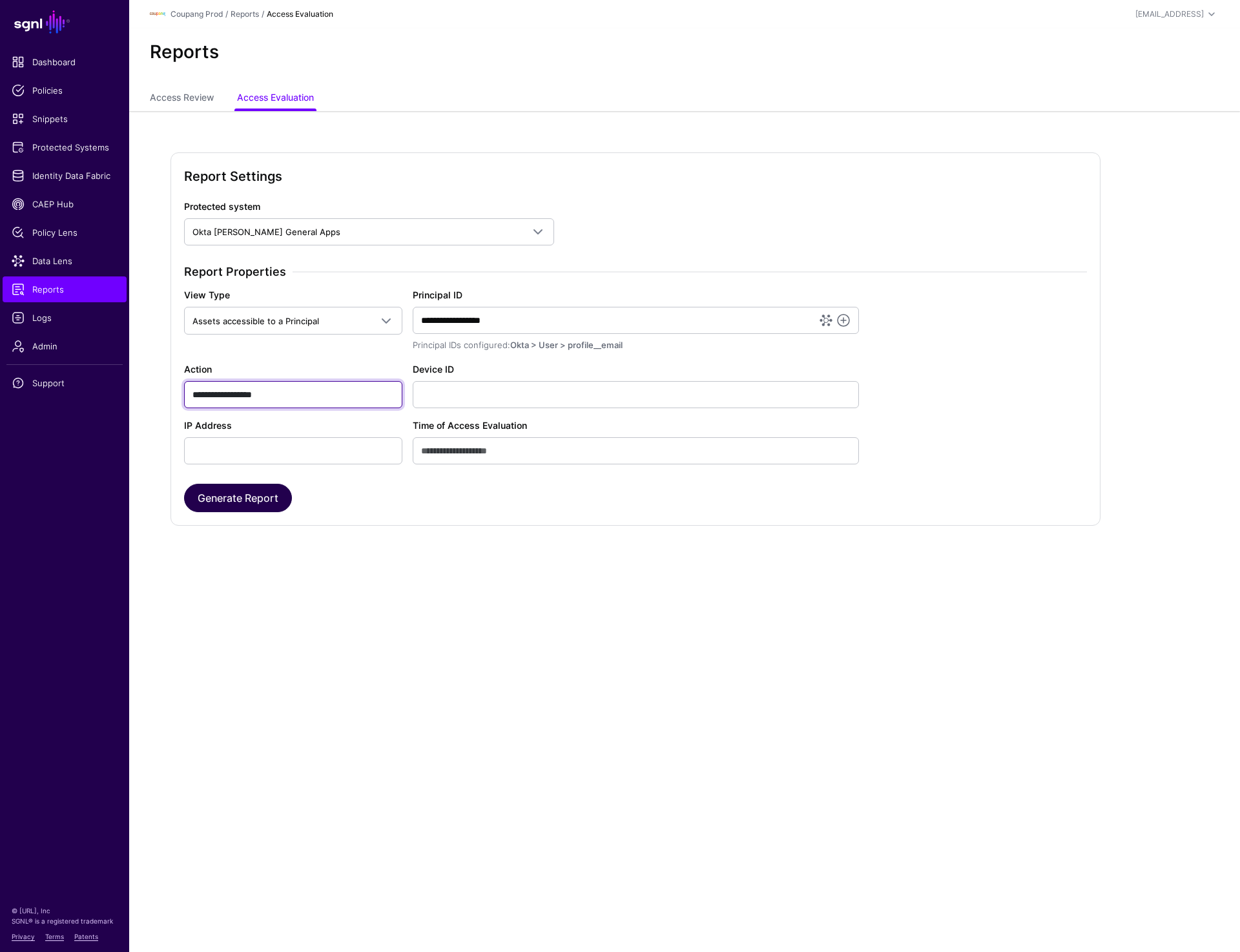
type input "**********"
click at [237, 494] on button "Generate Report" at bounding box center [238, 498] width 108 height 28
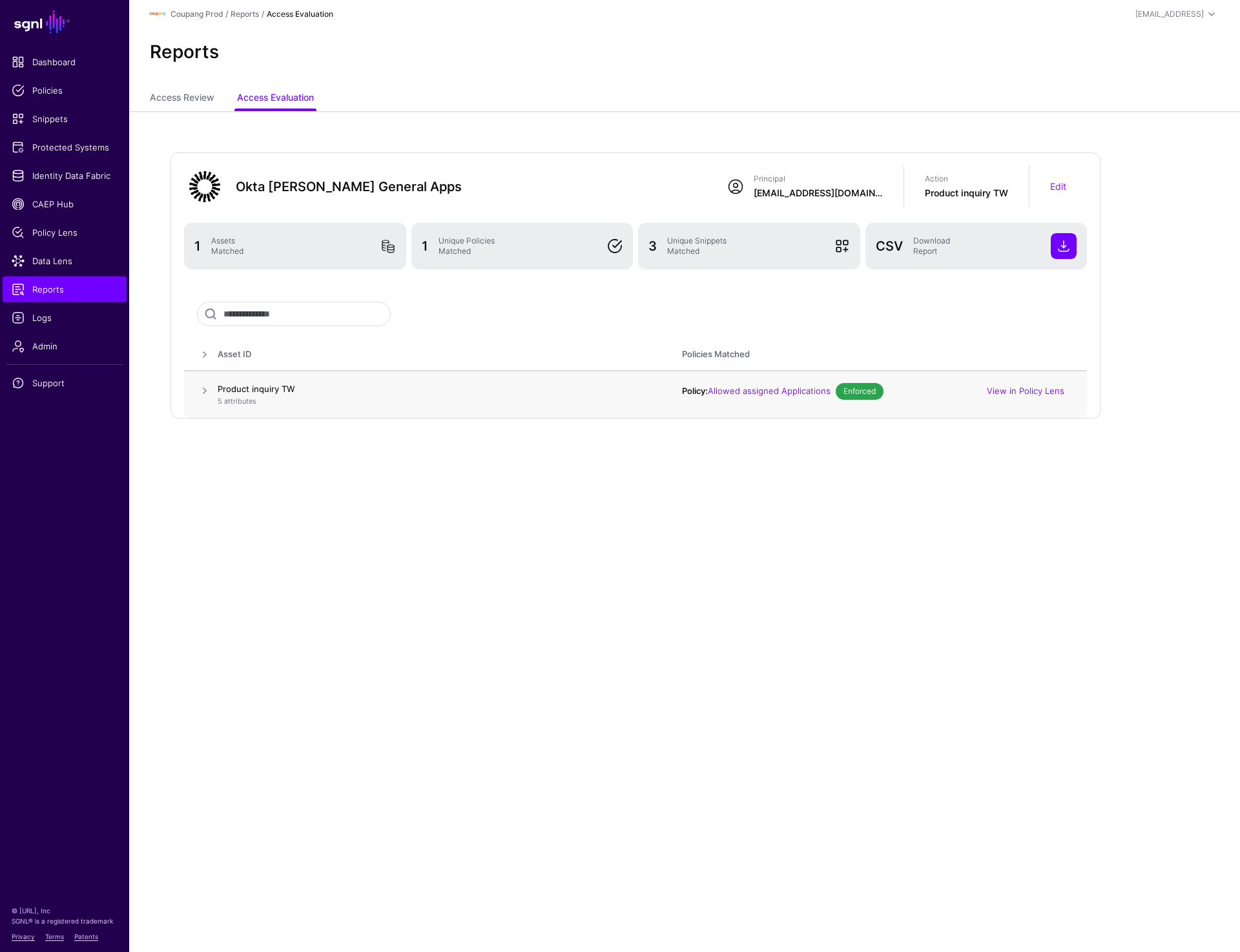
click at [202, 391] on span at bounding box center [204, 390] width 15 height 15
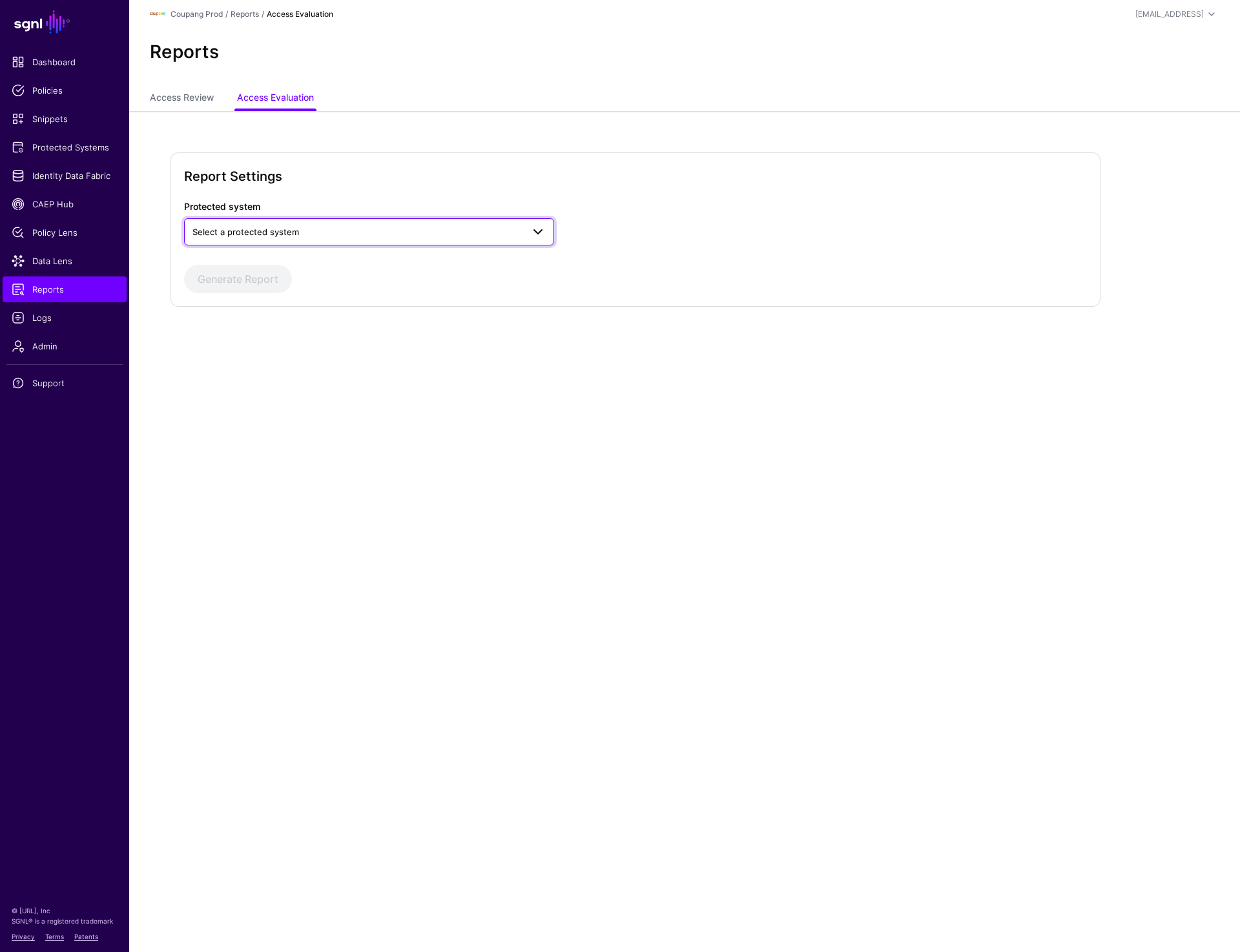
click at [346, 231] on span "Select a protected system" at bounding box center [357, 232] width 330 height 15
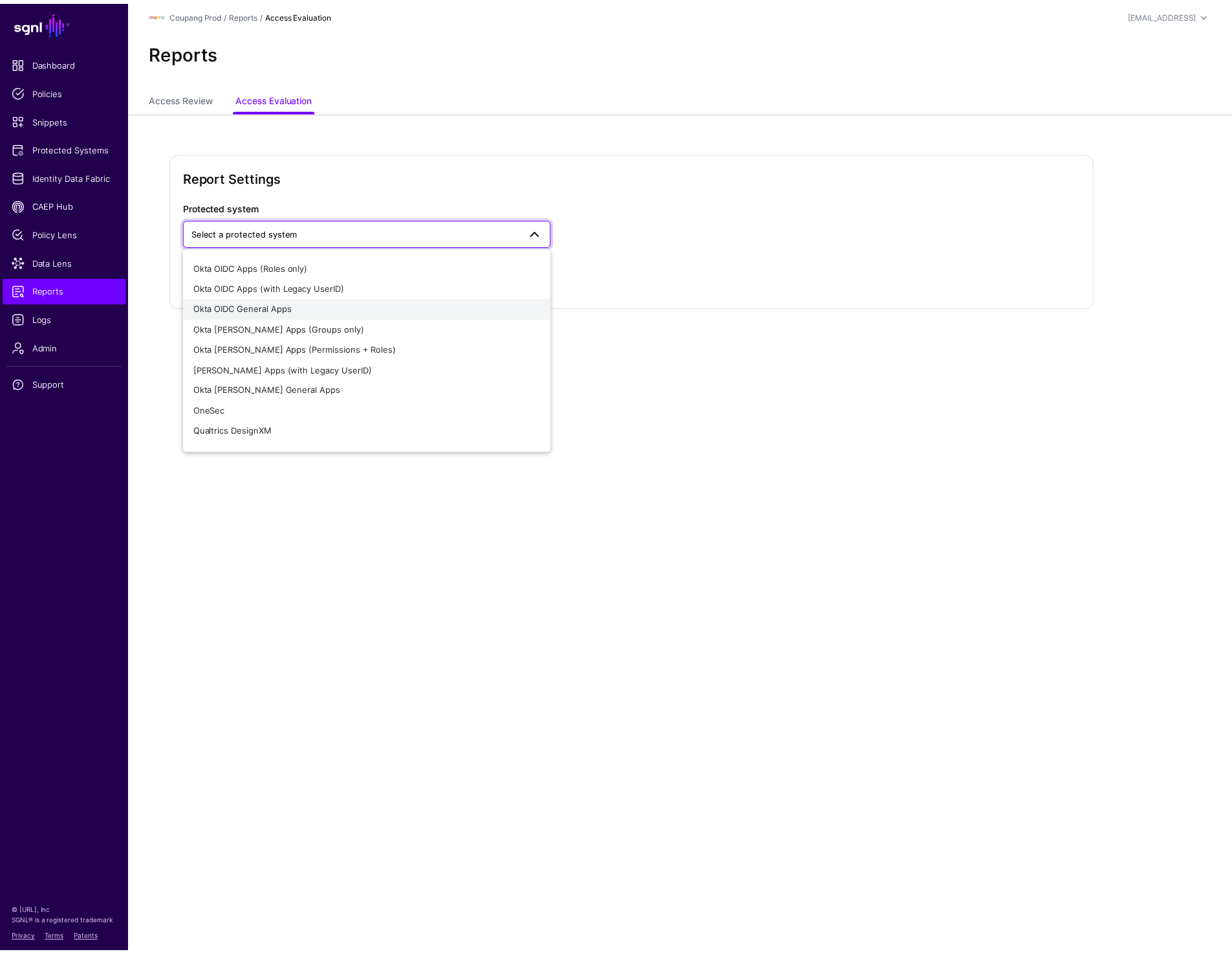
scroll to position [338, 0]
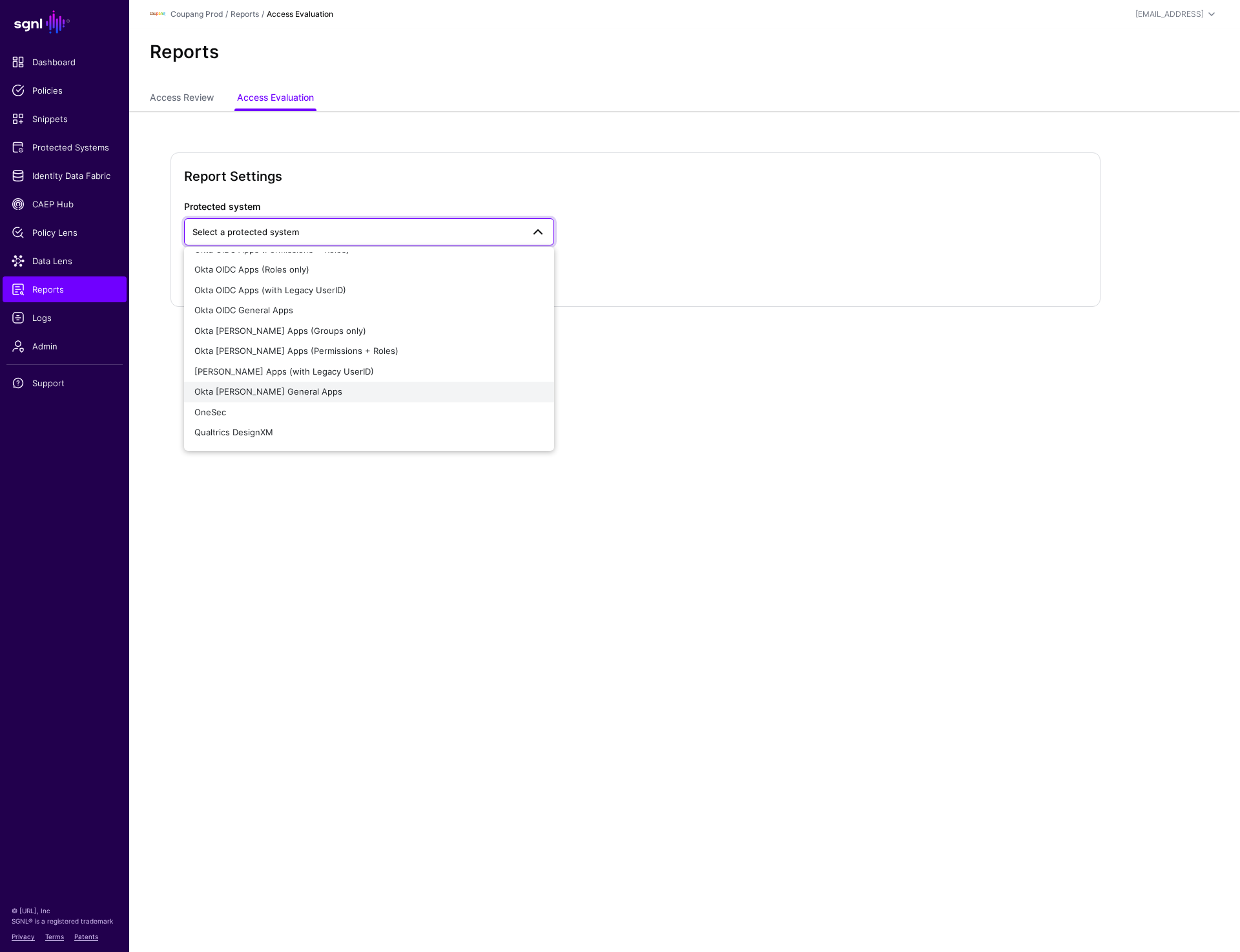
click at [293, 388] on span "Okta [PERSON_NAME] General Apps" at bounding box center [268, 392] width 148 height 10
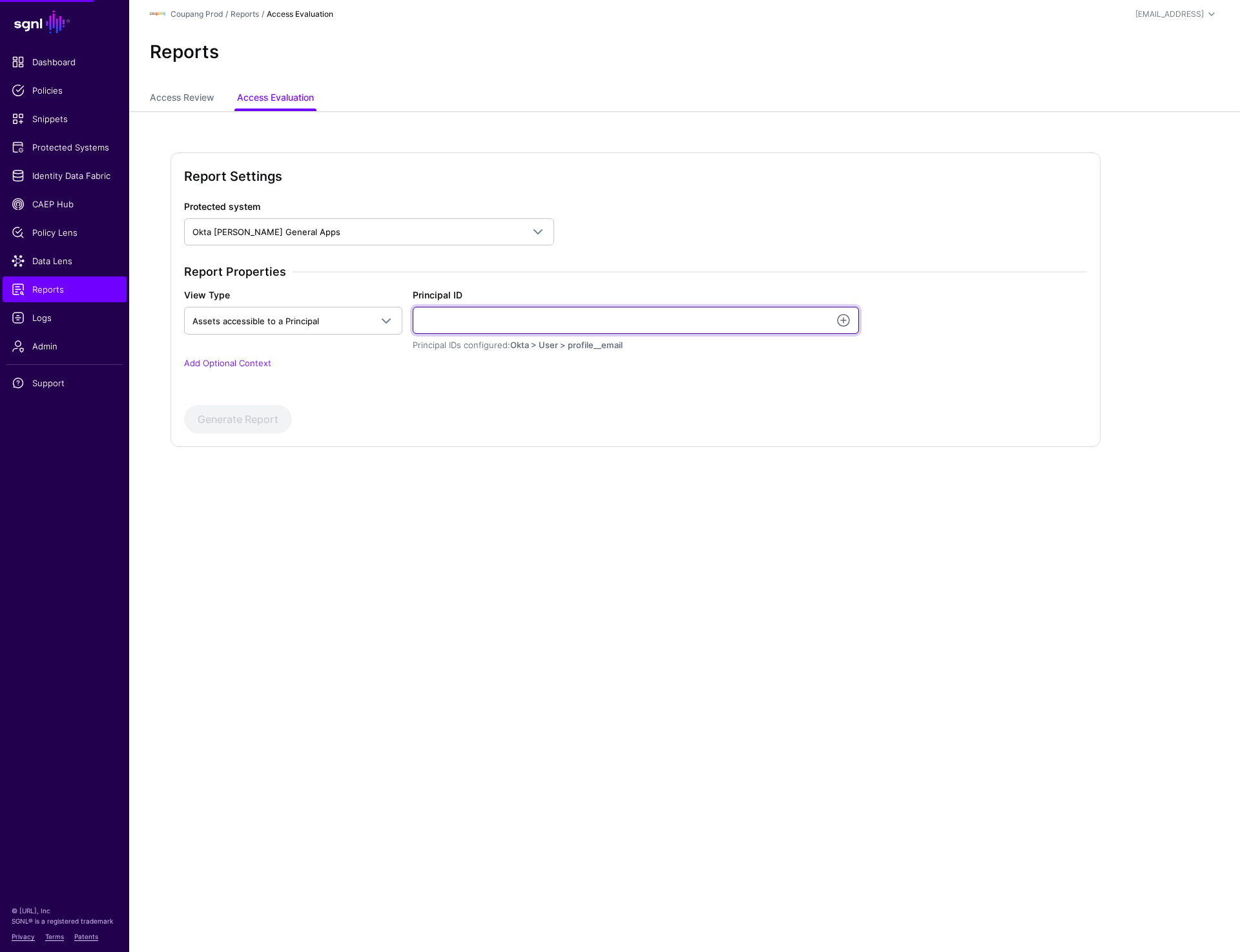
click at [465, 315] on input "Principal ID" at bounding box center [635, 320] width 446 height 27
paste input "**********"
type input "**********"
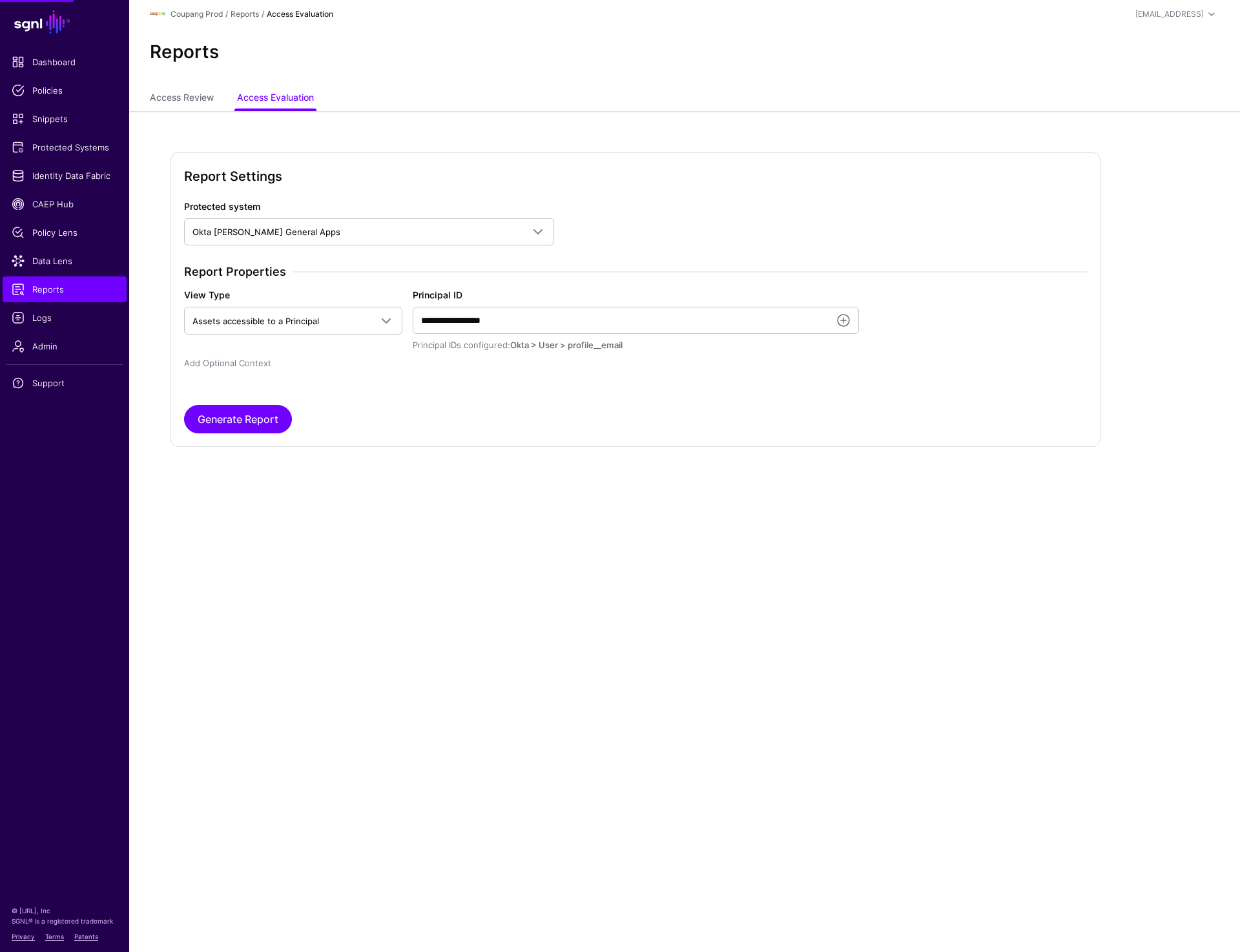
click at [263, 363] on link "Add Optional Context" at bounding box center [228, 363] width 87 height 10
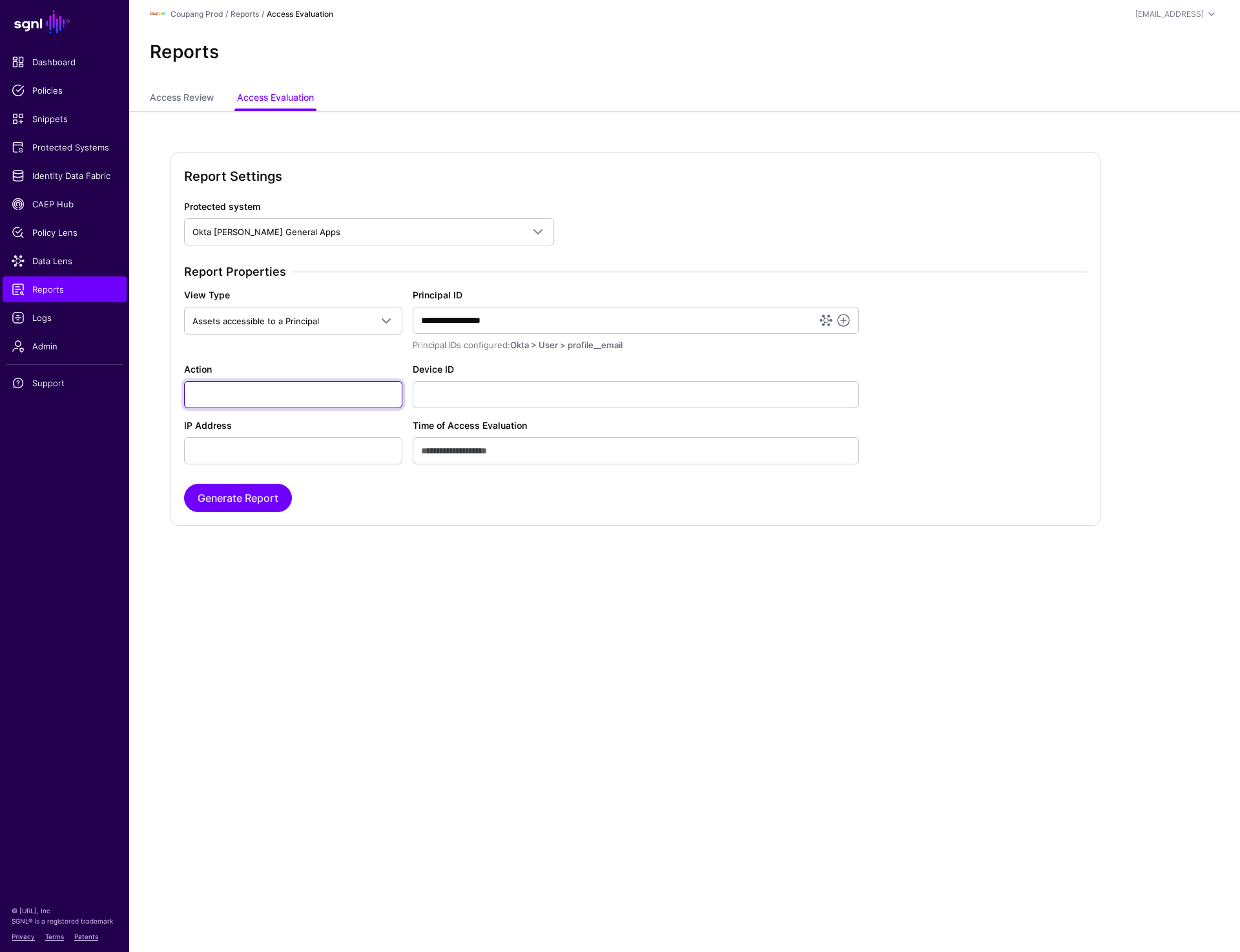
click at [261, 397] on input "Action" at bounding box center [293, 394] width 218 height 27
paste input "**********"
type input "**********"
click at [245, 510] on button "Generate Report" at bounding box center [238, 498] width 108 height 28
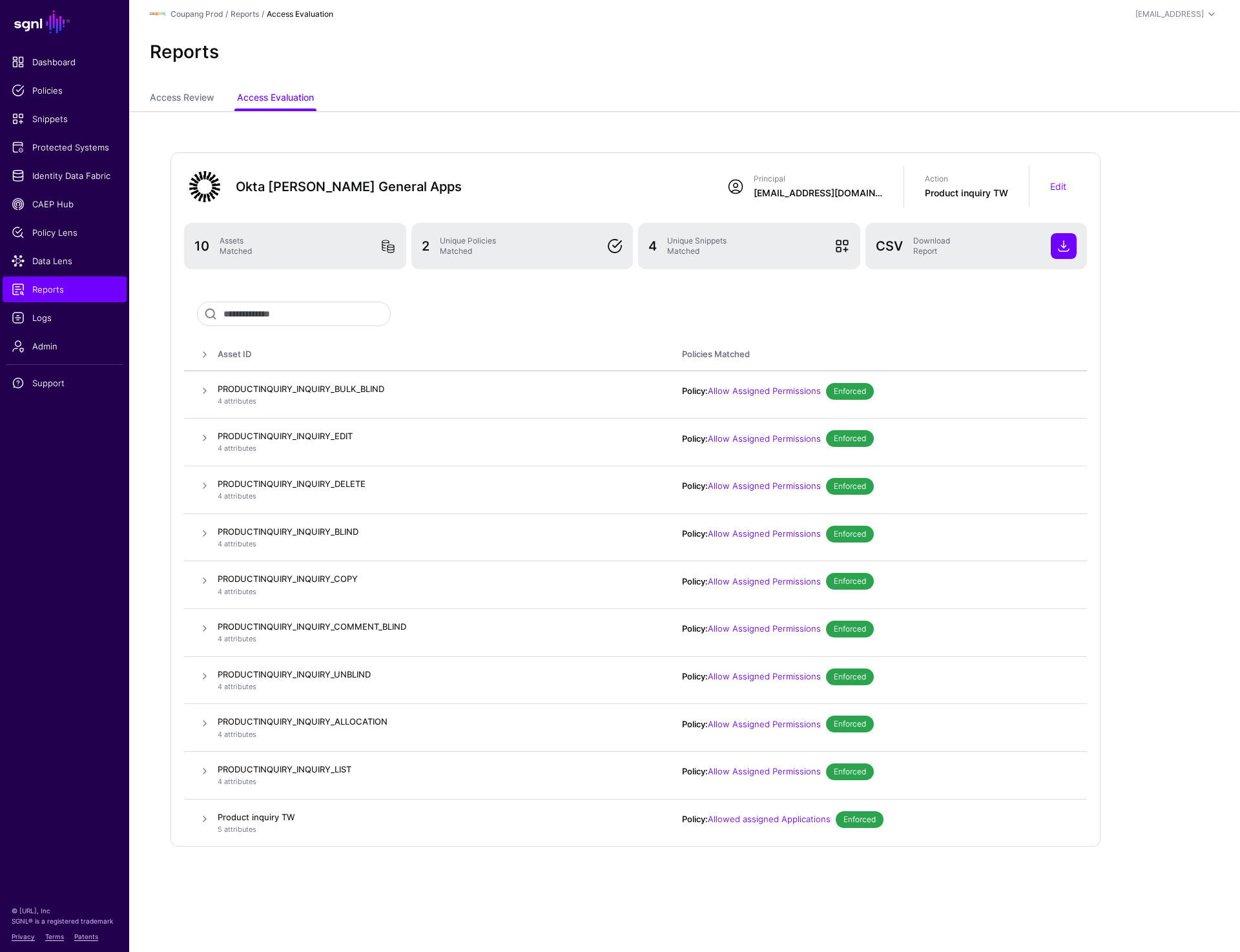
click at [557, 113] on div "Okta SAML General Apps Principal pekuo2@coupang.com Action Product inquiry TW E…" at bounding box center [684, 519] width 1110 height 816
click at [1054, 189] on link "Edit" at bounding box center [1058, 186] width 16 height 11
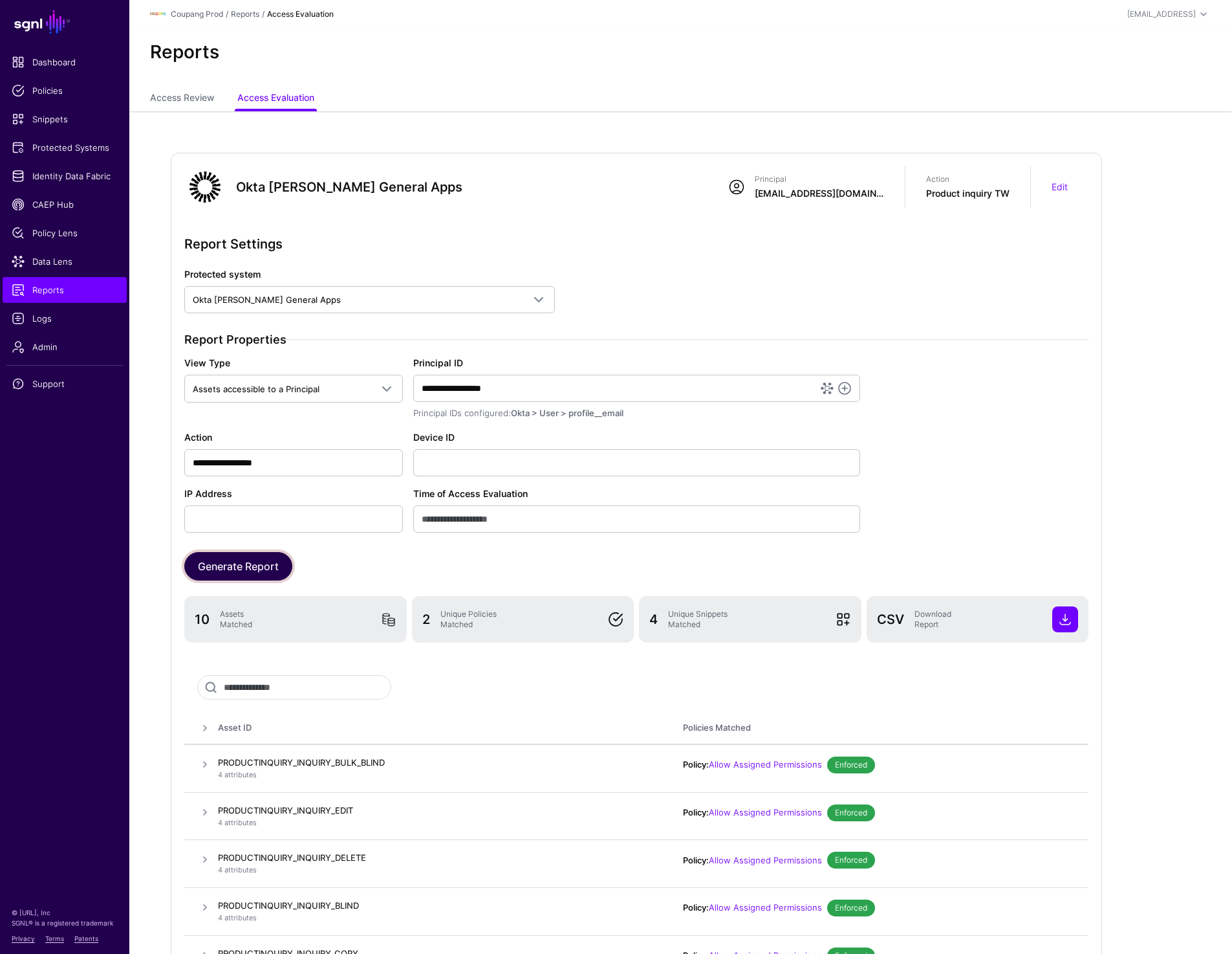
click at [255, 565] on button "Generate Report" at bounding box center [238, 566] width 108 height 28
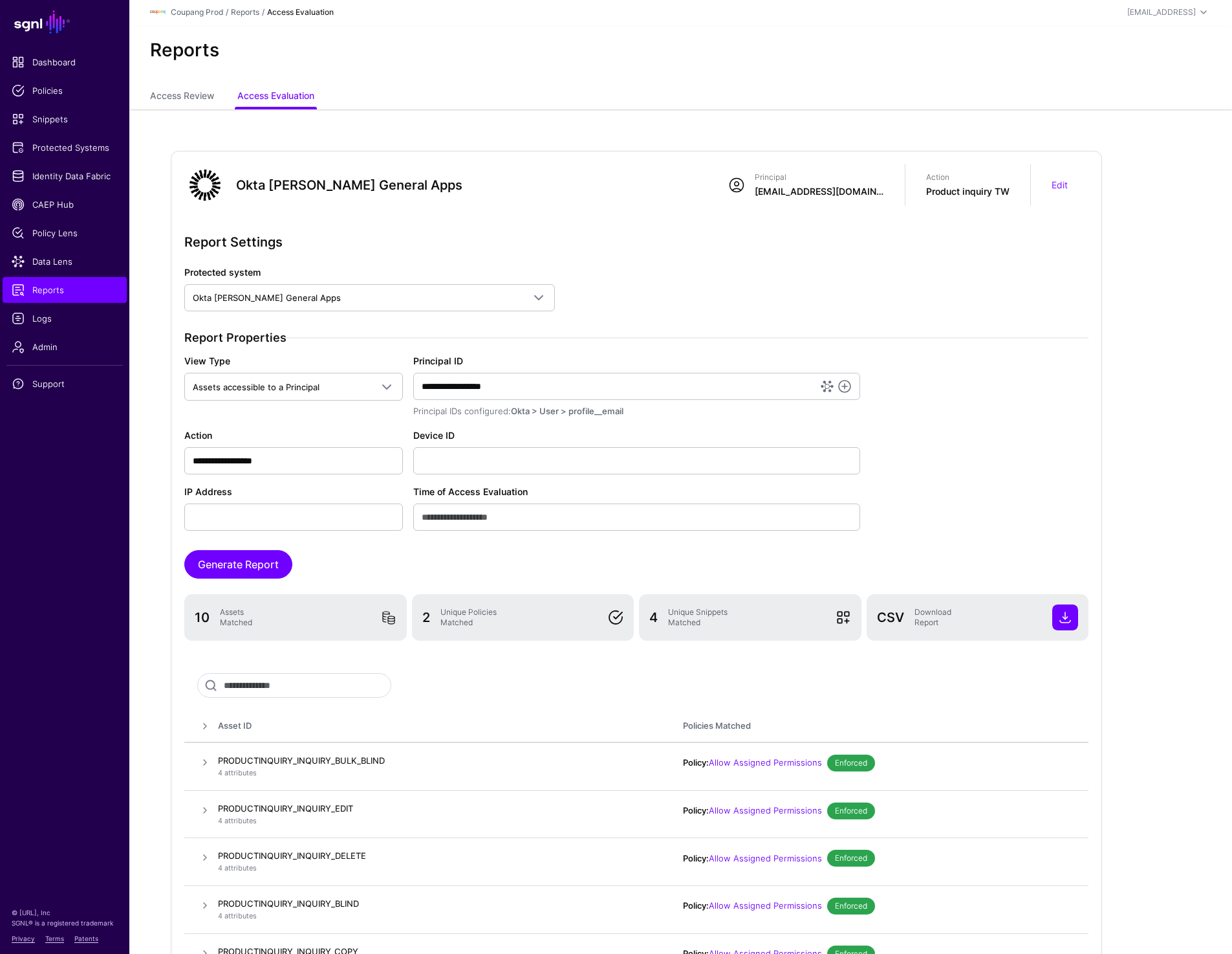
scroll to position [0, 0]
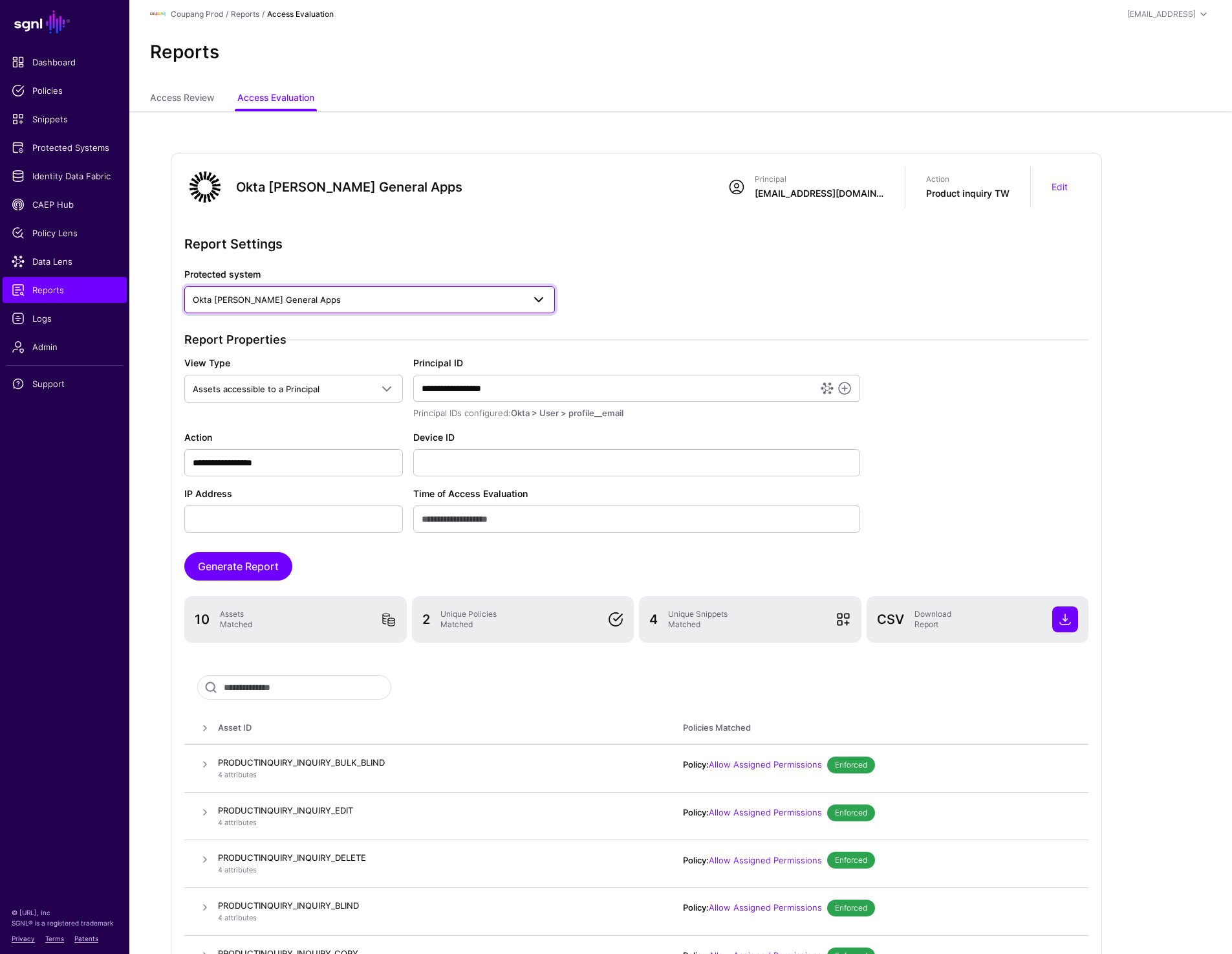
click at [285, 311] on link "Okta [PERSON_NAME] General Apps" at bounding box center [370, 299] width 370 height 27
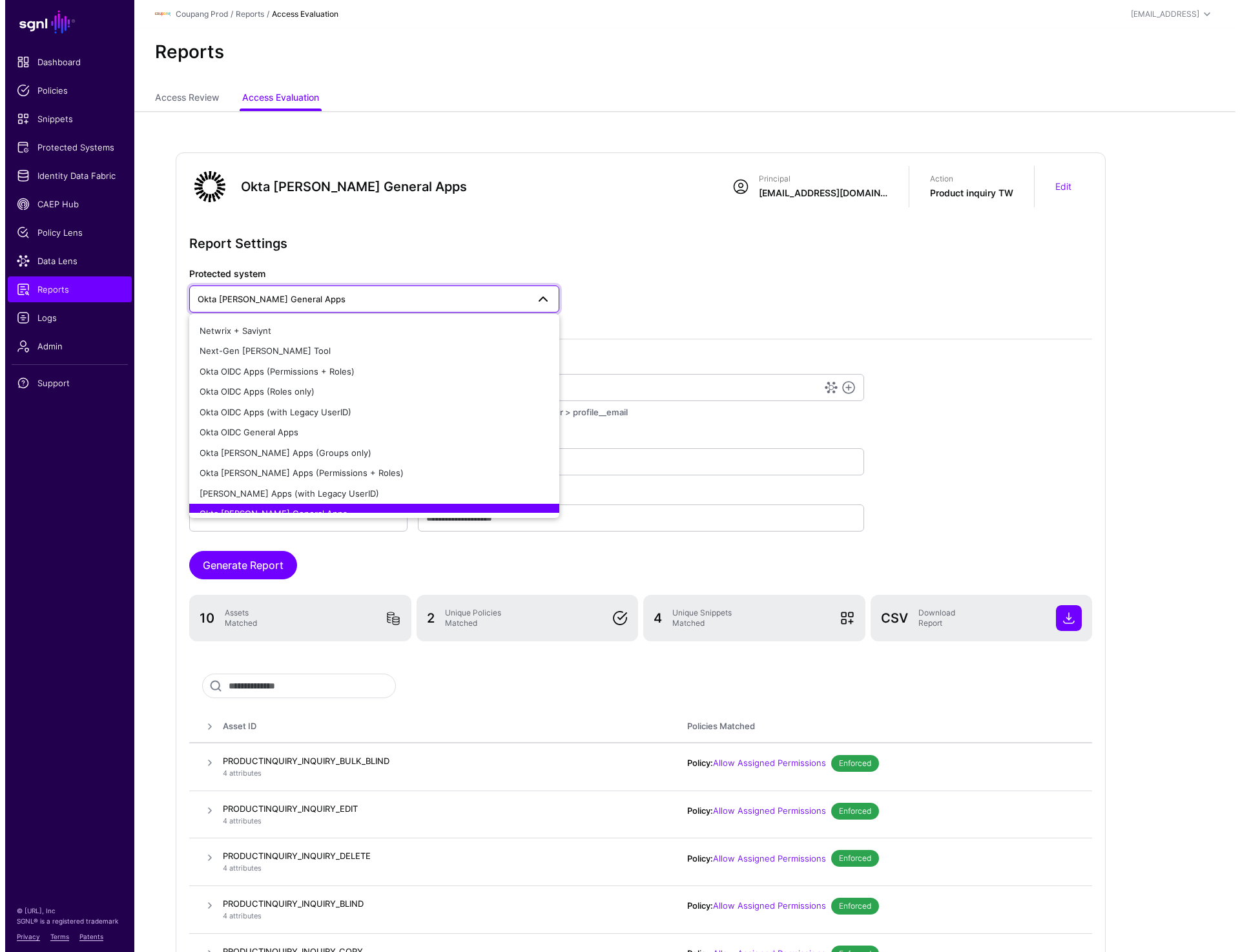
scroll to position [282, 0]
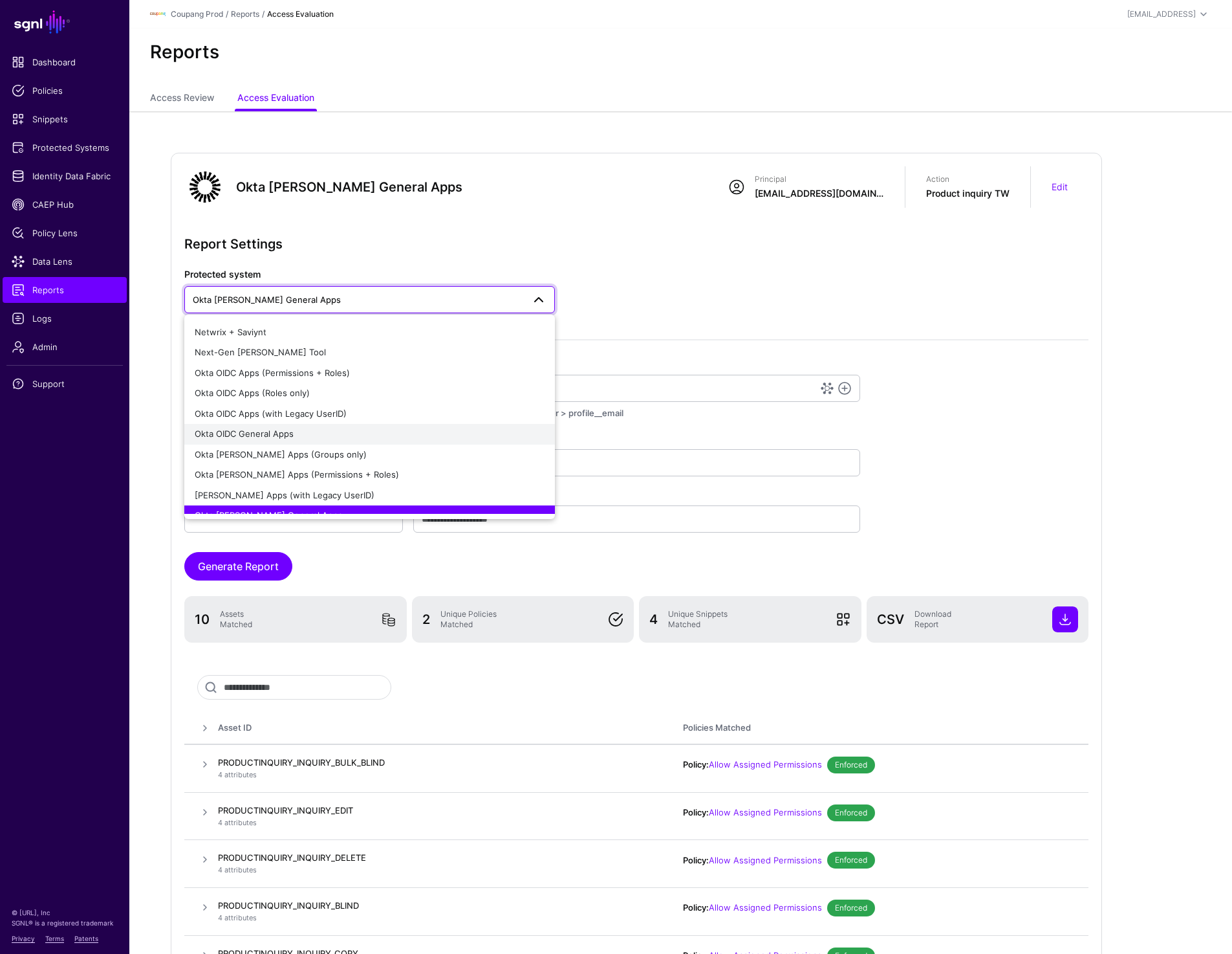
click at [292, 436] on span "Okta OIDC General Apps" at bounding box center [244, 433] width 99 height 10
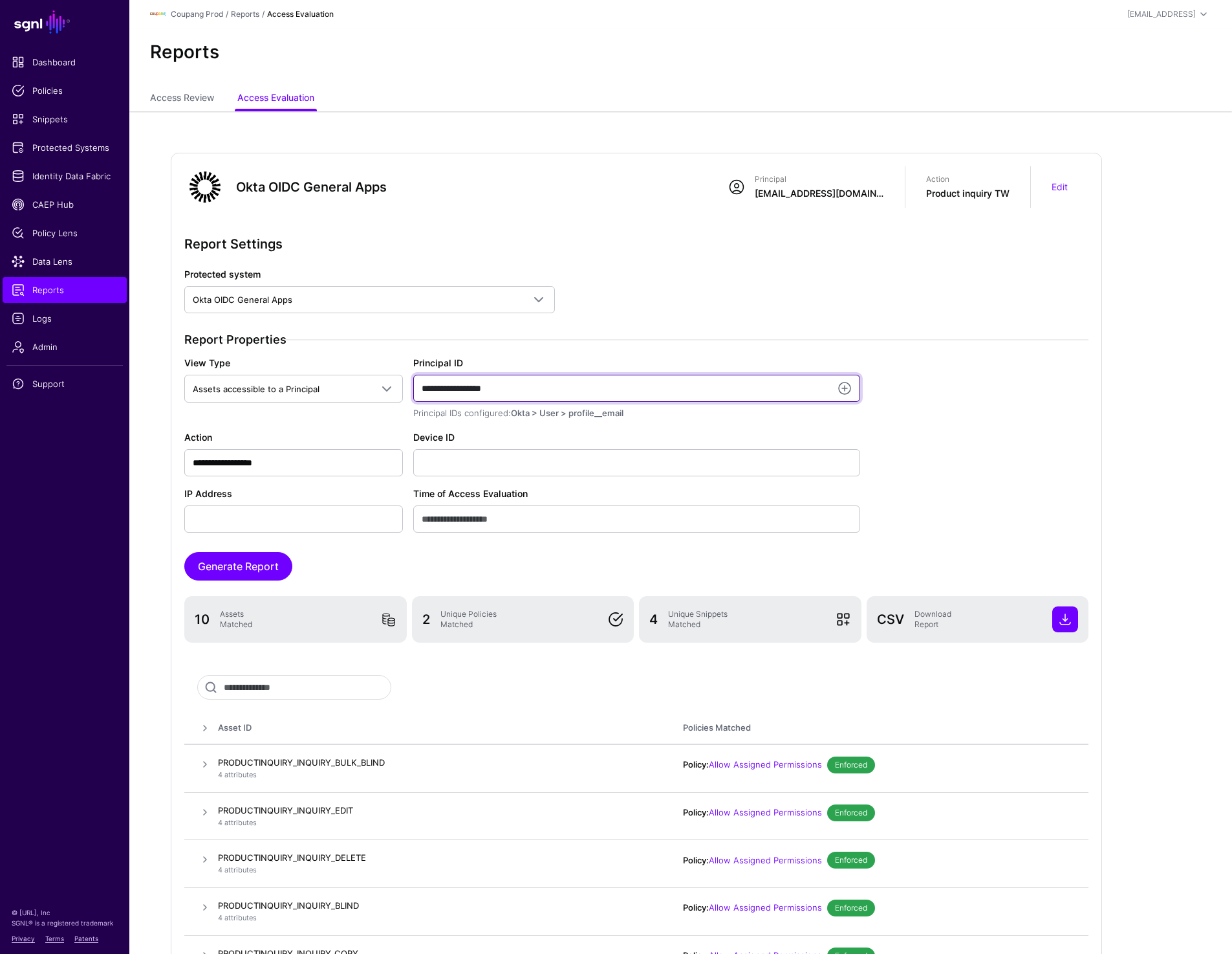
click at [538, 386] on input "**********" at bounding box center [636, 388] width 447 height 27
paste input "****"
type input "**********"
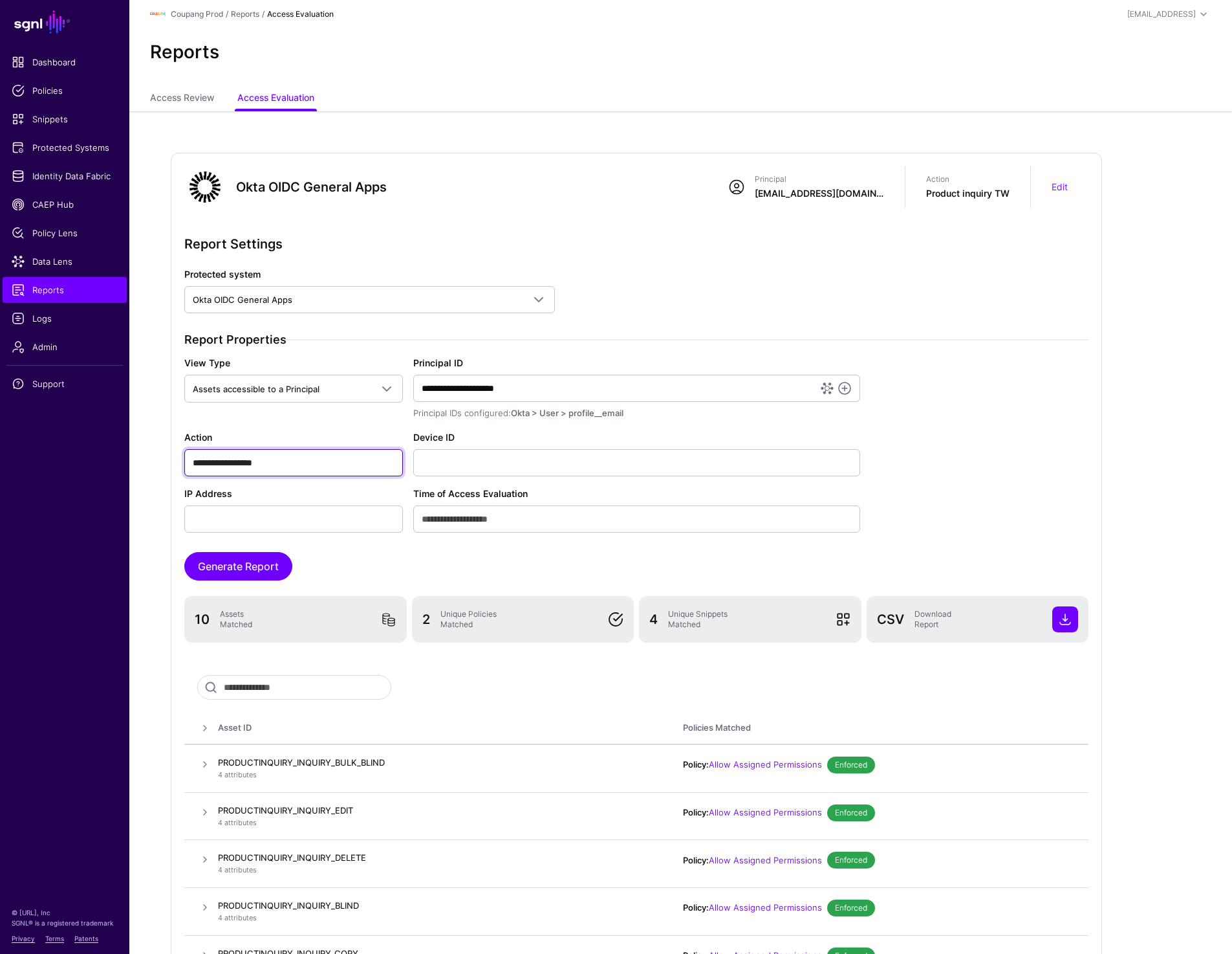
click at [289, 465] on input "**********" at bounding box center [294, 462] width 219 height 27
paste input "text"
type input "********"
click at [220, 577] on button "Generate Report" at bounding box center [238, 566] width 108 height 28
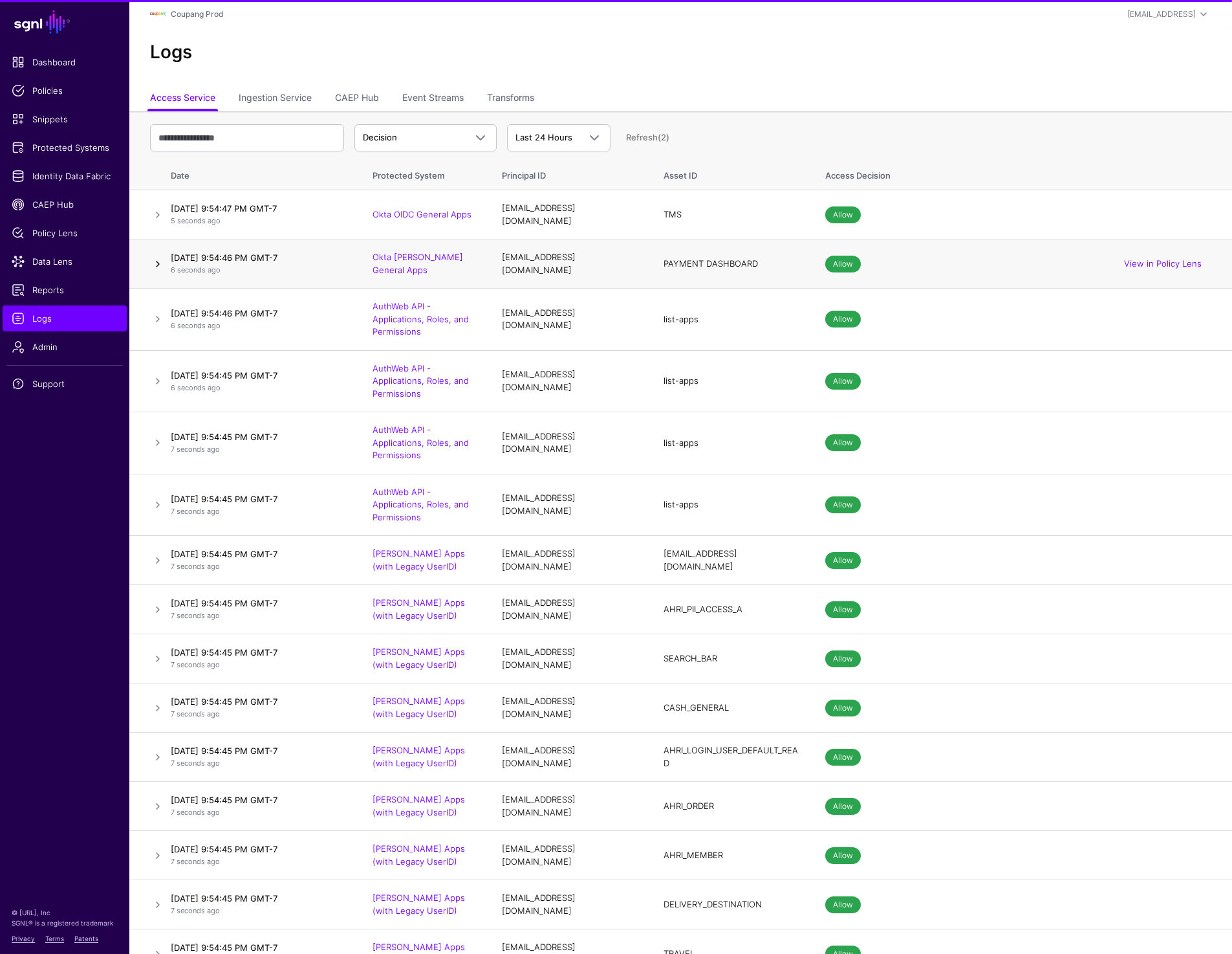
click at [155, 257] on link at bounding box center [157, 263] width 15 height 15
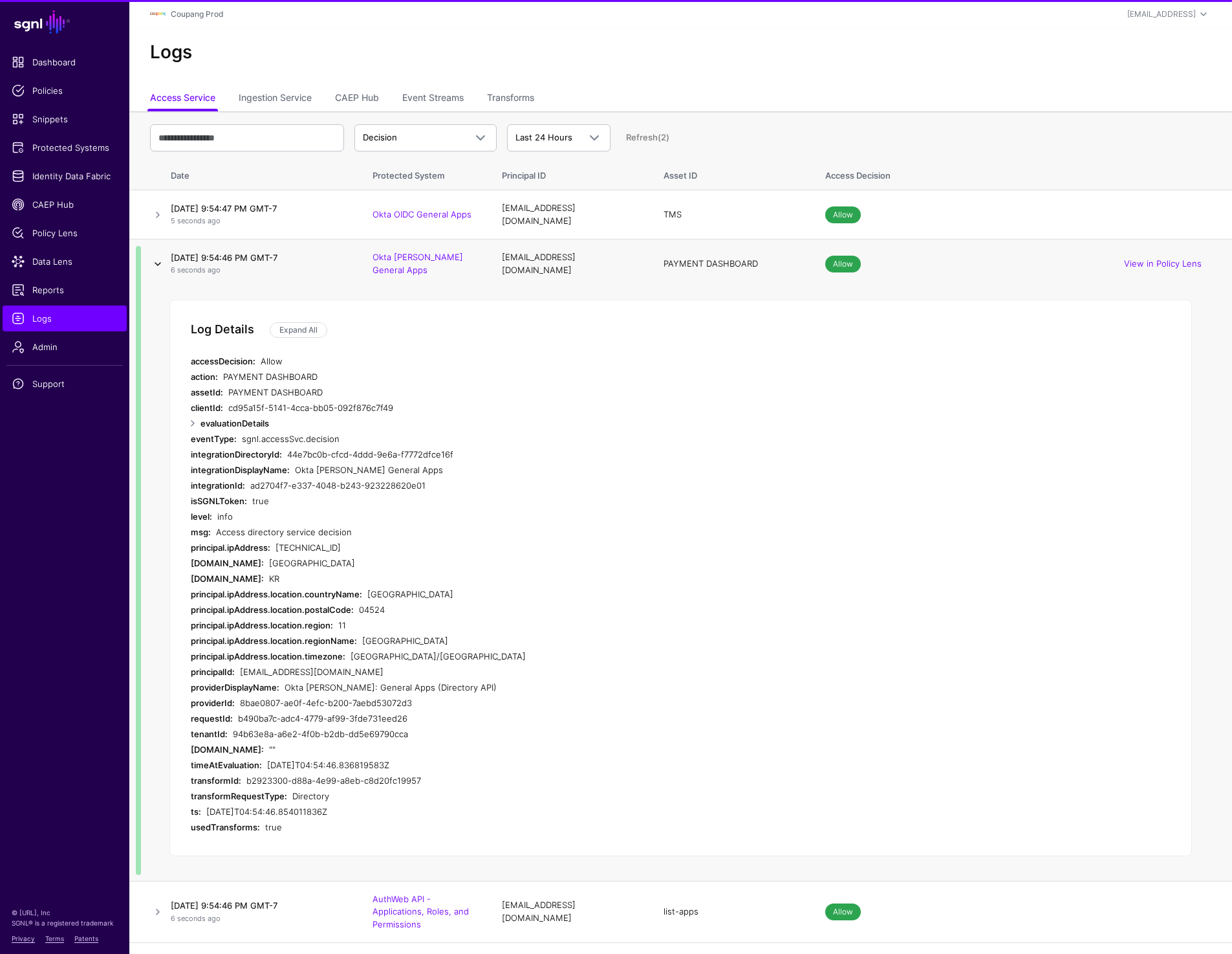
click at [155, 257] on link at bounding box center [157, 263] width 15 height 15
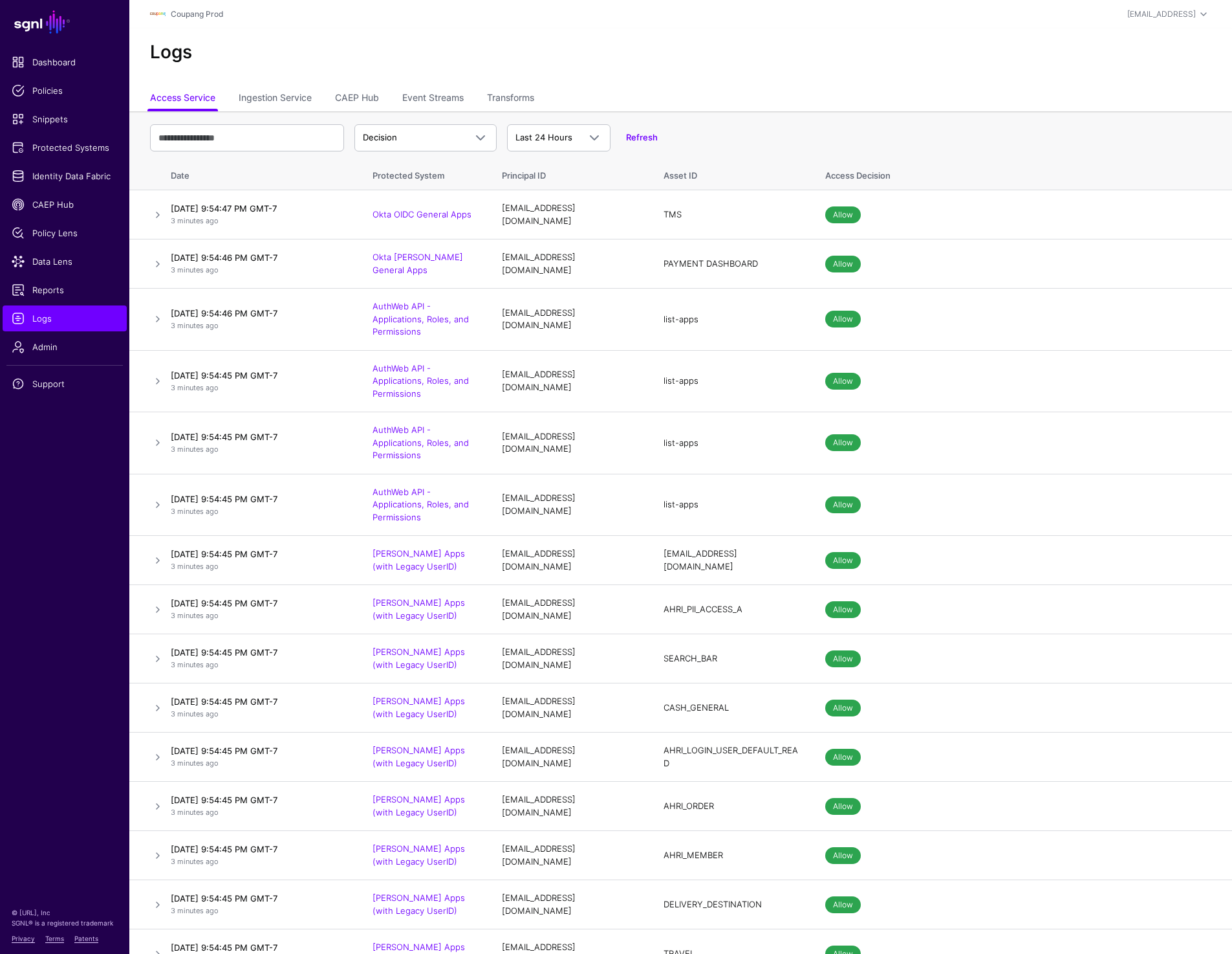
click at [725, 80] on div "Logs" at bounding box center [680, 58] width 1103 height 58
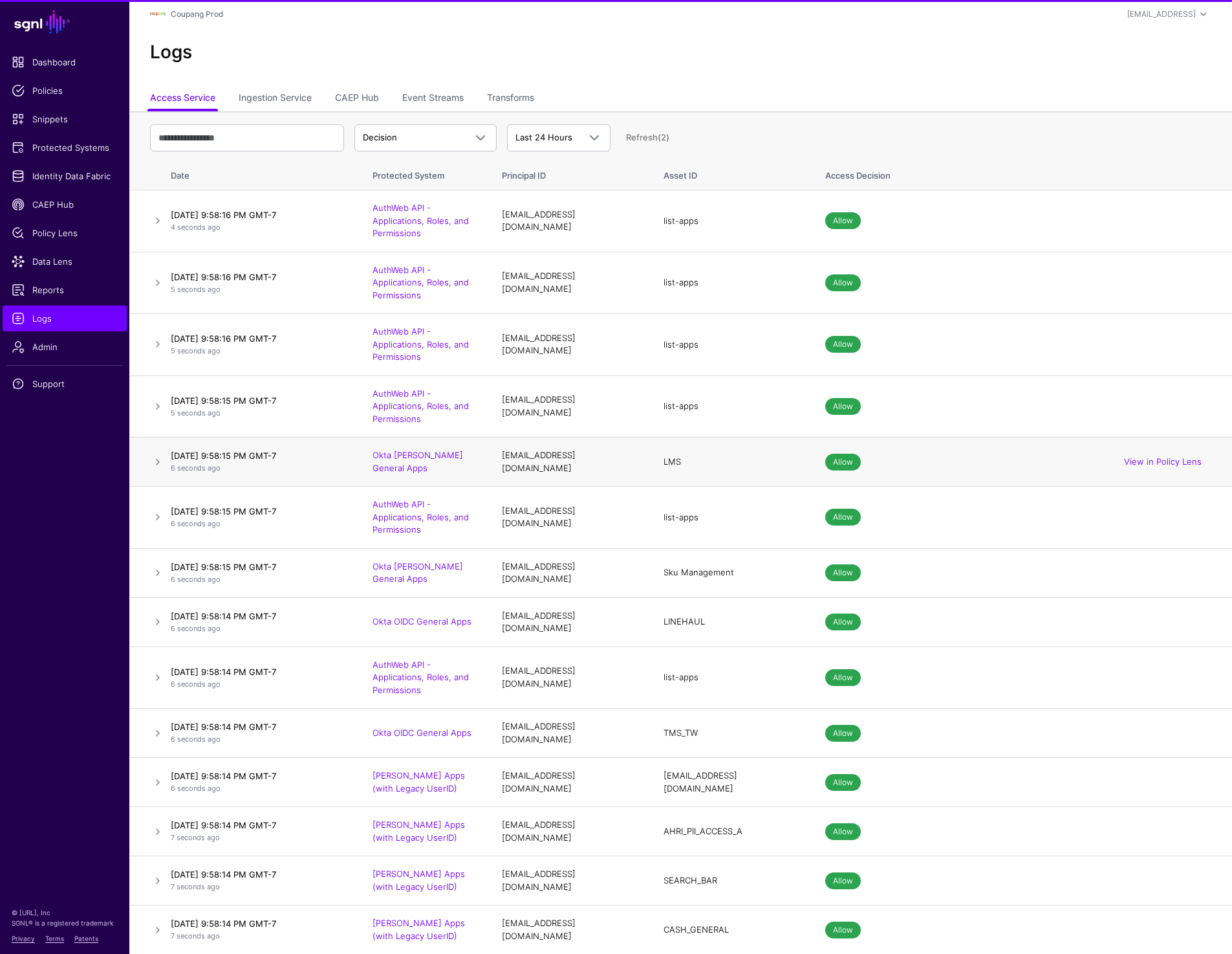
drag, startPoint x: 886, startPoint y: 457, endPoint x: 916, endPoint y: 460, distance: 30.1
click at [530, 460] on tr "[DATE] 9:58:15 PM GMT-7 6 seconds ago Okta [PERSON_NAME] General Apps [EMAIL_AD…" at bounding box center [680, 462] width 1103 height 49
click at [913, 460] on div "Allow" at bounding box center [1018, 462] width 386 height 17
drag, startPoint x: 913, startPoint y: 460, endPoint x: 594, endPoint y: 460, distance: 319.0
click at [594, 460] on tr "September 18, 2025 at 9:58:15 PM GMT-7 6 seconds ago Okta SAML General Apps guk…" at bounding box center [680, 462] width 1103 height 49
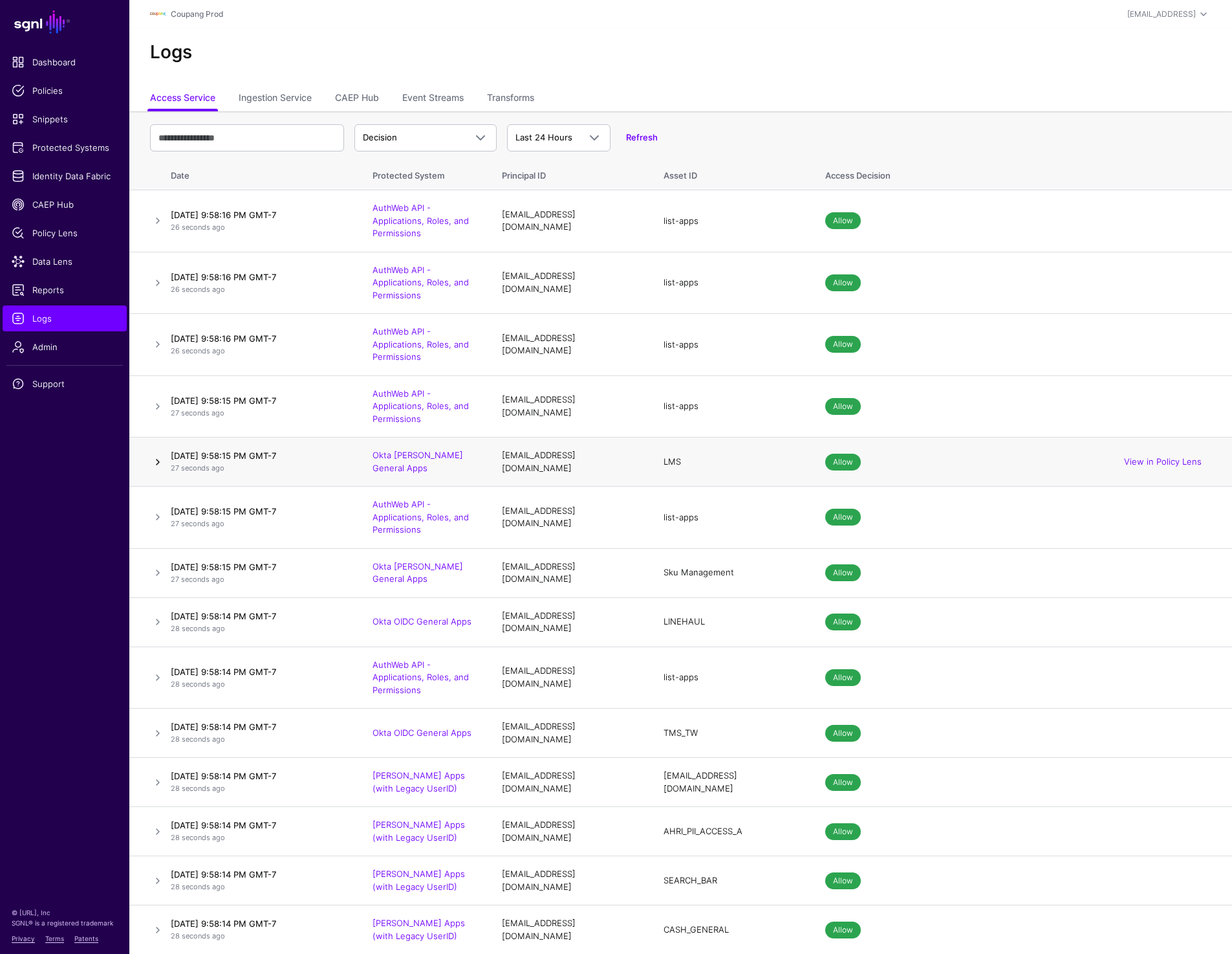
click at [157, 460] on link at bounding box center [157, 462] width 15 height 15
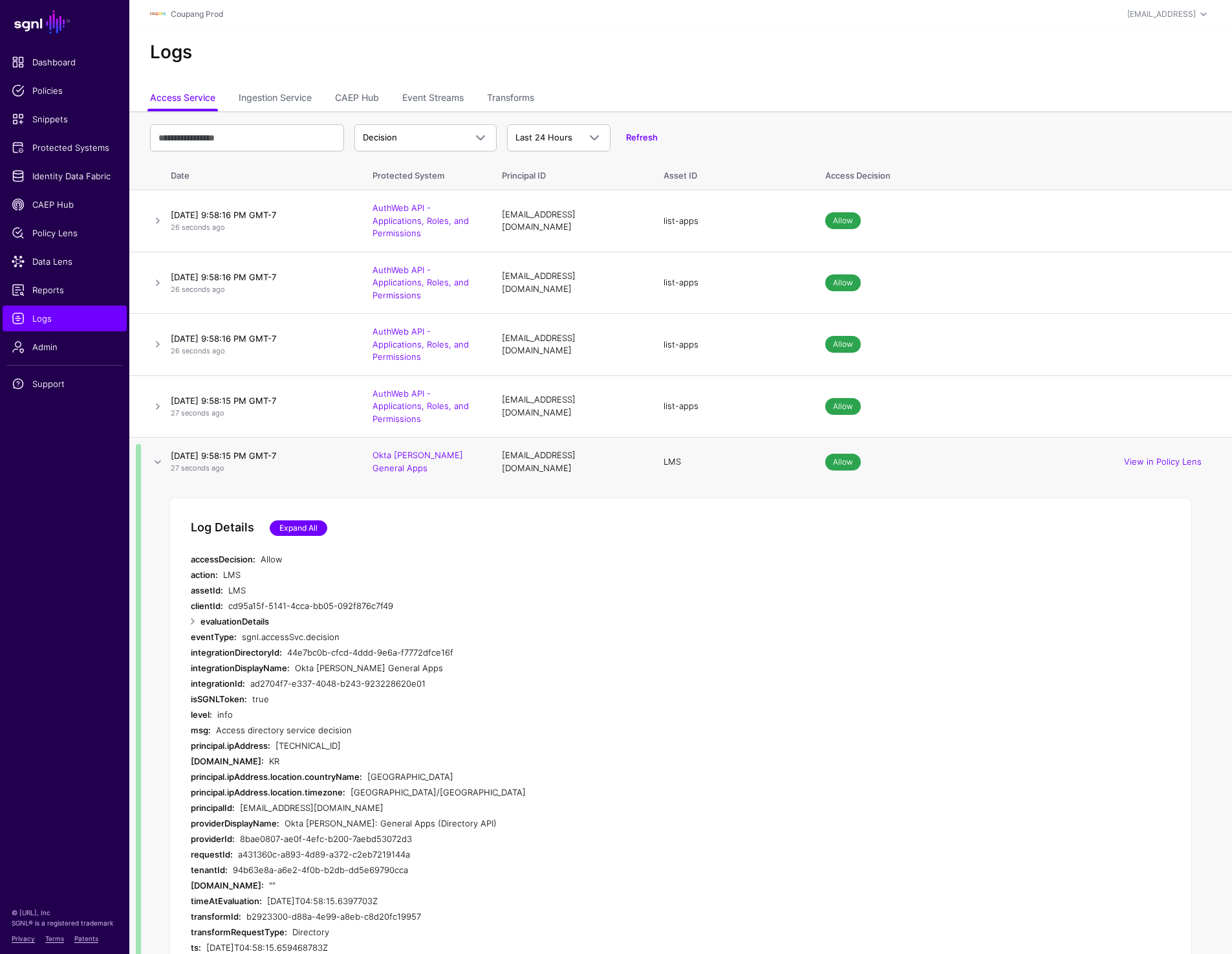
click at [300, 520] on link "Expand All" at bounding box center [298, 527] width 58 height 15
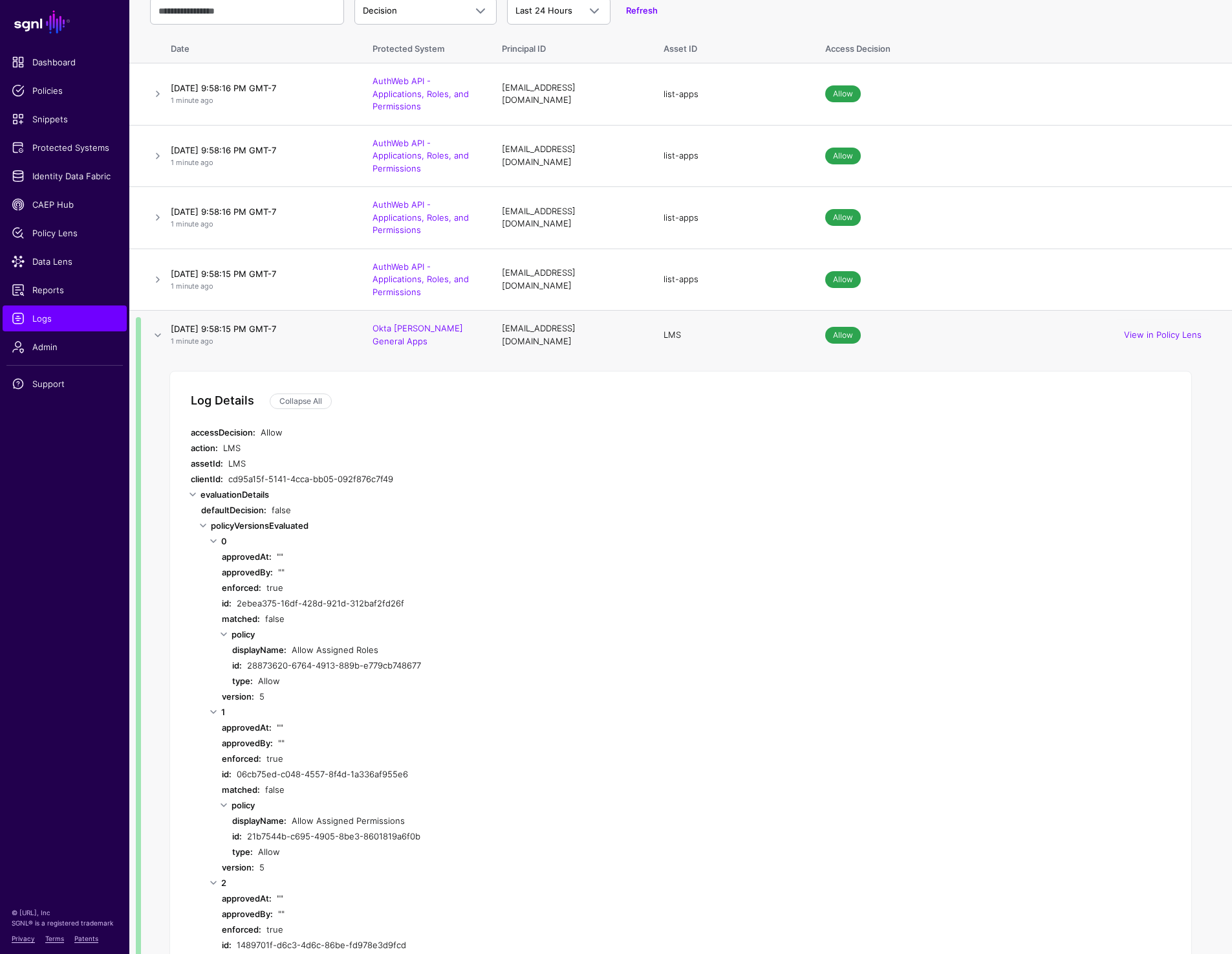
scroll to position [122, 0]
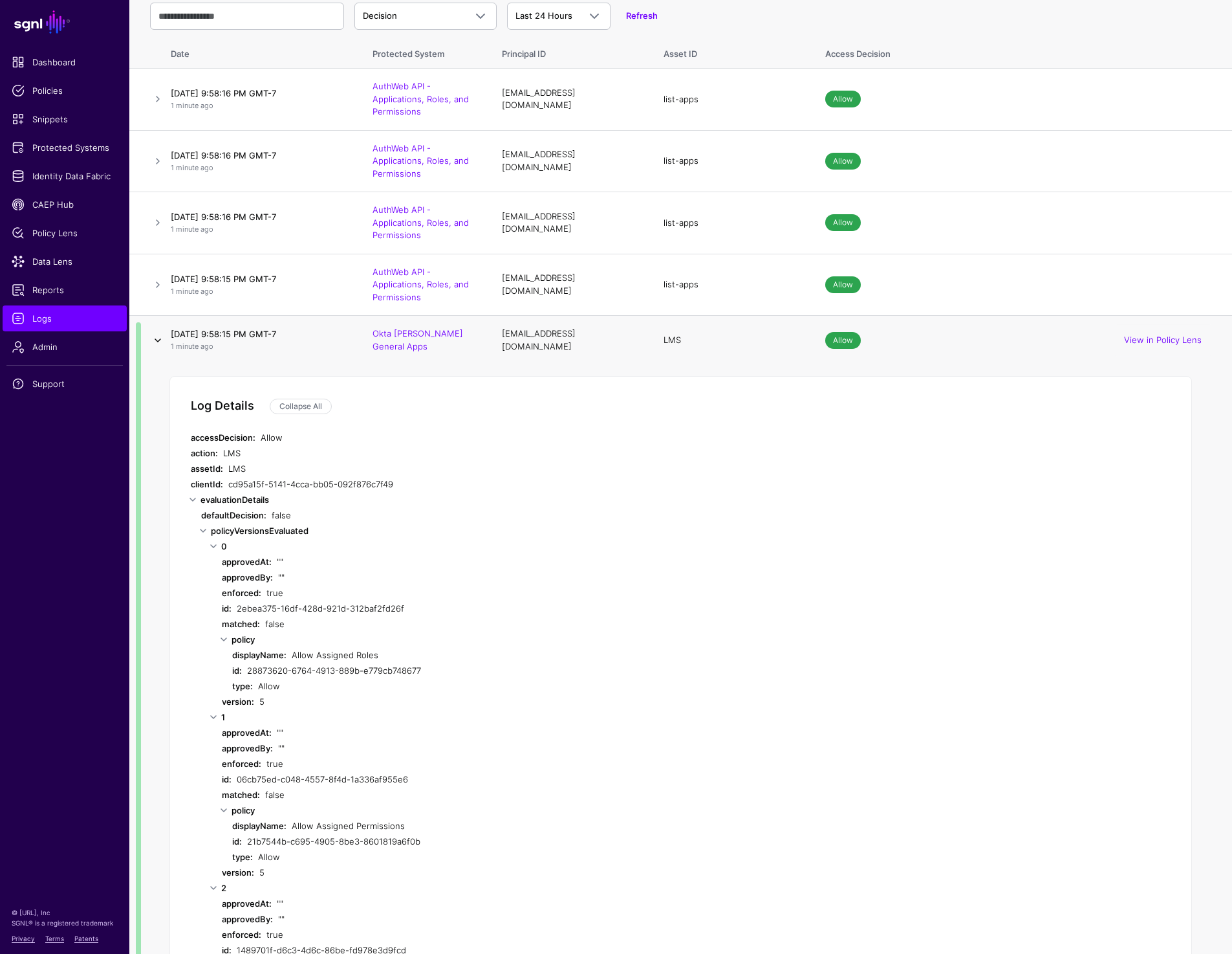
click at [161, 339] on link at bounding box center [157, 340] width 15 height 15
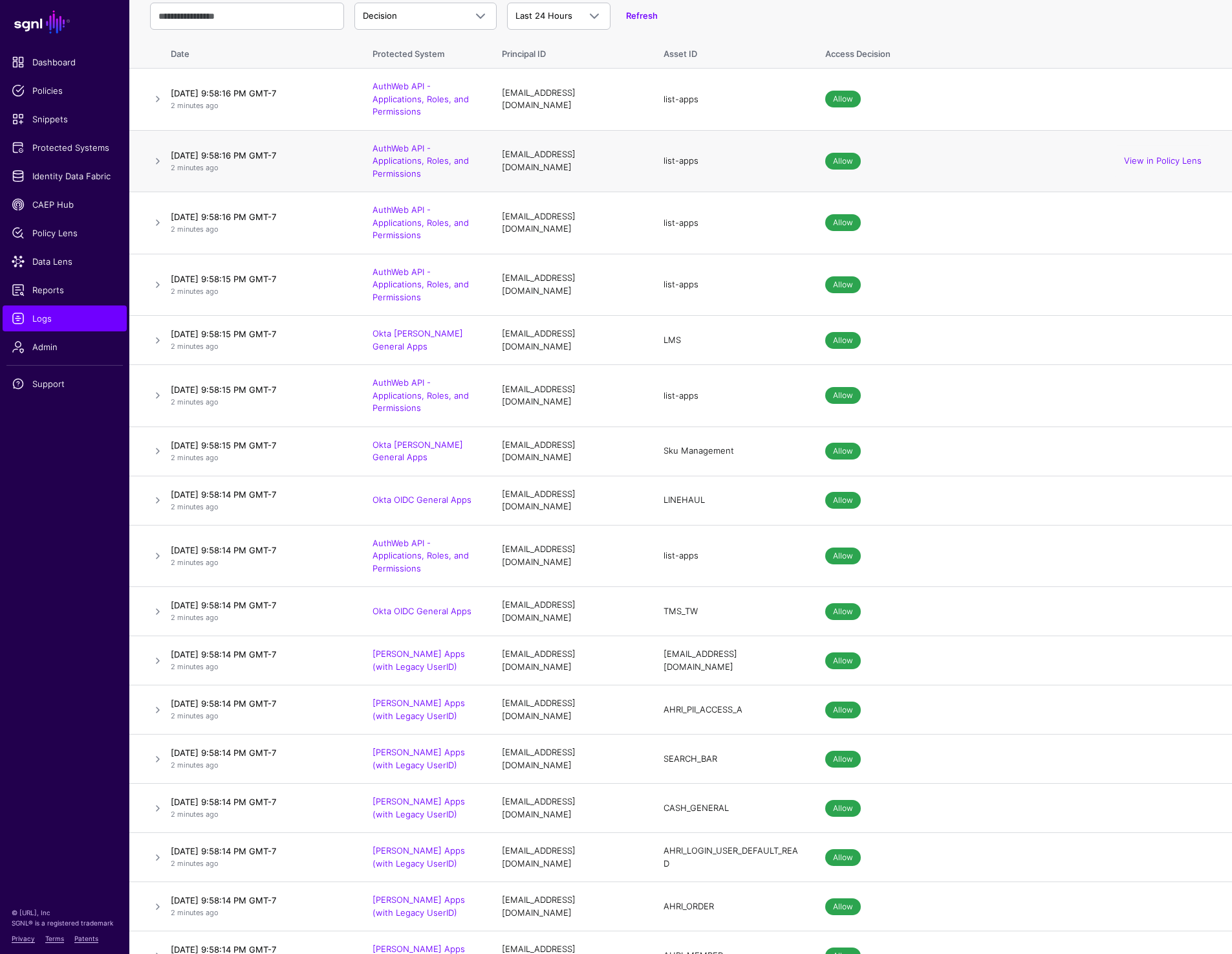
scroll to position [0, 0]
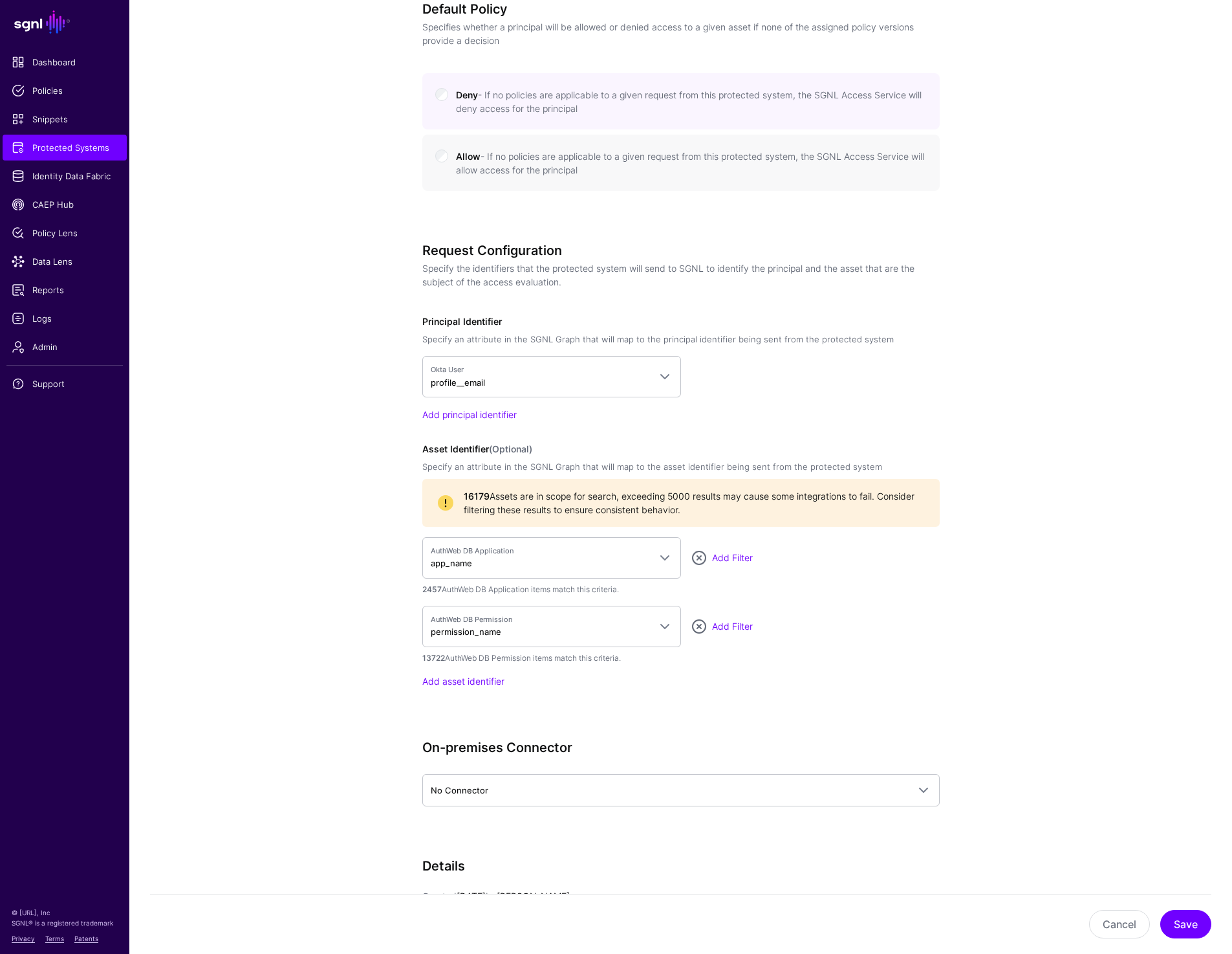
scroll to position [817, 0]
click at [57, 348] on span "Admin" at bounding box center [65, 347] width 106 height 13
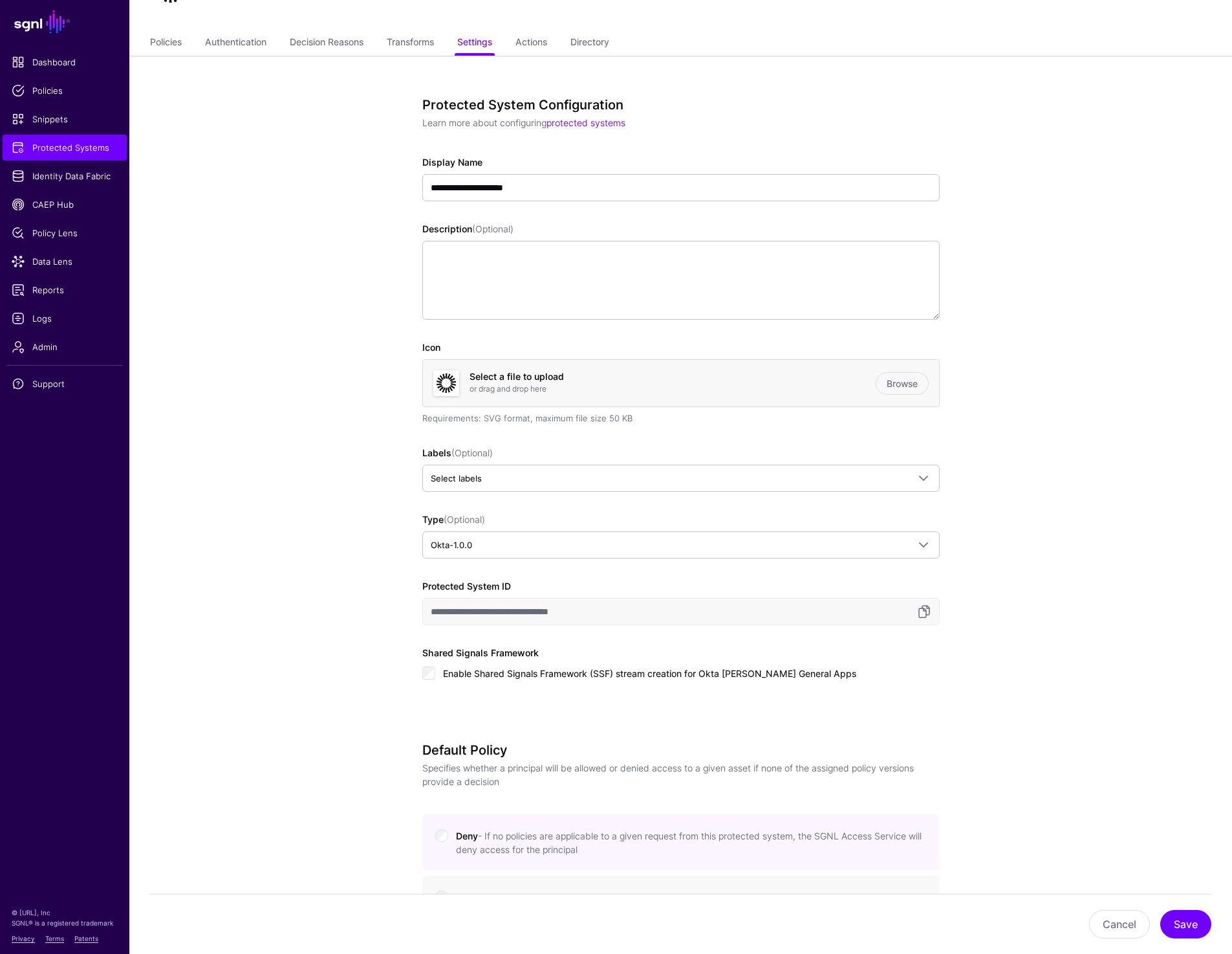
scroll to position [0, 0]
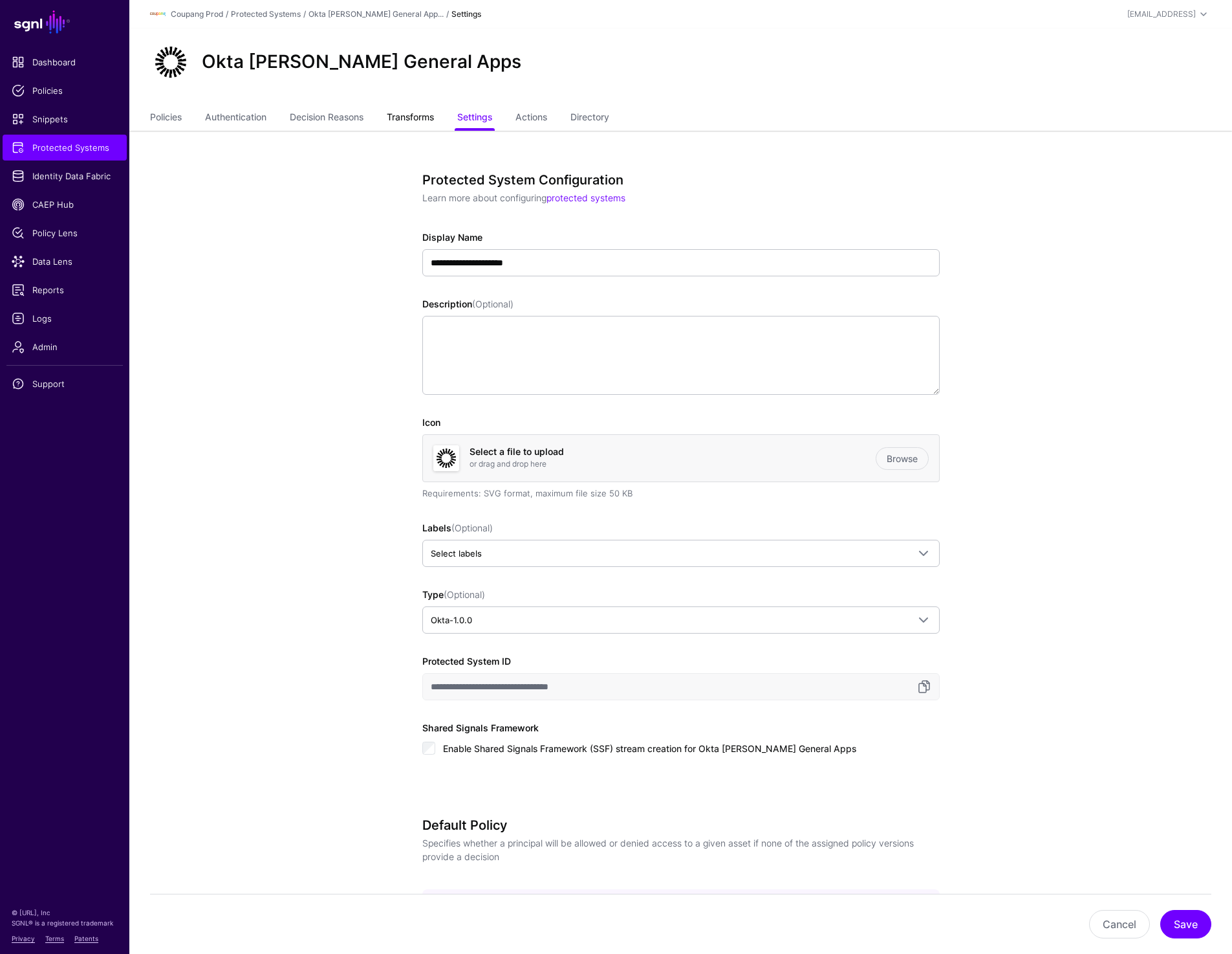
click at [434, 123] on link "Transforms" at bounding box center [410, 119] width 47 height 25
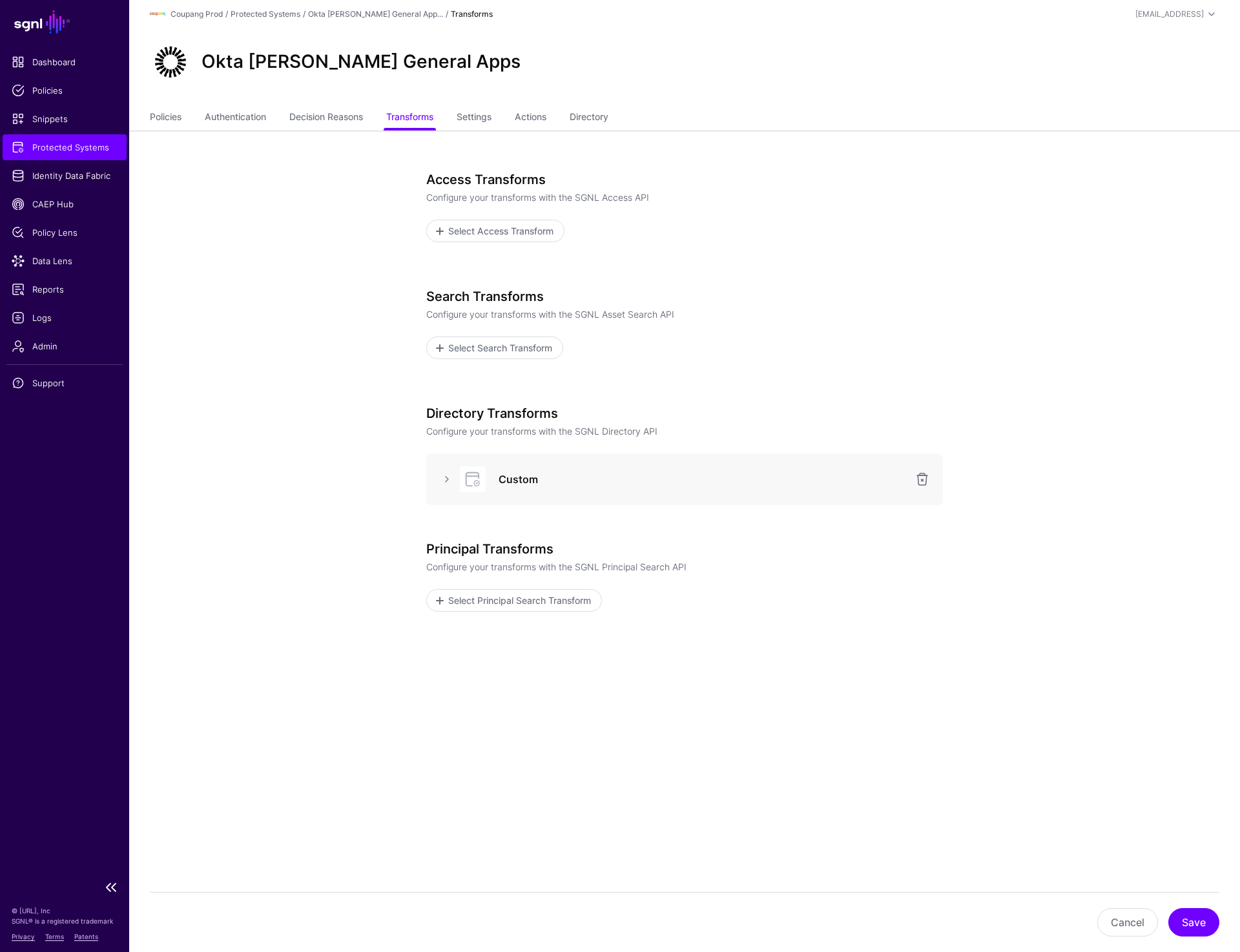
click at [68, 156] on link "Protected Systems" at bounding box center [65, 147] width 124 height 25
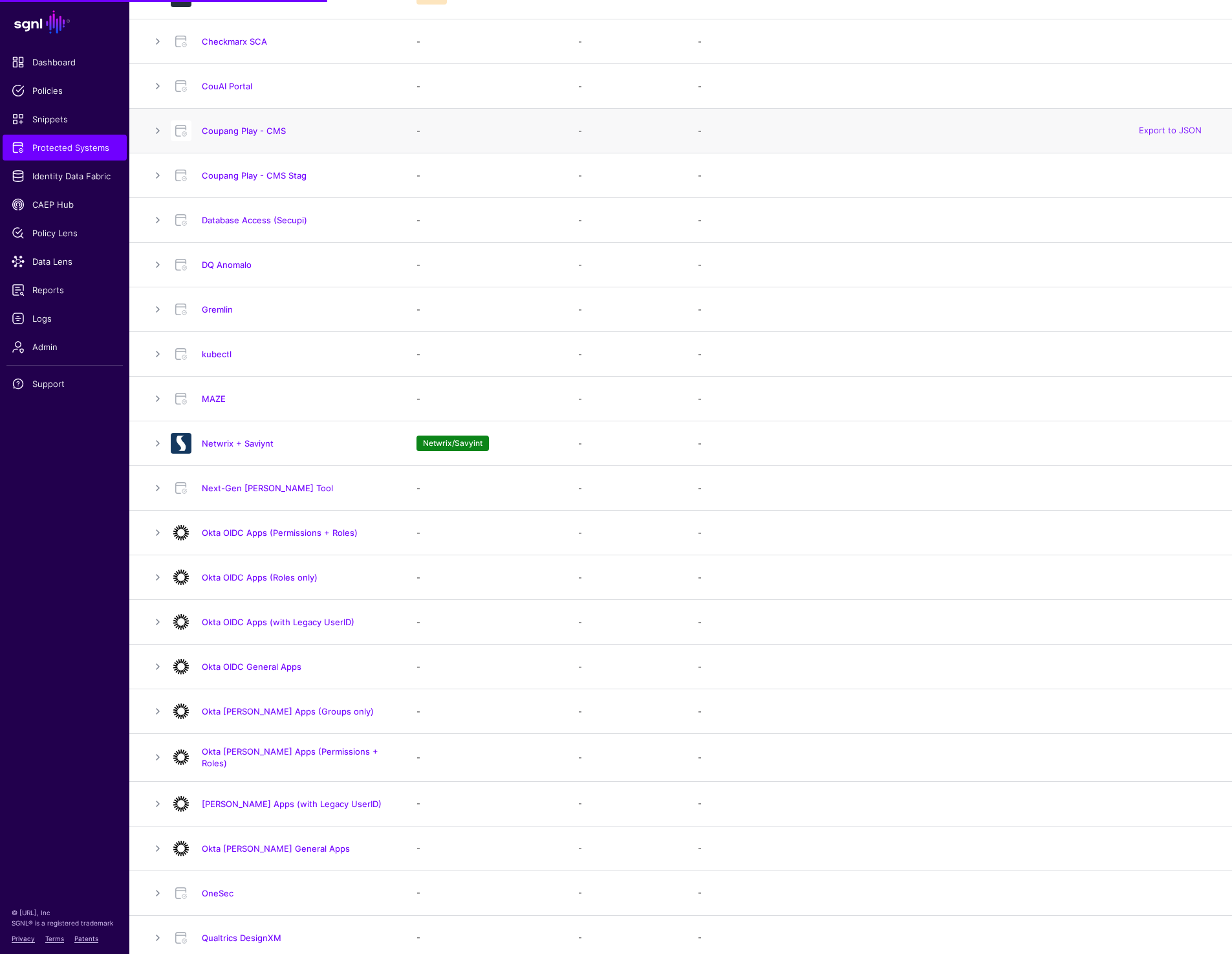
scroll to position [435, 0]
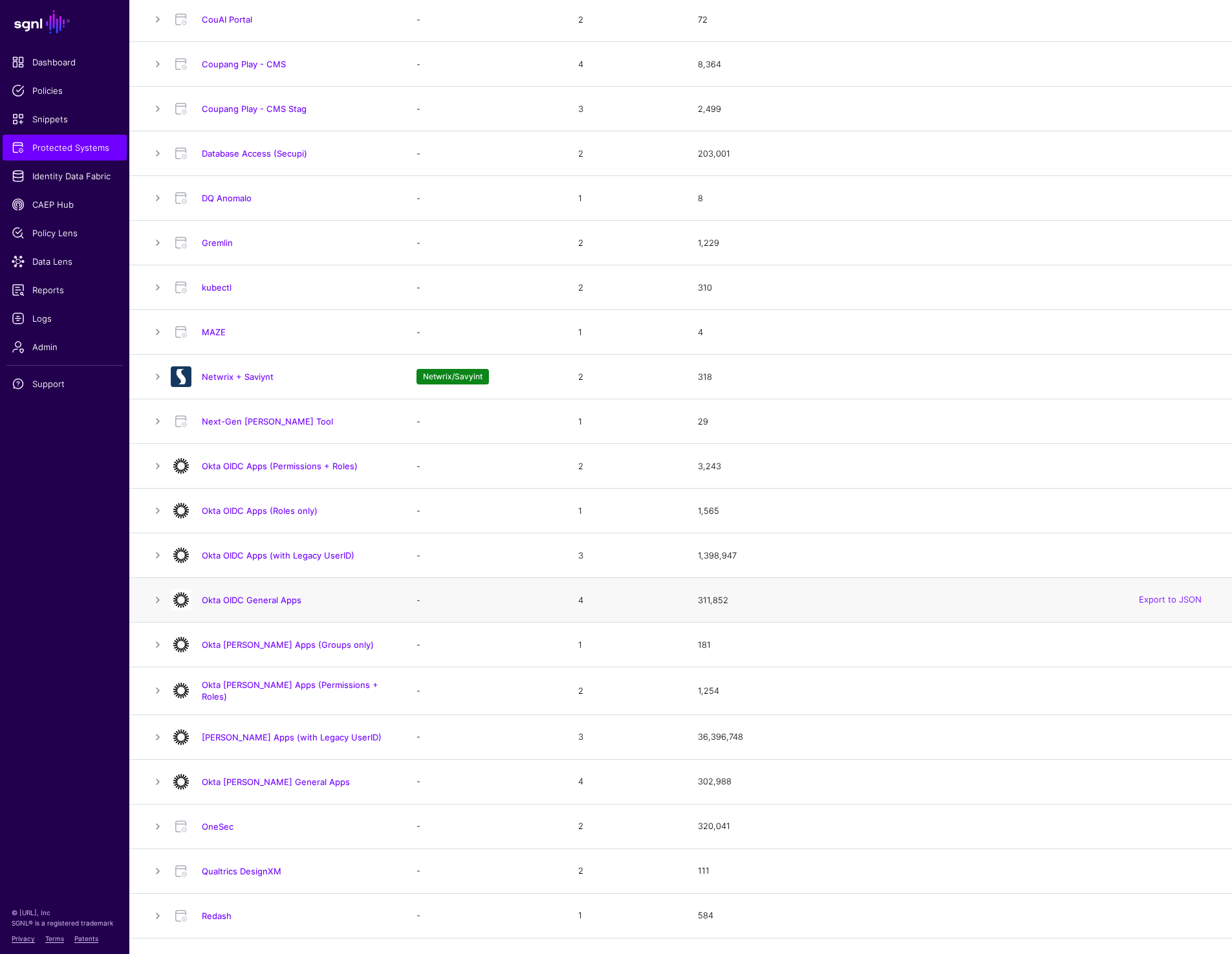
click at [261, 594] on h4 "Okta OIDC General Apps" at bounding box center [296, 600] width 189 height 12
click at [253, 605] on h4 "Okta OIDC General Apps" at bounding box center [296, 600] width 189 height 12
click at [251, 598] on link "Okta OIDC General Apps" at bounding box center [252, 600] width 100 height 10
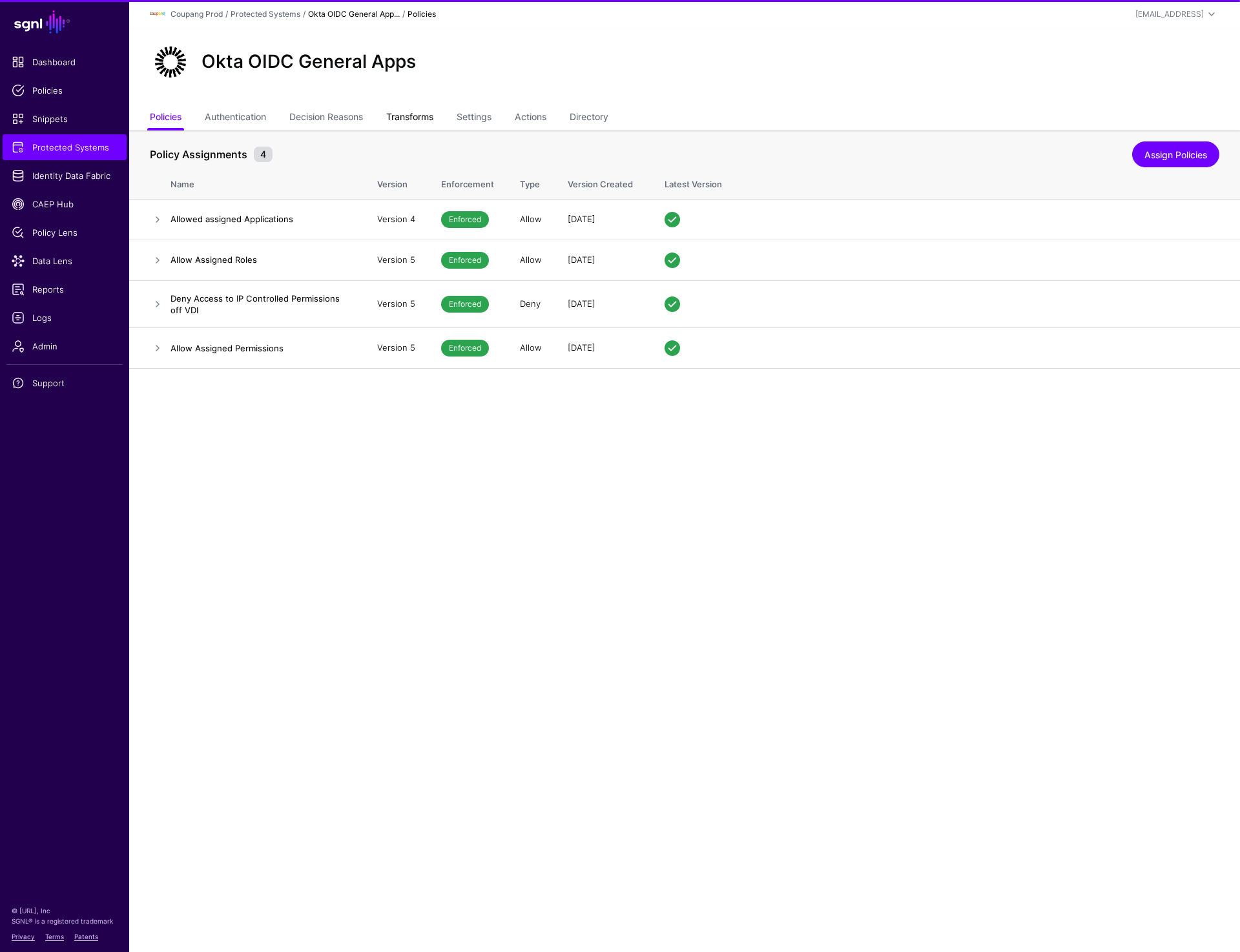
click at [413, 118] on link "Transforms" at bounding box center [410, 119] width 47 height 25
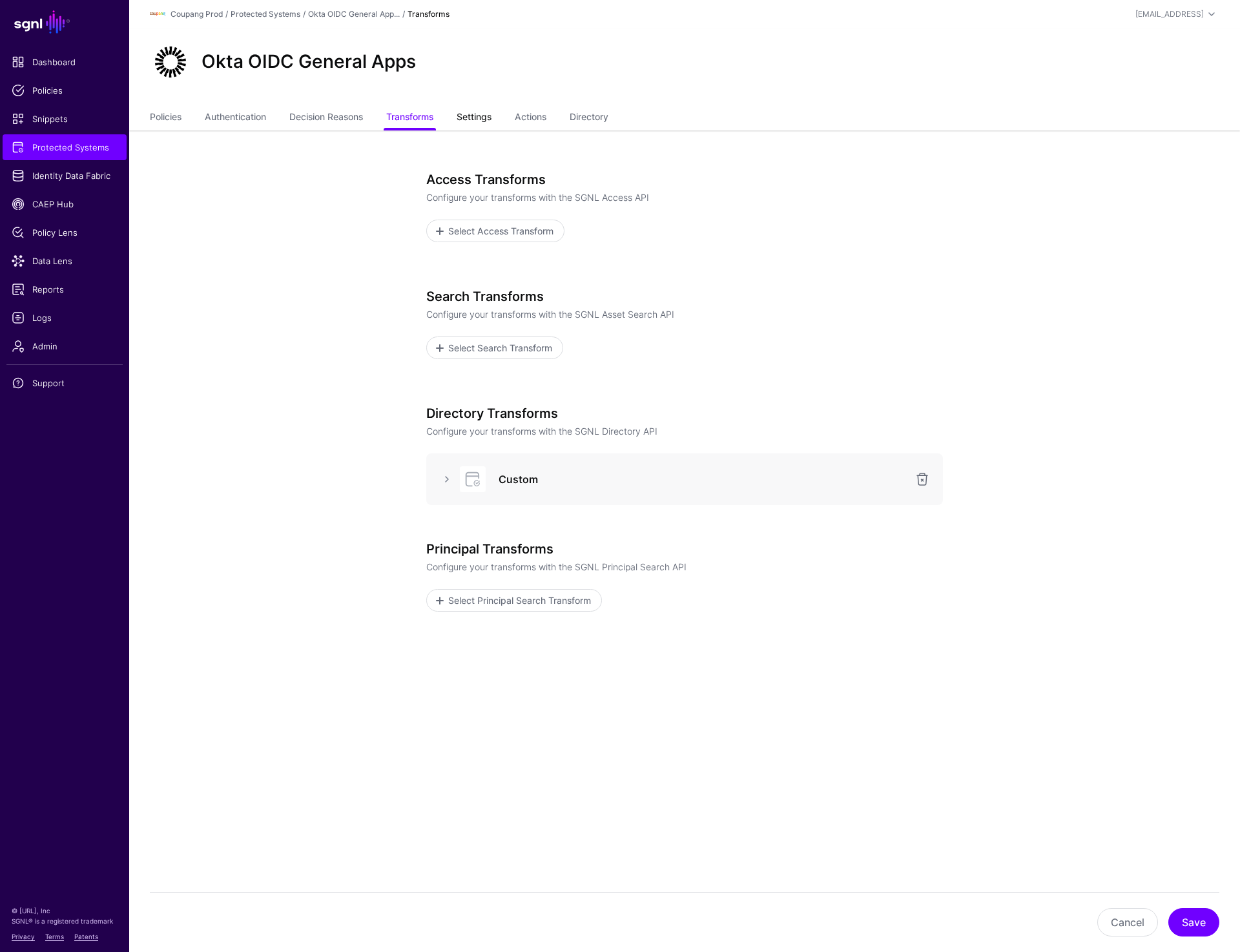
click at [478, 118] on link "Settings" at bounding box center [474, 119] width 35 height 25
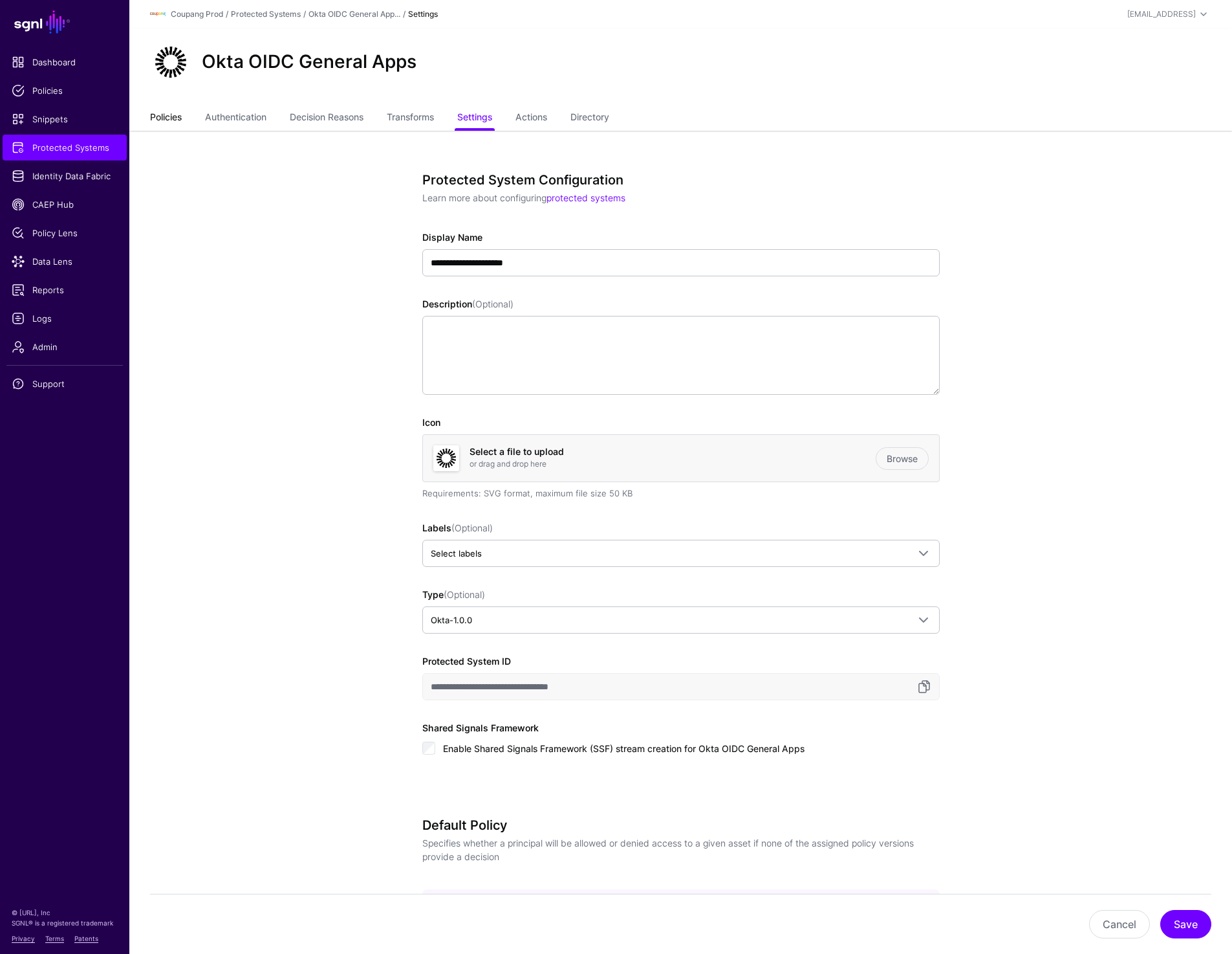
click at [168, 117] on link "Policies" at bounding box center [165, 119] width 31 height 25
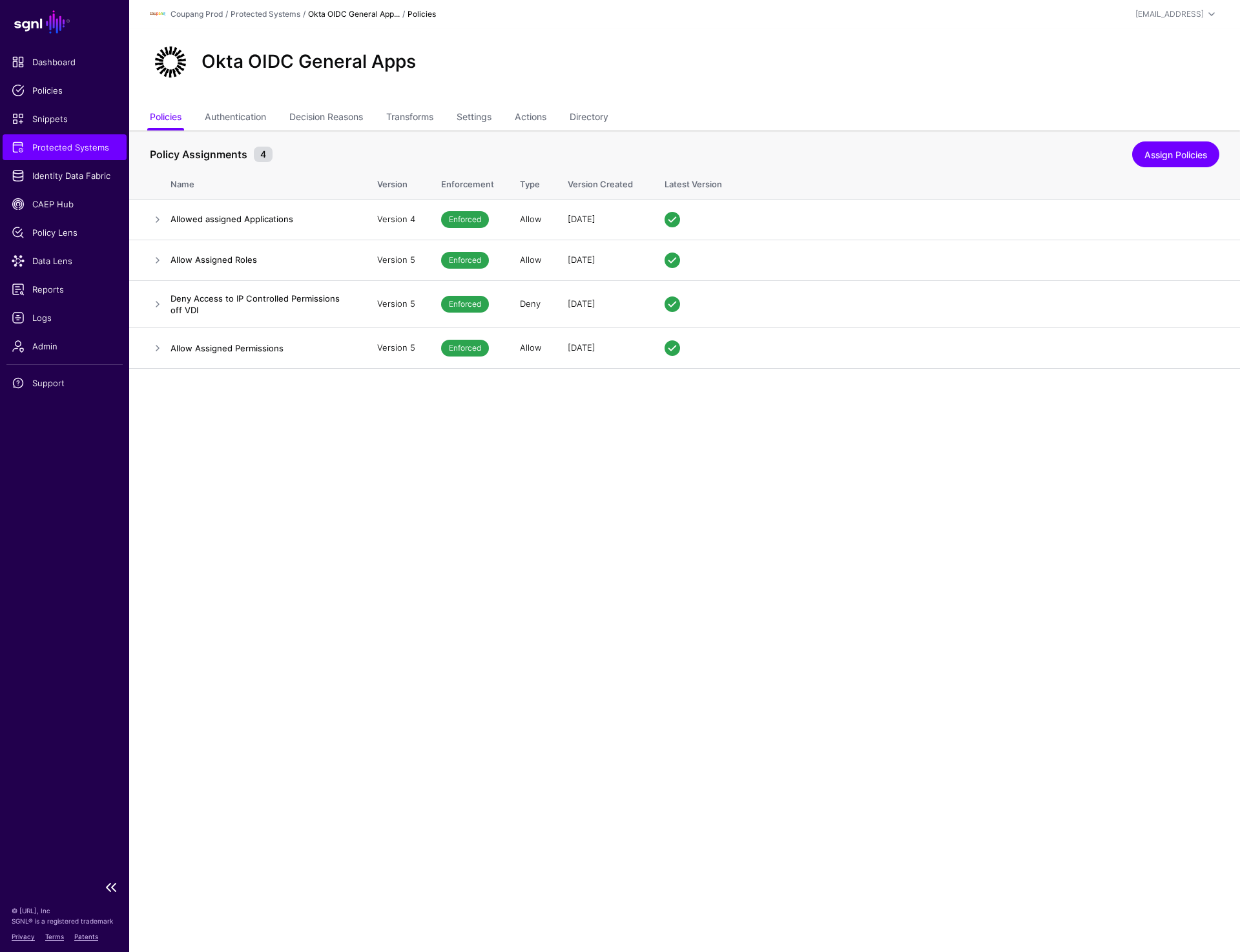
click at [73, 148] on span "Protected Systems" at bounding box center [65, 147] width 106 height 13
click at [231, 121] on link "Authentication" at bounding box center [235, 119] width 61 height 25
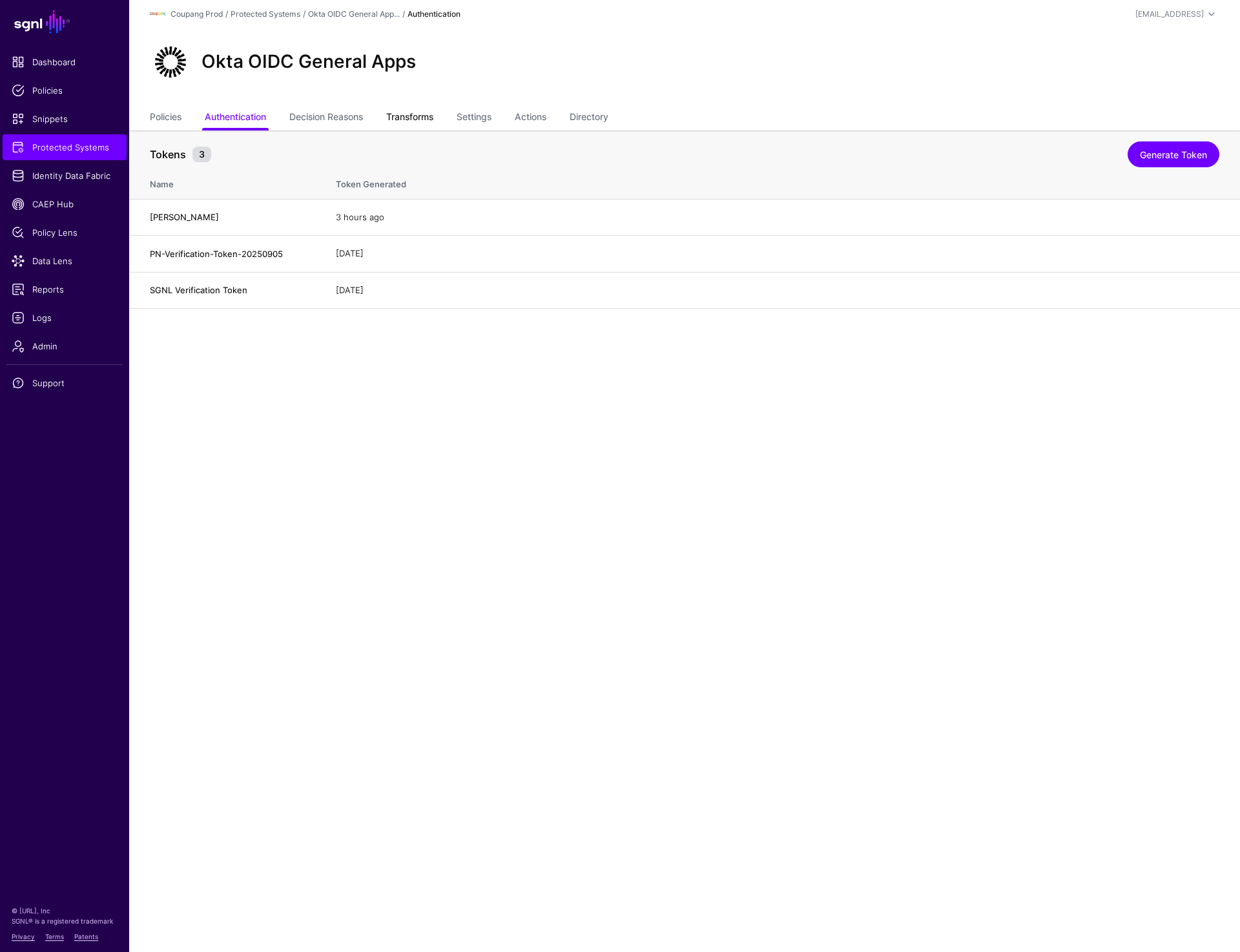
click at [412, 111] on link "Transforms" at bounding box center [410, 119] width 47 height 25
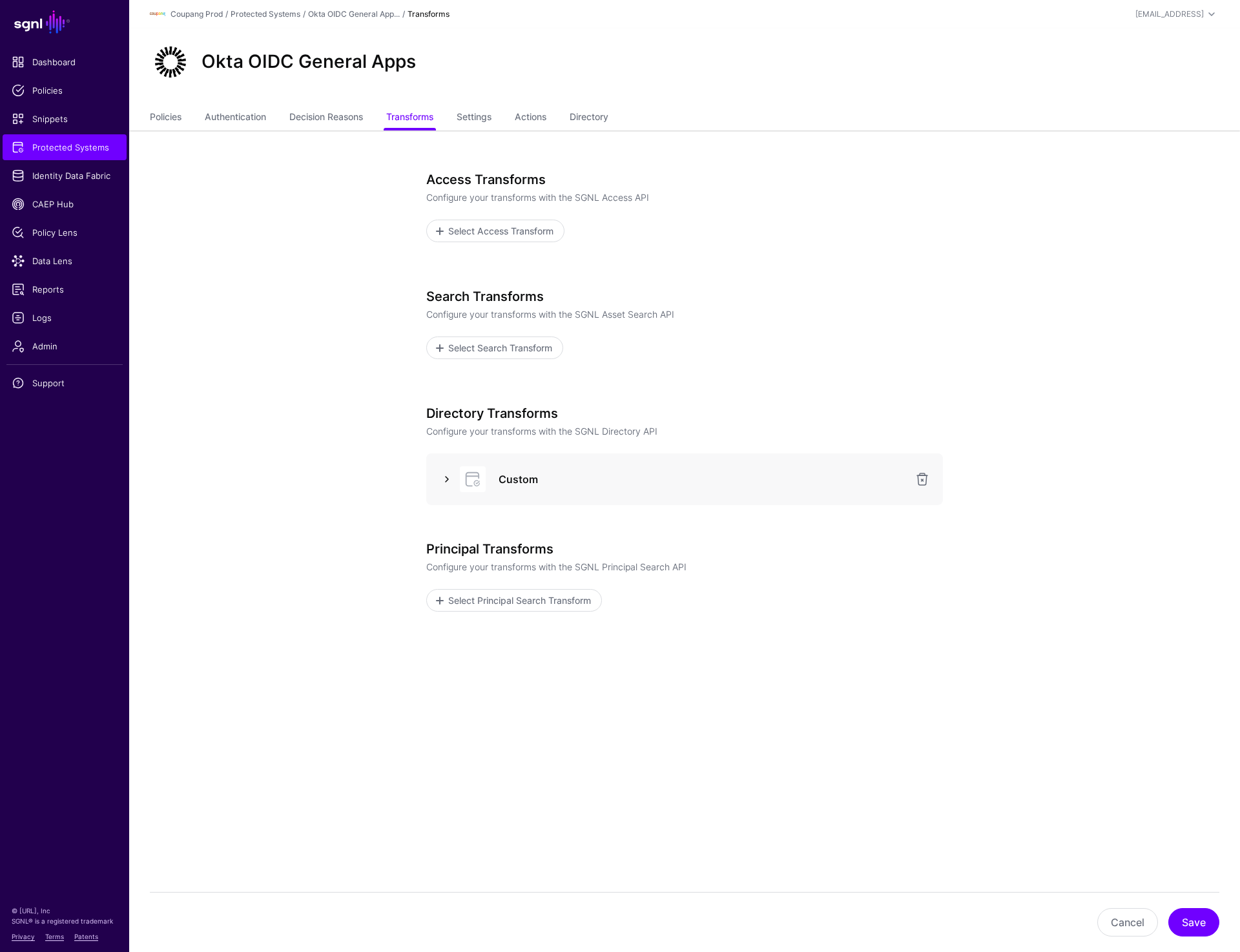
click at [442, 477] on link at bounding box center [446, 479] width 15 height 15
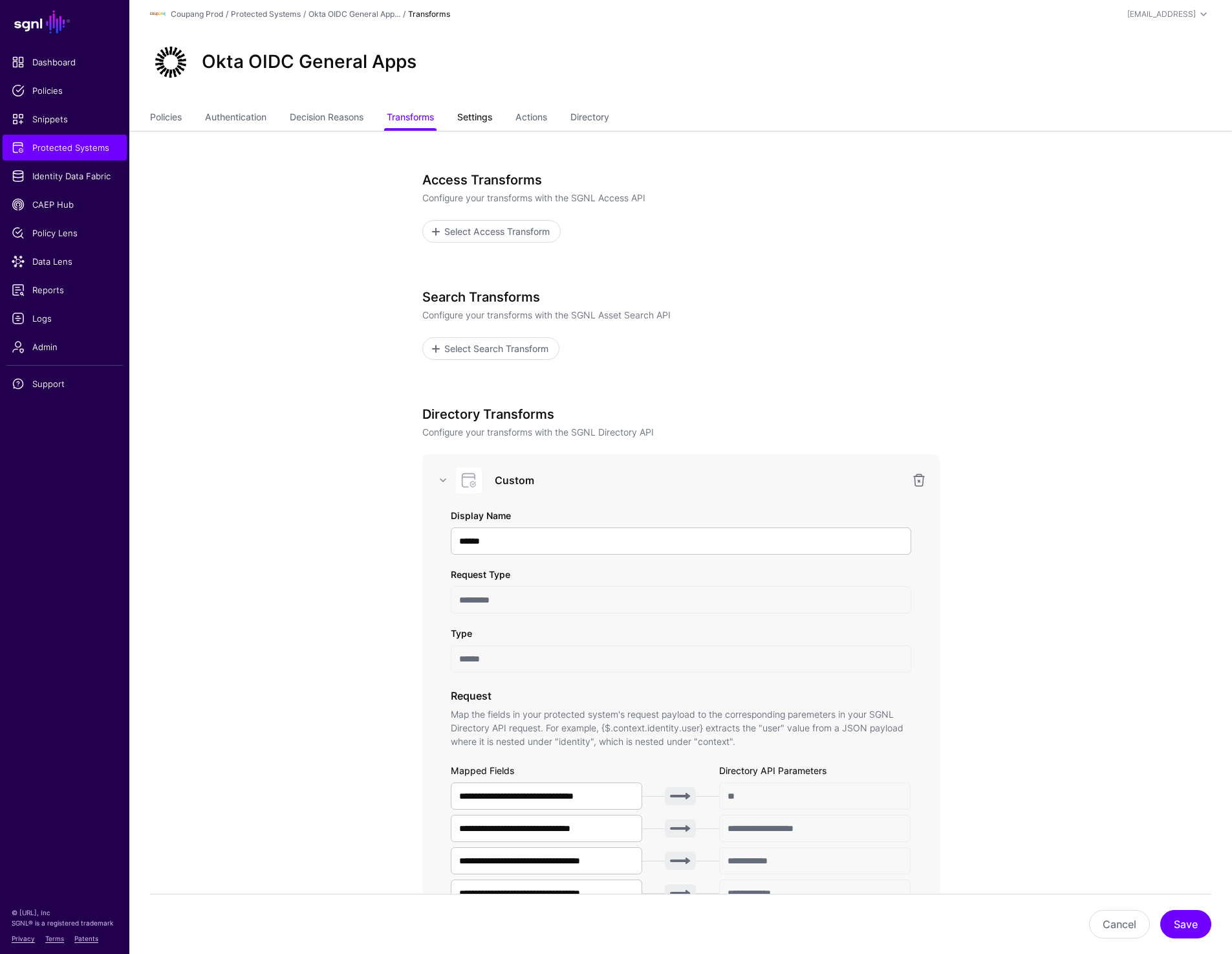
click at [472, 120] on link "Settings" at bounding box center [475, 119] width 35 height 25
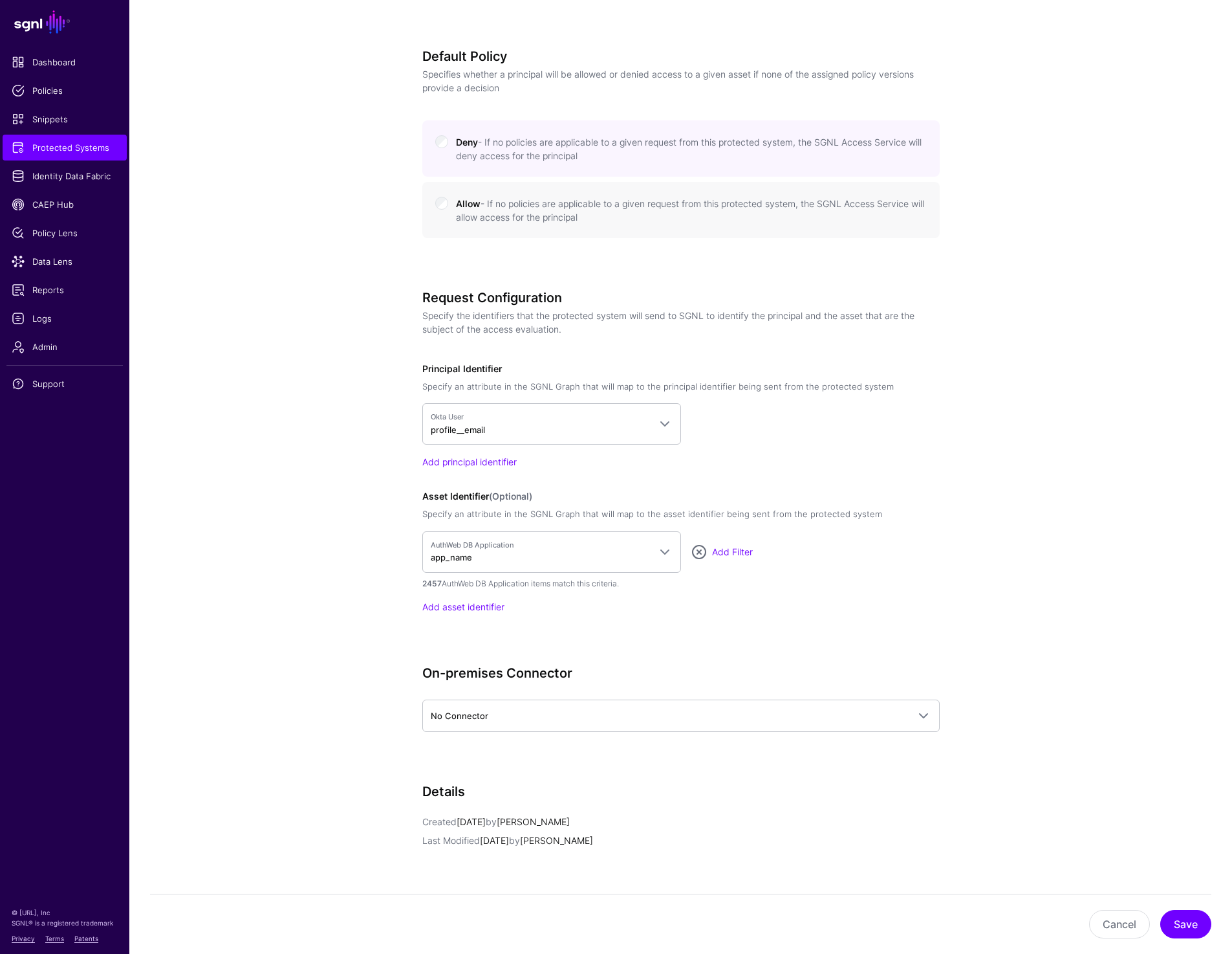
scroll to position [774, 0]
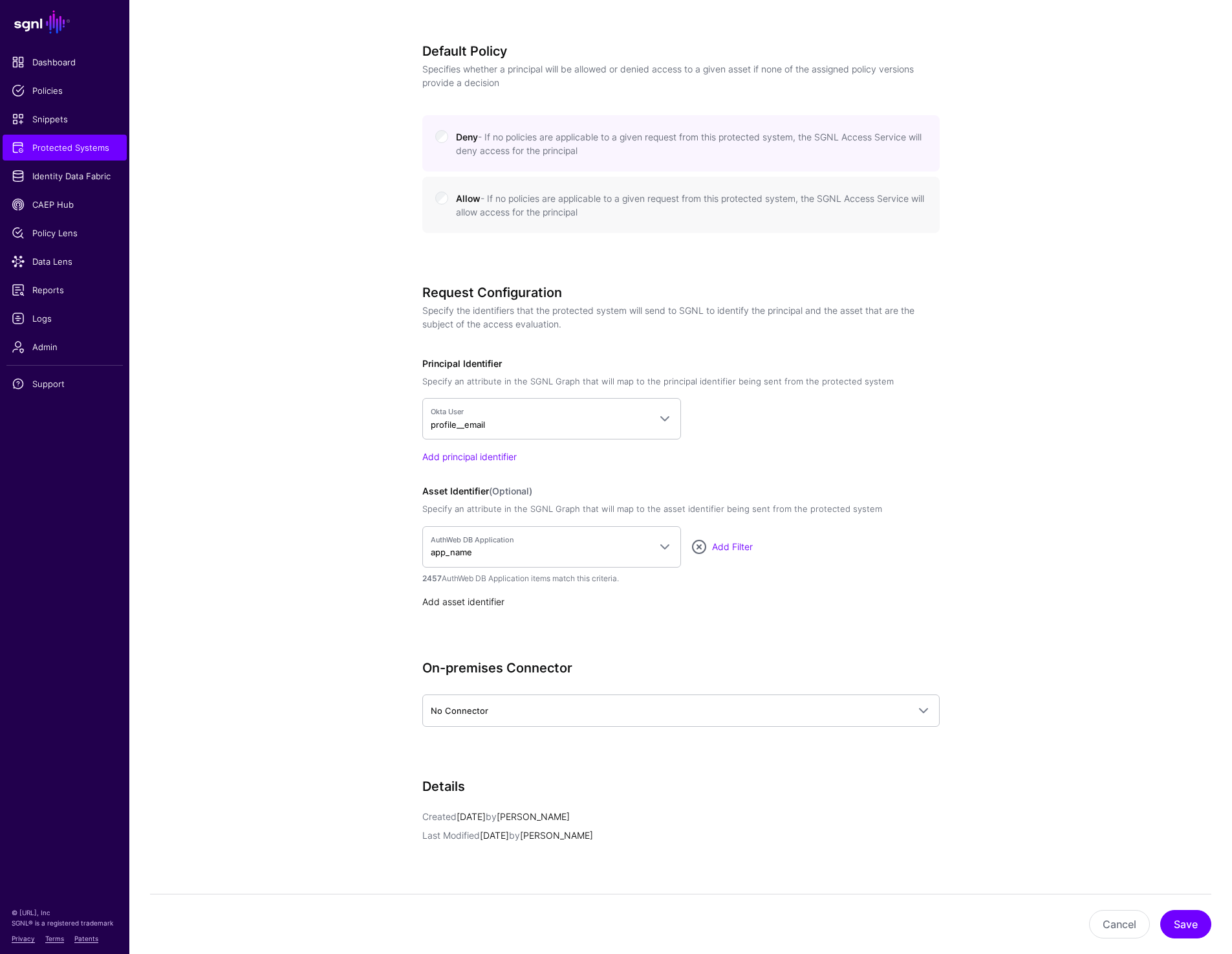
click at [477, 597] on link "Add asset identifier" at bounding box center [463, 601] width 82 height 11
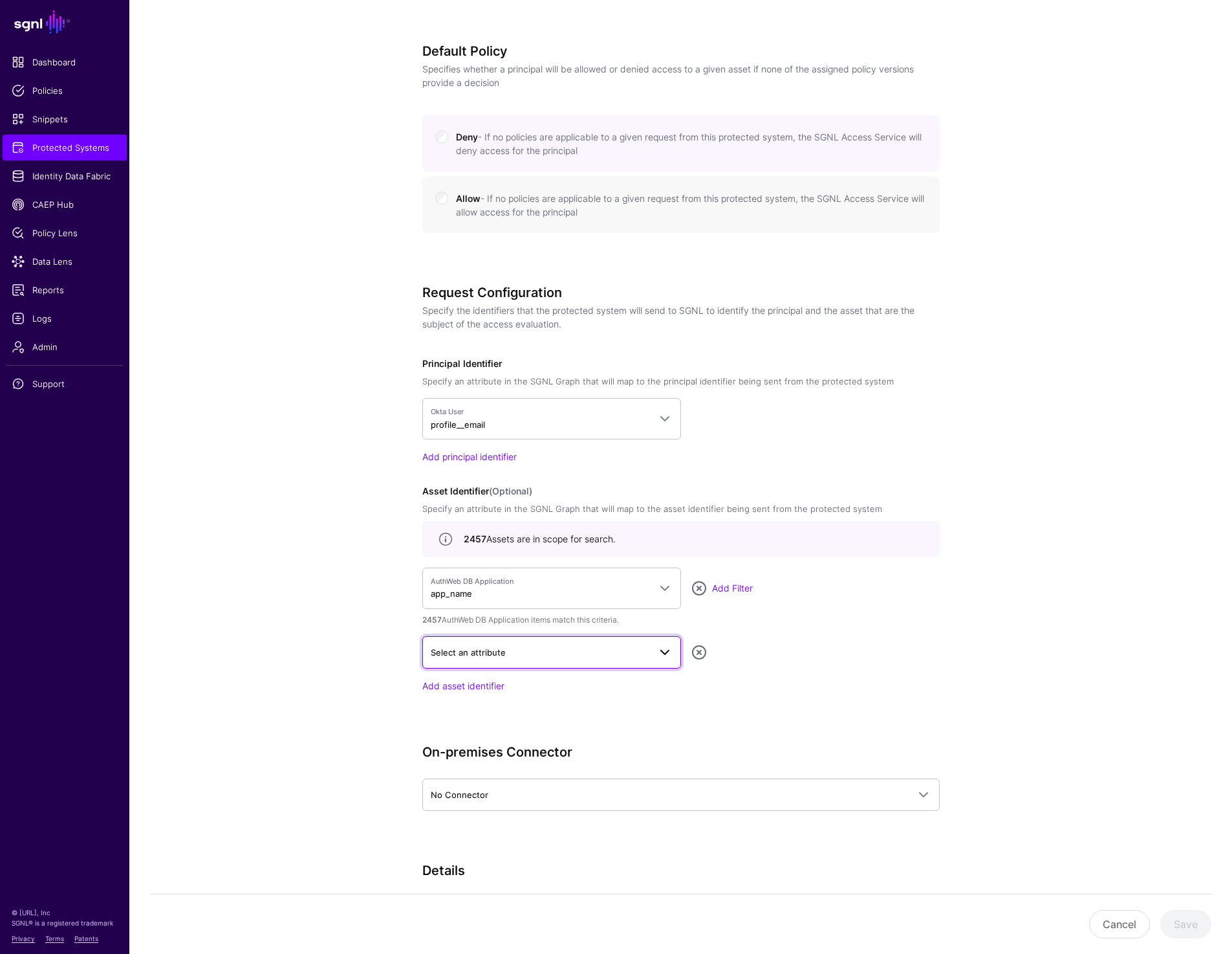
click at [486, 656] on span "Select an attribute" at bounding box center [468, 652] width 75 height 10
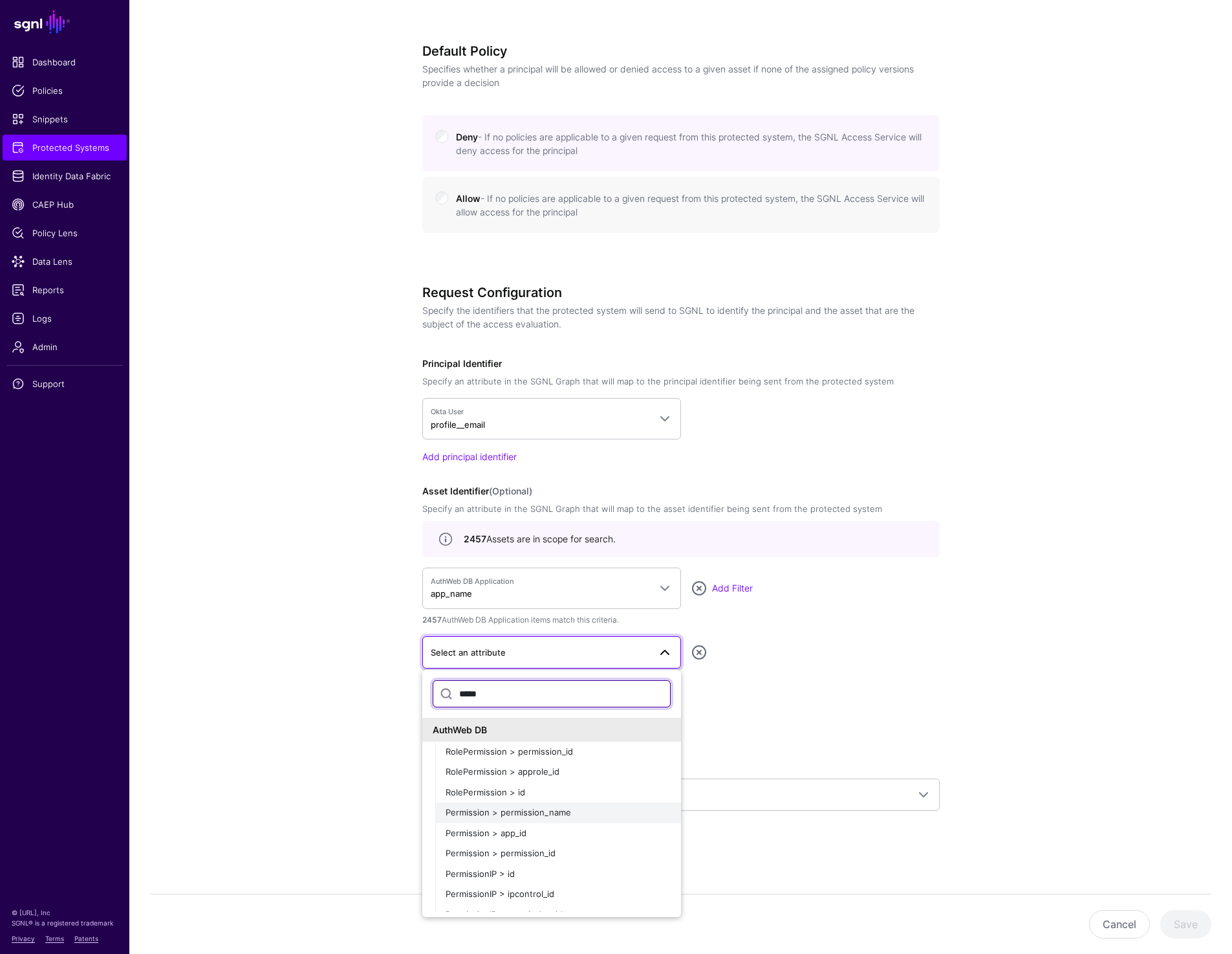
type input "*****"
click at [538, 807] on span "Permission > permission_name" at bounding box center [508, 812] width 125 height 10
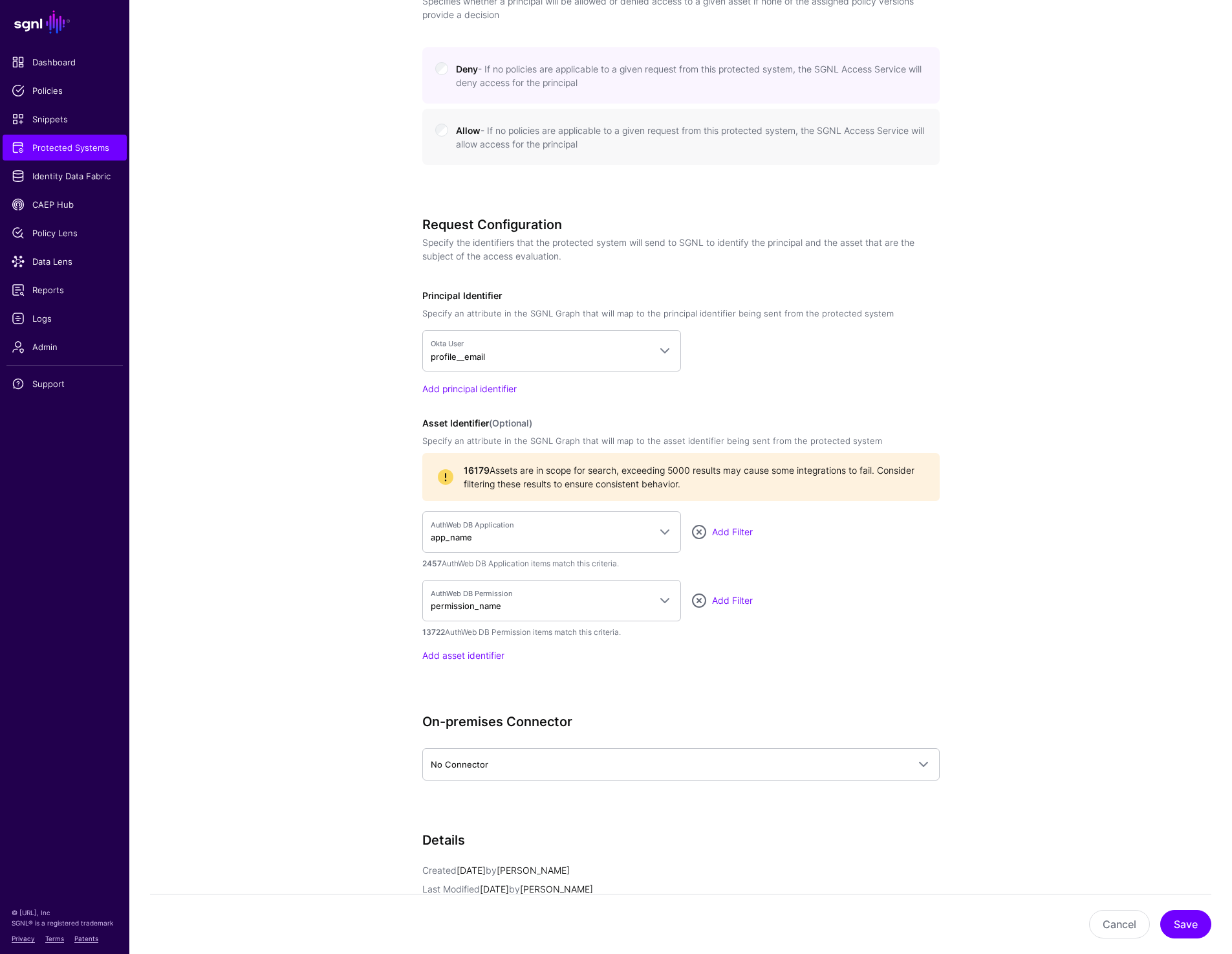
scroll to position [863, 0]
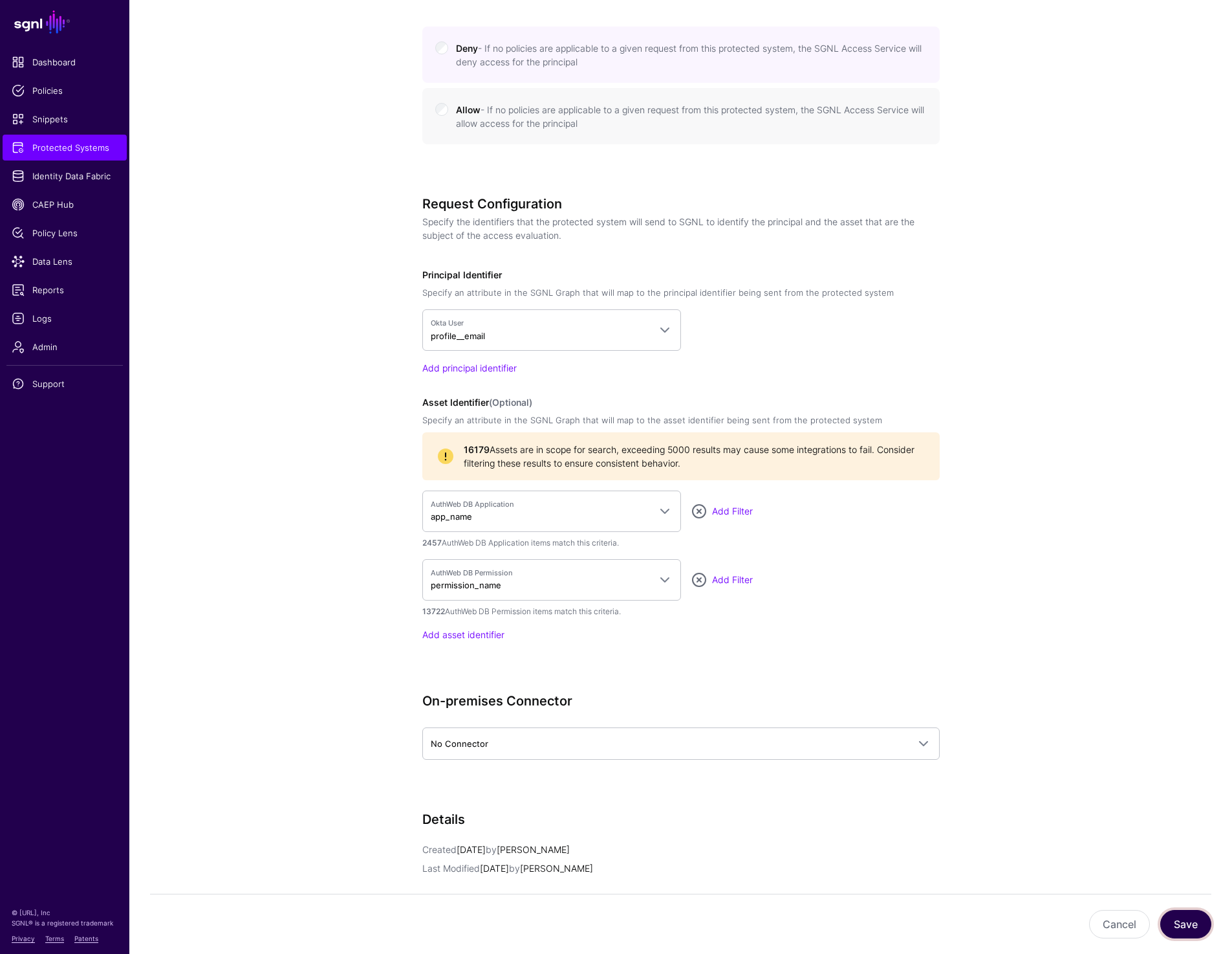
click at [1180, 920] on button "Save" at bounding box center [1186, 923] width 51 height 28
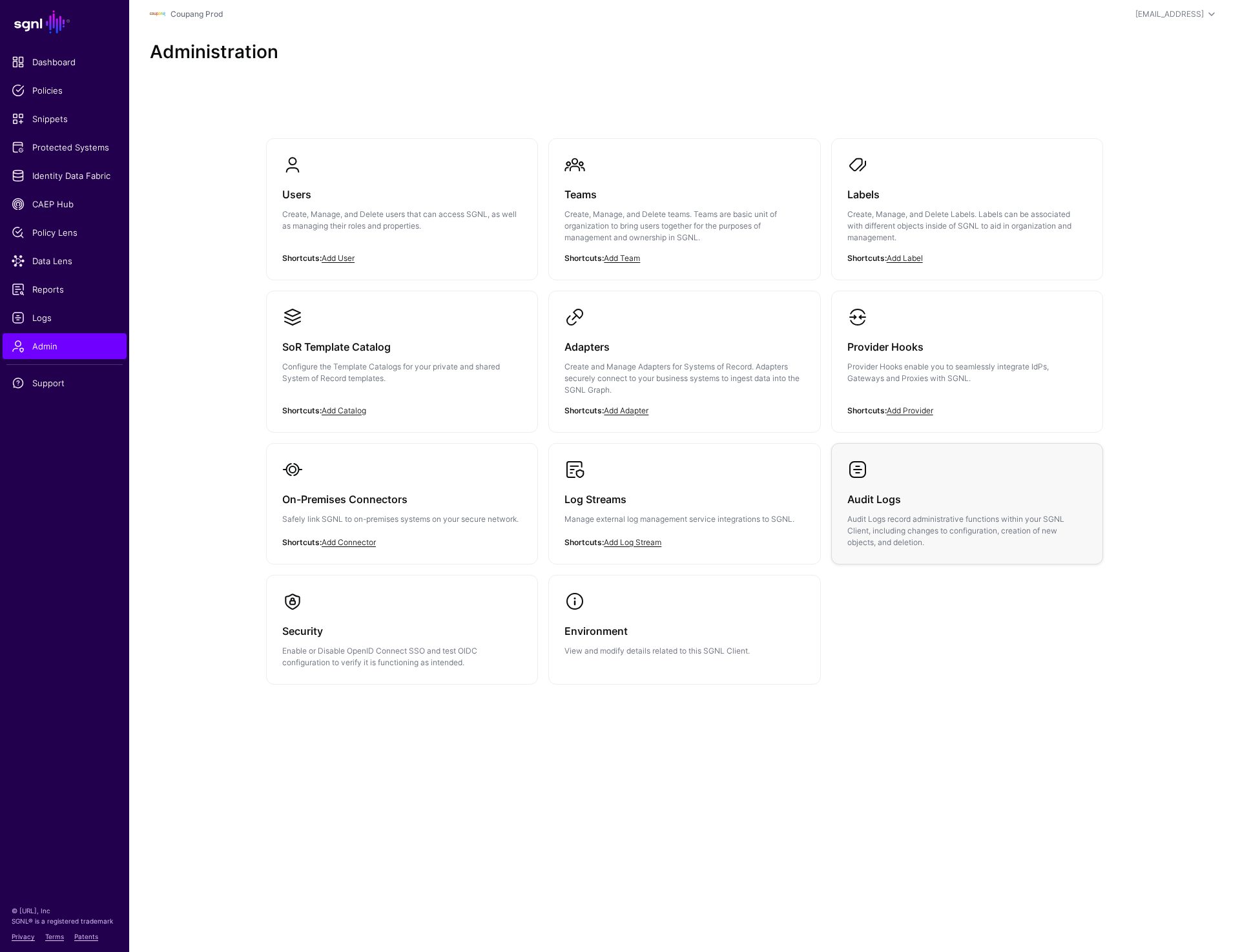
click at [899, 480] on div "Audit Logs Audit Logs record administrative functions within your SGNL Client, …" at bounding box center [966, 514] width 239 height 68
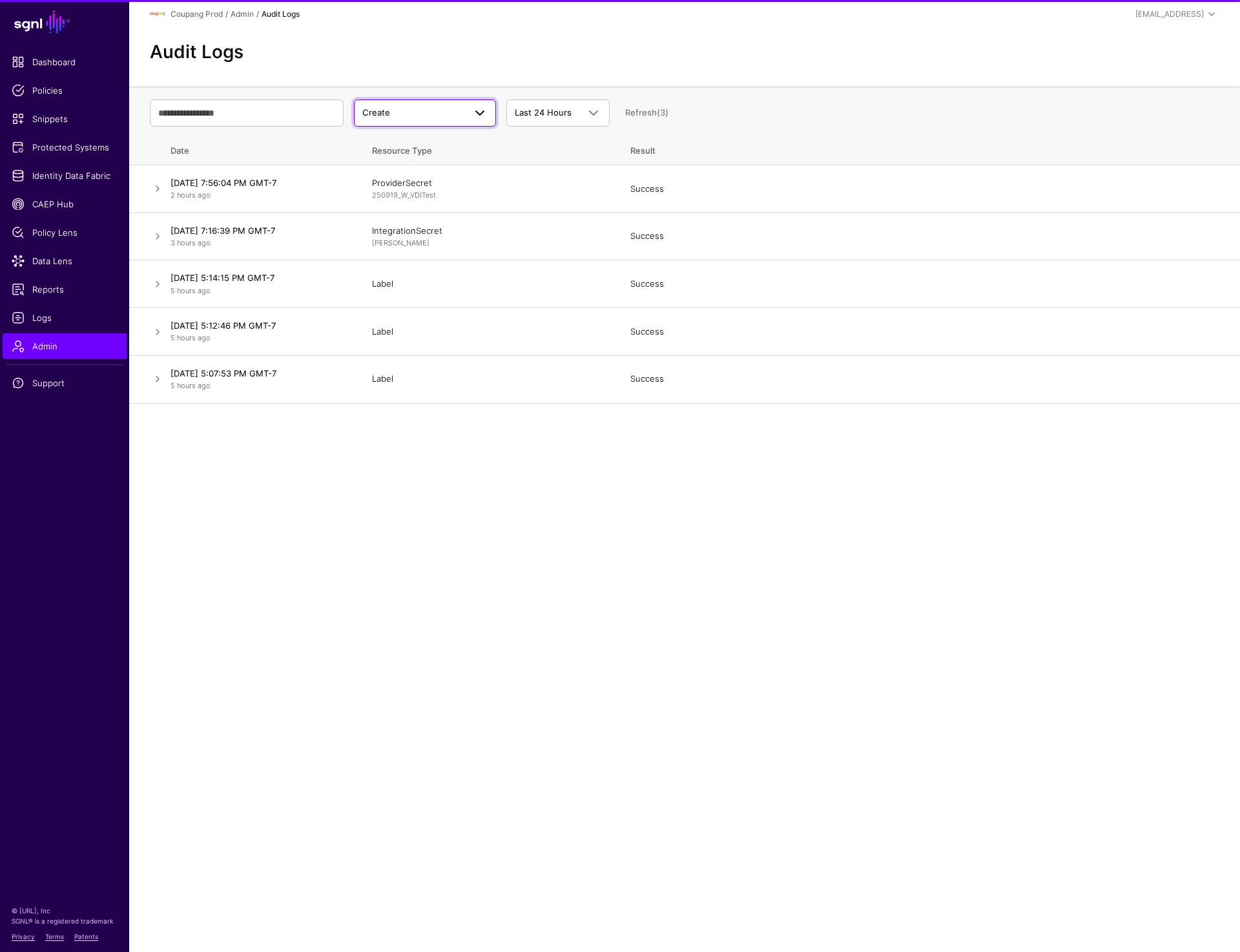
click at [404, 112] on span "Create" at bounding box center [413, 113] width 102 height 13
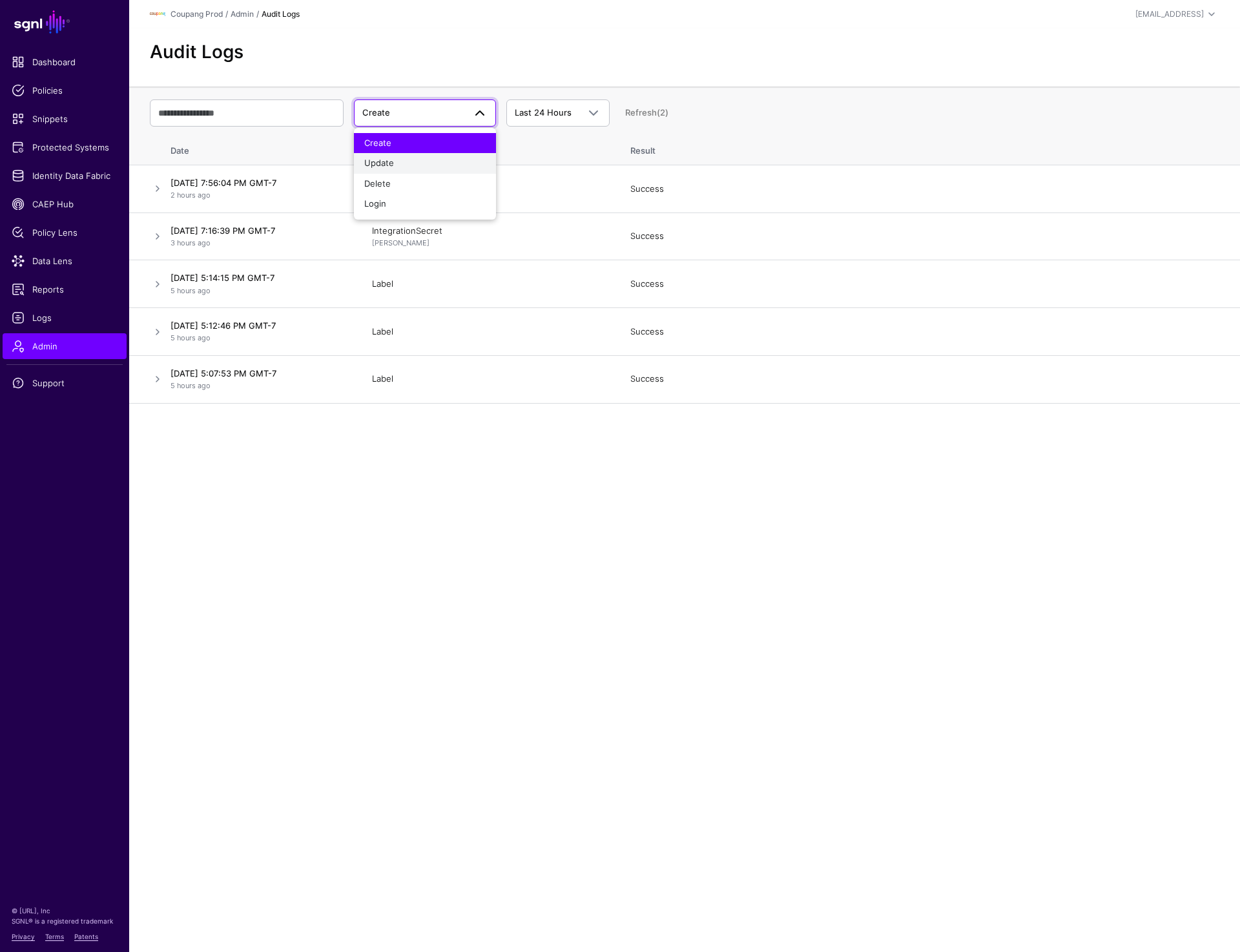
click at [395, 162] on div "Update" at bounding box center [424, 164] width 122 height 13
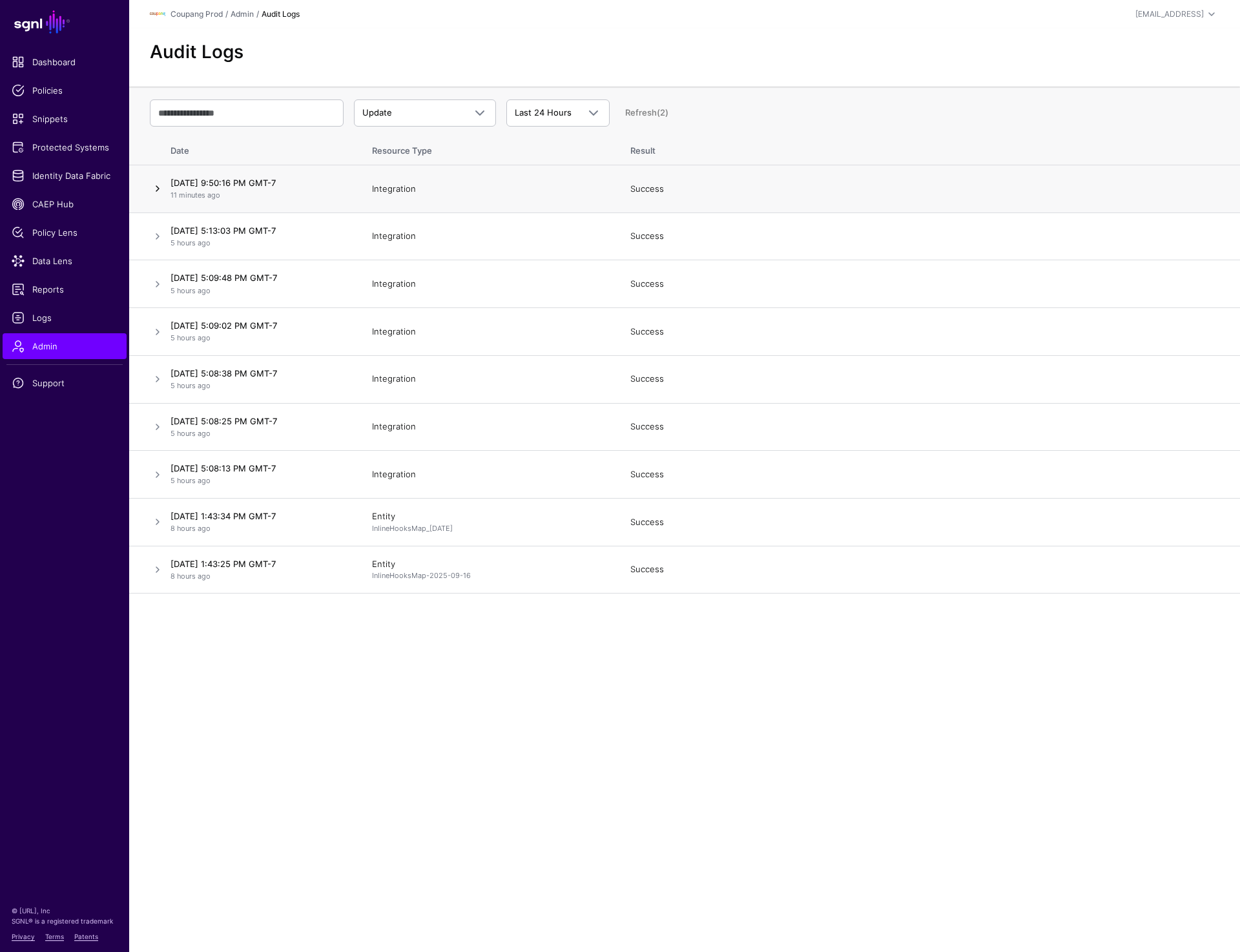
click at [156, 186] on link at bounding box center [157, 188] width 15 height 15
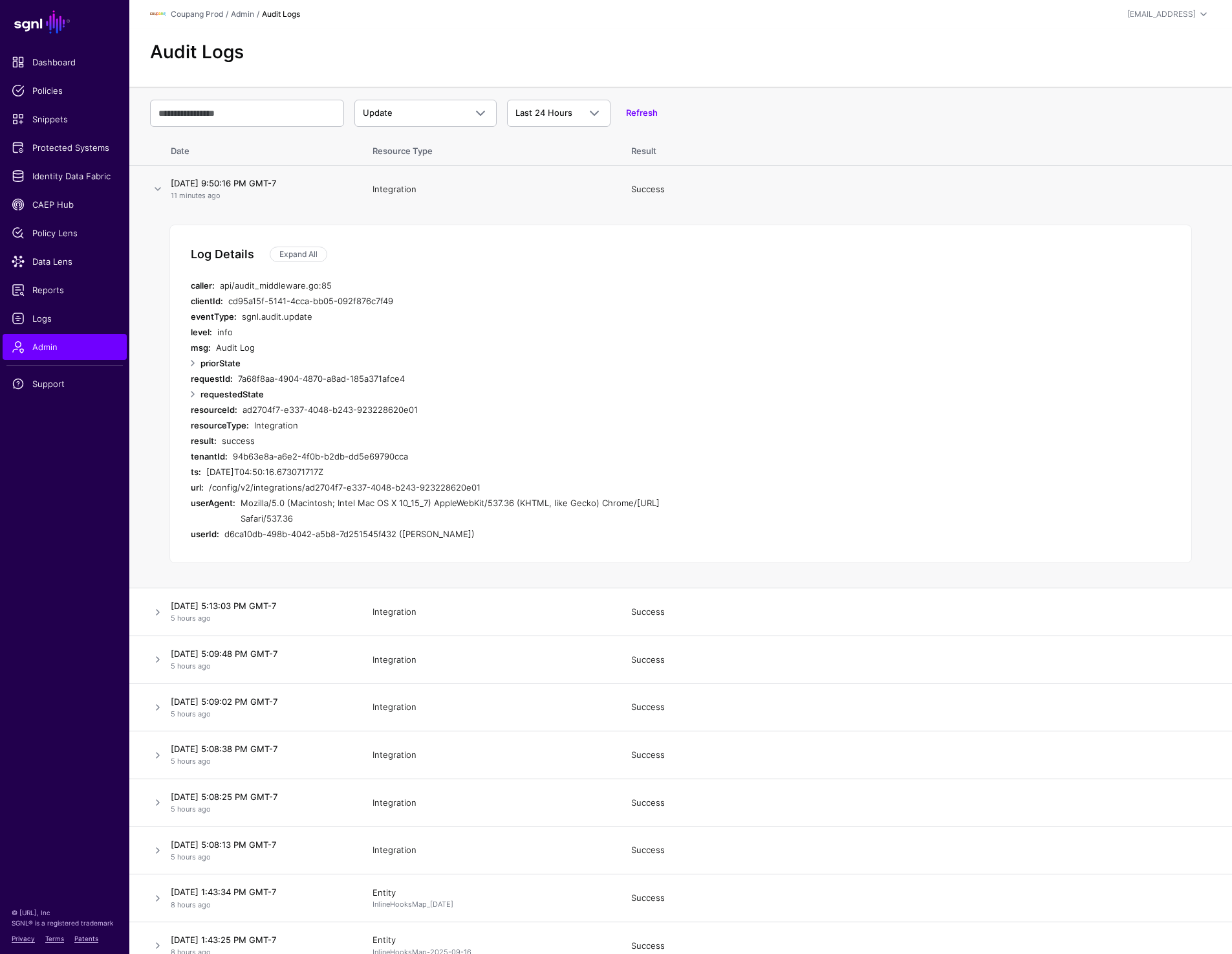
drag, startPoint x: 257, startPoint y: 182, endPoint x: 303, endPoint y: 182, distance: 46.0
click at [303, 182] on h4 "[DATE] 9:50:16 PM GMT-7" at bounding box center [258, 183] width 176 height 12
click at [375, 109] on span "Update" at bounding box center [378, 112] width 30 height 10
click at [393, 188] on div "Delete" at bounding box center [425, 185] width 122 height 13
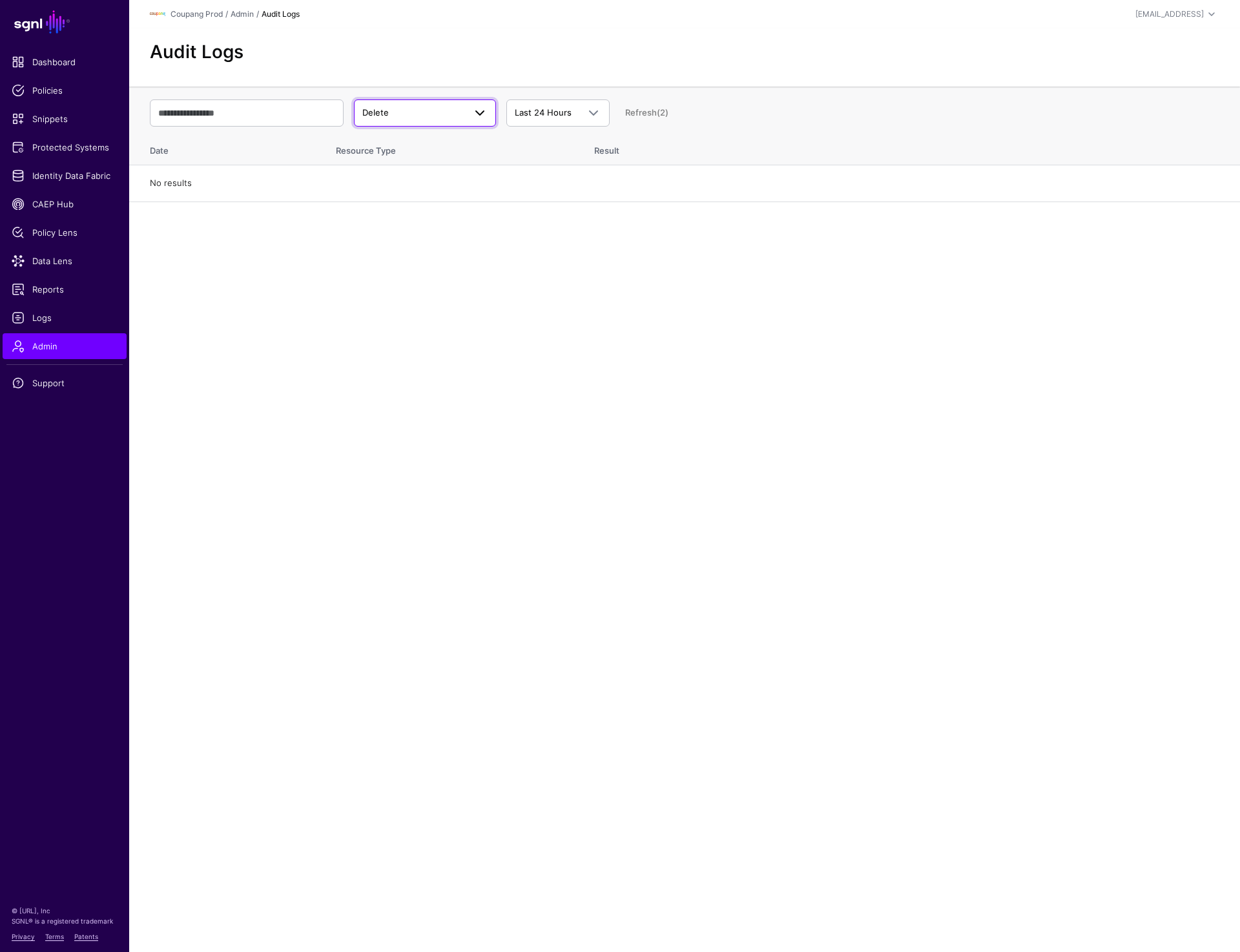
click at [419, 114] on span "Delete" at bounding box center [413, 113] width 102 height 13
click at [393, 140] on div "Create" at bounding box center [424, 143] width 122 height 13
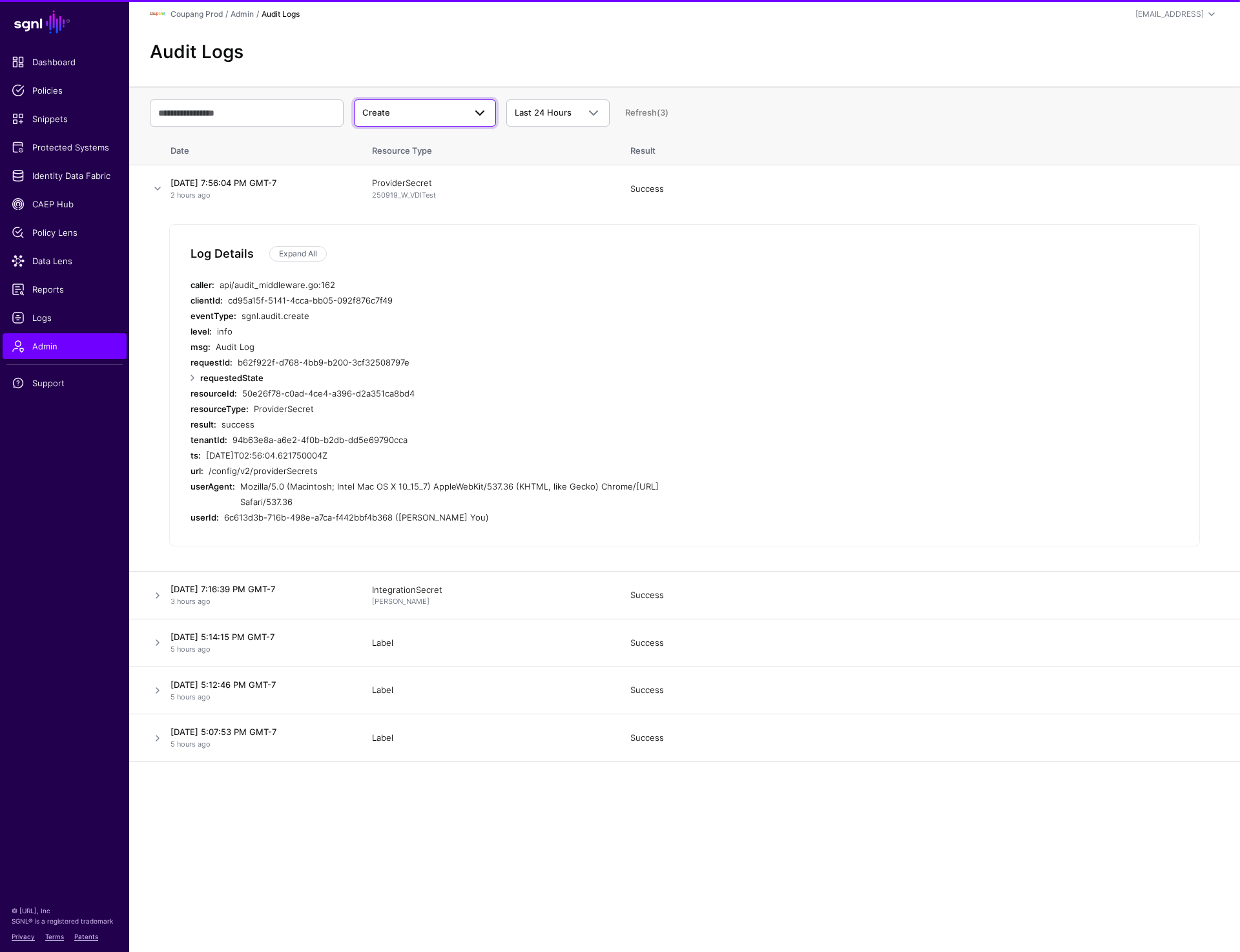
click at [395, 120] on link "Create" at bounding box center [424, 113] width 142 height 27
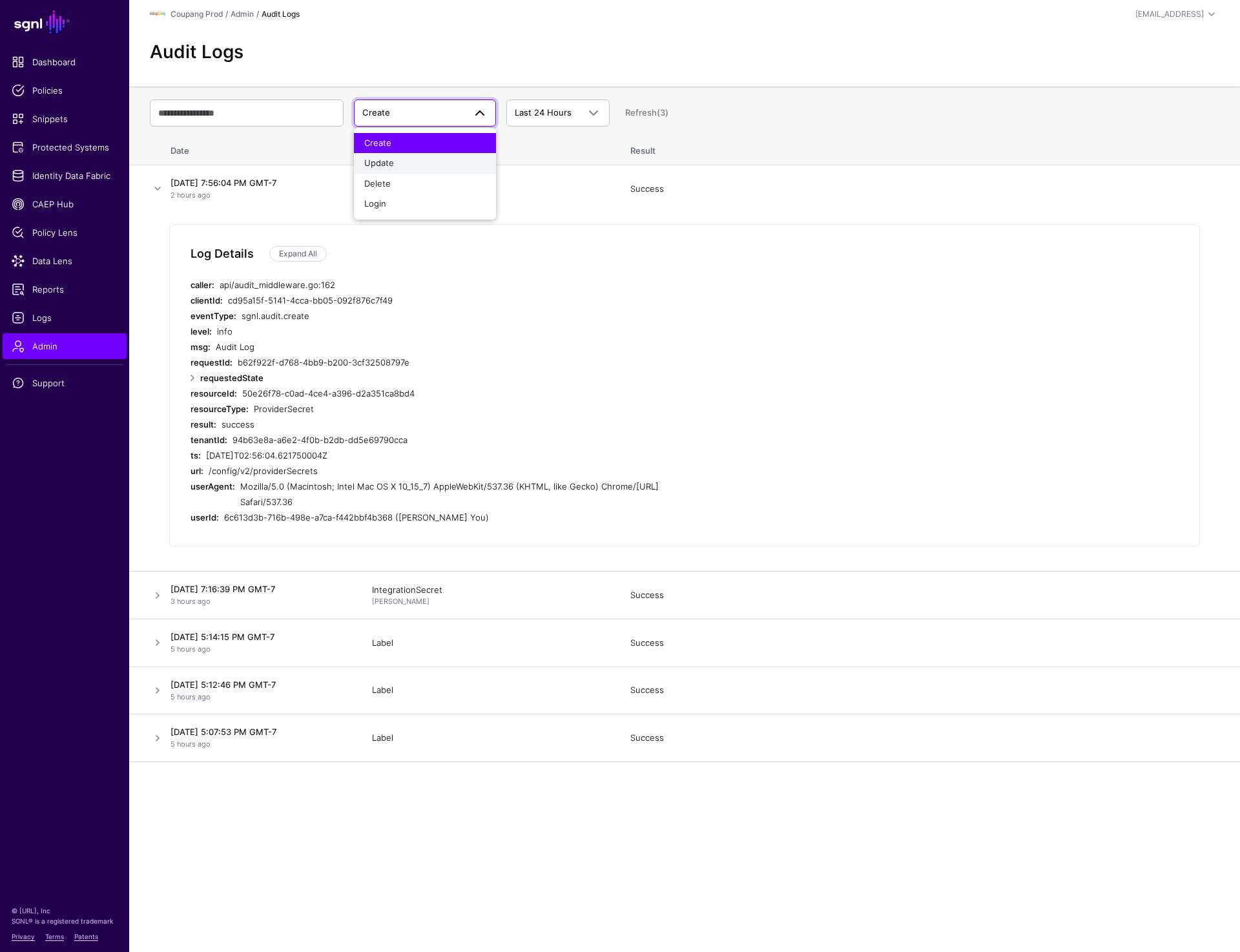
click at [392, 159] on span "Update" at bounding box center [378, 162] width 30 height 10
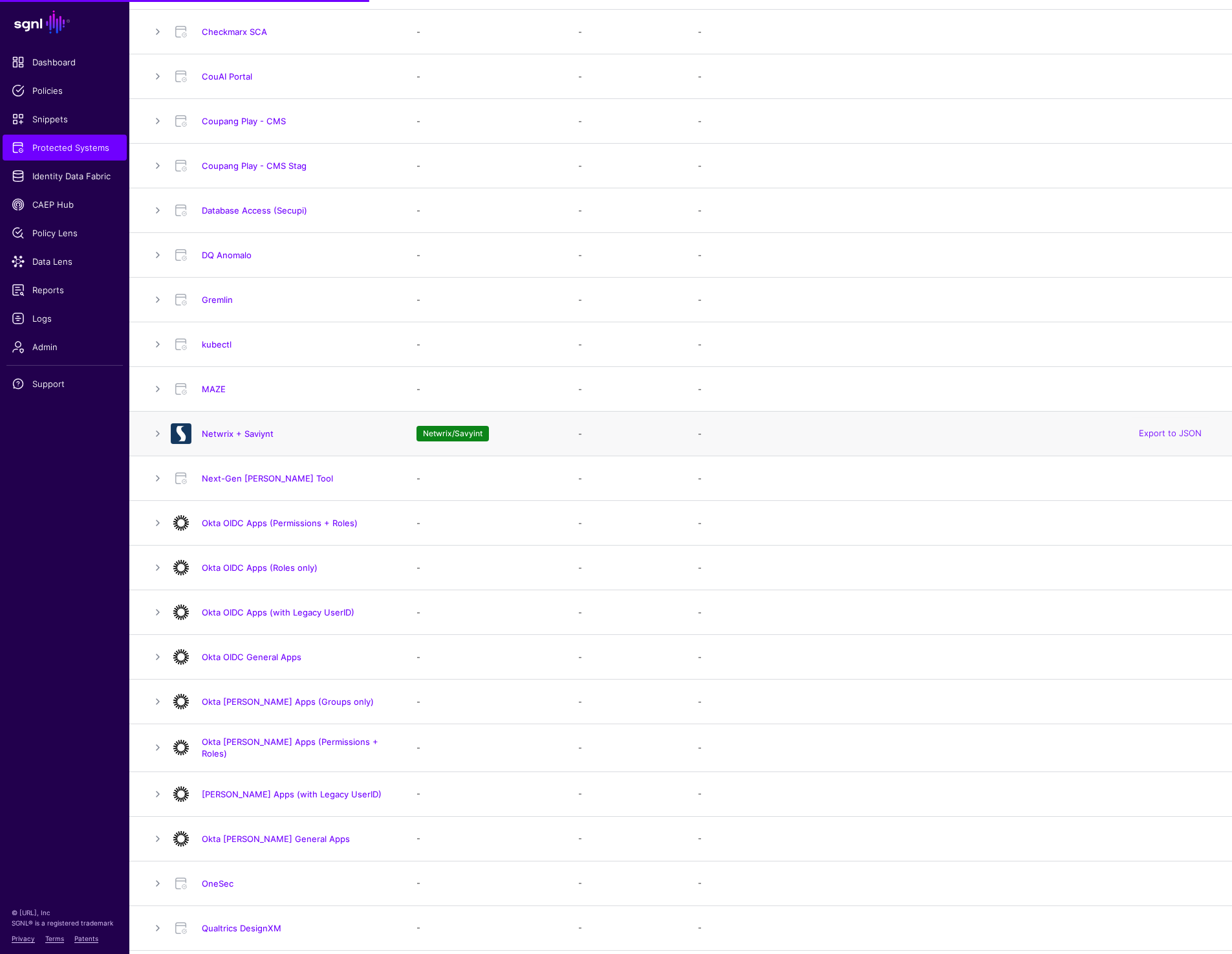
scroll to position [376, 0]
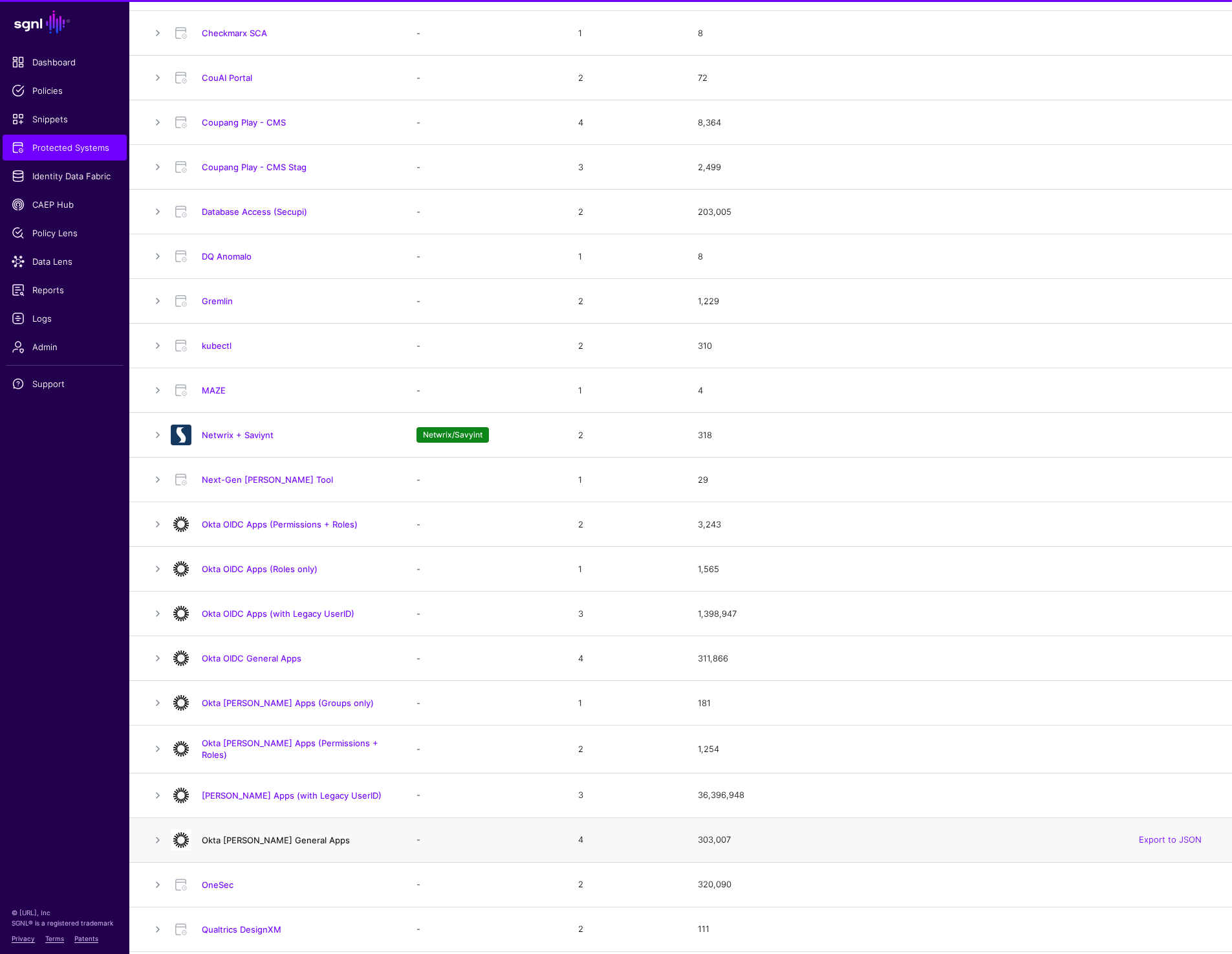
click at [249, 839] on link "Okta [PERSON_NAME] General Apps" at bounding box center [276, 840] width 148 height 10
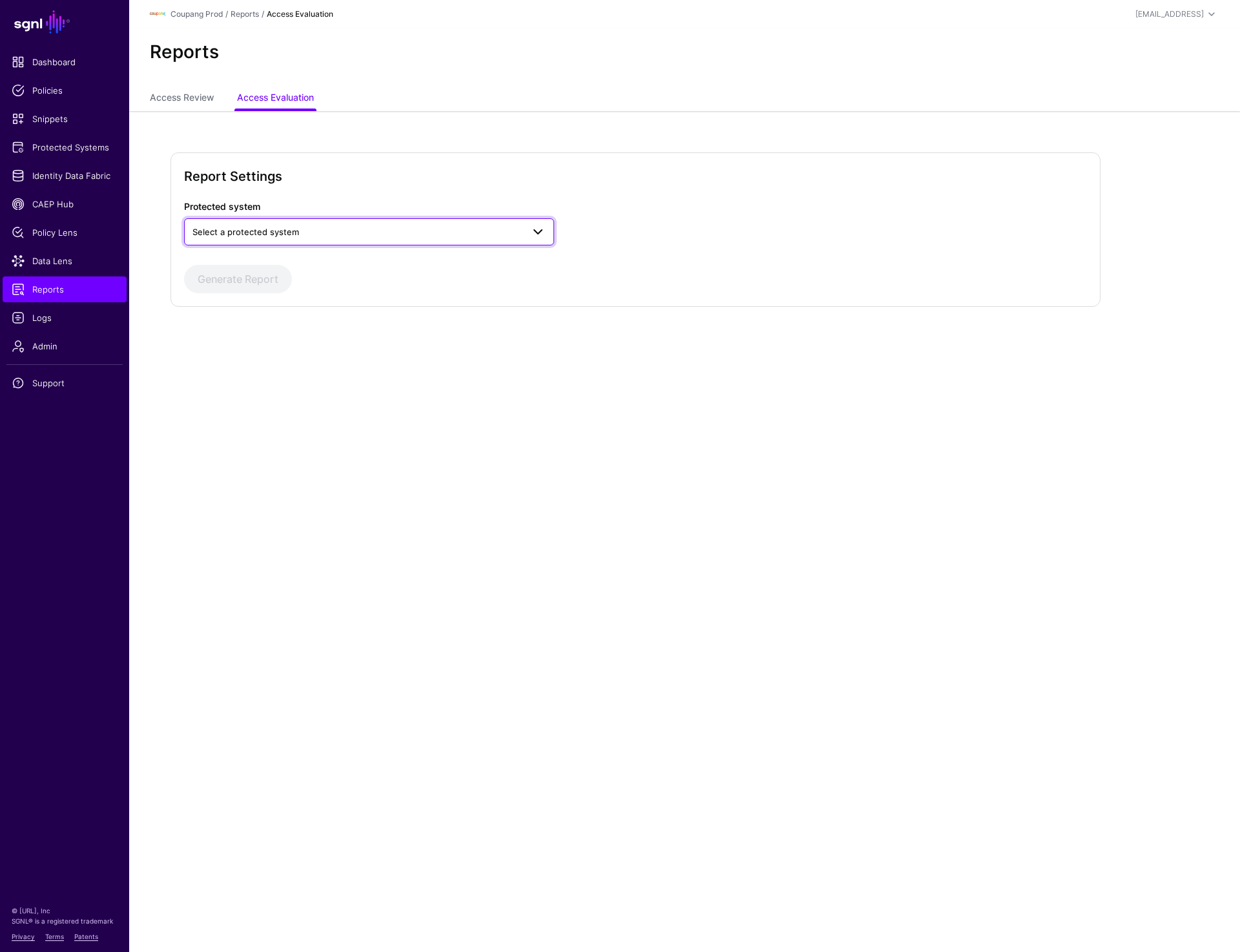
click at [361, 237] on span "Select a protected system" at bounding box center [357, 232] width 330 height 15
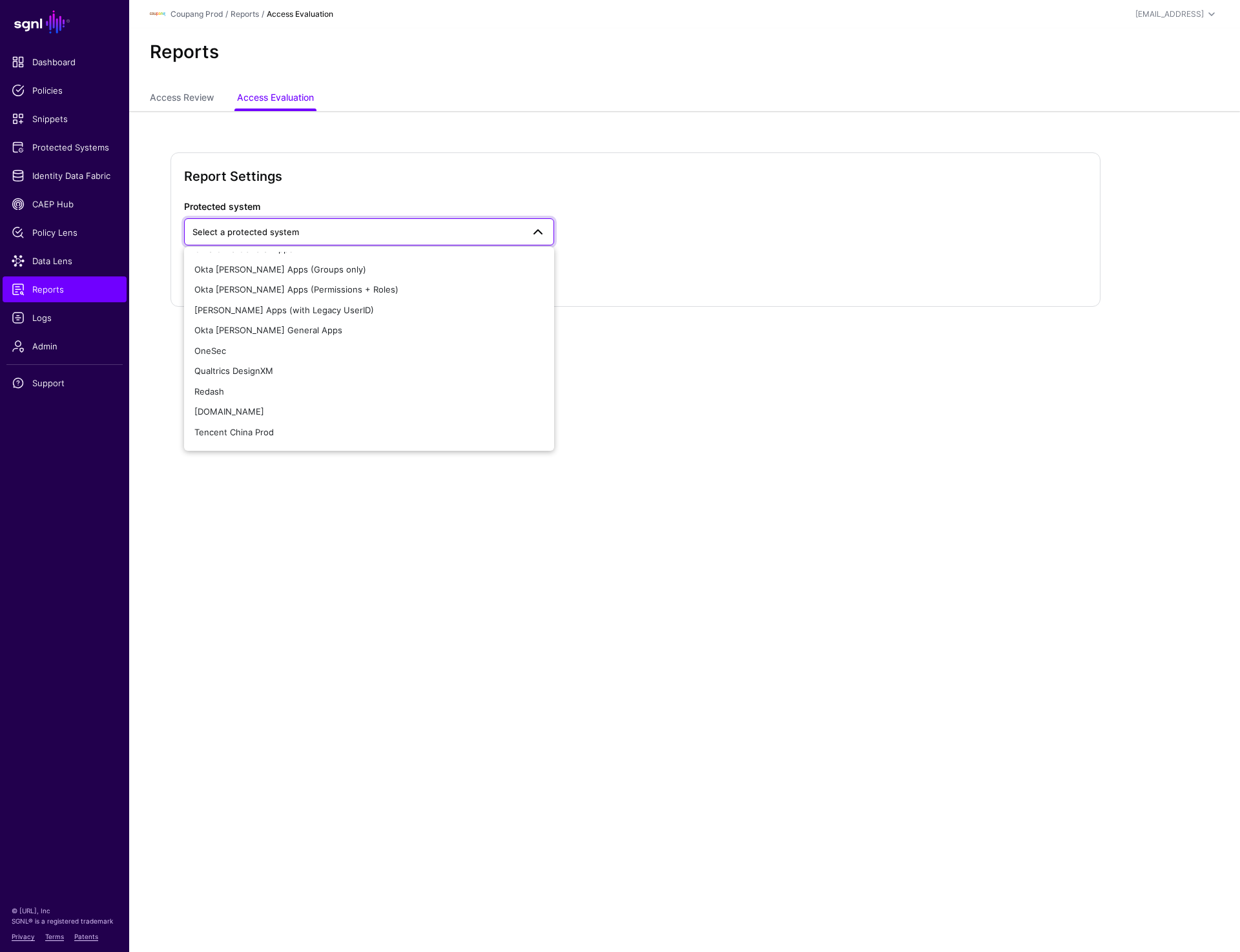
scroll to position [395, 0]
click at [301, 336] on div "Okta [PERSON_NAME] General Apps" at bounding box center [369, 335] width 349 height 13
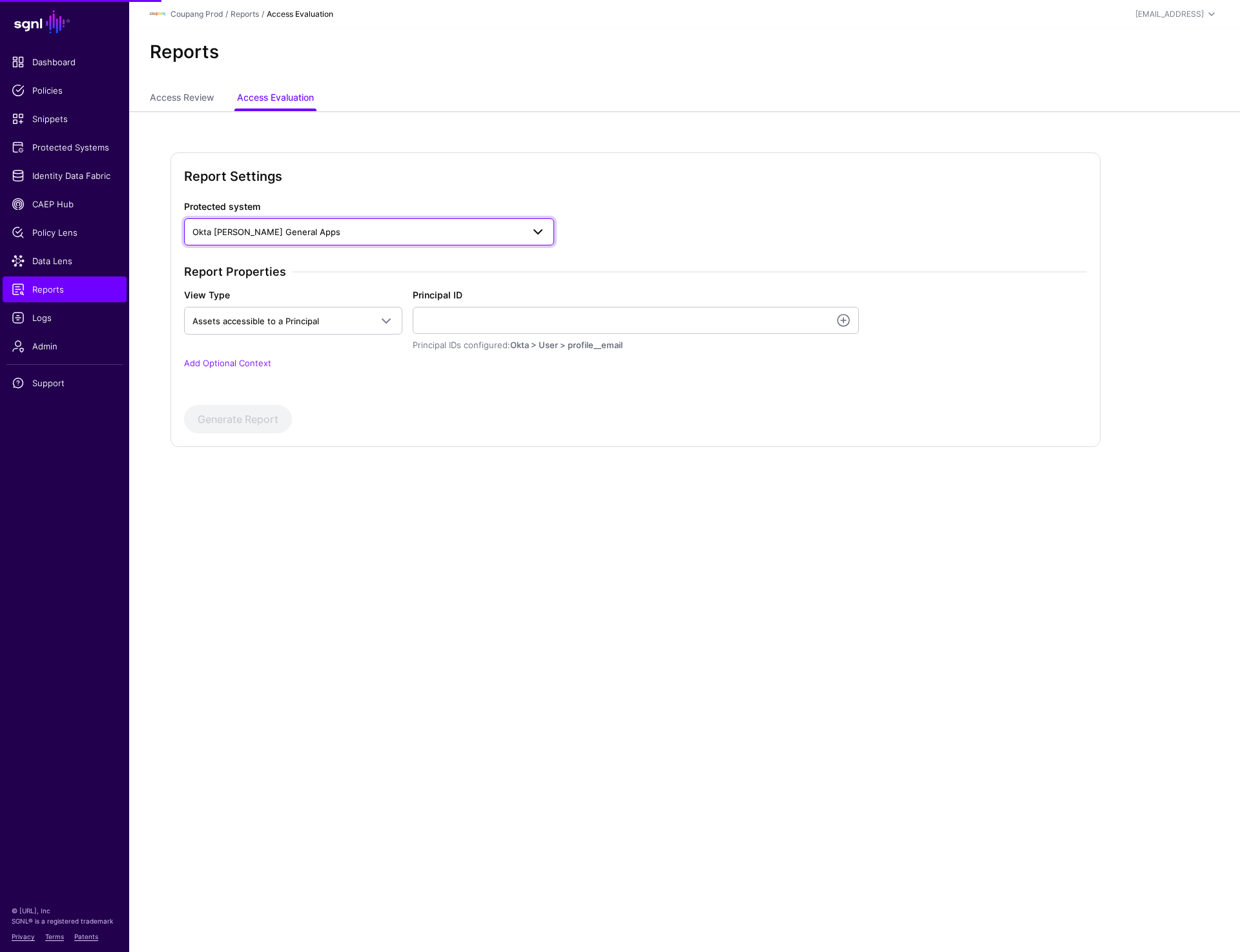
click at [338, 234] on span "Okta [PERSON_NAME] General Apps" at bounding box center [357, 232] width 330 height 15
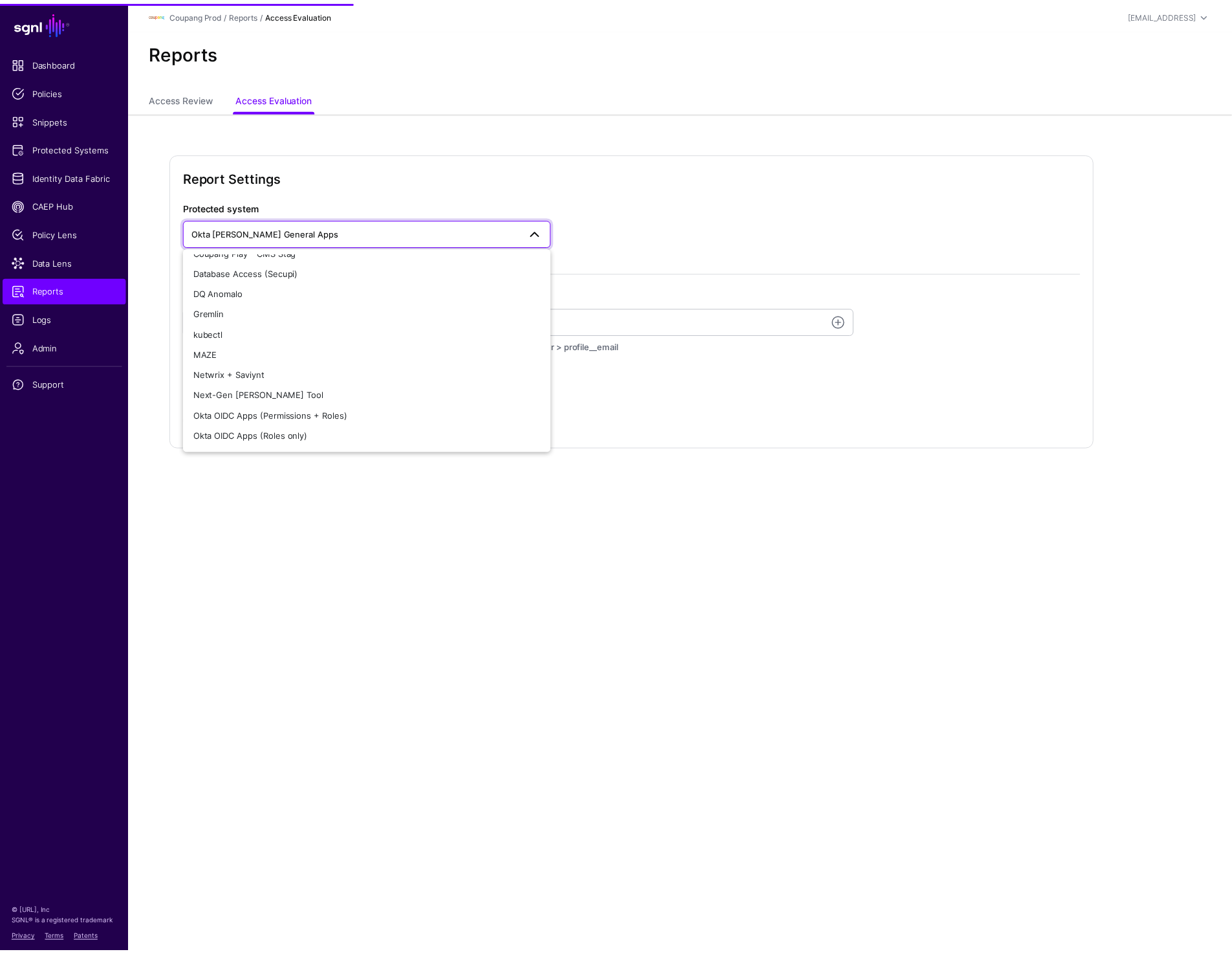
scroll to position [311, 0]
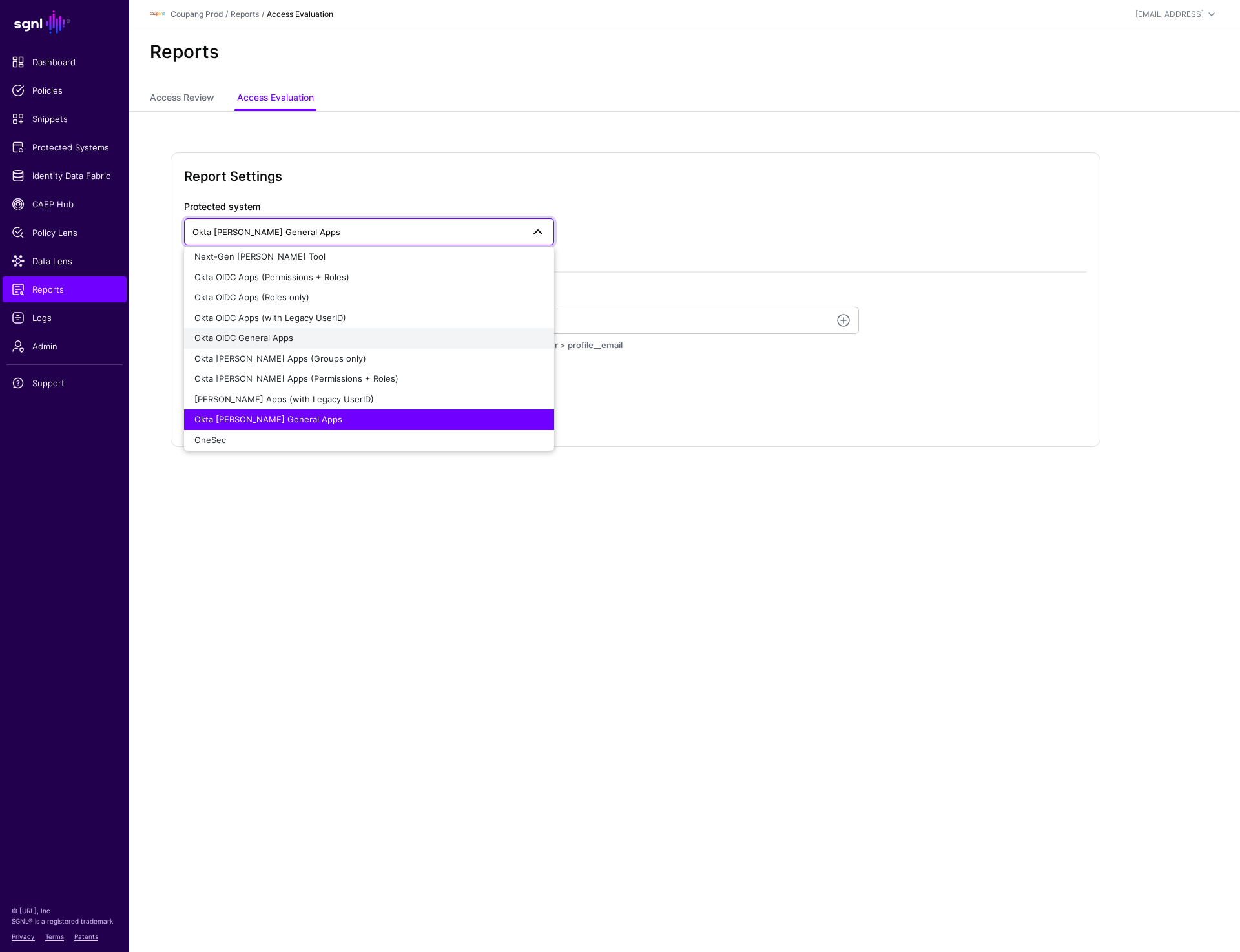
click at [314, 344] on div "Okta OIDC General Apps" at bounding box center [369, 338] width 349 height 13
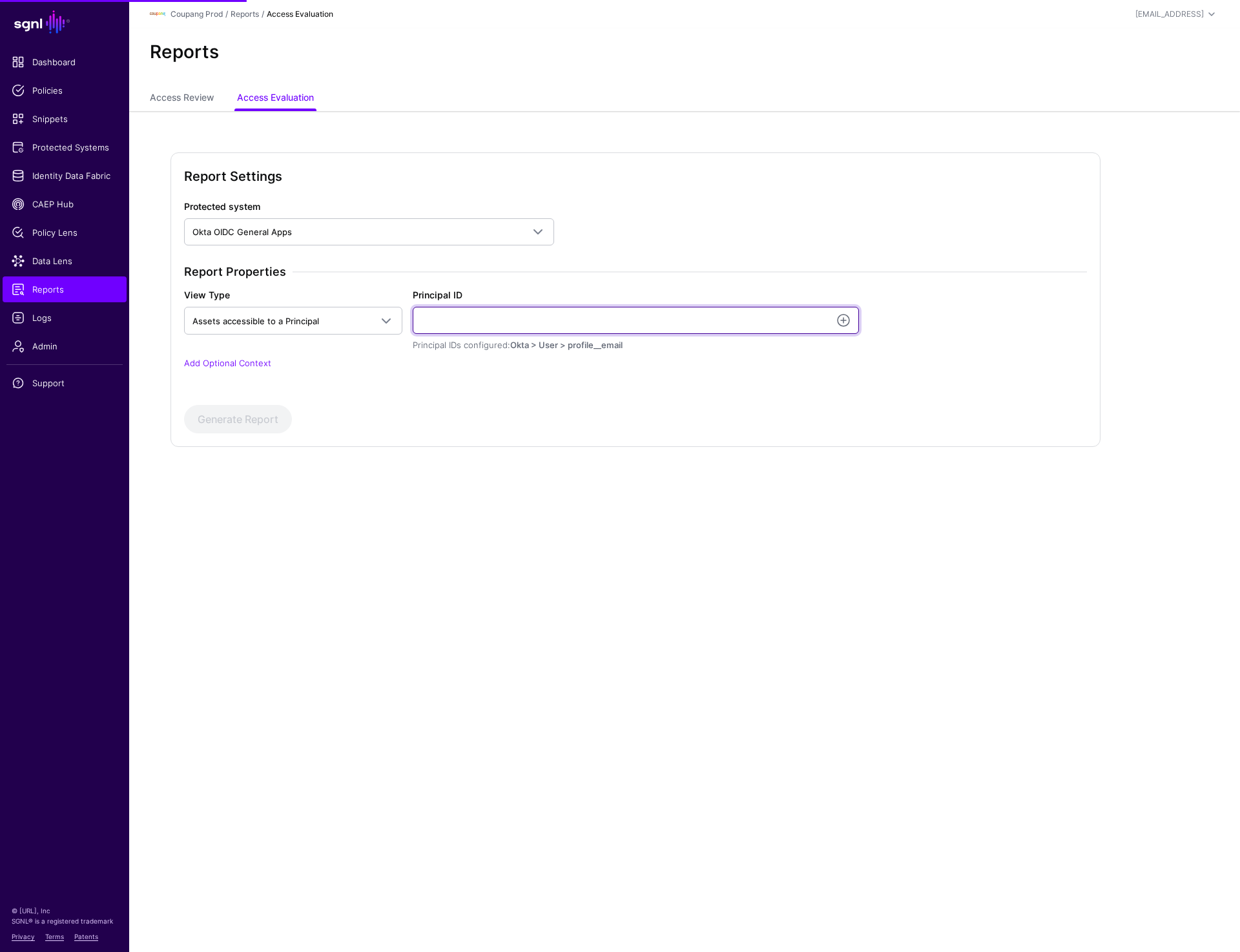
click at [457, 312] on input "Principal ID" at bounding box center [635, 320] width 446 height 27
paste input "**********"
type input "**********"
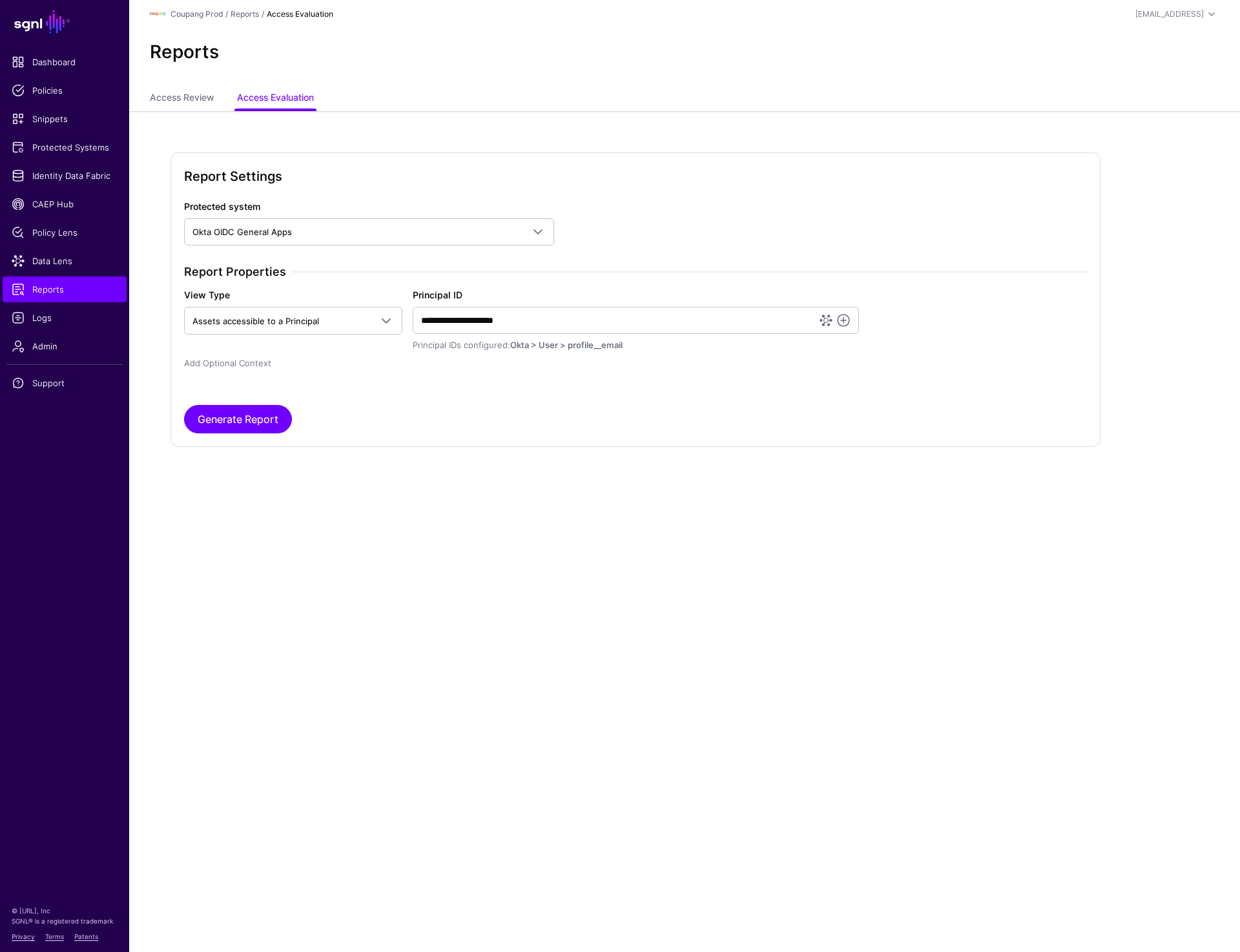
click at [226, 358] on link "Add Optional Context" at bounding box center [228, 363] width 87 height 10
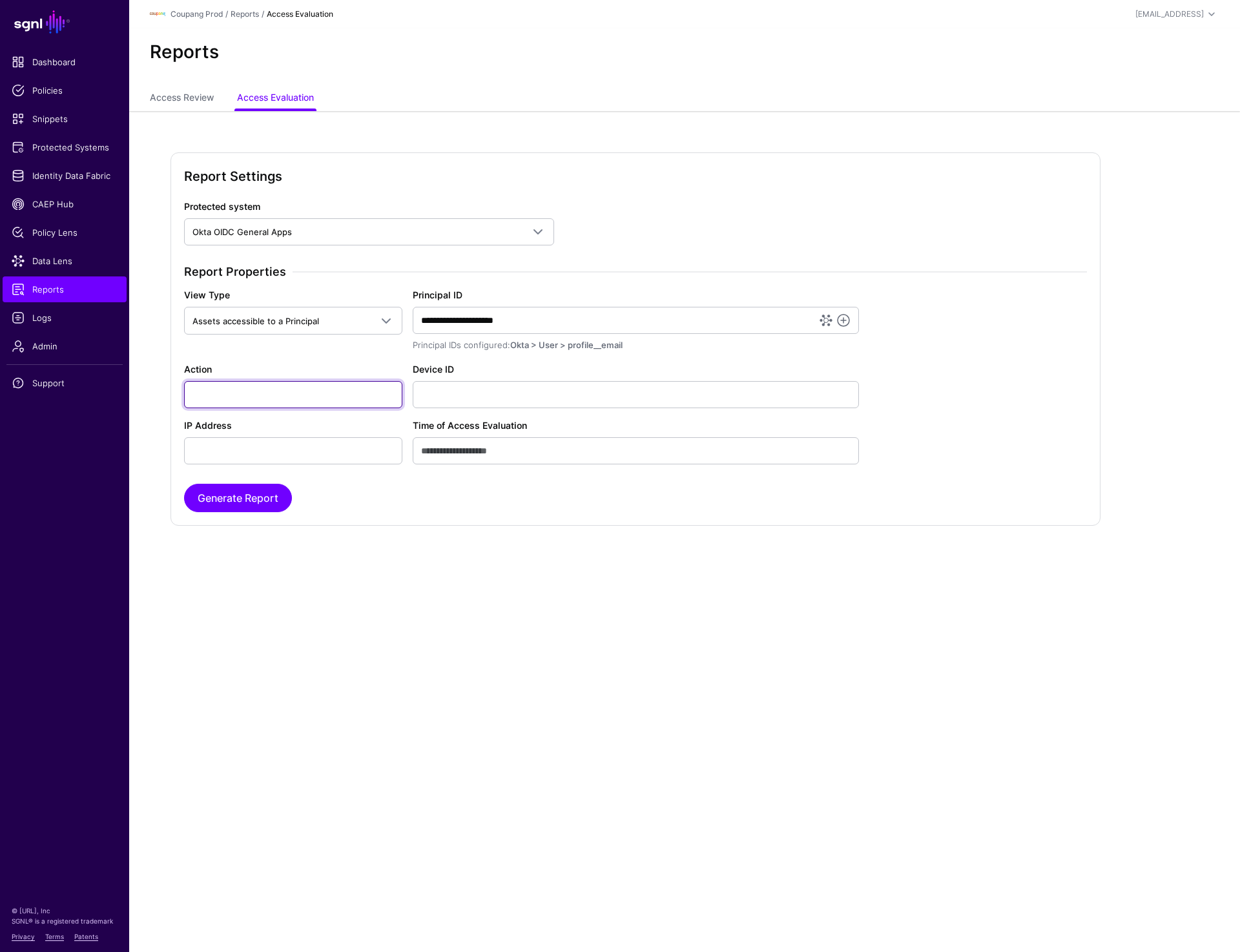
click at [237, 395] on input "Action" at bounding box center [293, 394] width 218 height 27
paste input "********"
type input "********"
click at [258, 498] on button "Generate Report" at bounding box center [238, 498] width 108 height 28
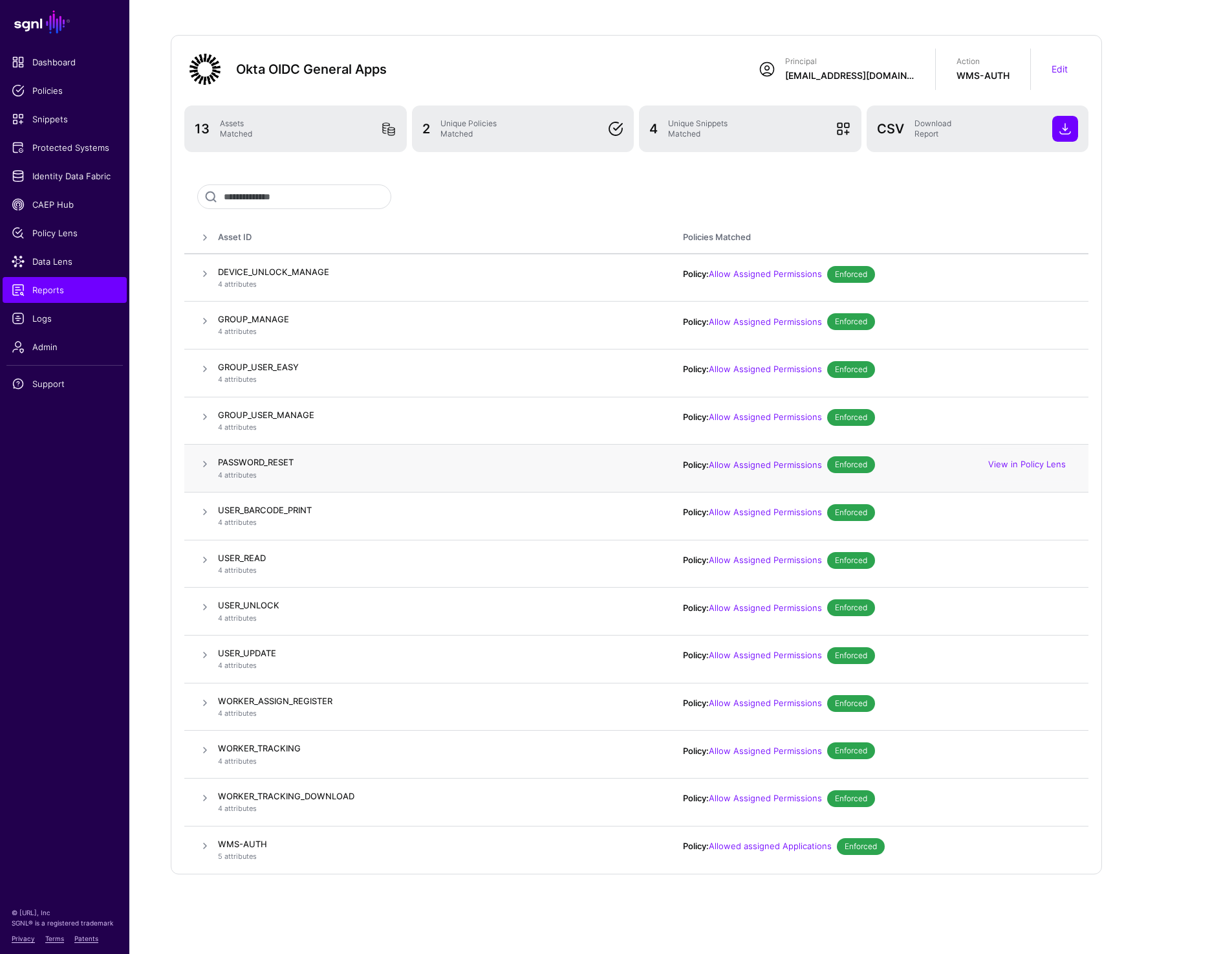
scroll to position [0, 0]
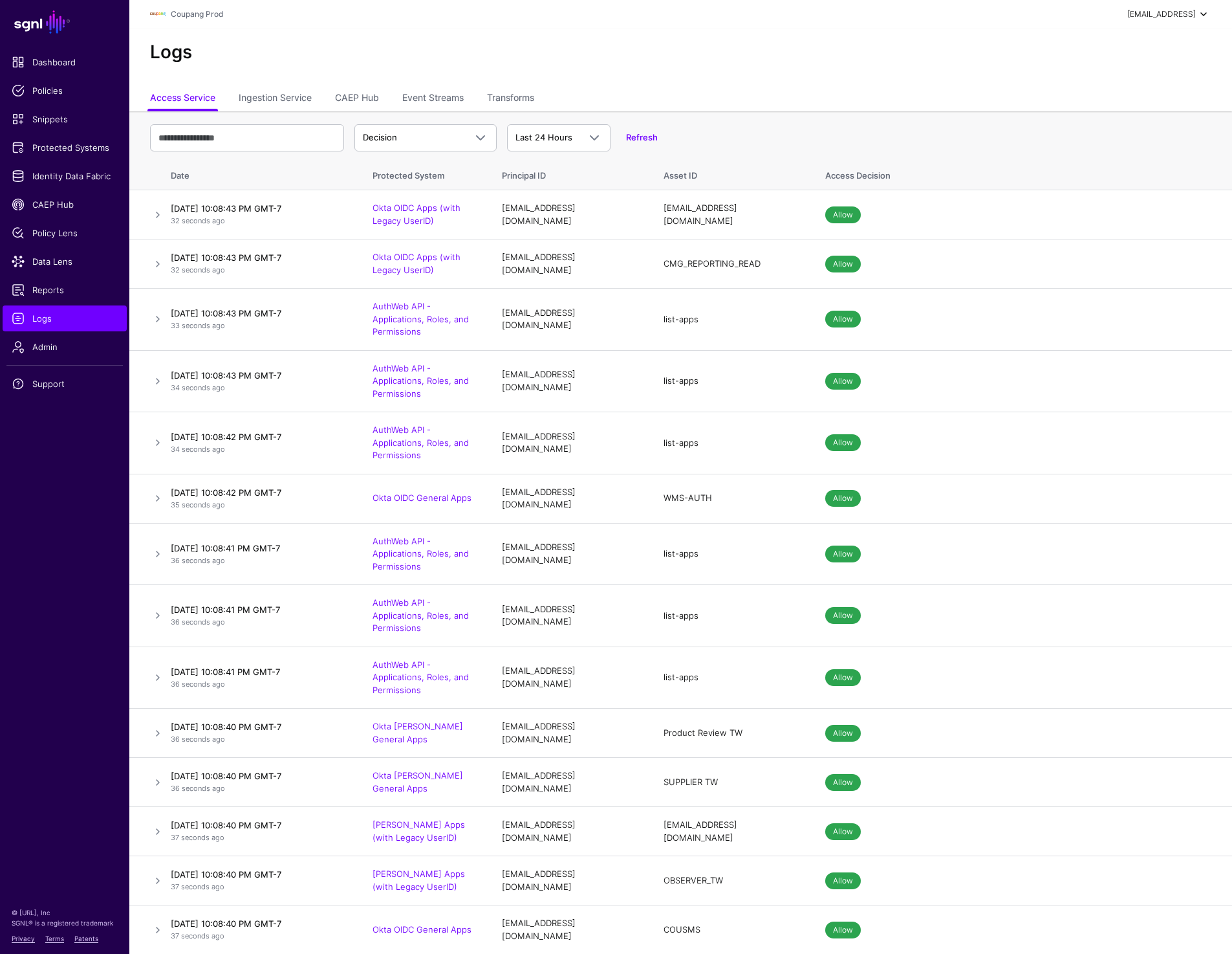
click at [1161, 16] on div "prashant@sgnl.ai" at bounding box center [1161, 15] width 69 height 12
click at [1105, 117] on div "Log out" at bounding box center [1108, 112] width 32 height 12
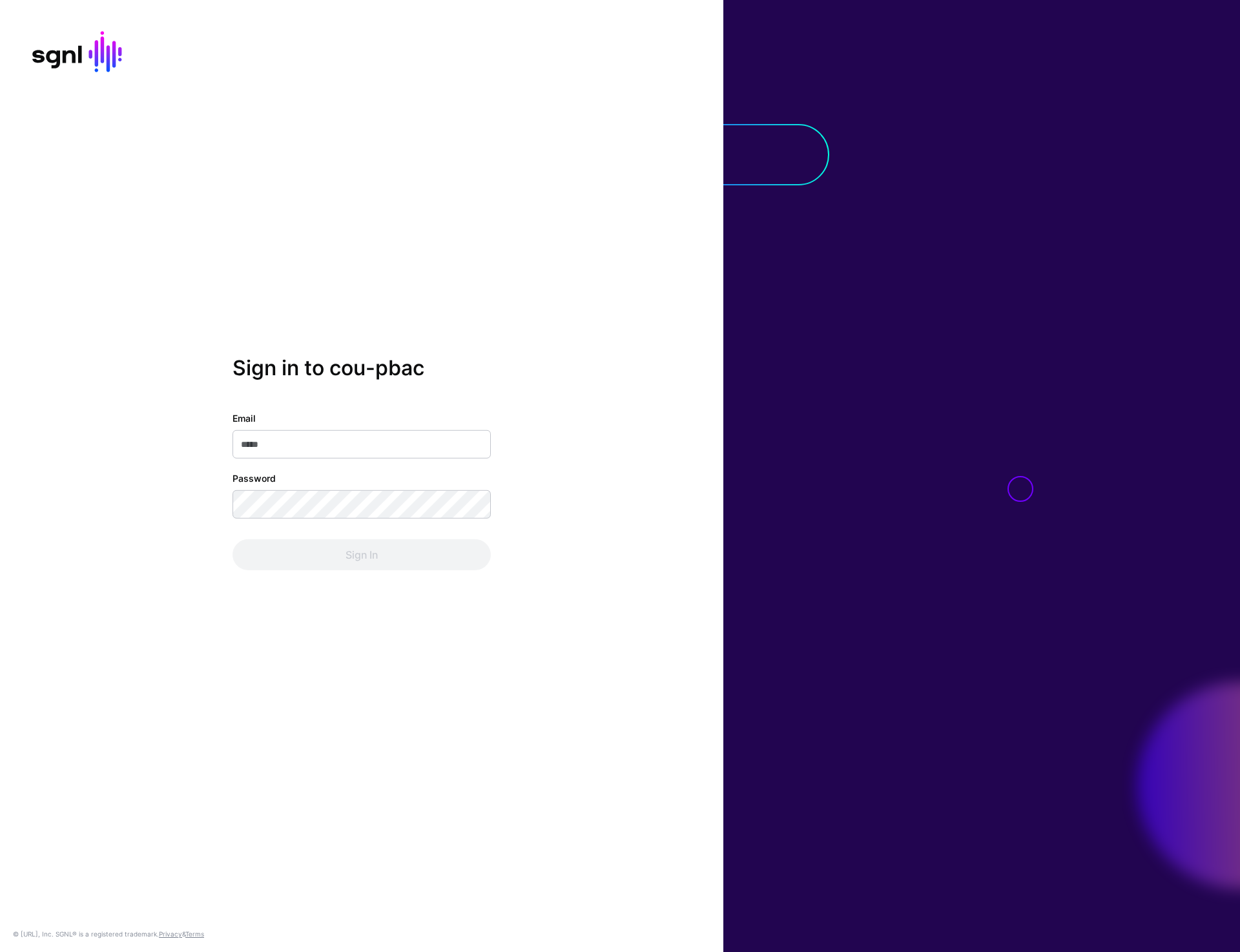
type input "**********"
click at [351, 565] on button "Sign In" at bounding box center [361, 555] width 258 height 31
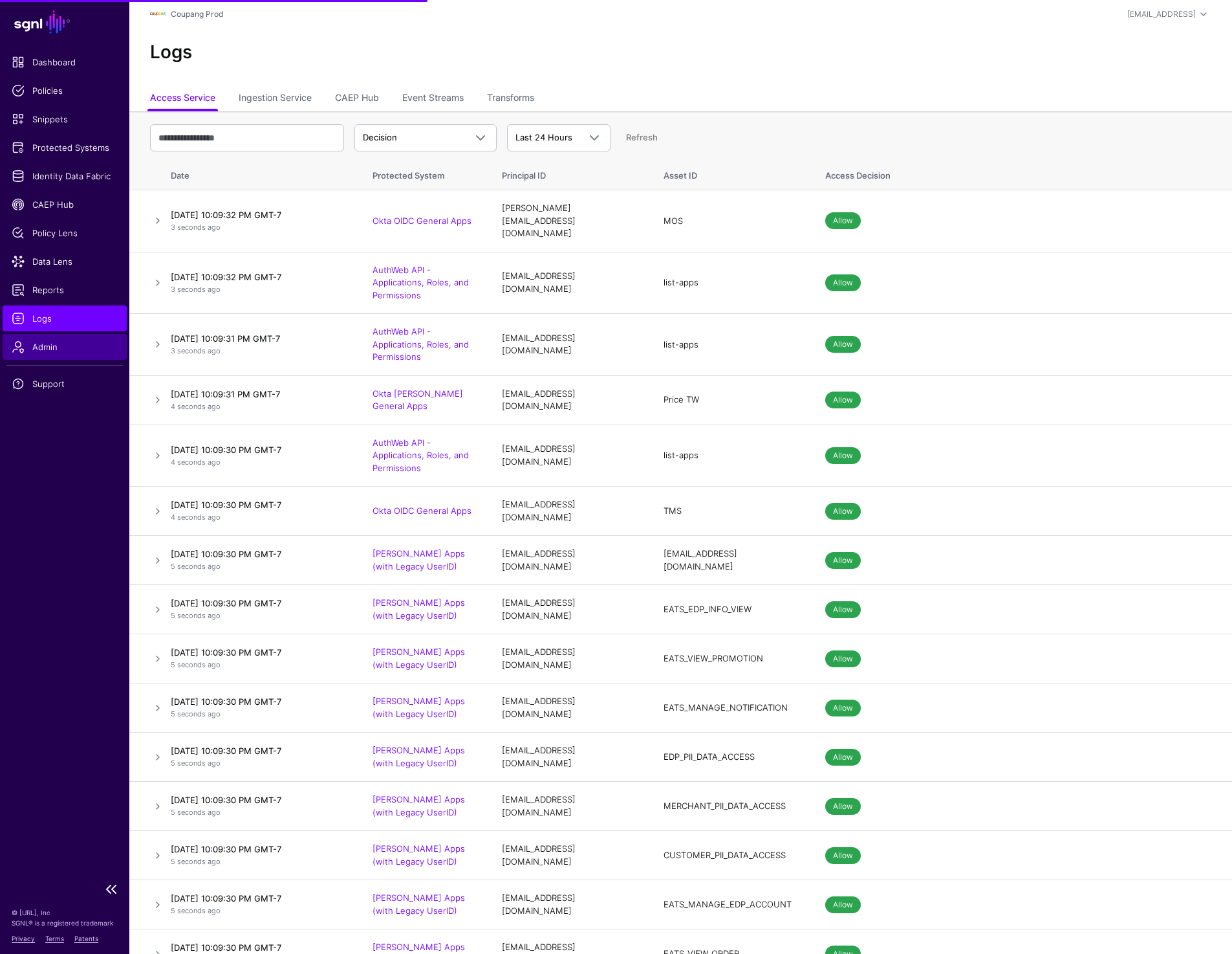
click at [53, 347] on span "Admin" at bounding box center [65, 347] width 106 height 13
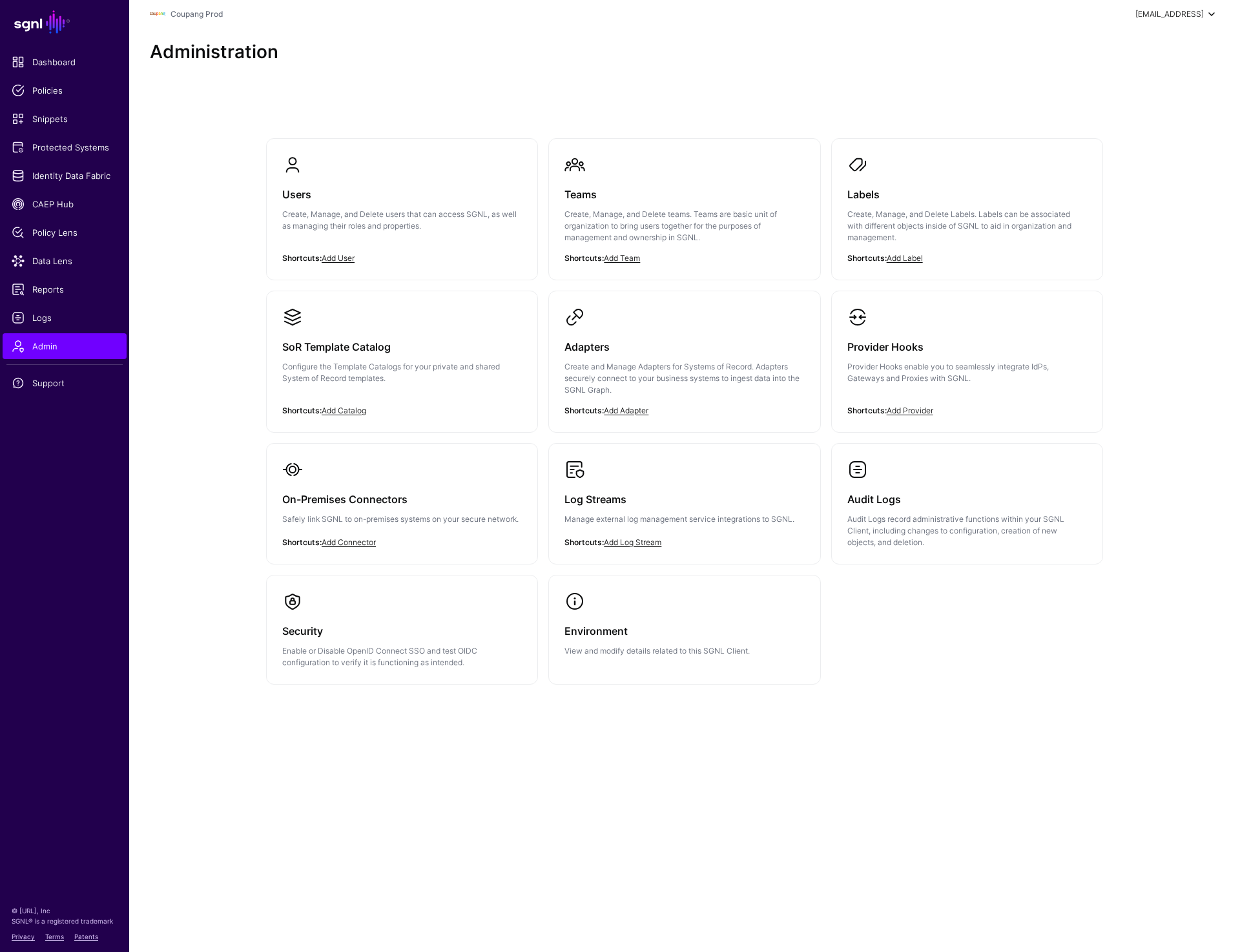
click at [1163, 15] on div "[EMAIL_ADDRESS]" at bounding box center [1169, 15] width 68 height 12
click at [1127, 107] on div "Log out" at bounding box center [1116, 112] width 32 height 12
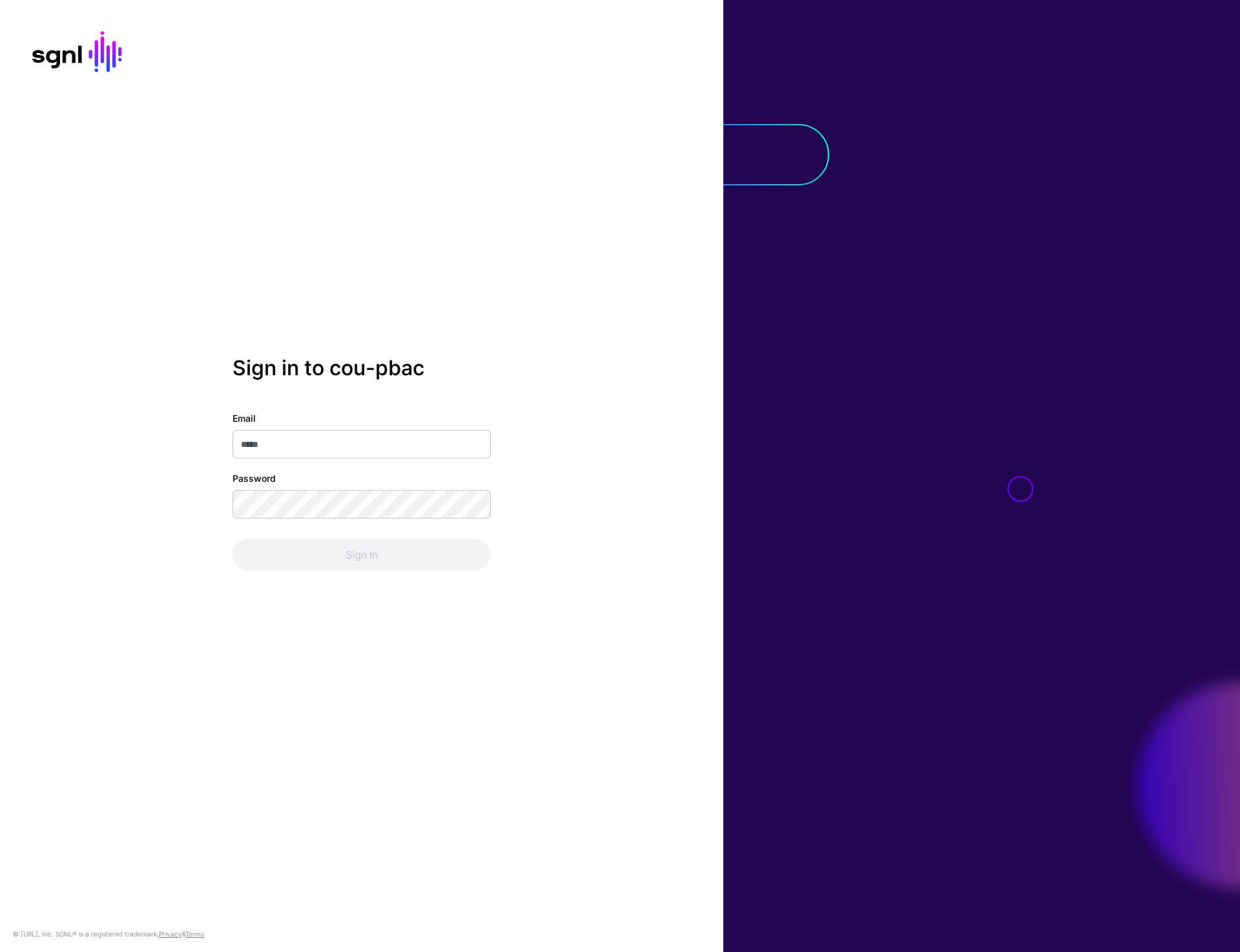
type input "**********"
click at [367, 552] on button "Sign In" at bounding box center [361, 555] width 258 height 31
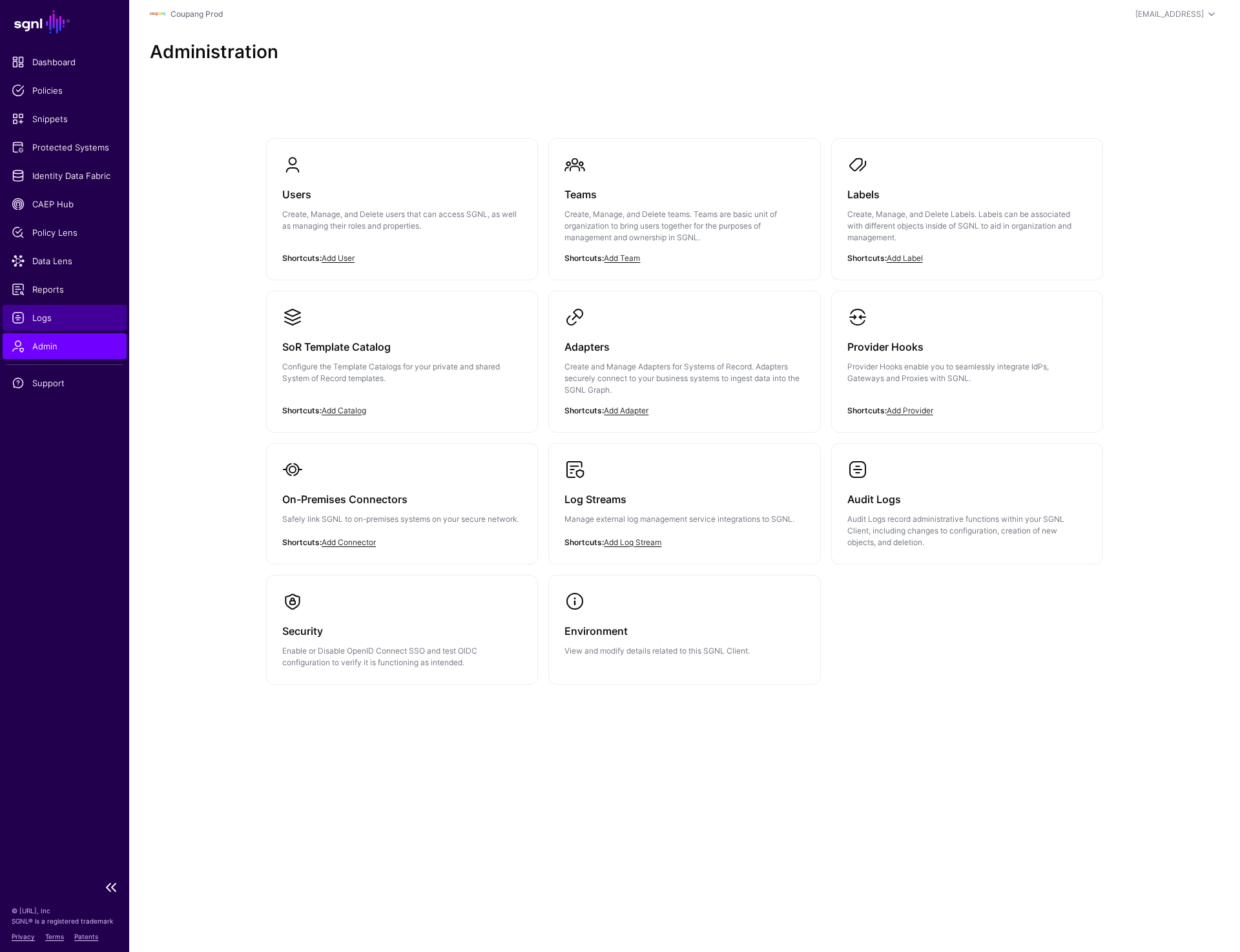
click at [49, 316] on span "Logs" at bounding box center [65, 318] width 106 height 13
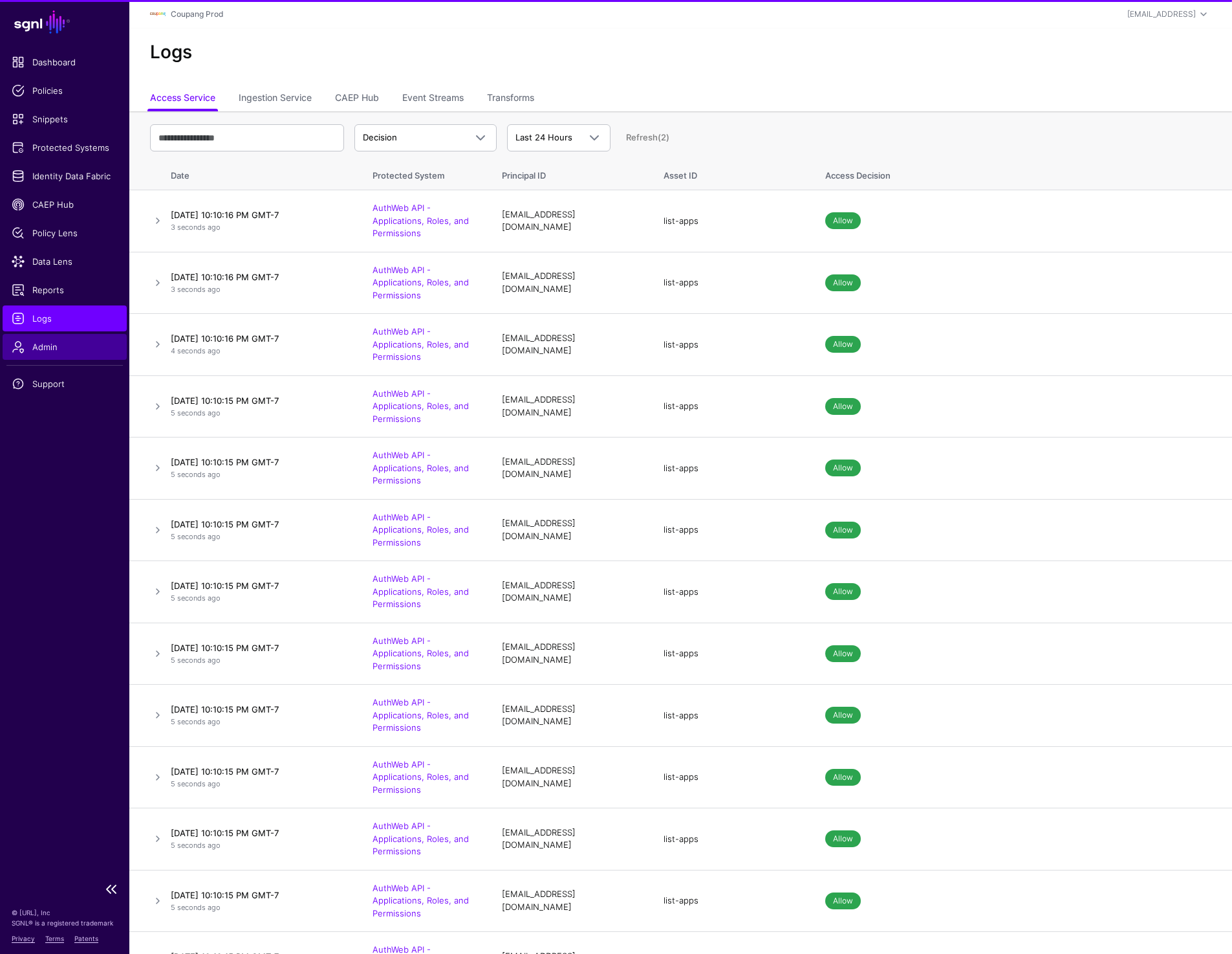
scroll to position [287, 0]
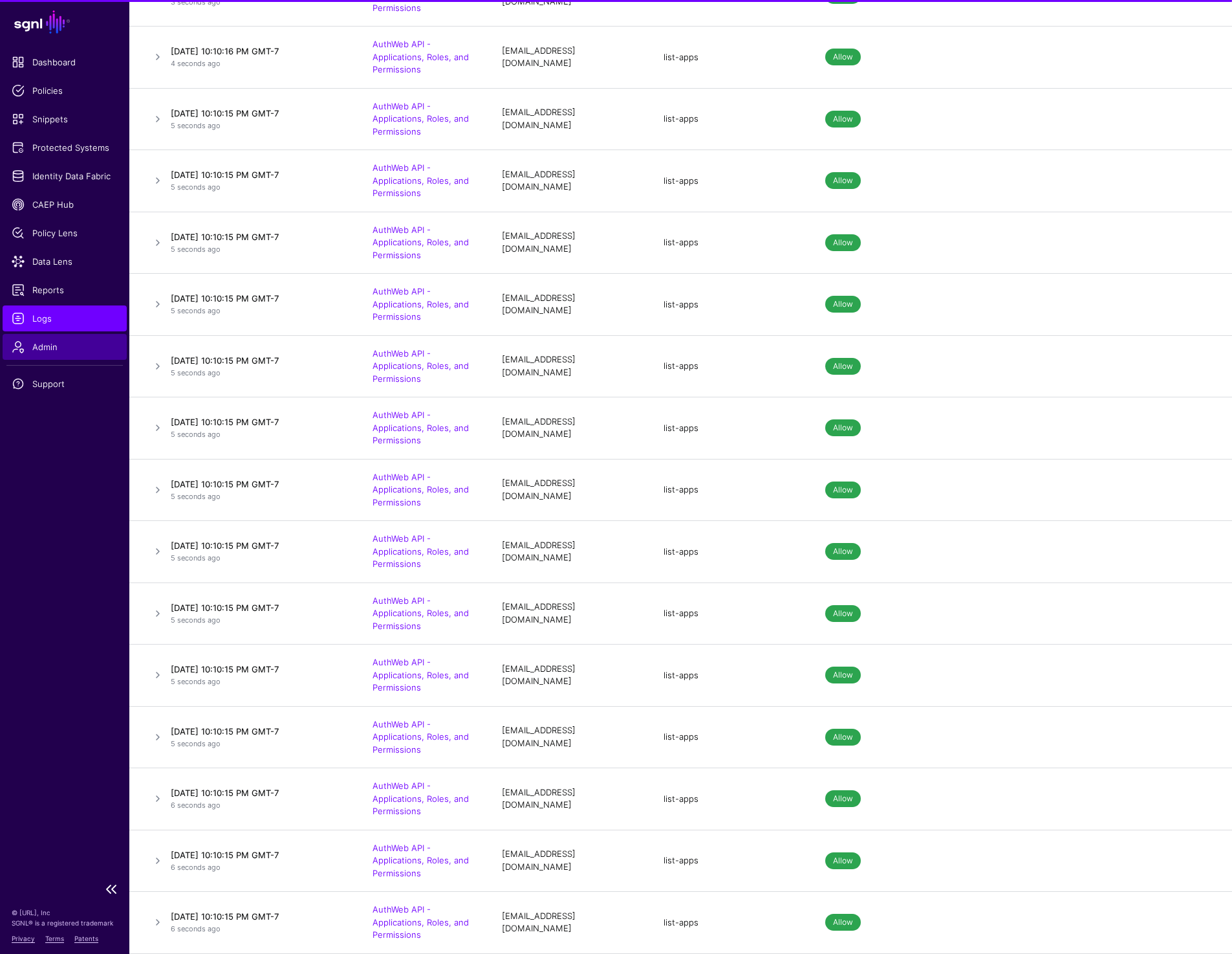
click at [54, 346] on span "Admin" at bounding box center [65, 347] width 106 height 13
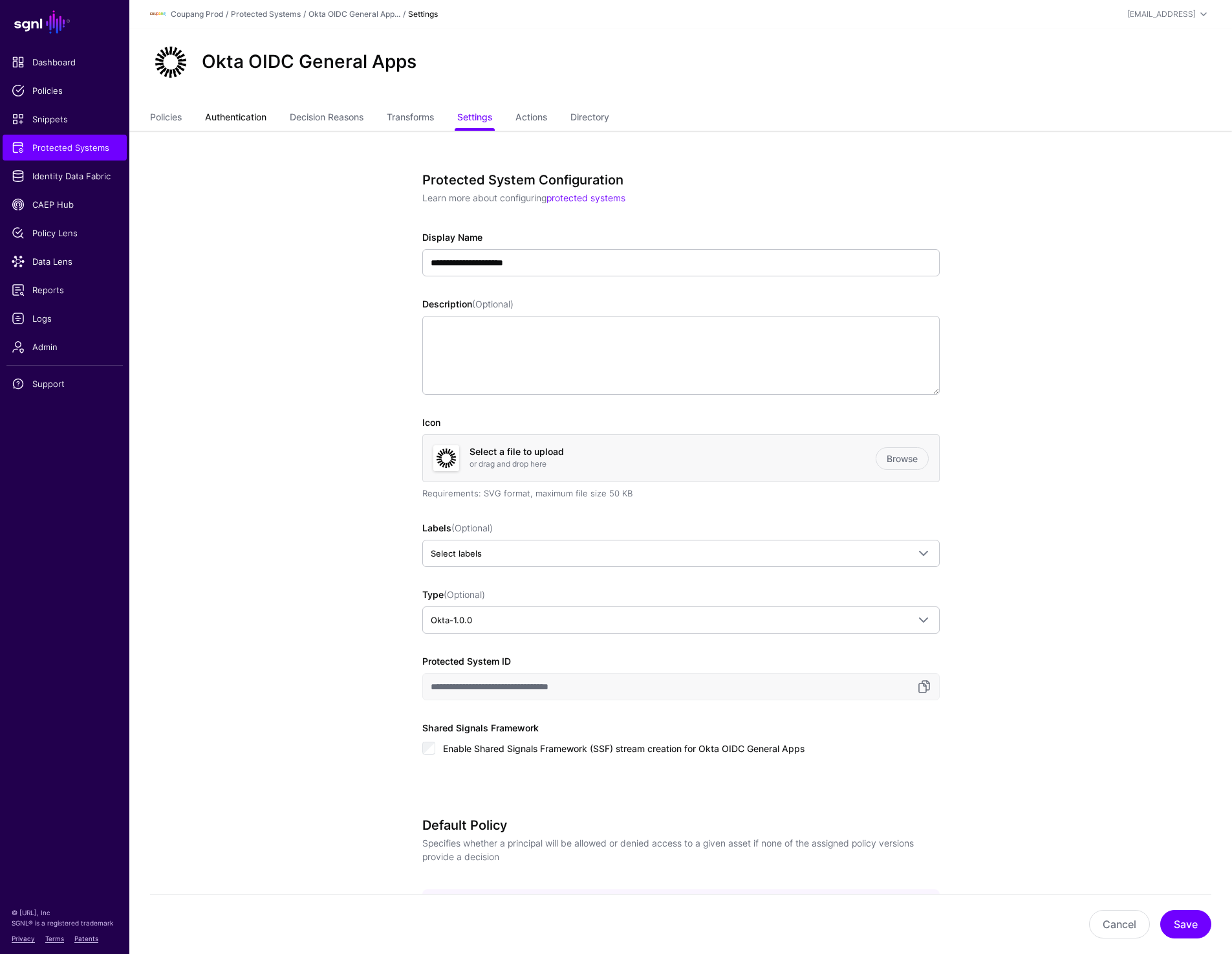
click at [228, 107] on link "Authentication" at bounding box center [235, 119] width 61 height 25
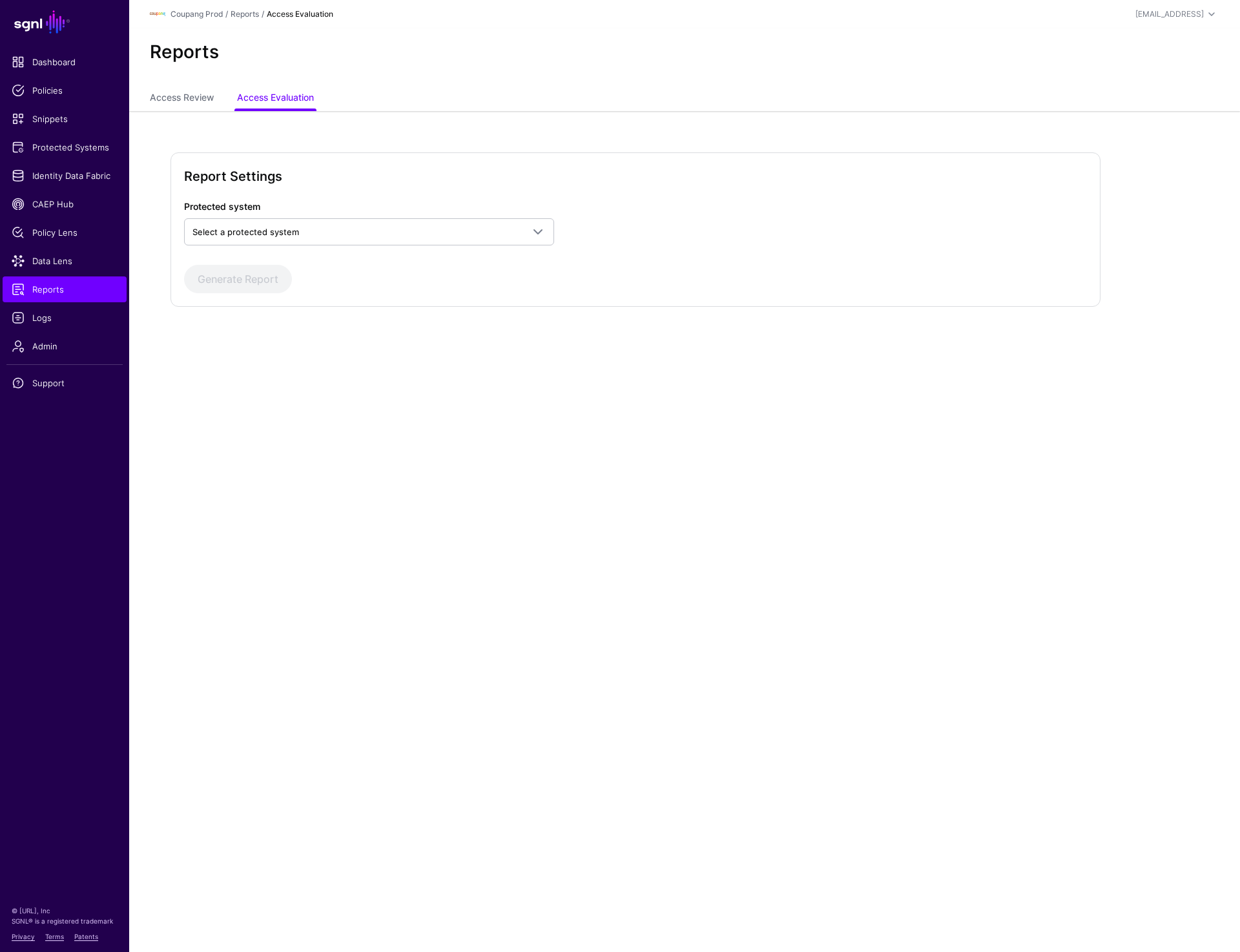
click at [351, 250] on div "Protected system Select a protected system AuthWeb AuthWeb API AuthWeb API - Ap…" at bounding box center [635, 246] width 902 height 94
click at [359, 246] on div "Protected system Select a protected system AuthWeb AuthWeb API AuthWeb API - Ap…" at bounding box center [635, 246] width 902 height 94
click at [367, 213] on div "Protected system Select a protected system AuthWeb AuthWeb API AuthWeb API - Ap…" at bounding box center [369, 222] width 381 height 46
click at [367, 226] on span "Select a protected system" at bounding box center [357, 232] width 330 height 15
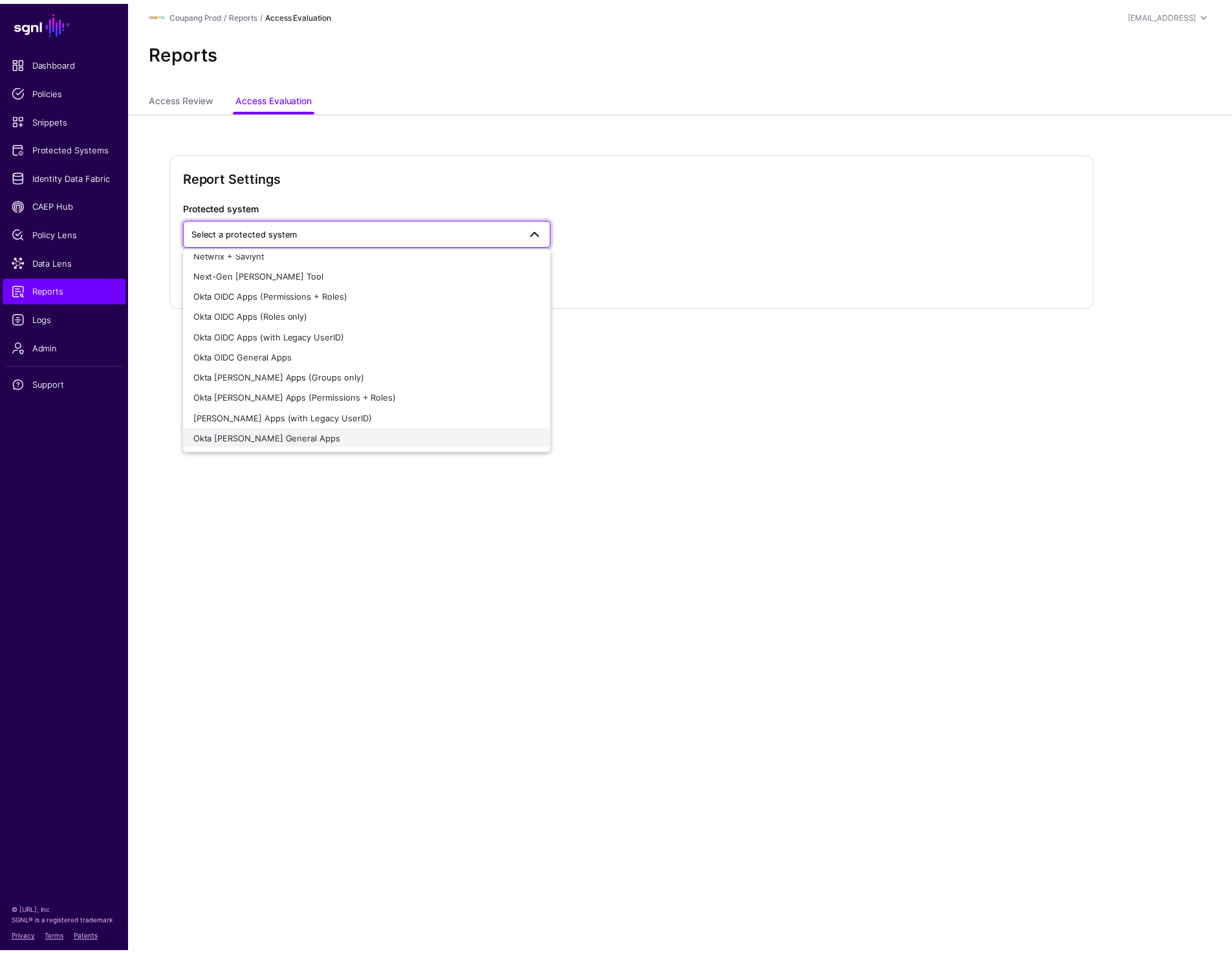
scroll to position [284, 0]
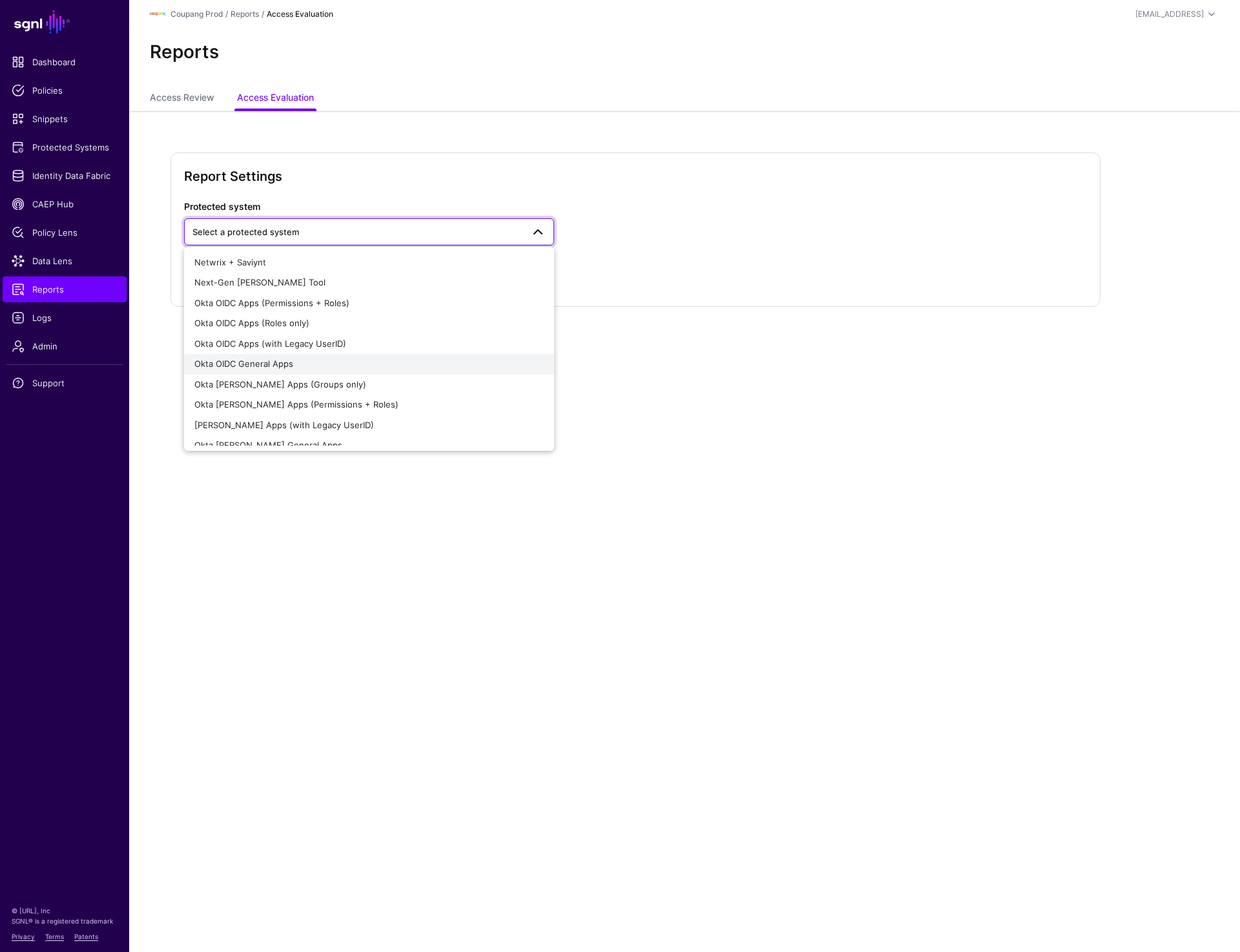
click at [329, 357] on button "Okta OIDC General Apps" at bounding box center [369, 364] width 370 height 20
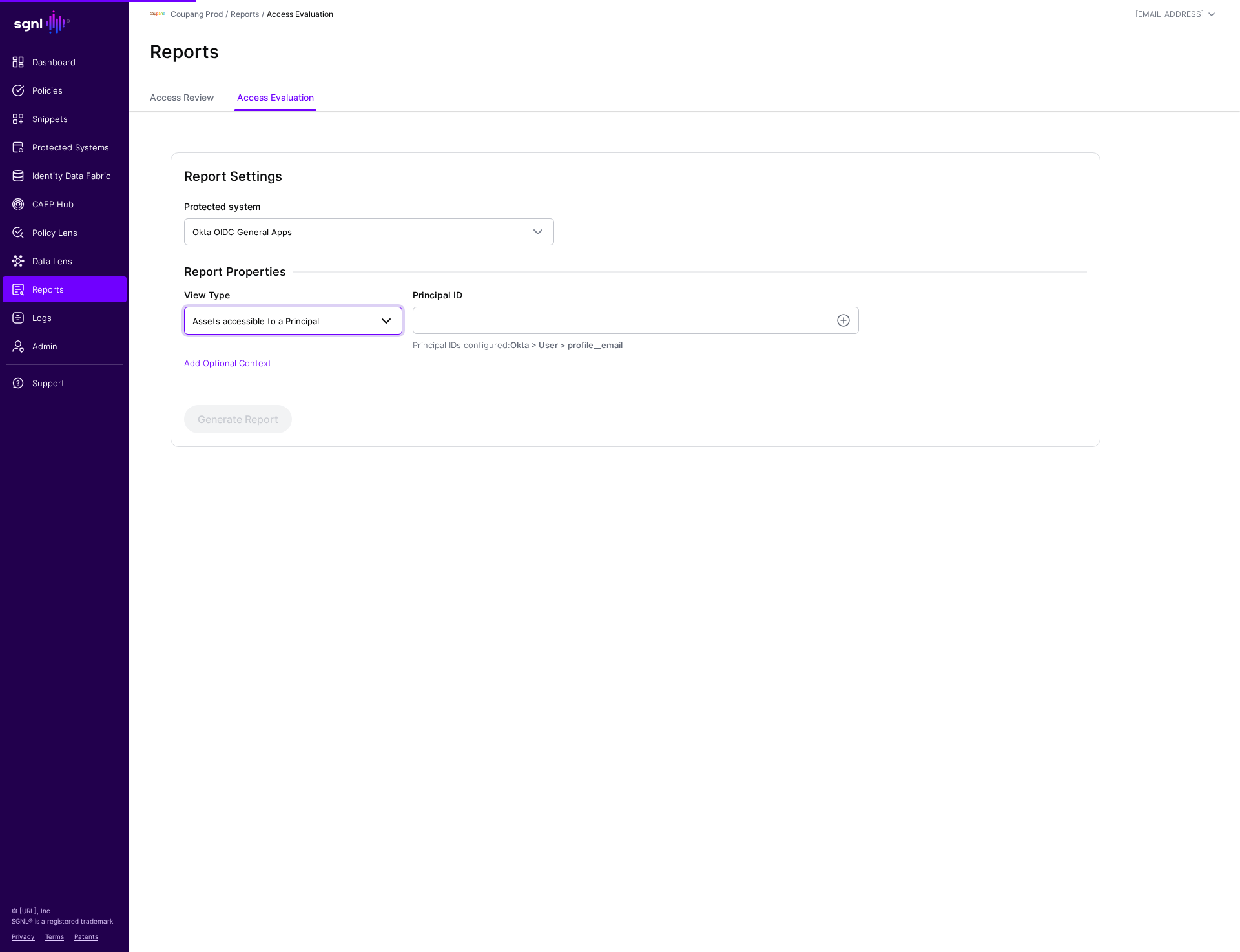
click at [322, 329] on link "Assets accessible to a Principal" at bounding box center [293, 320] width 218 height 27
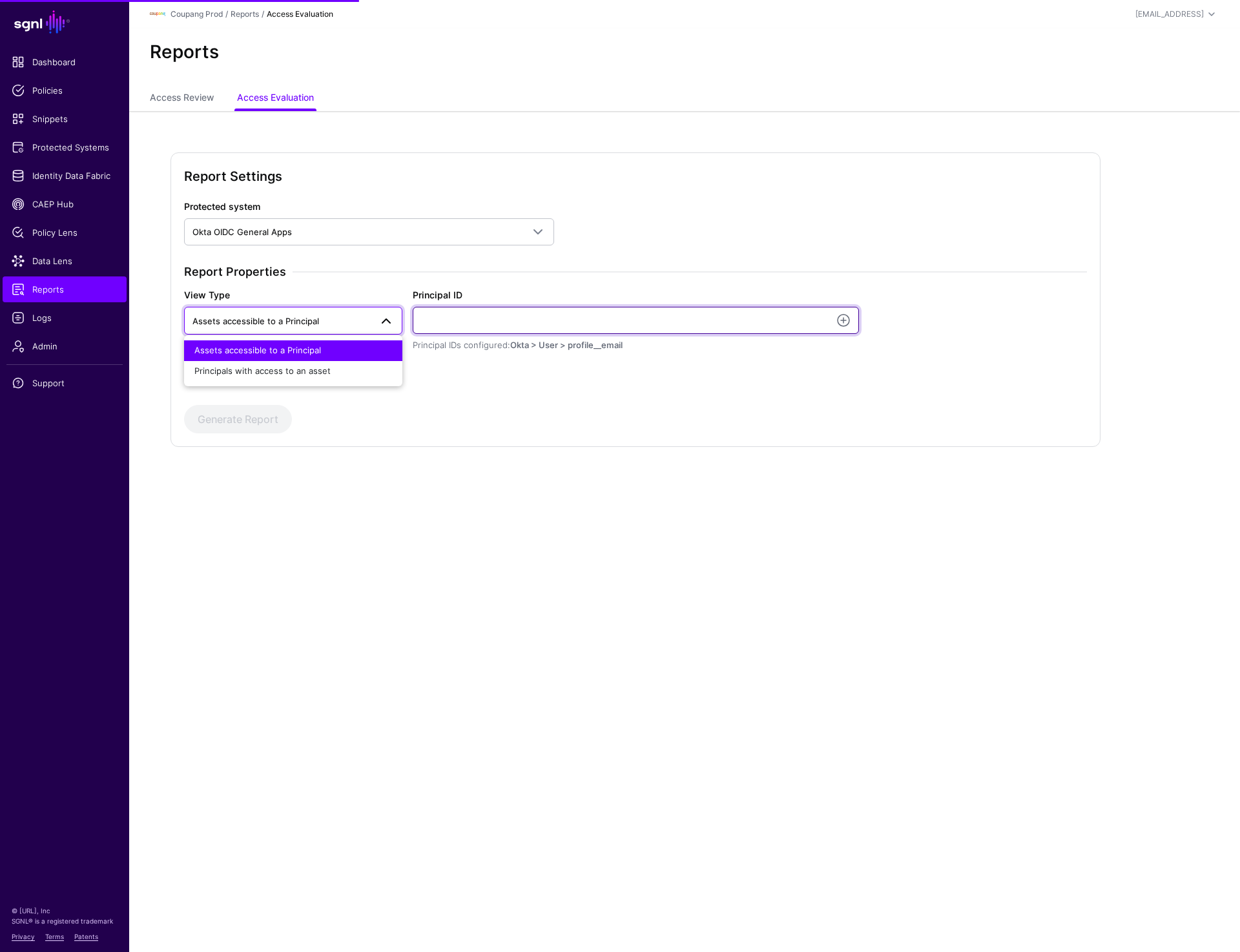
click at [438, 313] on input "Principal ID" at bounding box center [635, 320] width 446 height 27
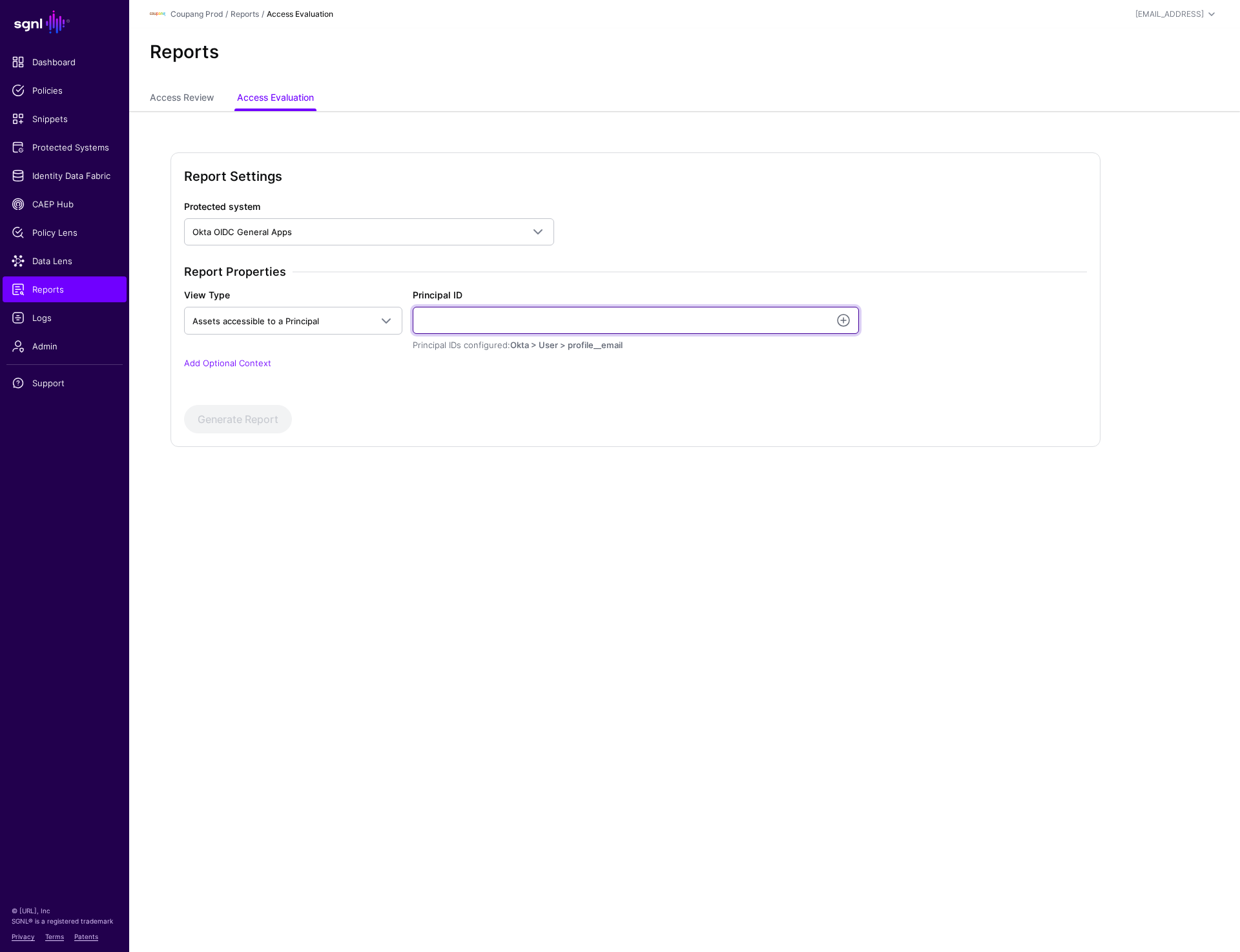
paste input "**********"
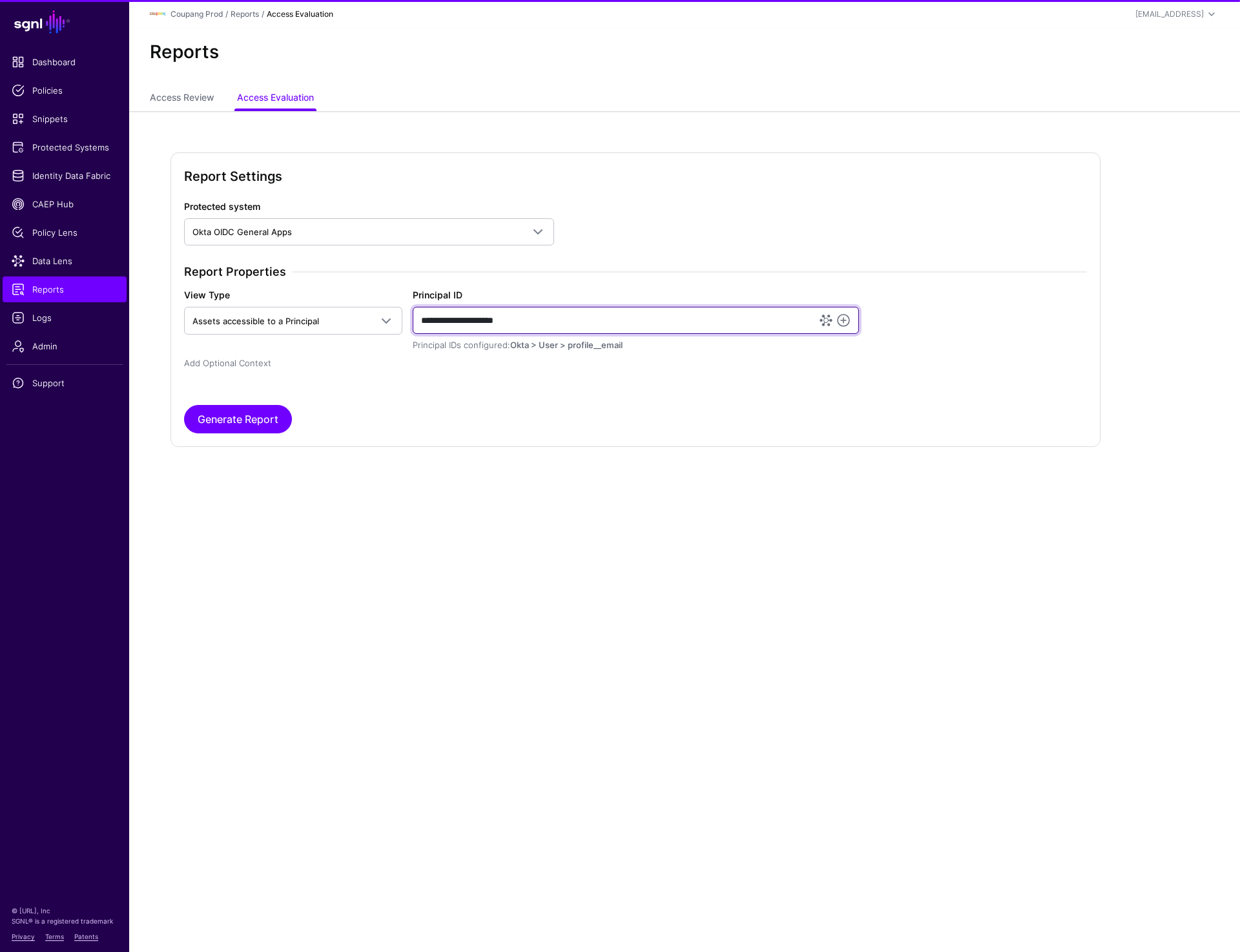
type input "**********"
click at [255, 358] on link "Add Optional Context" at bounding box center [228, 363] width 87 height 10
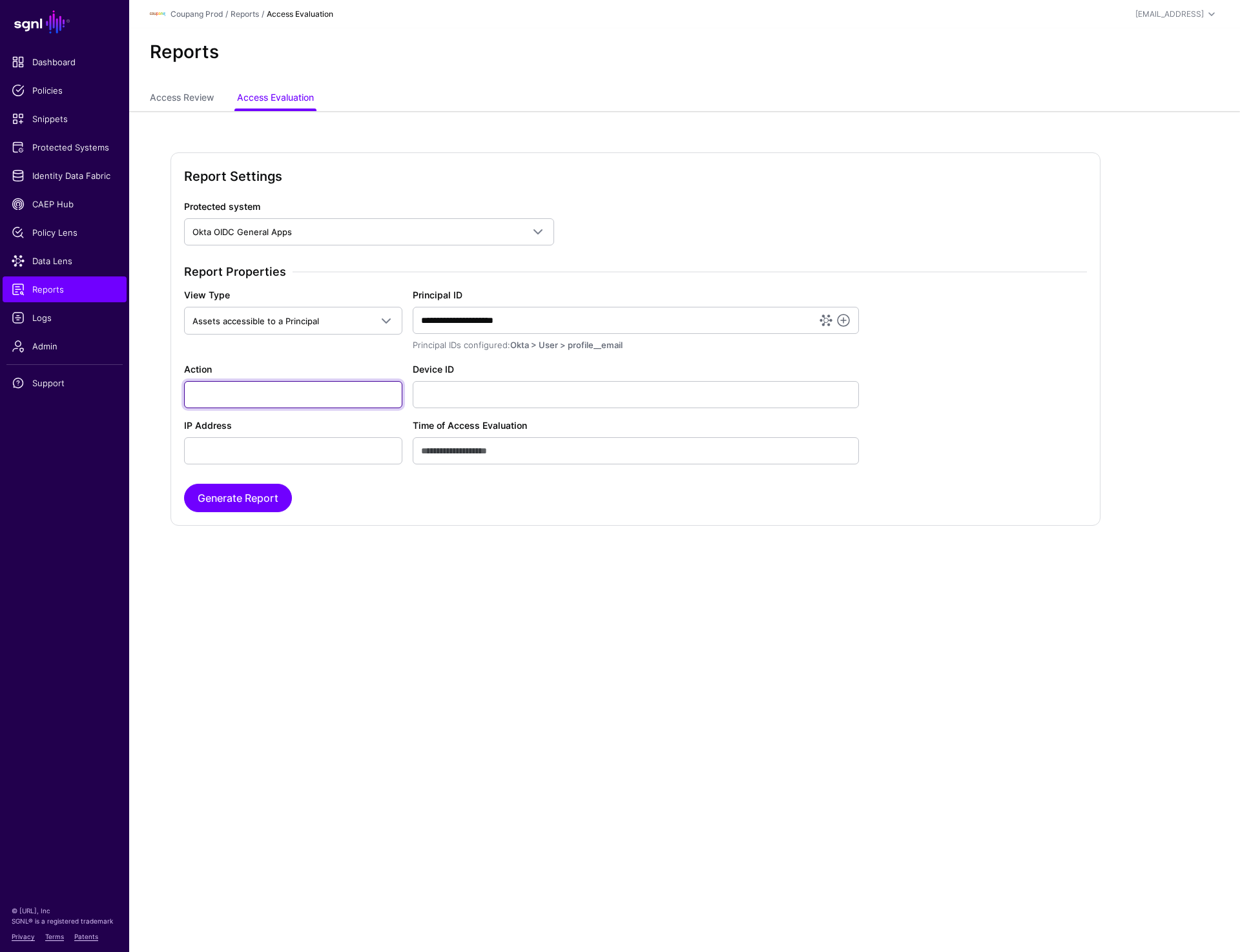
click at [256, 404] on input "Action" at bounding box center [293, 394] width 218 height 27
paste input "********"
type input "********"
click at [249, 505] on button "Generate Report" at bounding box center [238, 498] width 108 height 28
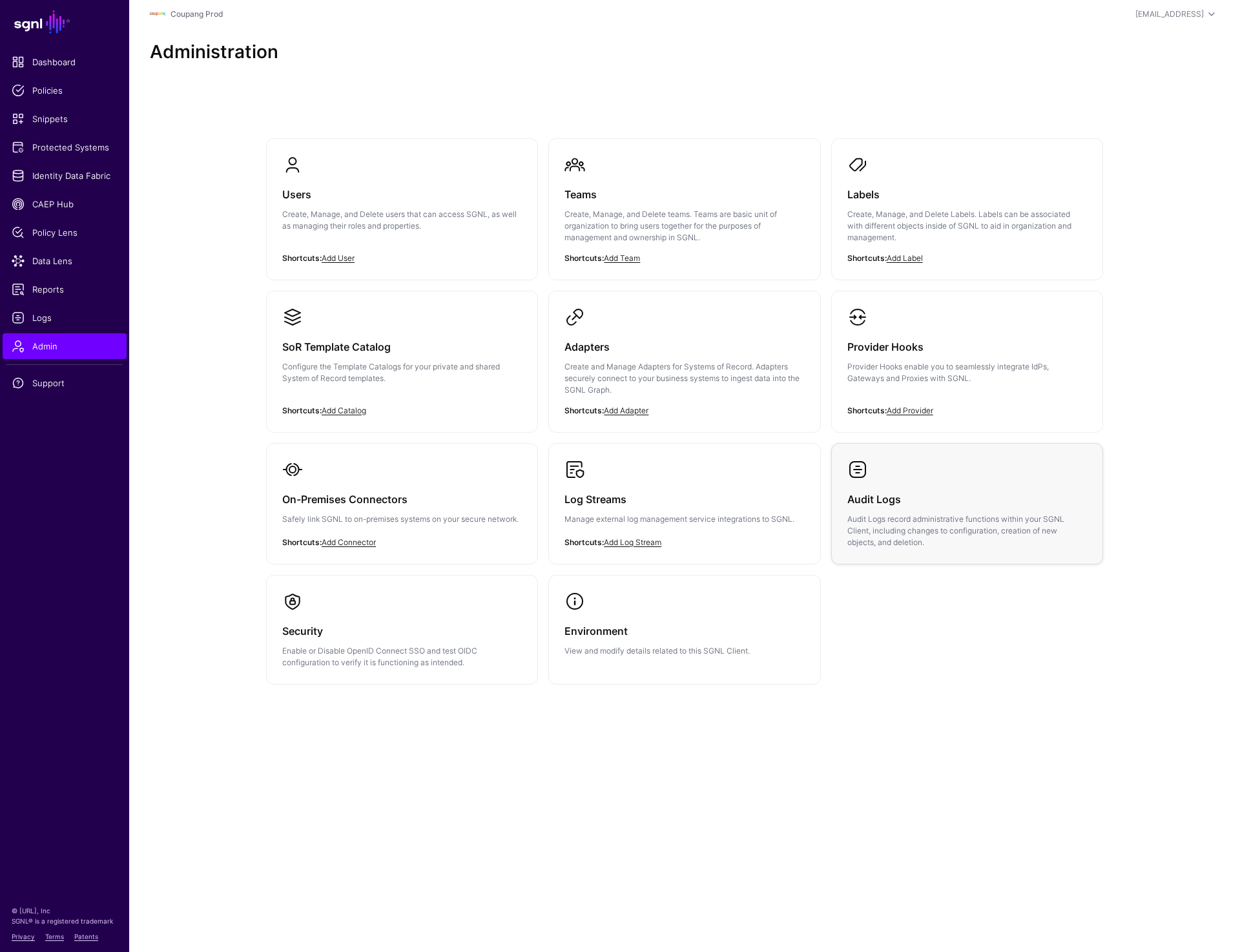
click at [926, 465] on link "Audit Logs Audit Logs record administrative functions within your SGNL Client, …" at bounding box center [967, 504] width 271 height 120
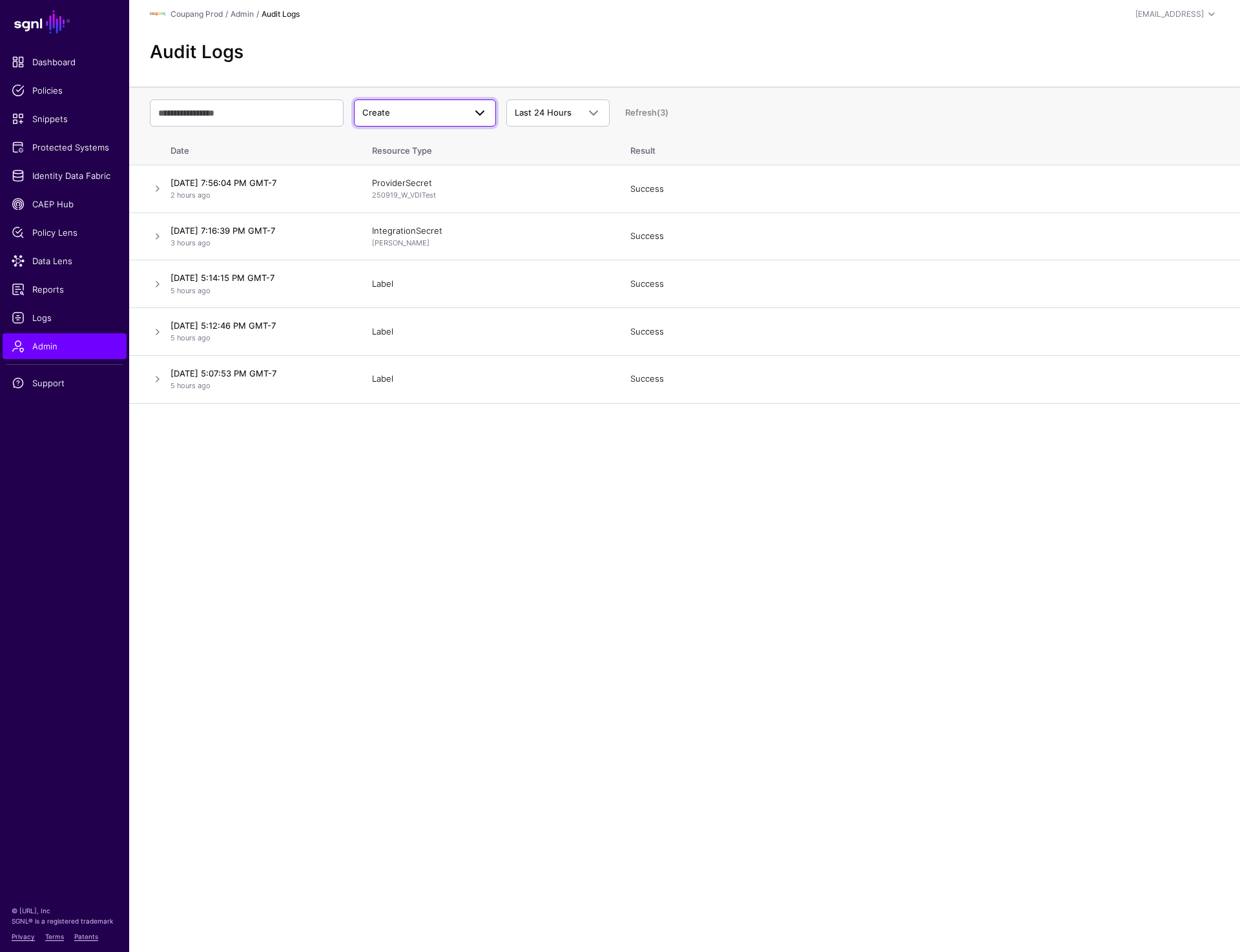
click at [429, 114] on span "Create" at bounding box center [413, 113] width 102 height 13
click at [194, 271] on td "[DATE] 5:14:15 PM GMT-7 5 hours ago" at bounding box center [262, 285] width 194 height 48
click at [155, 191] on link at bounding box center [157, 188] width 15 height 15
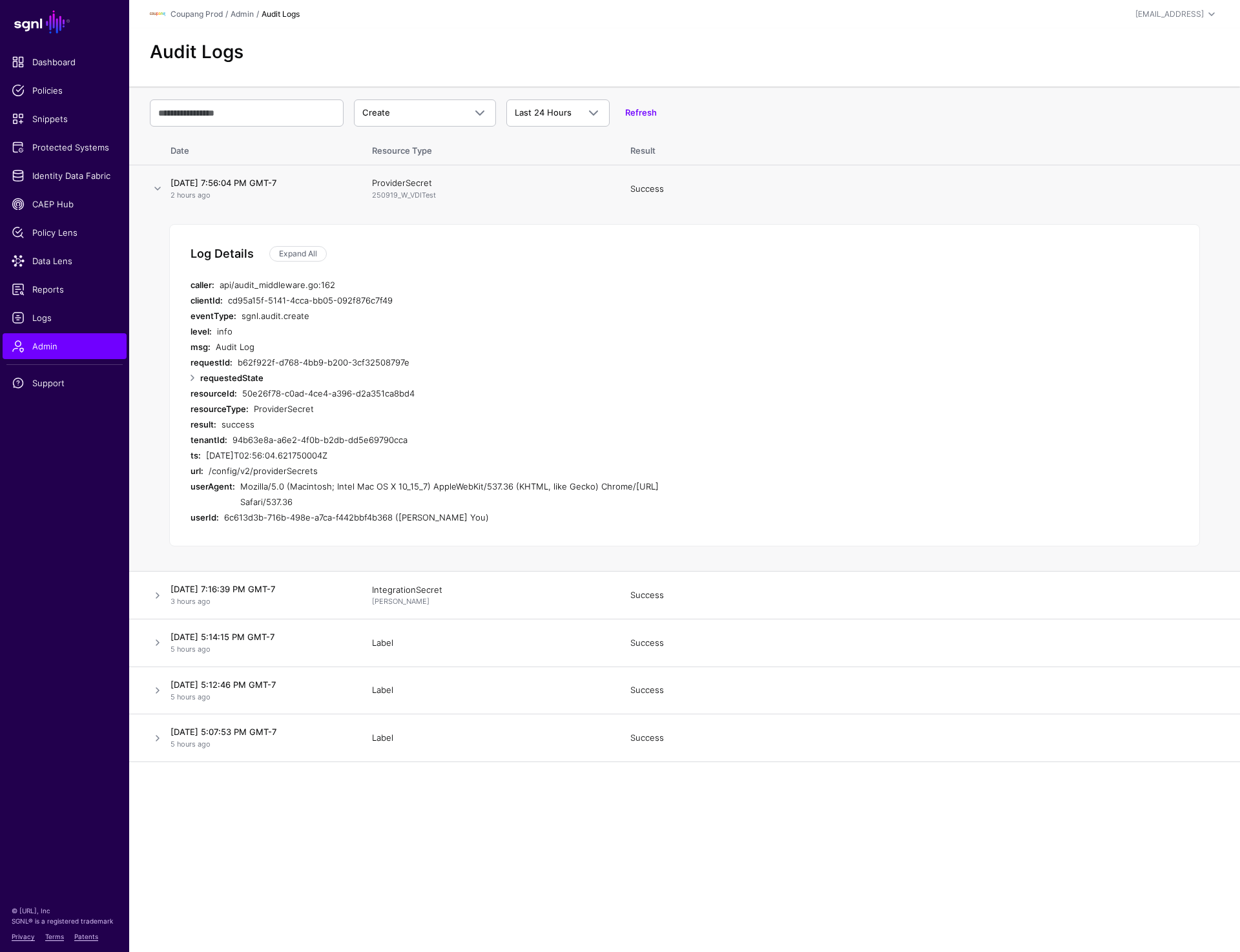
click at [264, 400] on div "50e26f78-c0ad-4ce4-a396-d2a351ca8bd4" at bounding box center [474, 393] width 465 height 15
click at [241, 416] on div "success" at bounding box center [464, 424] width 485 height 15
drag, startPoint x: 242, startPoint y: 391, endPoint x: 410, endPoint y: 391, distance: 168.0
click at [410, 391] on div "50e26f78-c0ad-4ce4-a396-d2a351ca8bd4" at bounding box center [474, 393] width 465 height 15
click at [187, 378] on link at bounding box center [192, 377] width 15 height 15
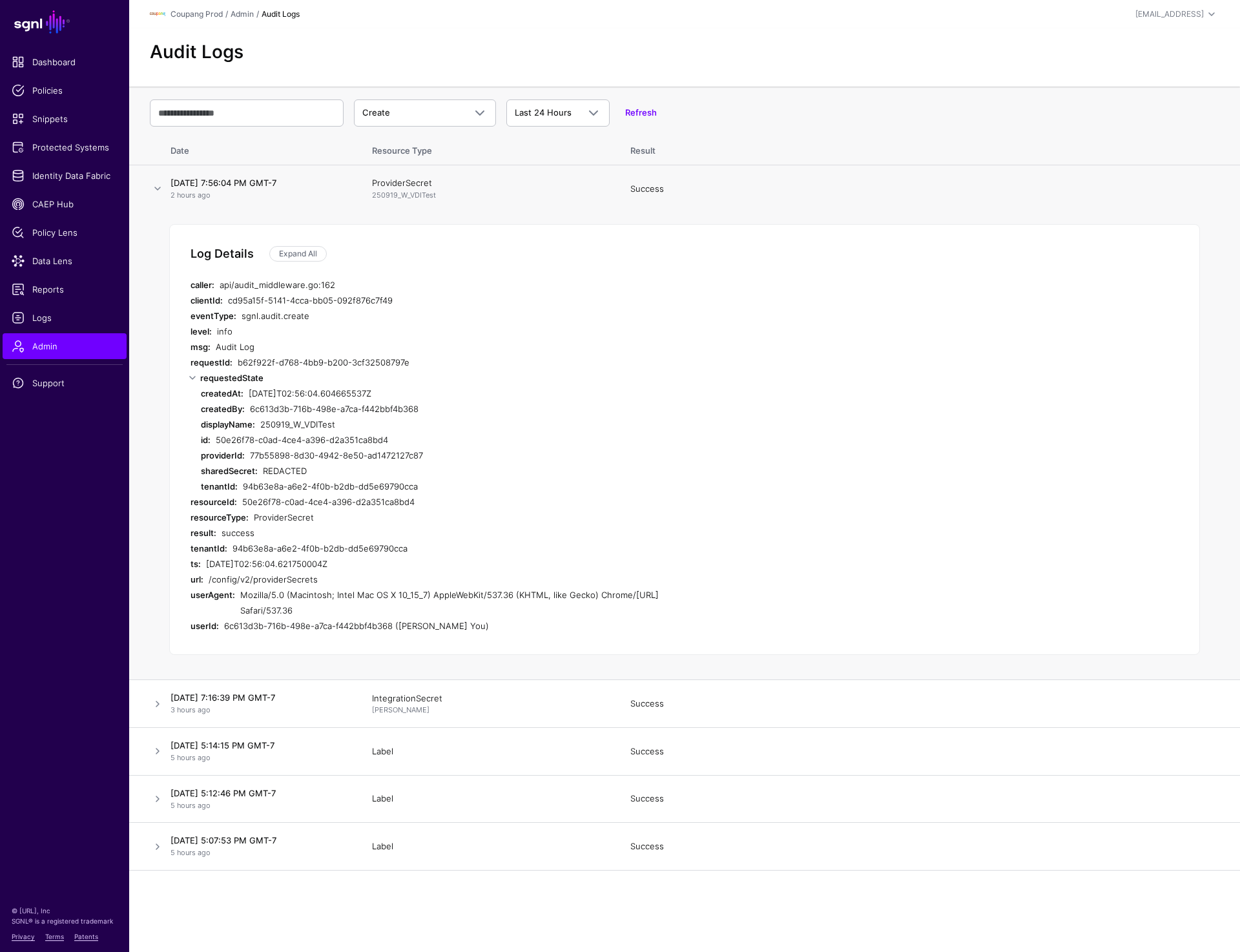
click at [603, 379] on div "requestedState" at bounding box center [450, 377] width 501 height 15
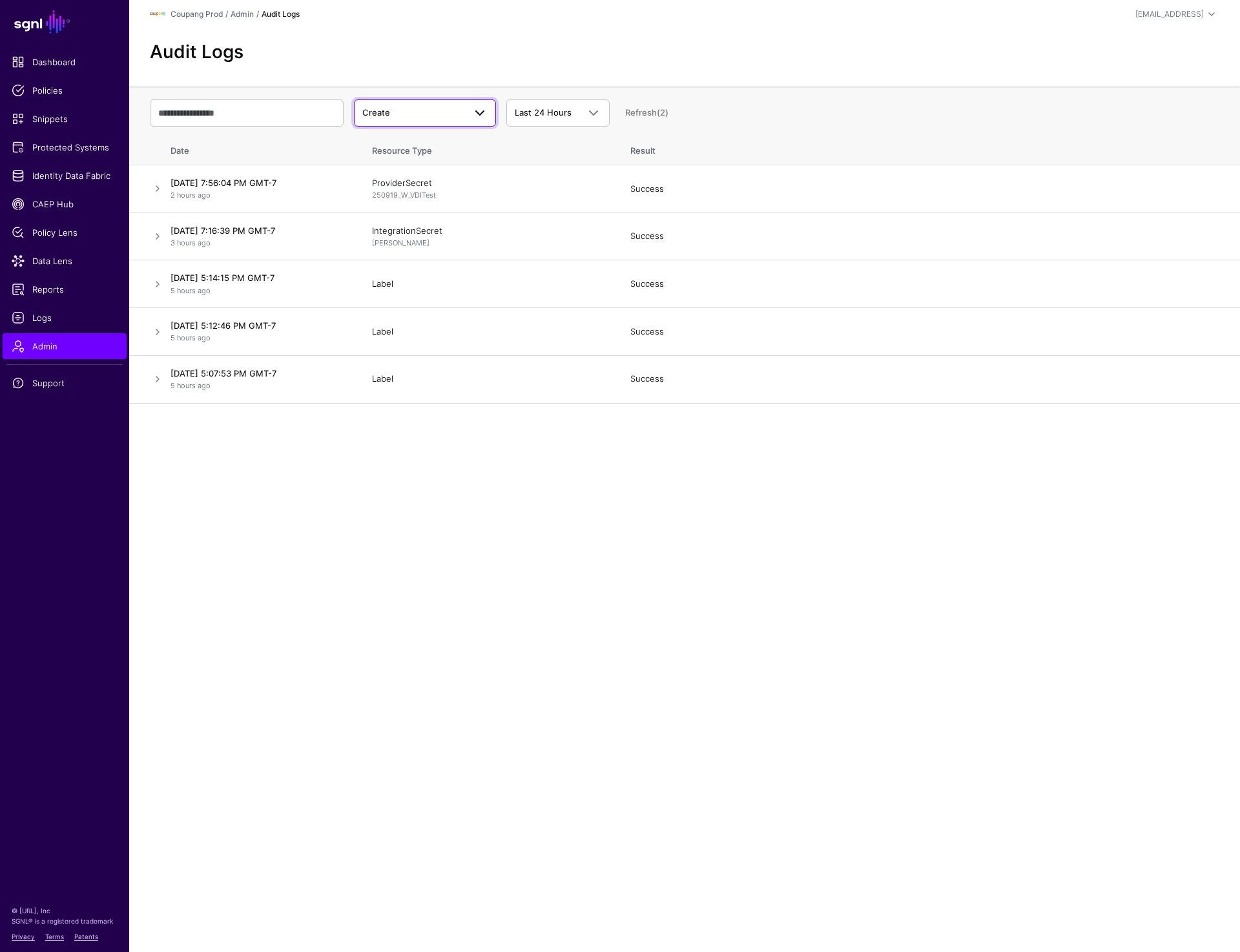
click at [386, 107] on span "Create" at bounding box center [413, 113] width 102 height 13
click at [420, 163] on div "Update" at bounding box center [424, 164] width 122 height 13
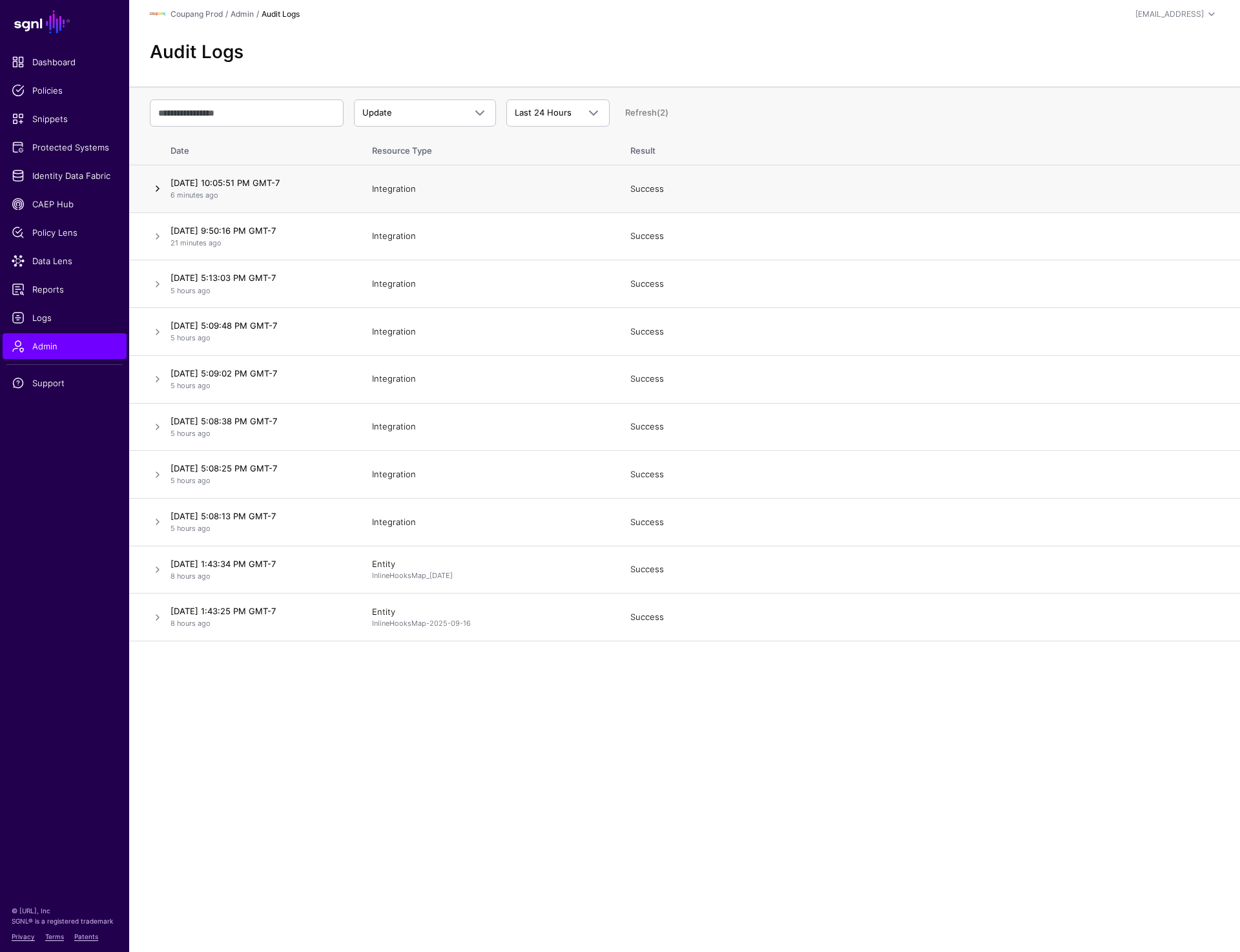
click at [153, 187] on link at bounding box center [157, 188] width 15 height 15
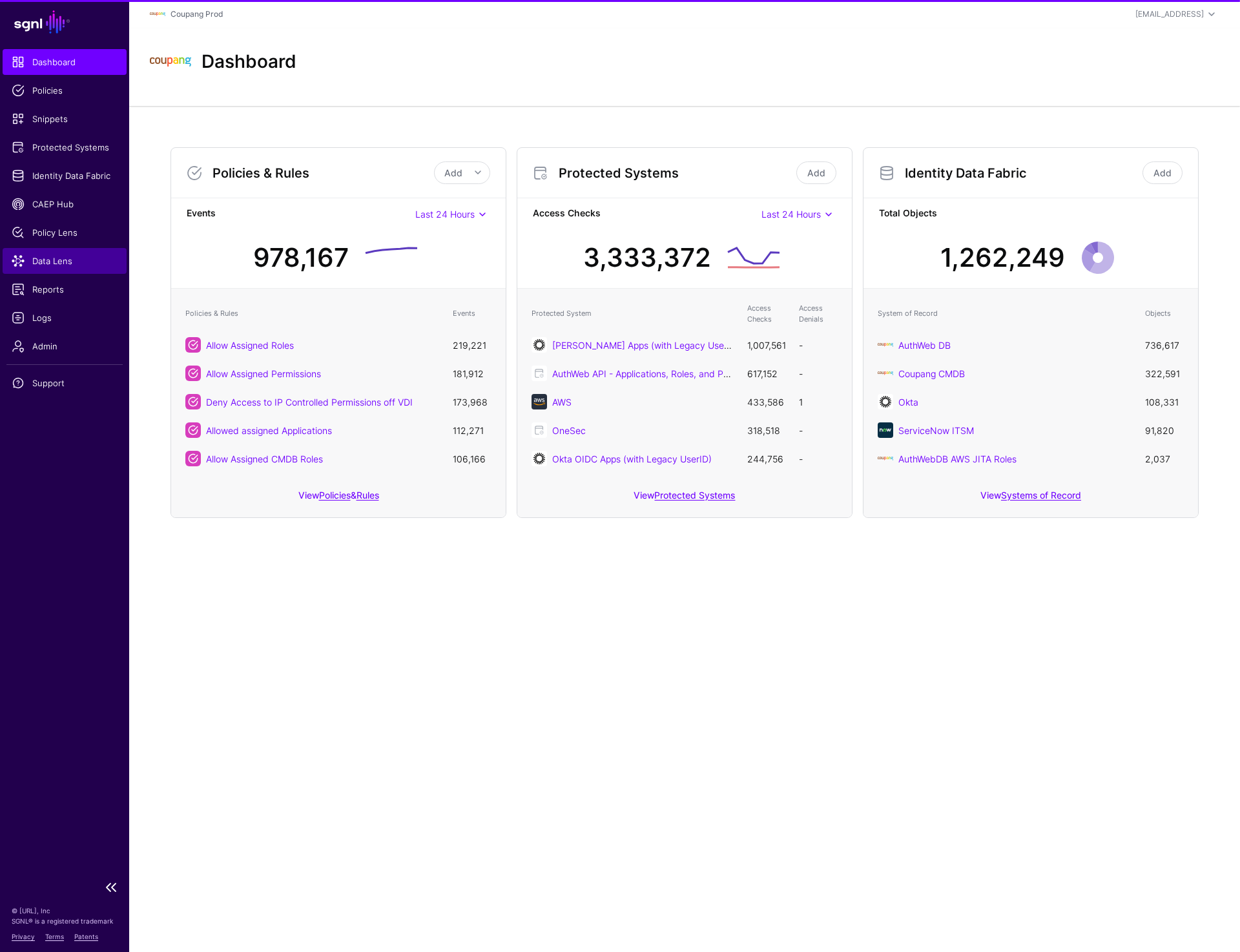
click at [49, 263] on span "Data Lens" at bounding box center [65, 261] width 106 height 13
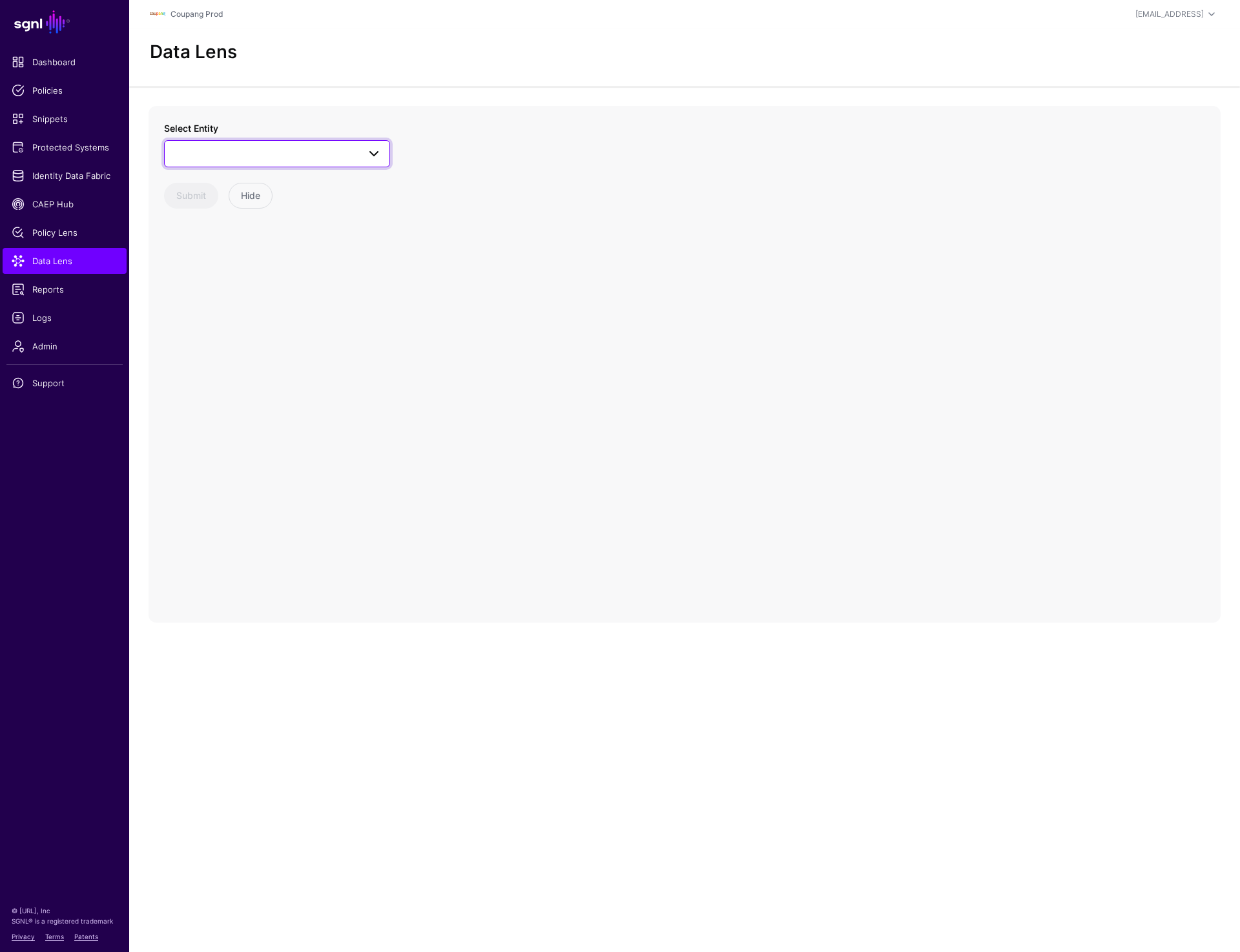
click at [314, 159] on span at bounding box center [277, 154] width 209 height 15
click at [234, 296] on div "User" at bounding box center [283, 295] width 192 height 13
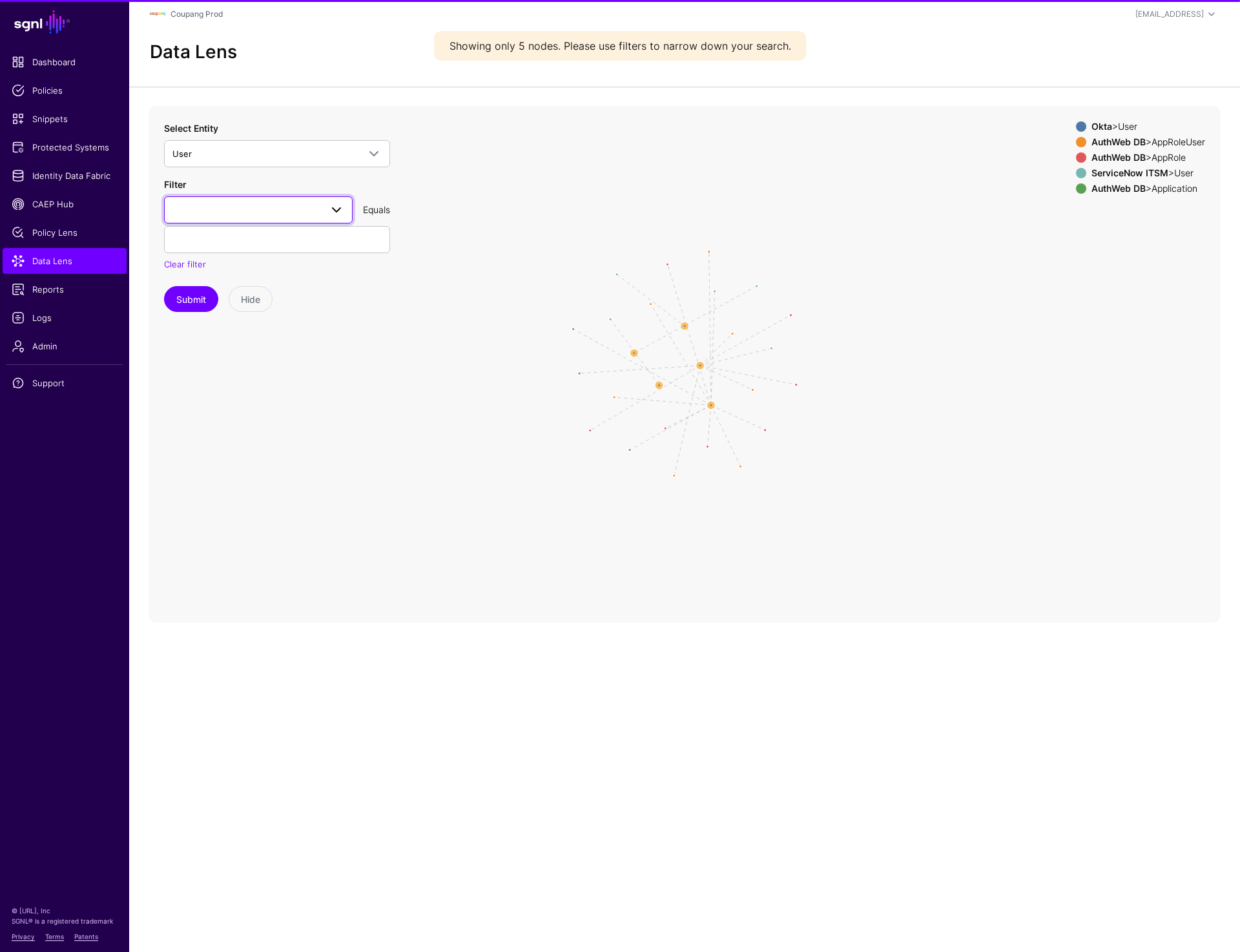
click at [234, 202] on link at bounding box center [258, 210] width 188 height 27
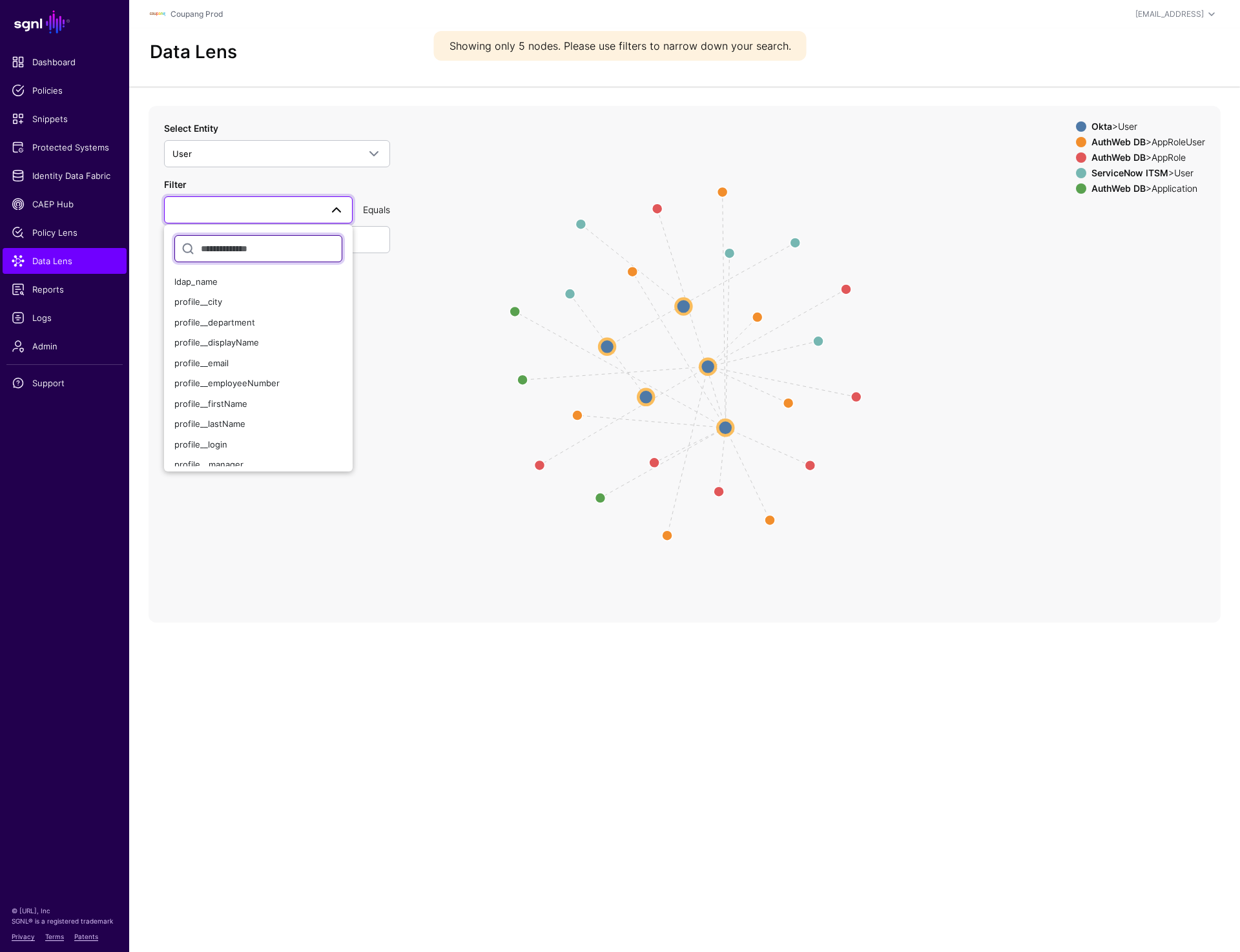
scroll to position [151, 0]
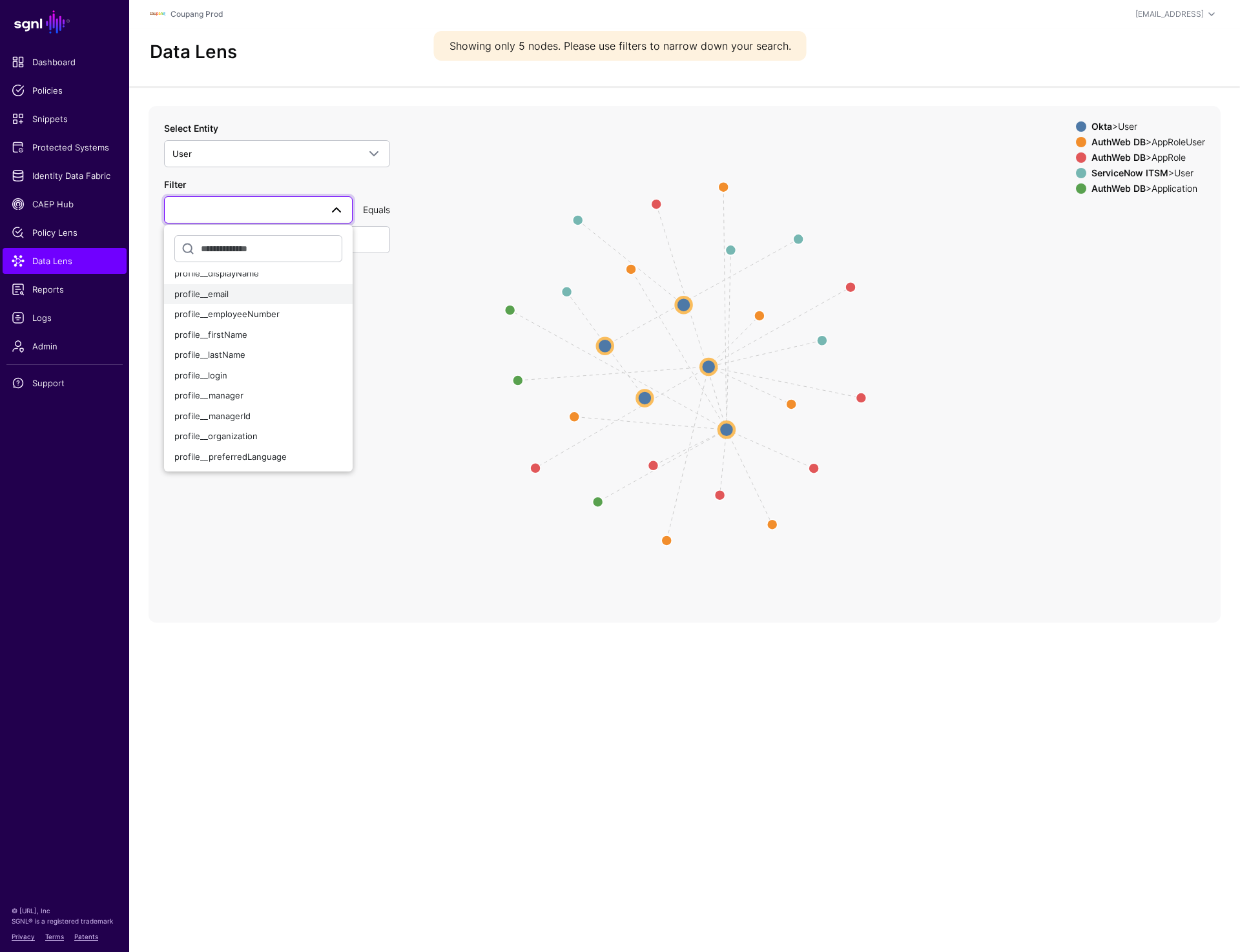
click at [232, 295] on div "profile__email" at bounding box center [258, 295] width 168 height 13
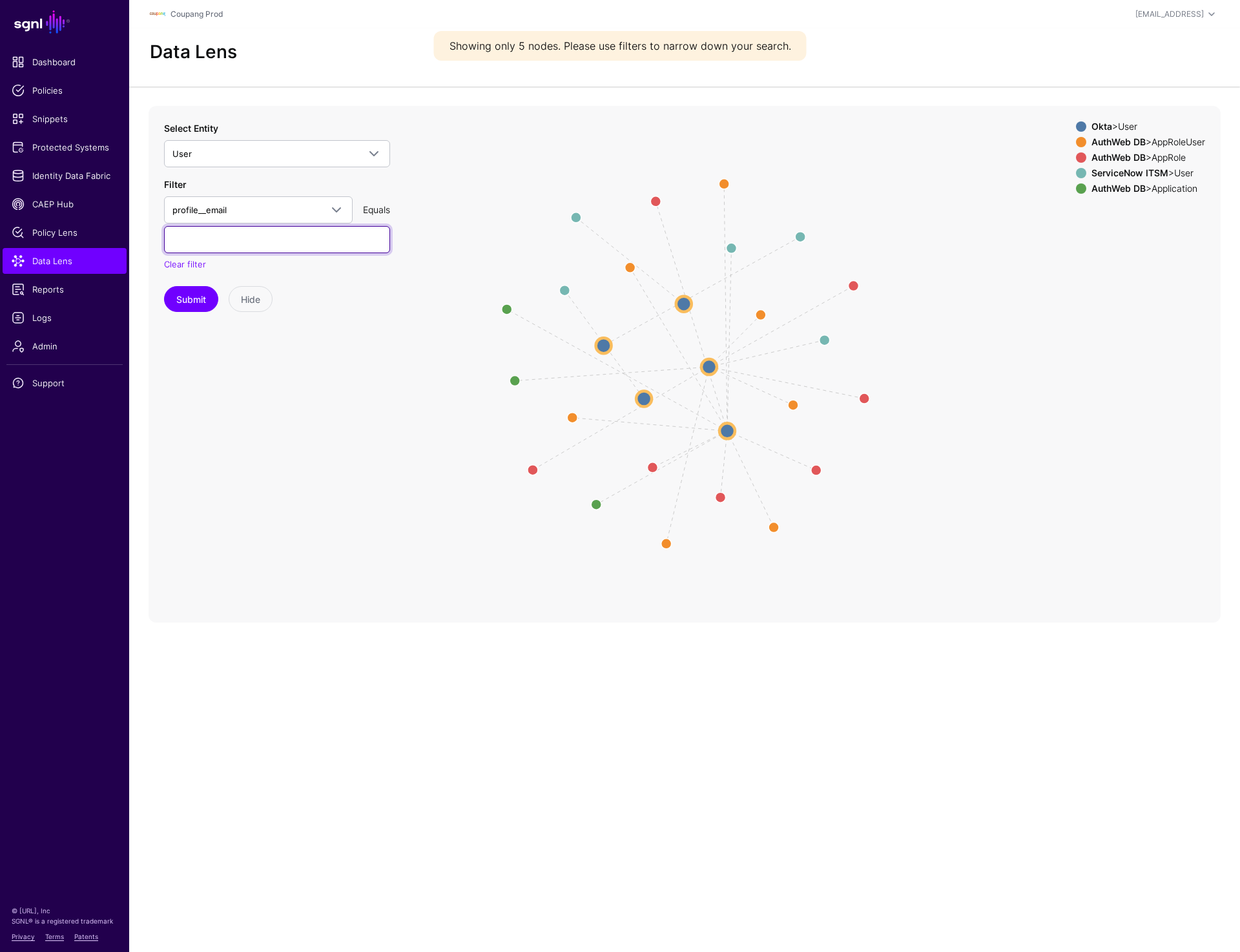
click at [232, 239] on input "text" at bounding box center [277, 239] width 226 height 27
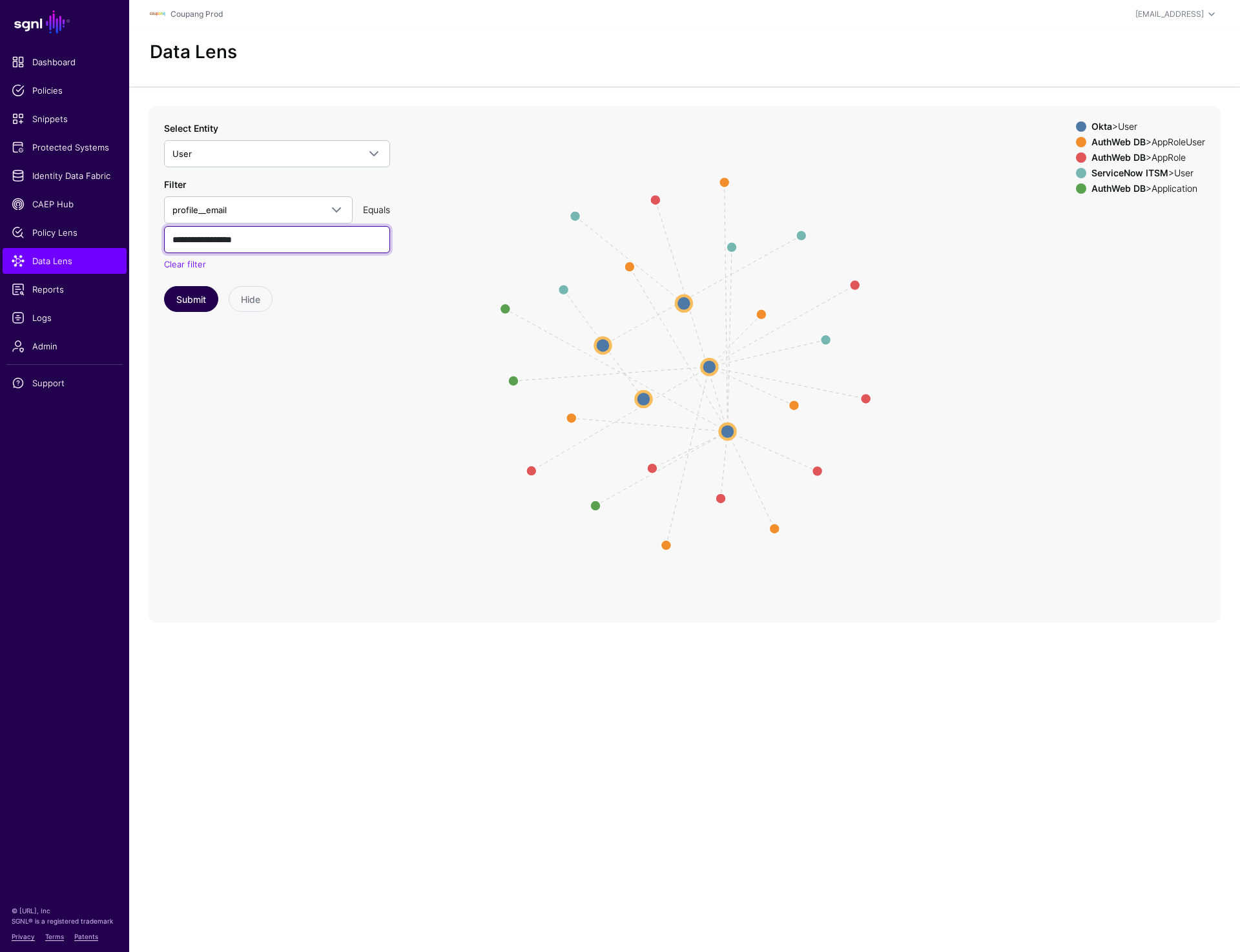
type input "**********"
click at [200, 294] on button "Submit" at bounding box center [191, 298] width 55 height 25
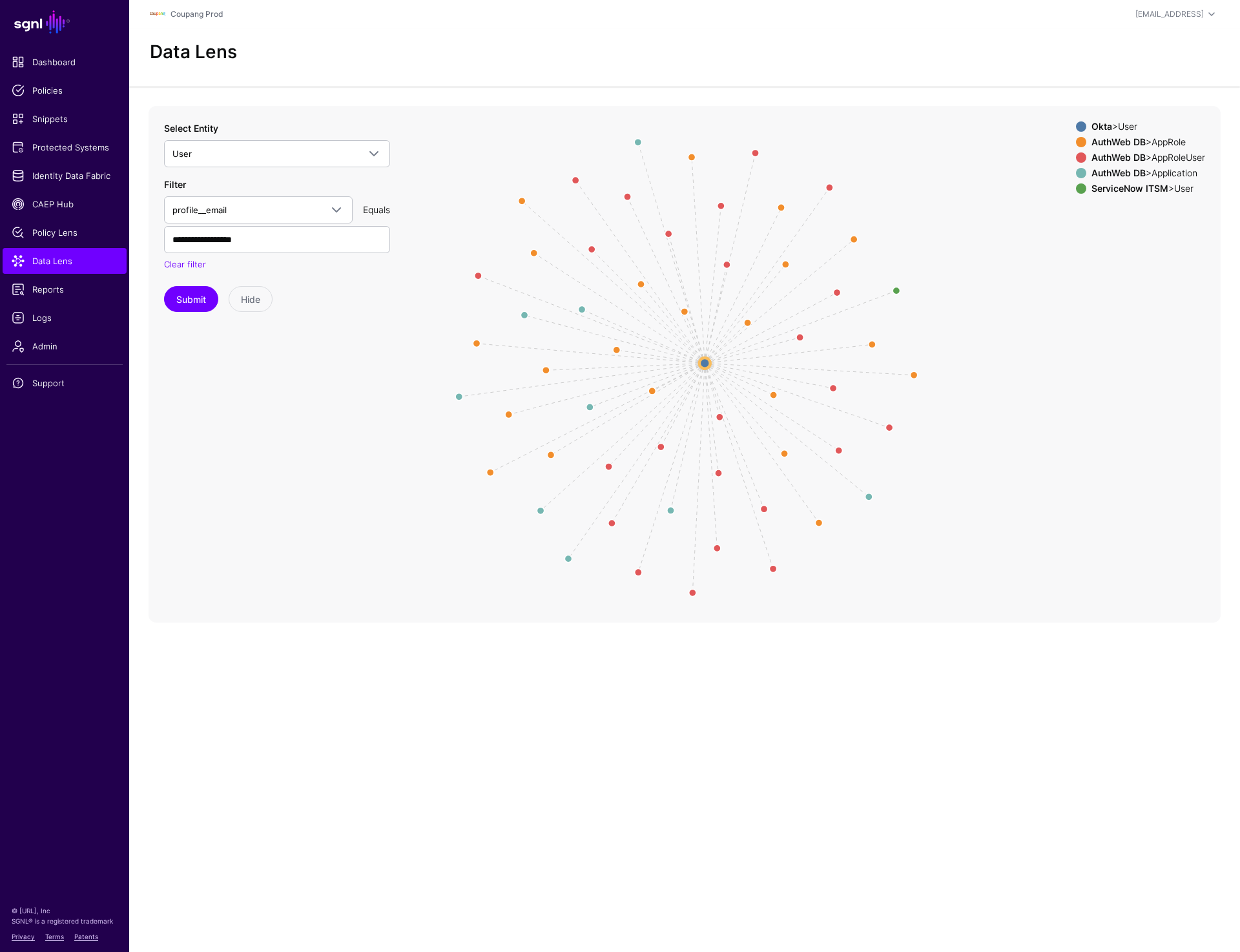
click at [703, 360] on circle at bounding box center [704, 363] width 11 height 11
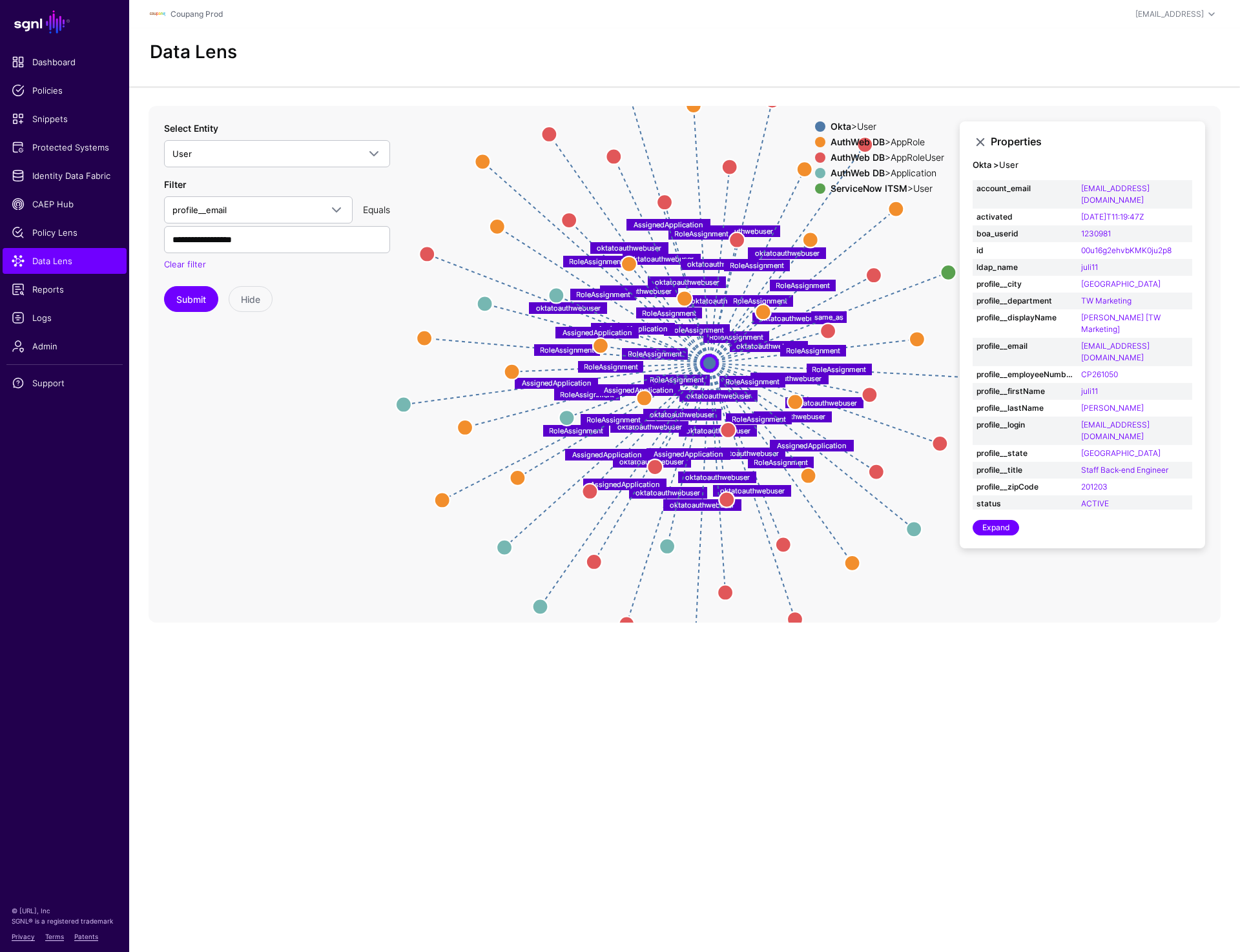
click at [767, 74] on div "Data Lens" at bounding box center [684, 57] width 1110 height 58
